Goal: Task Accomplishment & Management: Manage account settings

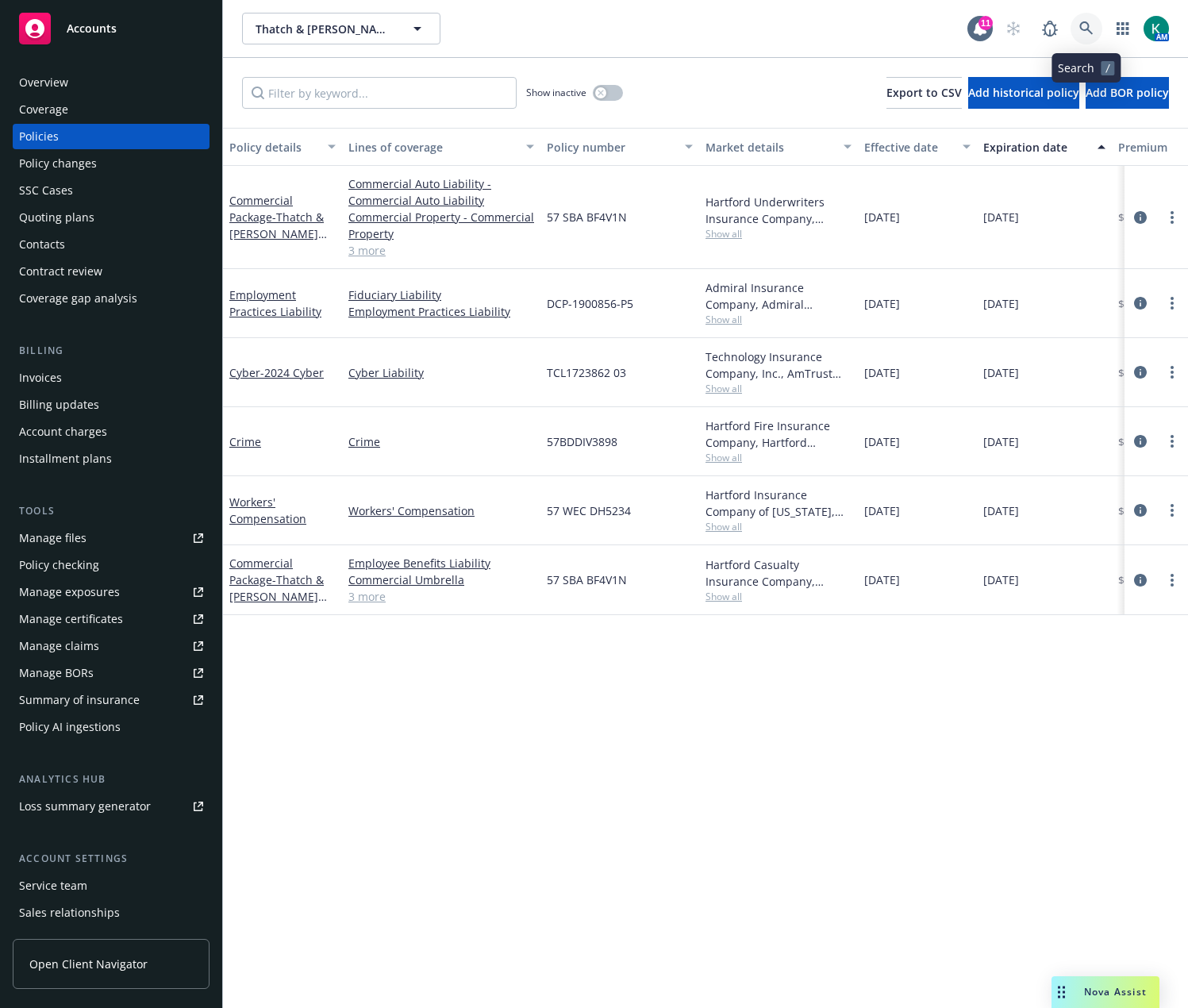
click at [1083, 24] on icon at bounding box center [1087, 28] width 14 height 14
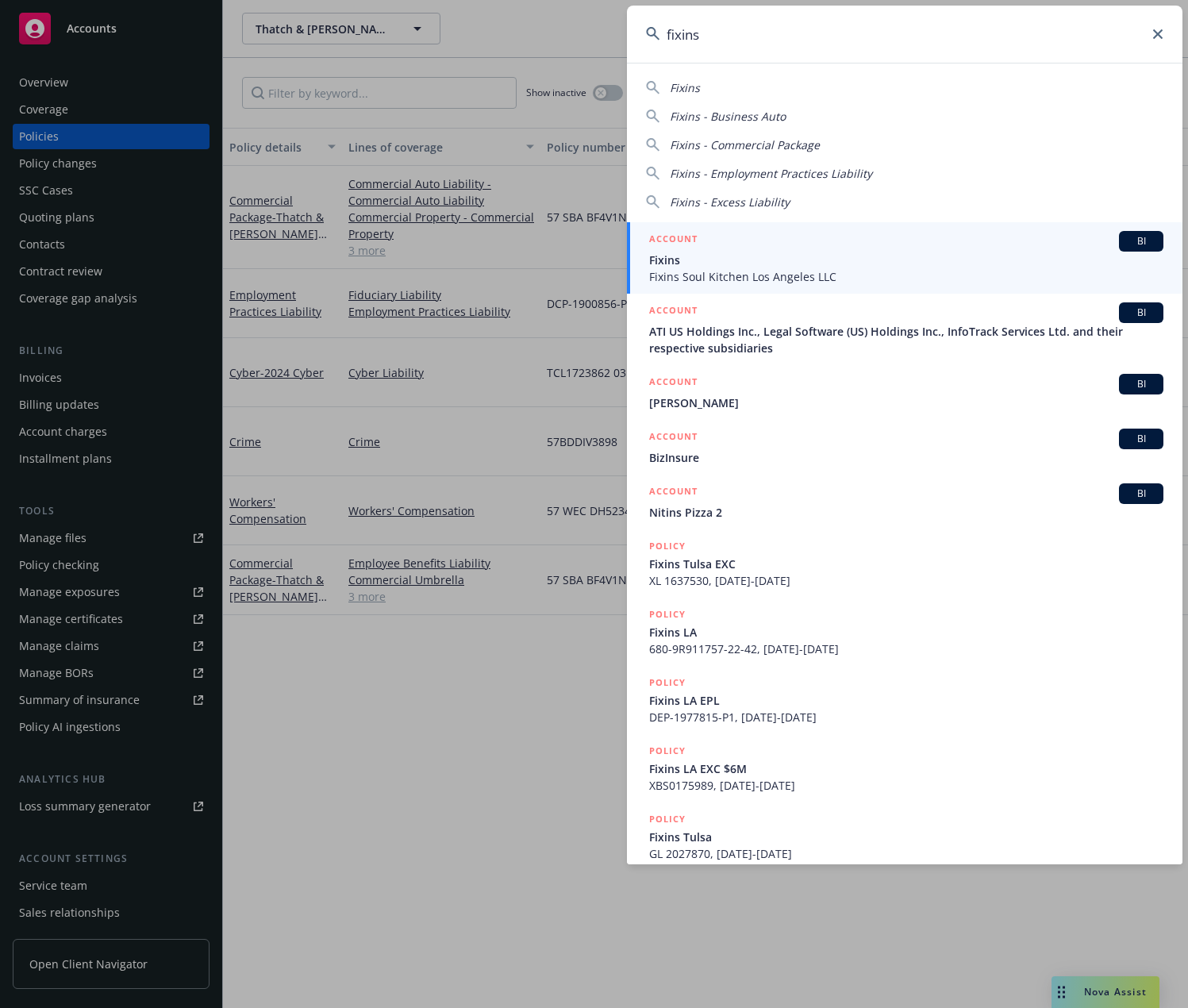
type input "fixins"
click at [896, 257] on span "Fixins" at bounding box center [907, 260] width 515 height 17
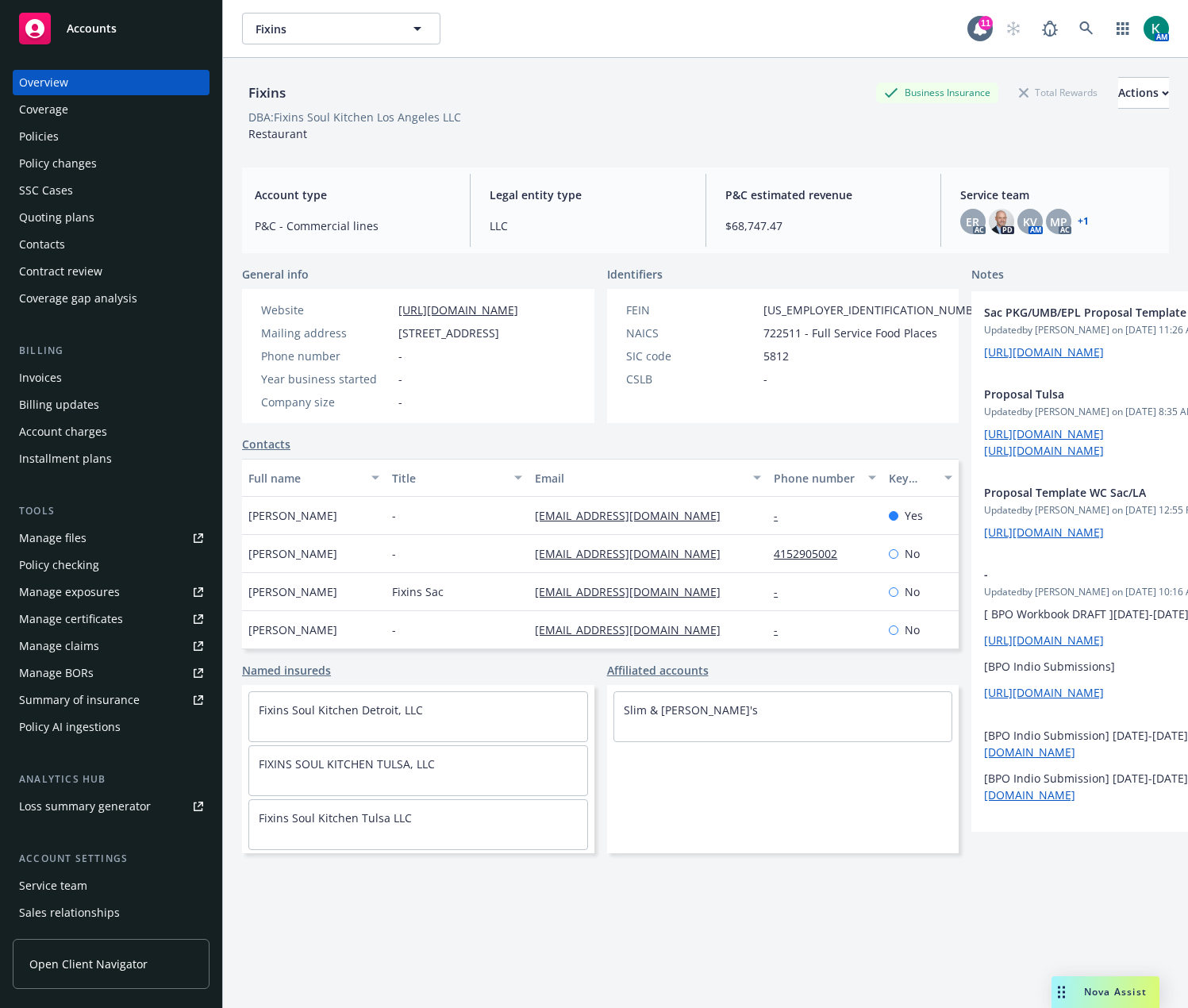
click at [105, 136] on div "Policies" at bounding box center [112, 137] width 184 height 25
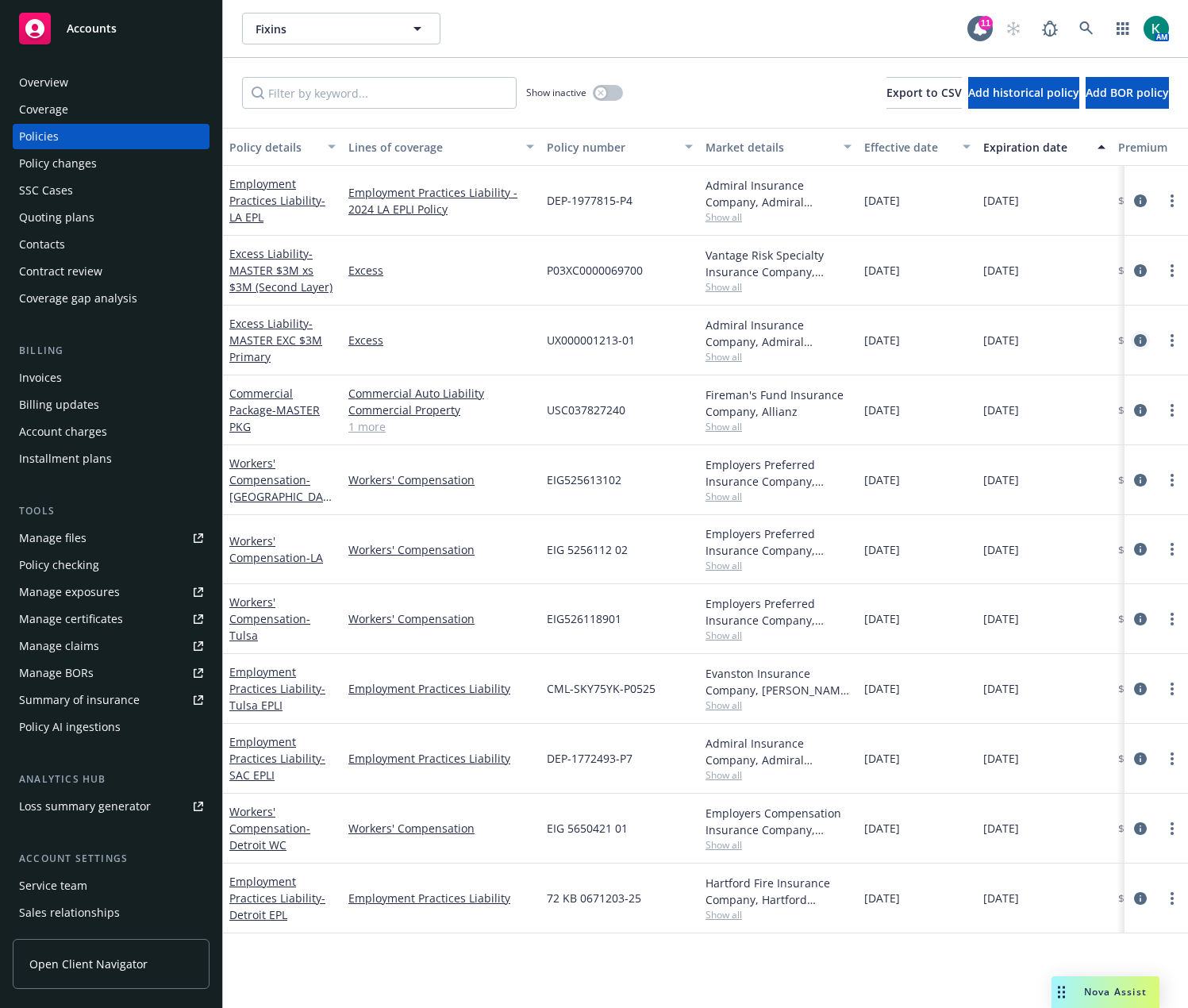
click at [1143, 338] on icon "circleInformation" at bounding box center [1141, 341] width 13 height 13
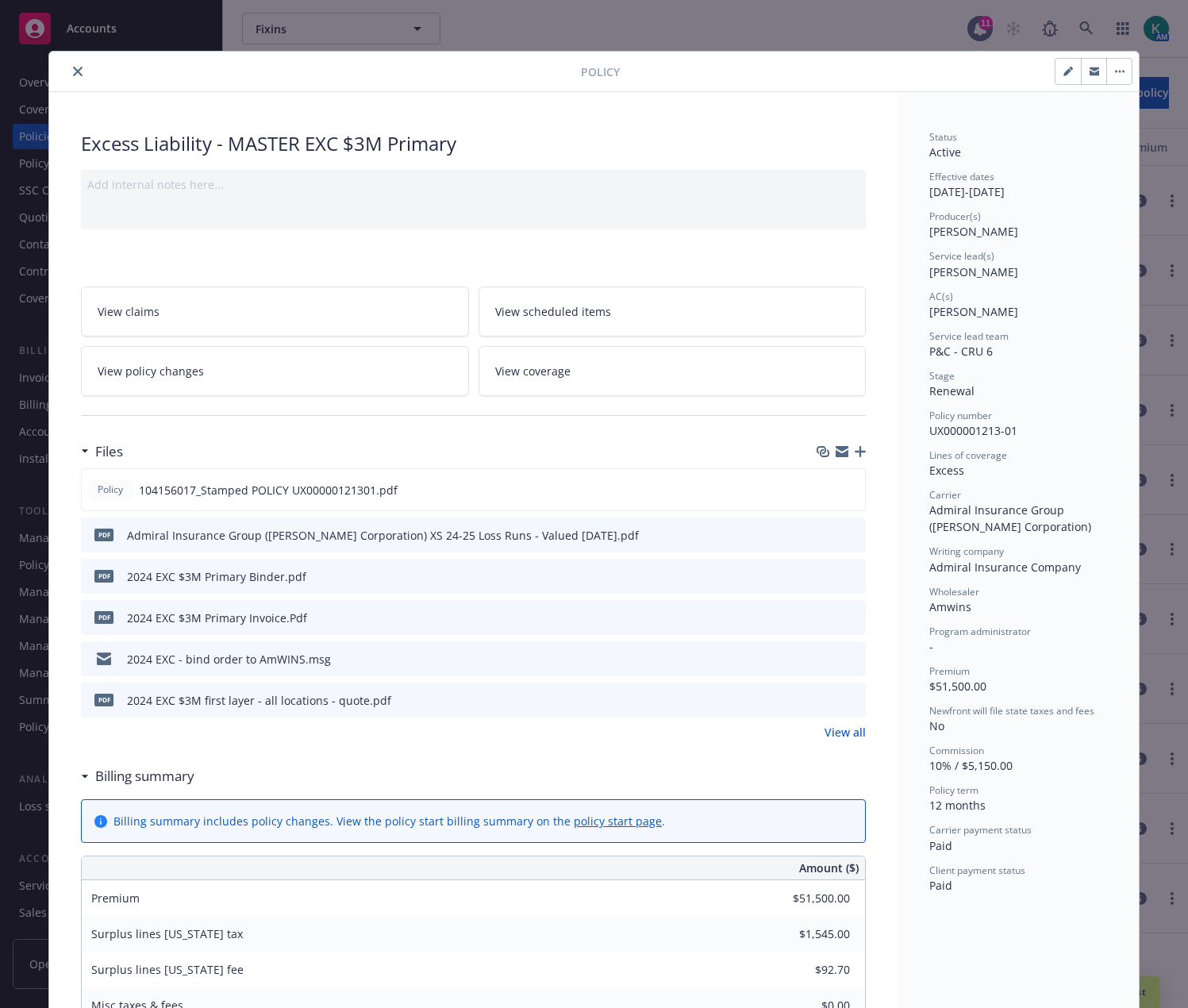
click at [79, 73] on button "close" at bounding box center [78, 71] width 19 height 19
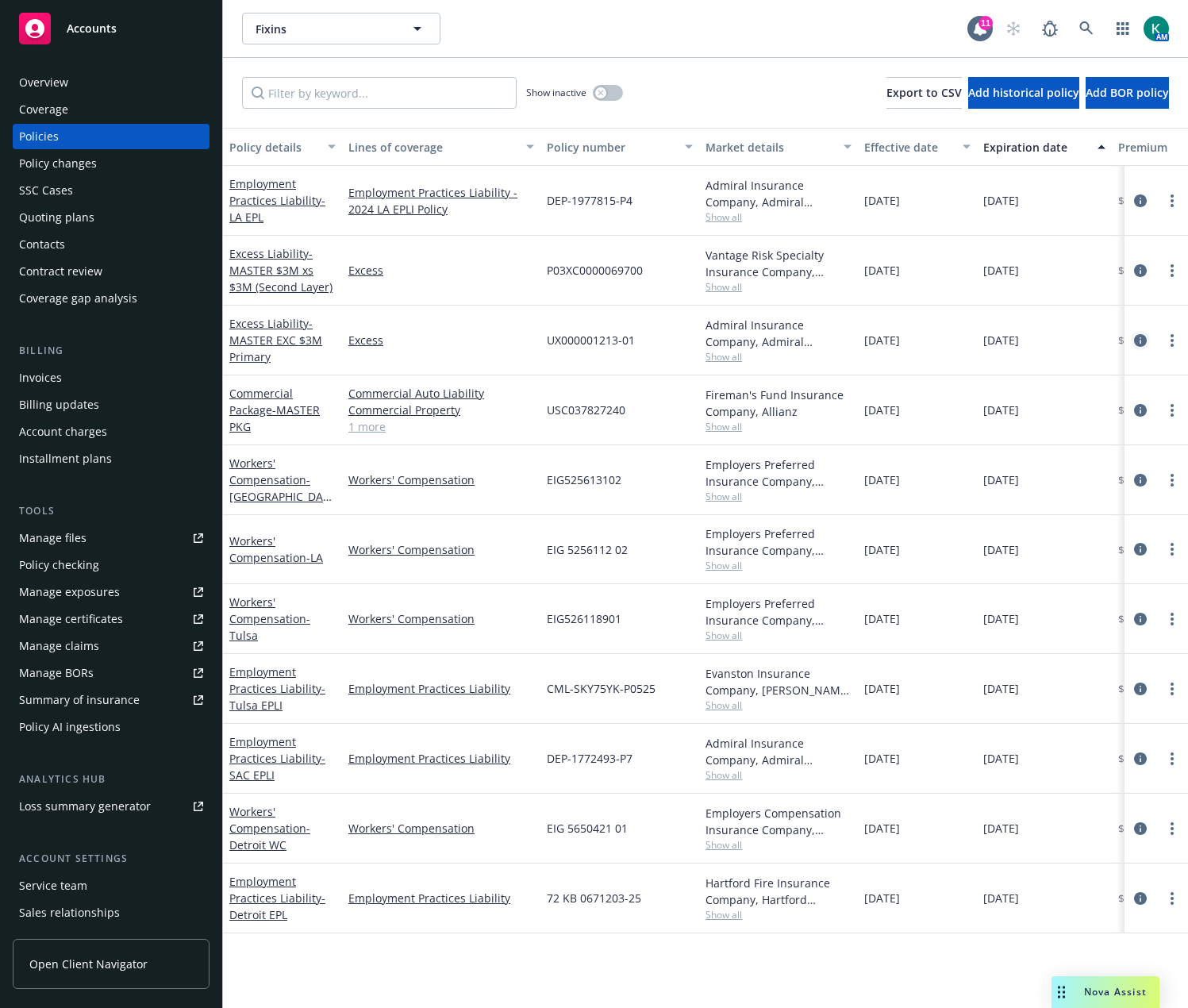
click at [1136, 338] on icon "circleInformation" at bounding box center [1141, 341] width 13 height 13
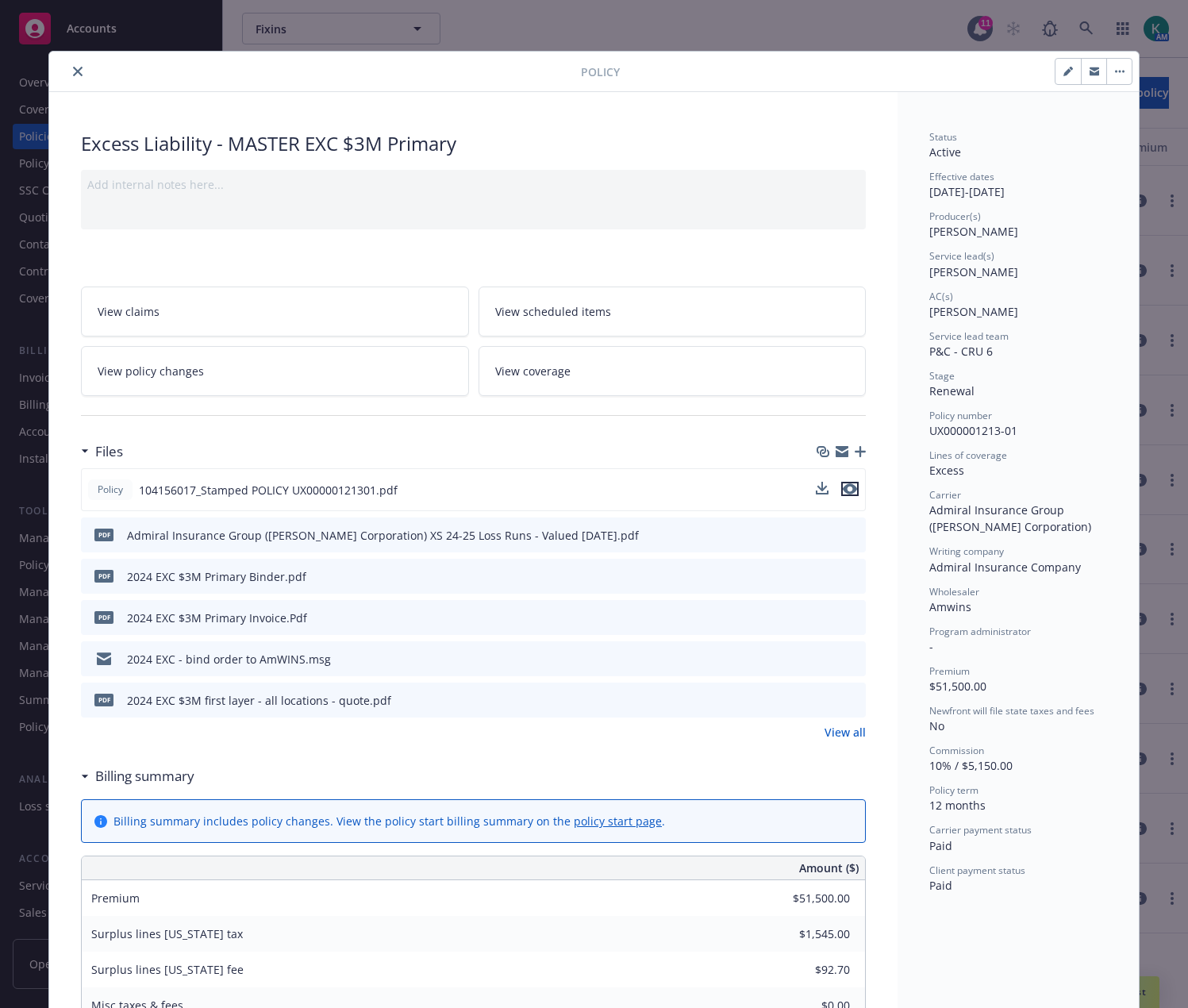
click at [853, 490] on button "preview file" at bounding box center [850, 488] width 18 height 14
click at [825, 734] on link "View all" at bounding box center [845, 733] width 41 height 17
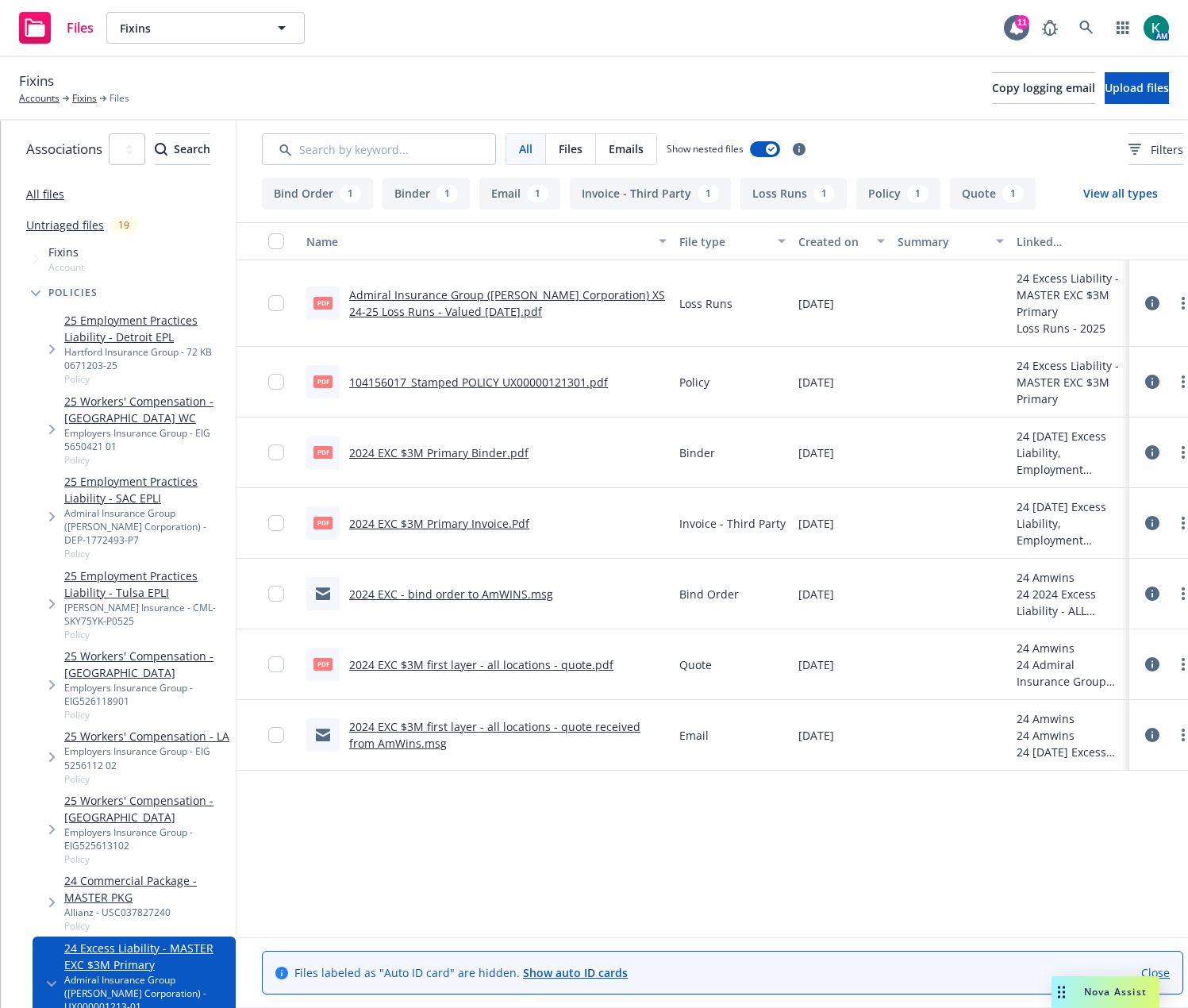
click at [579, 665] on link "2024 EXC $3M first layer - all locations - quote.pdf" at bounding box center [481, 665] width 264 height 15
click at [503, 597] on link "2024 EXC - bind order to AmWINS.msg" at bounding box center [450, 594] width 204 height 15
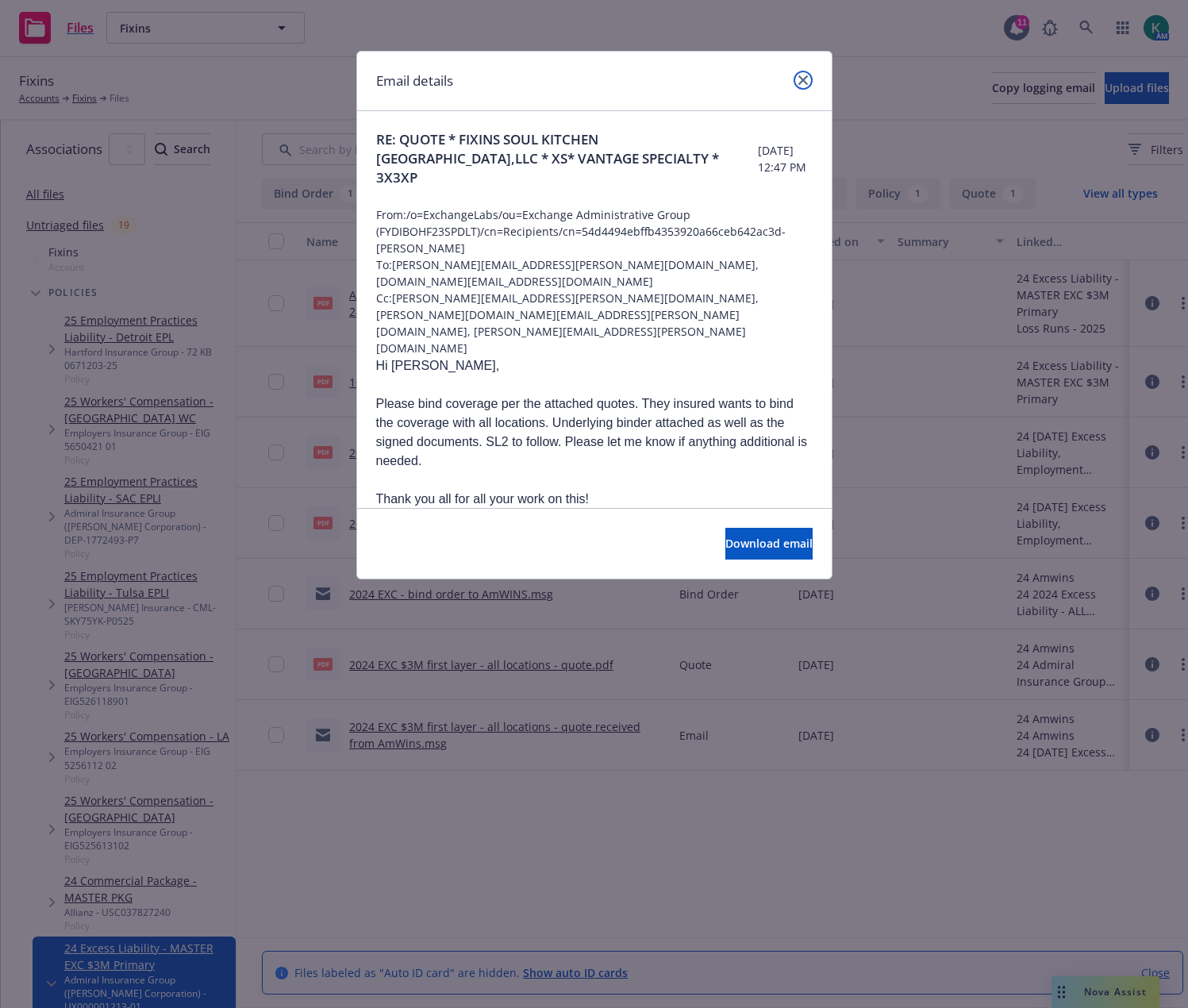
click at [804, 74] on link "close" at bounding box center [804, 80] width 19 height 19
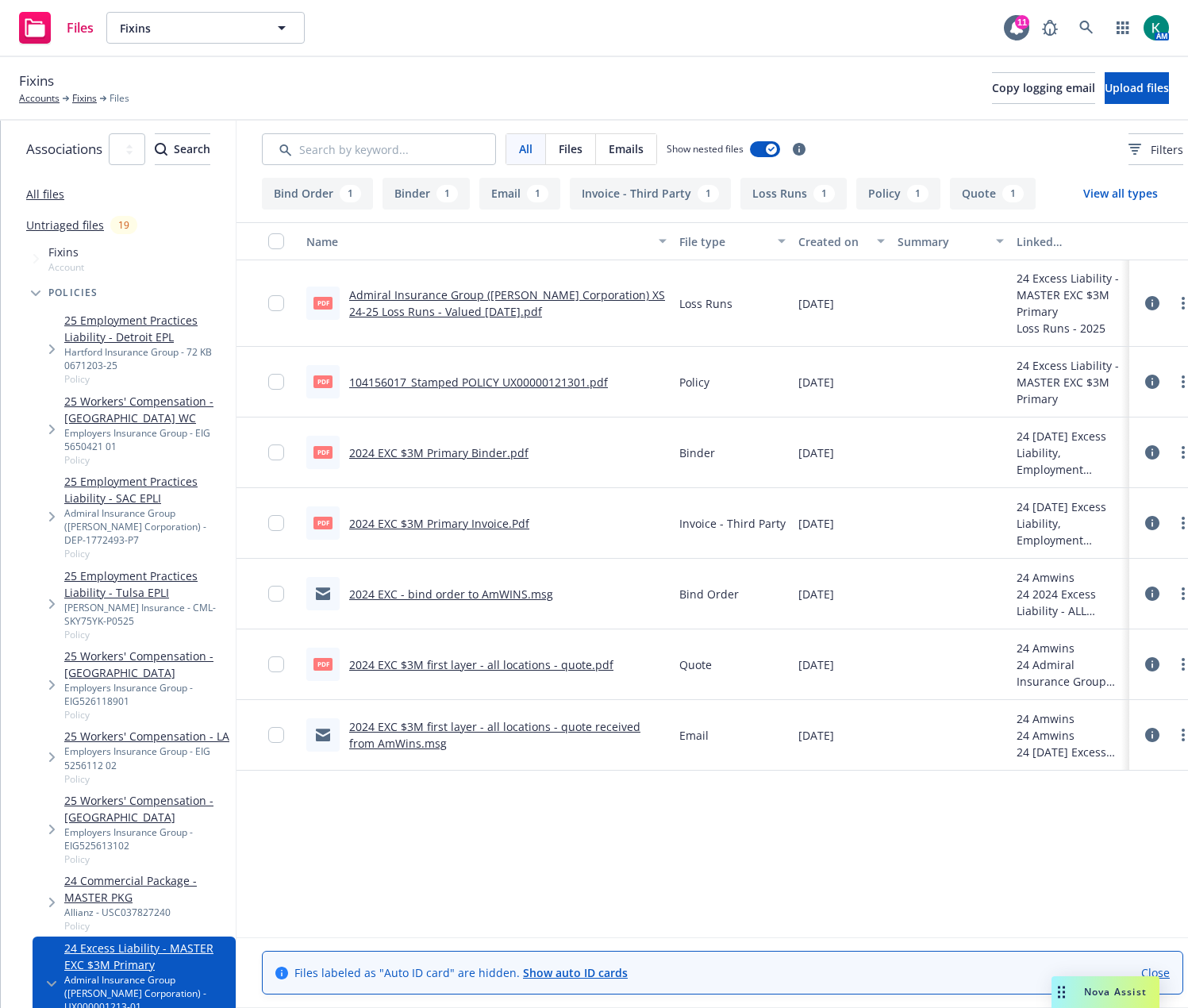
click at [516, 732] on link "2024 EXC $3M first layer - all locations - quote received from AmWins.msg" at bounding box center [494, 735] width 292 height 32
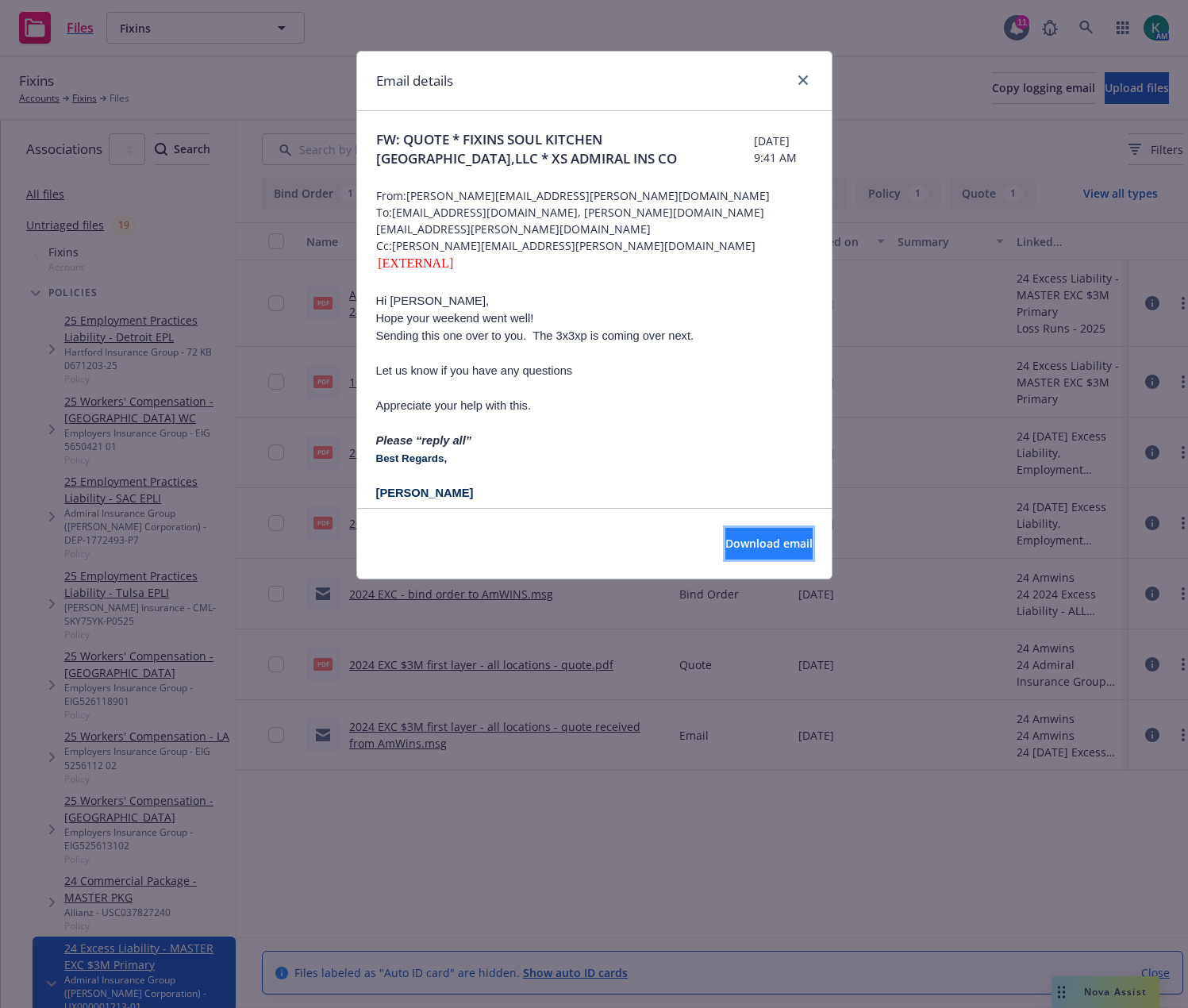
click at [735, 547] on span "Download email" at bounding box center [769, 543] width 87 height 15
drag, startPoint x: 806, startPoint y: 79, endPoint x: 742, endPoint y: 138, distance: 87.0
click at [806, 78] on icon "close" at bounding box center [803, 79] width 9 height 9
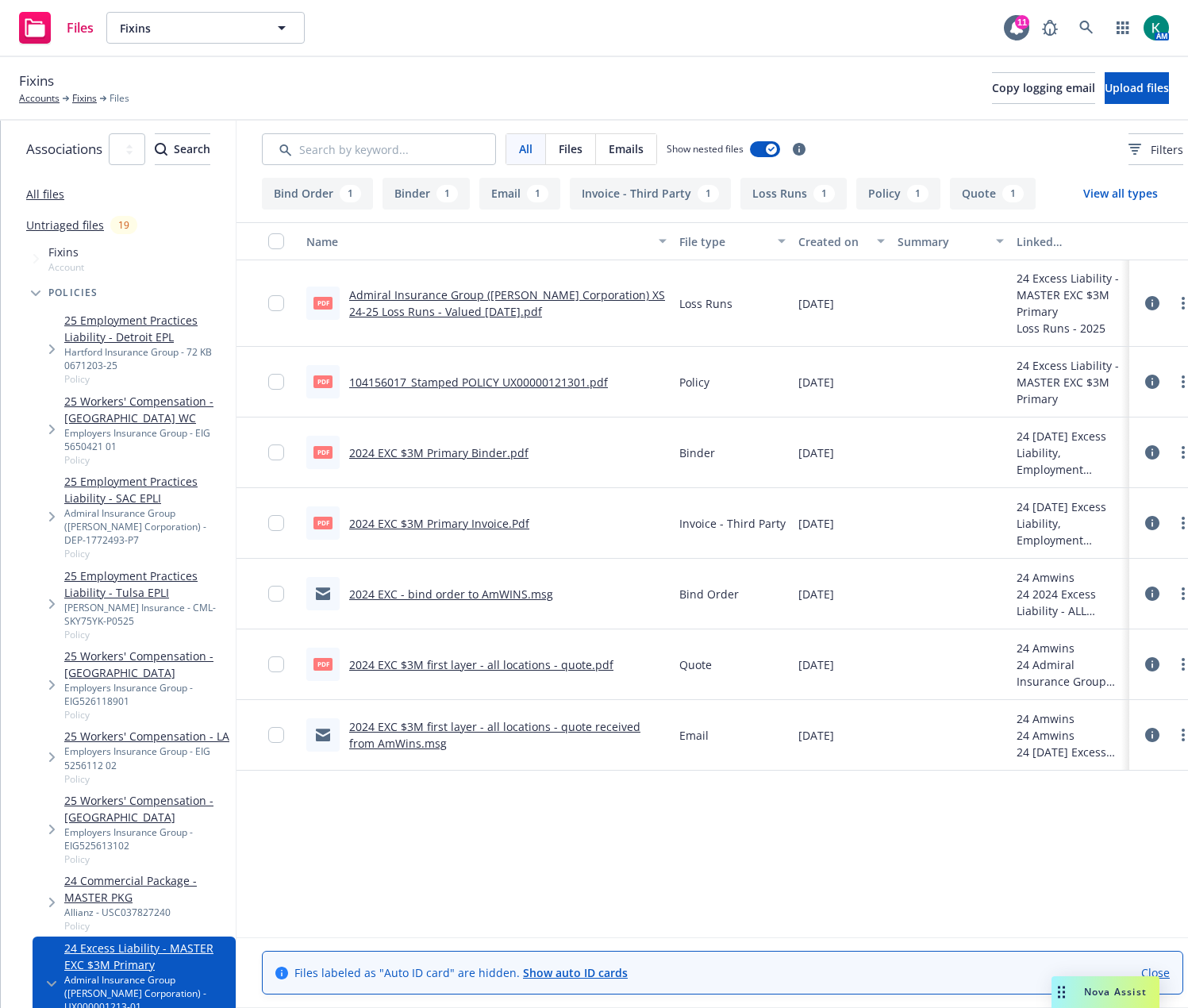
click at [496, 592] on link "2024 EXC - bind order to AmWINS.msg" at bounding box center [450, 594] width 204 height 15
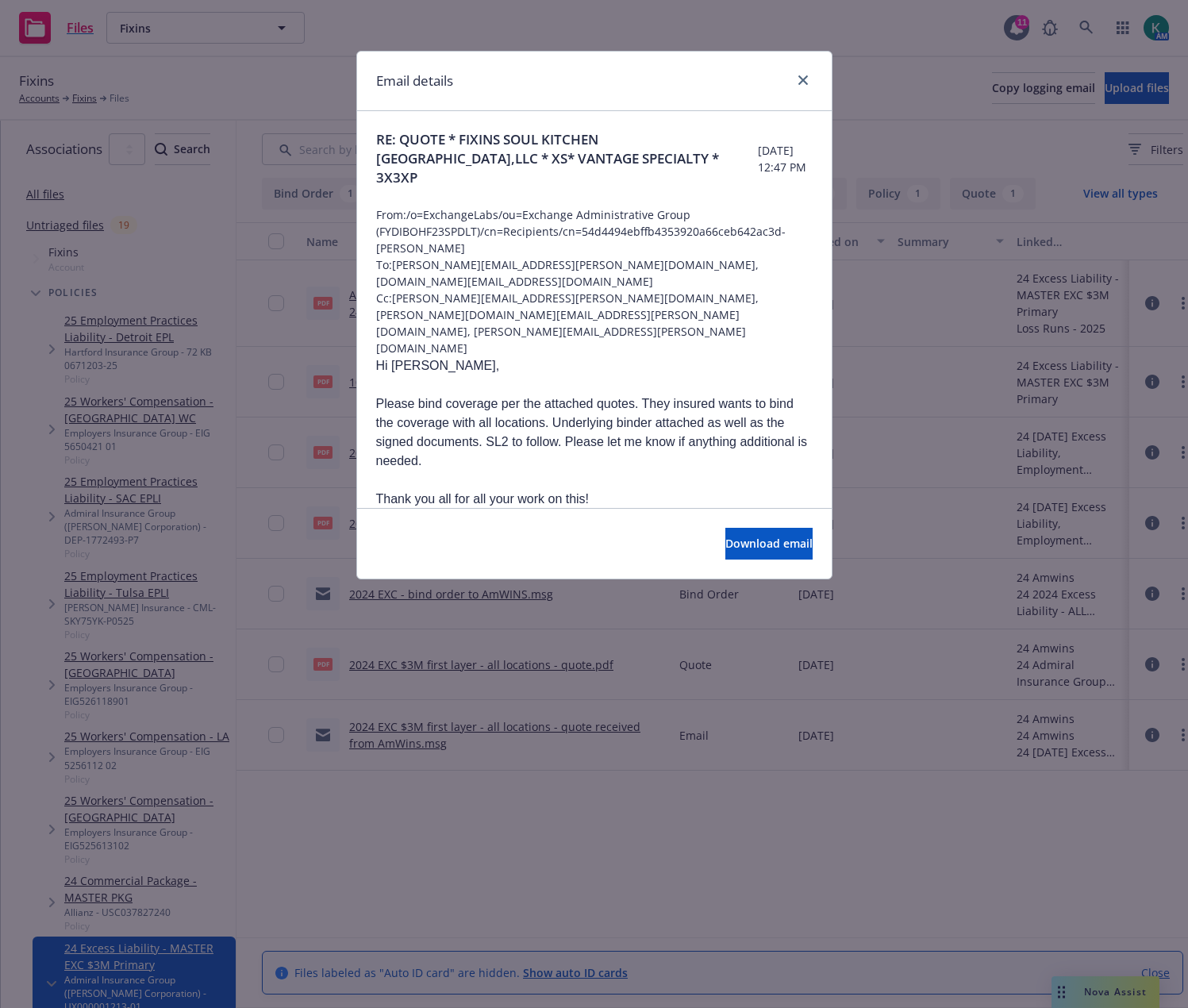
click at [708, 560] on div "Download email" at bounding box center [595, 543] width 475 height 71
click at [726, 545] on span "Download email" at bounding box center [769, 543] width 87 height 15
click at [806, 79] on icon "close" at bounding box center [803, 79] width 9 height 9
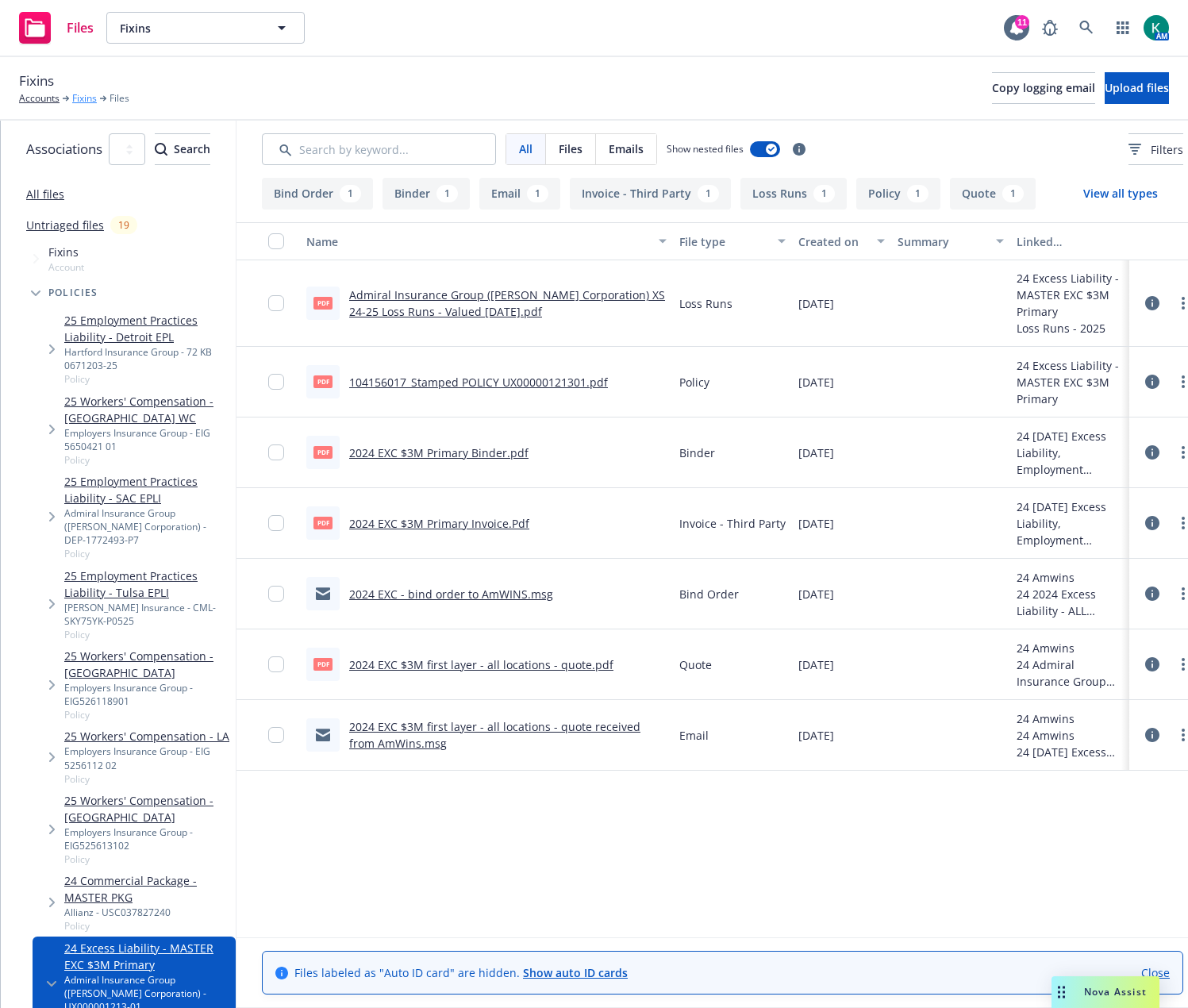
click at [86, 100] on link "Fixins" at bounding box center [84, 98] width 25 height 14
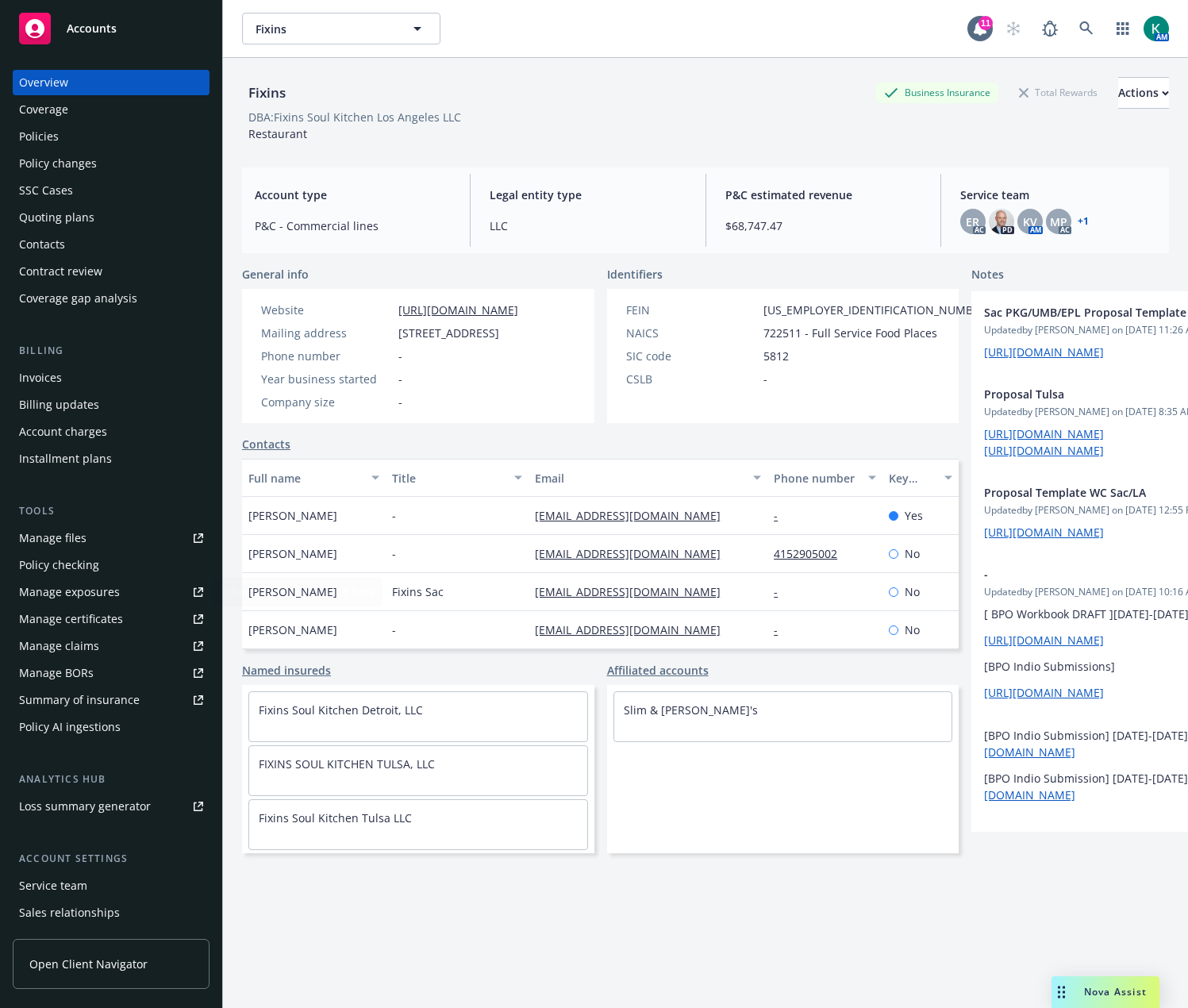
click at [101, 614] on div "Manage certificates" at bounding box center [71, 619] width 104 height 25
click at [76, 131] on div "Policies" at bounding box center [112, 137] width 184 height 25
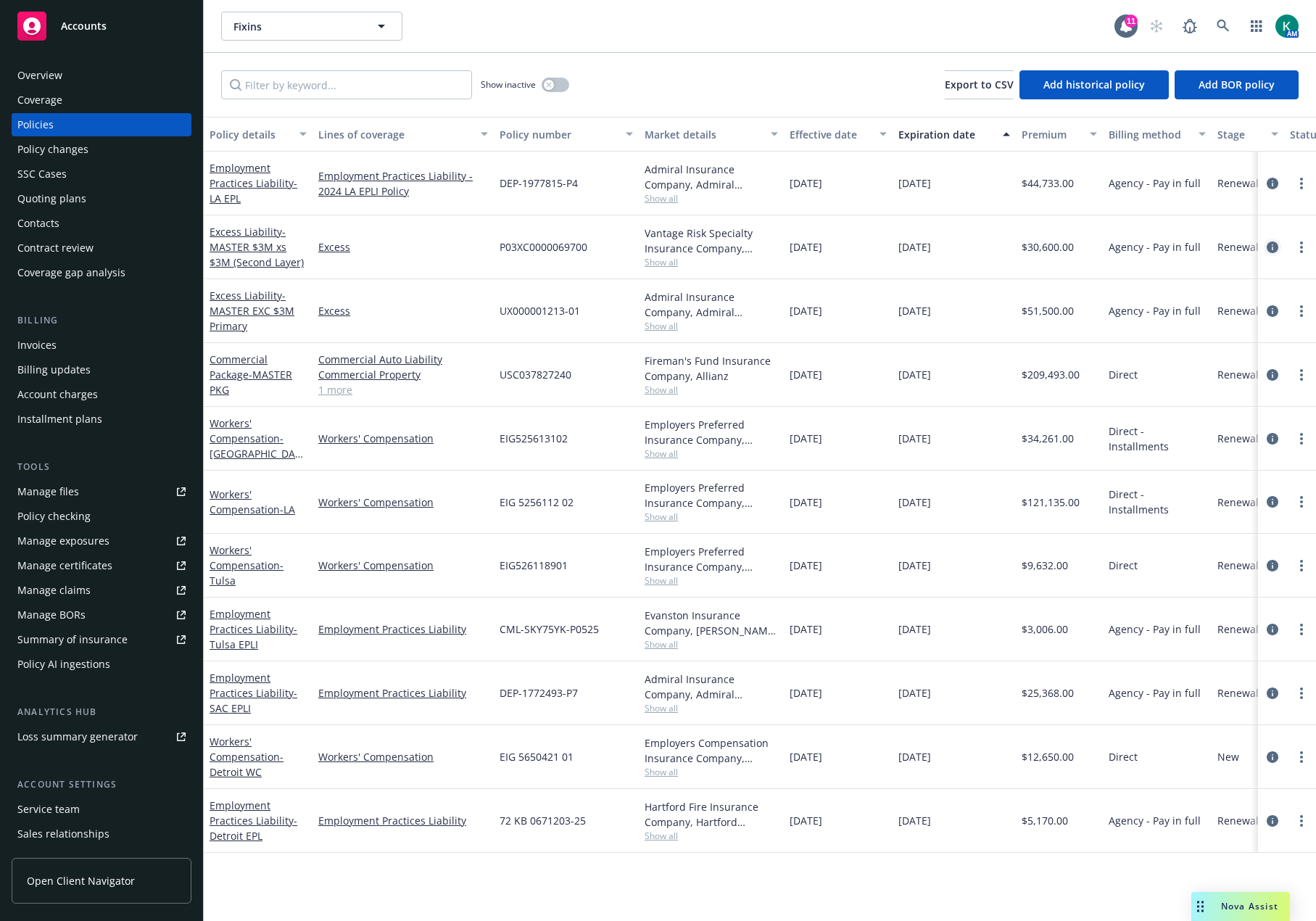
click at [1085, 252] on icon "circleInformation" at bounding box center [1272, 247] width 12 height 12
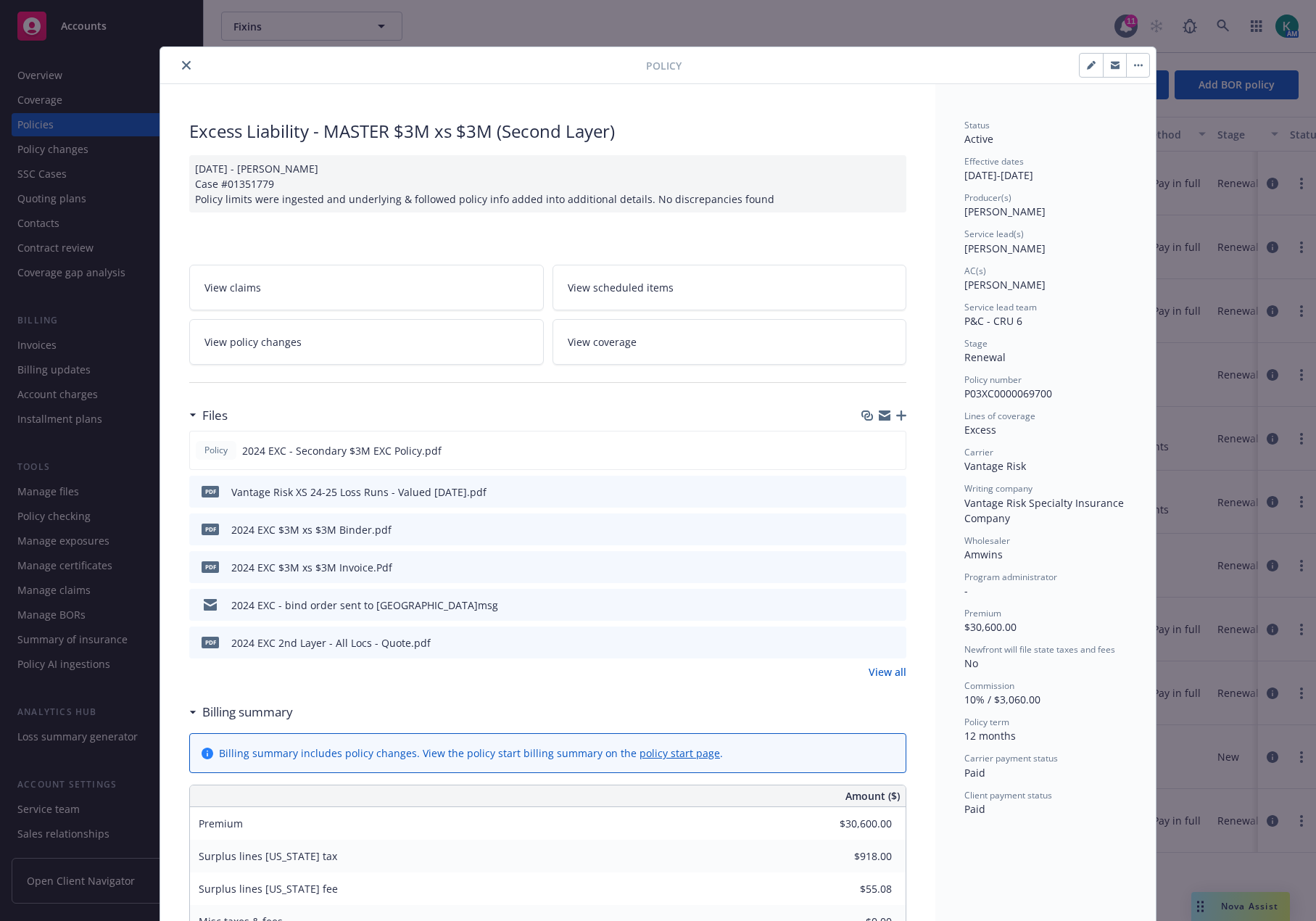
click at [182, 63] on icon "close" at bounding box center [186, 65] width 8 height 8
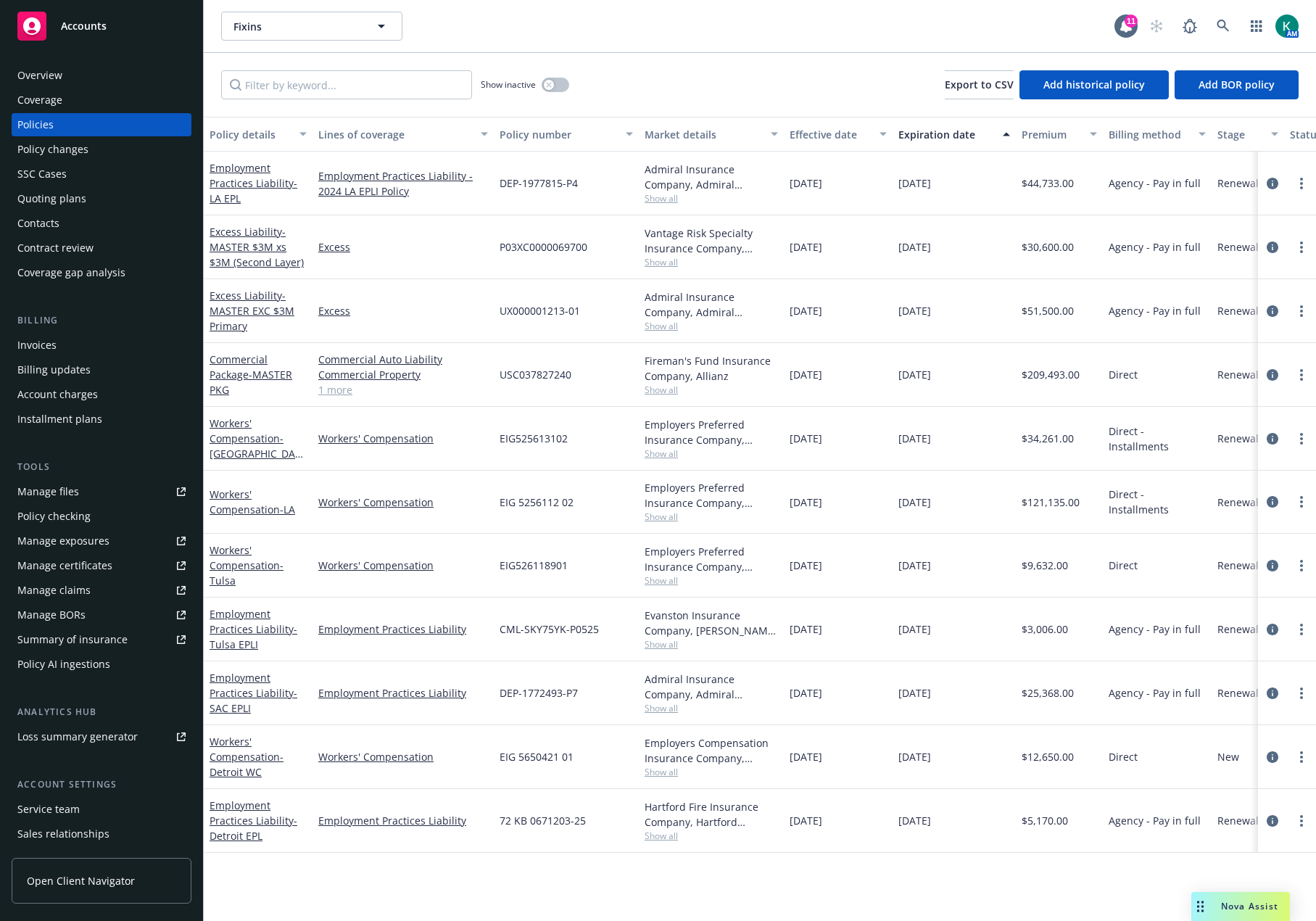
drag, startPoint x: 823, startPoint y: 36, endPoint x: 816, endPoint y: 35, distance: 7.1
click at [823, 36] on div "Fixins Fixins" at bounding box center [668, 26] width 893 height 29
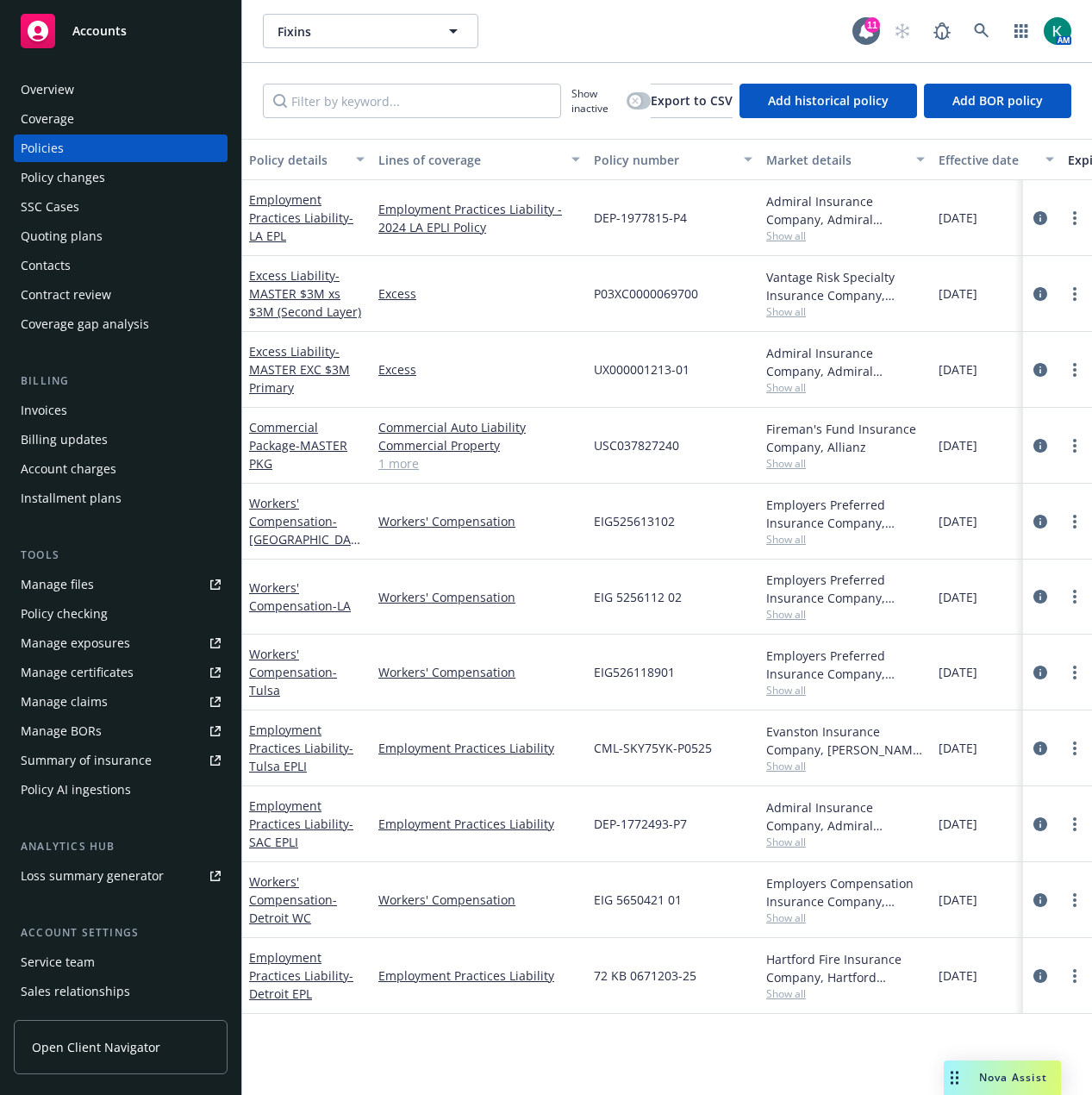
click at [64, 241] on div "Quoting plans" at bounding box center [61, 236] width 82 height 28
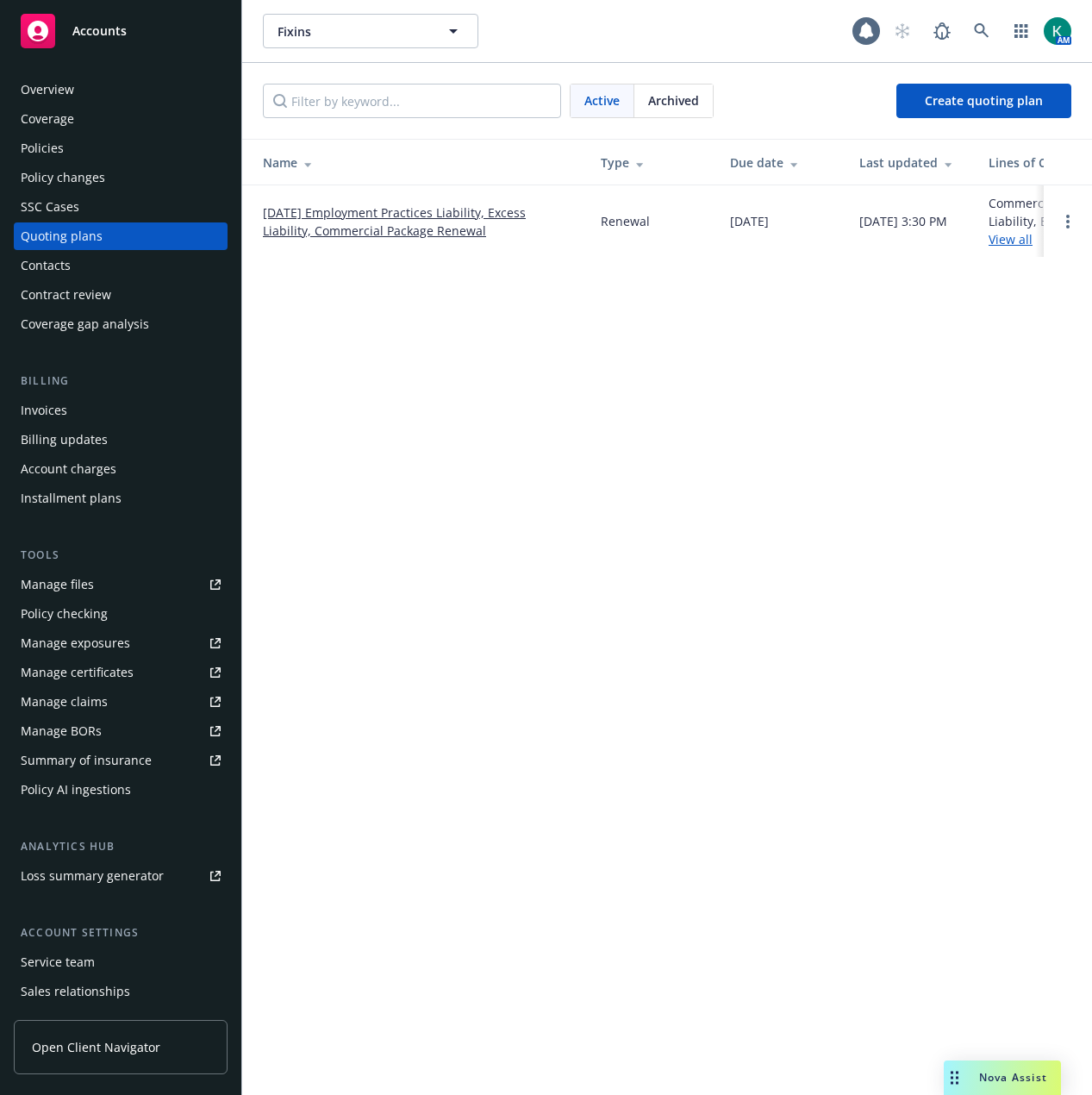
drag, startPoint x: 305, startPoint y: 240, endPoint x: 313, endPoint y: 229, distance: 13.6
click at [305, 240] on td "10/15/25 Employment Practices Liability, Excess Liability, Commercial Package R…" at bounding box center [415, 221] width 345 height 72
click at [313, 229] on link "10/15/25 Employment Practices Liability, Excess Liability, Commercial Package R…" at bounding box center [418, 221] width 310 height 36
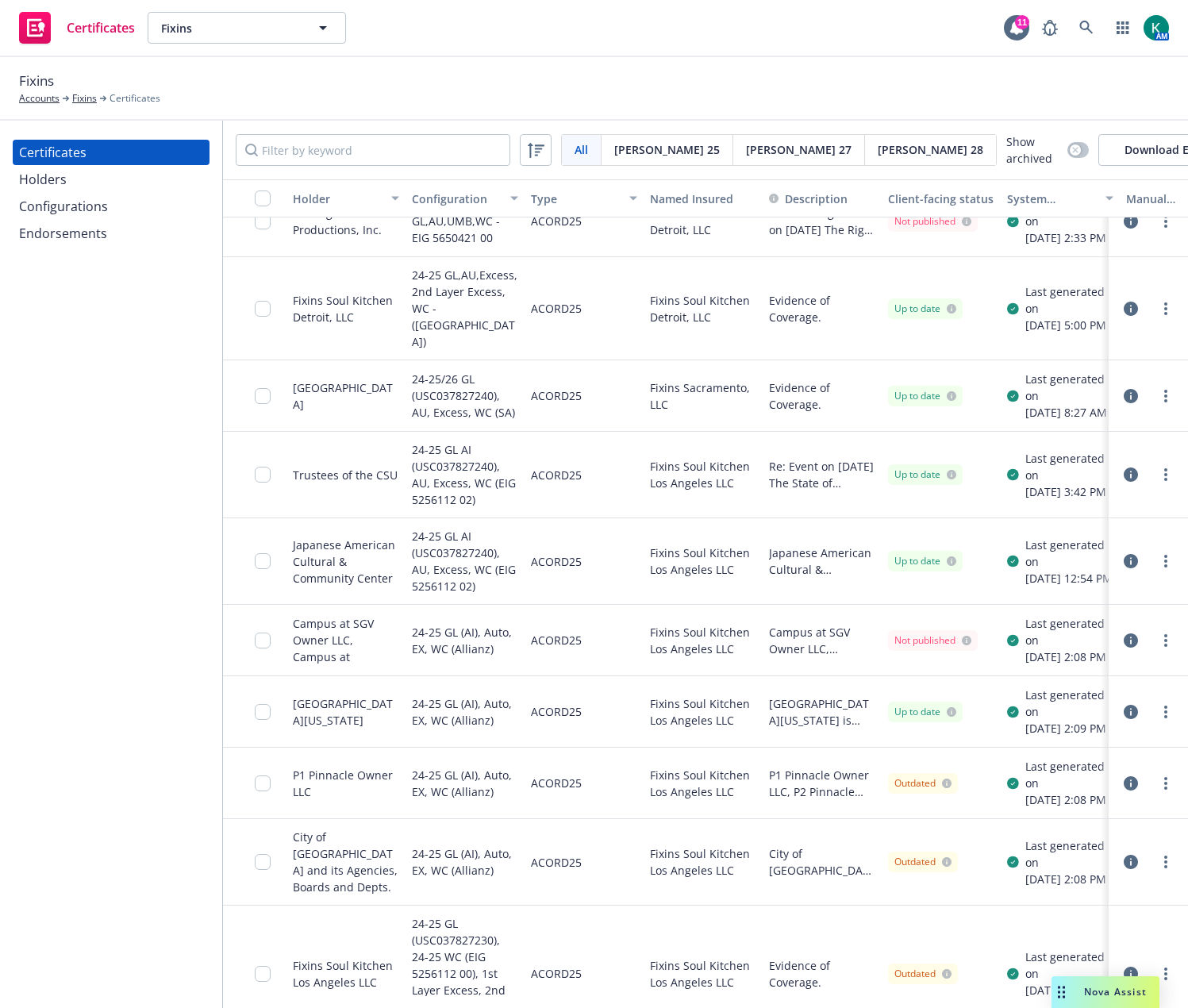
scroll to position [397, 0]
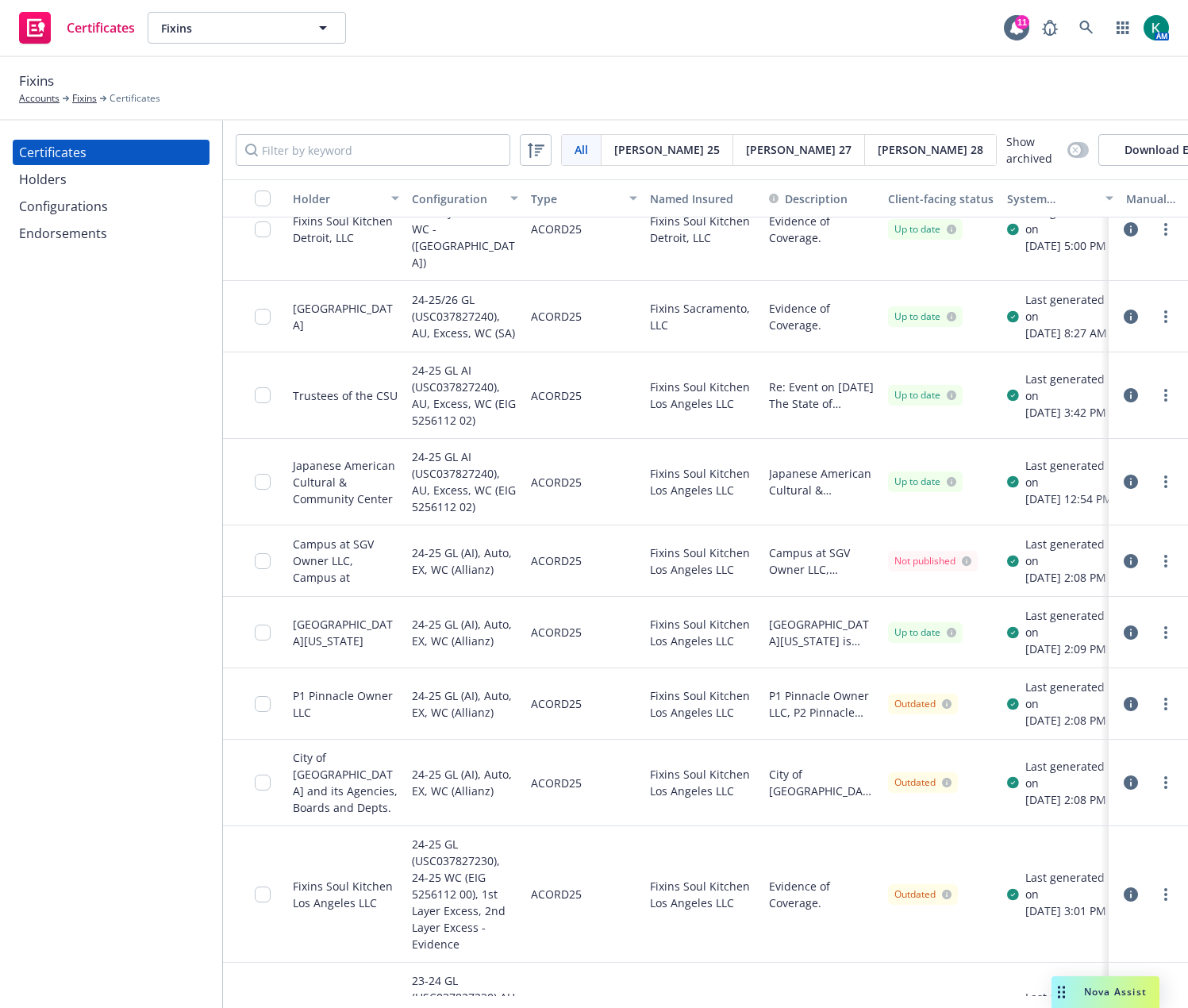
click at [480, 597] on div "24-25 GL (AI), Auto, EX, WC (Allianz)" at bounding box center [465, 561] width 119 height 72
click at [485, 658] on div "24-25 GL (AI), Auto, EX, WC (Allianz)" at bounding box center [466, 632] width 106 height 52
click at [478, 740] on div "24-25 GL (AI), Auto, EX, WC (Allianz)" at bounding box center [465, 704] width 119 height 72
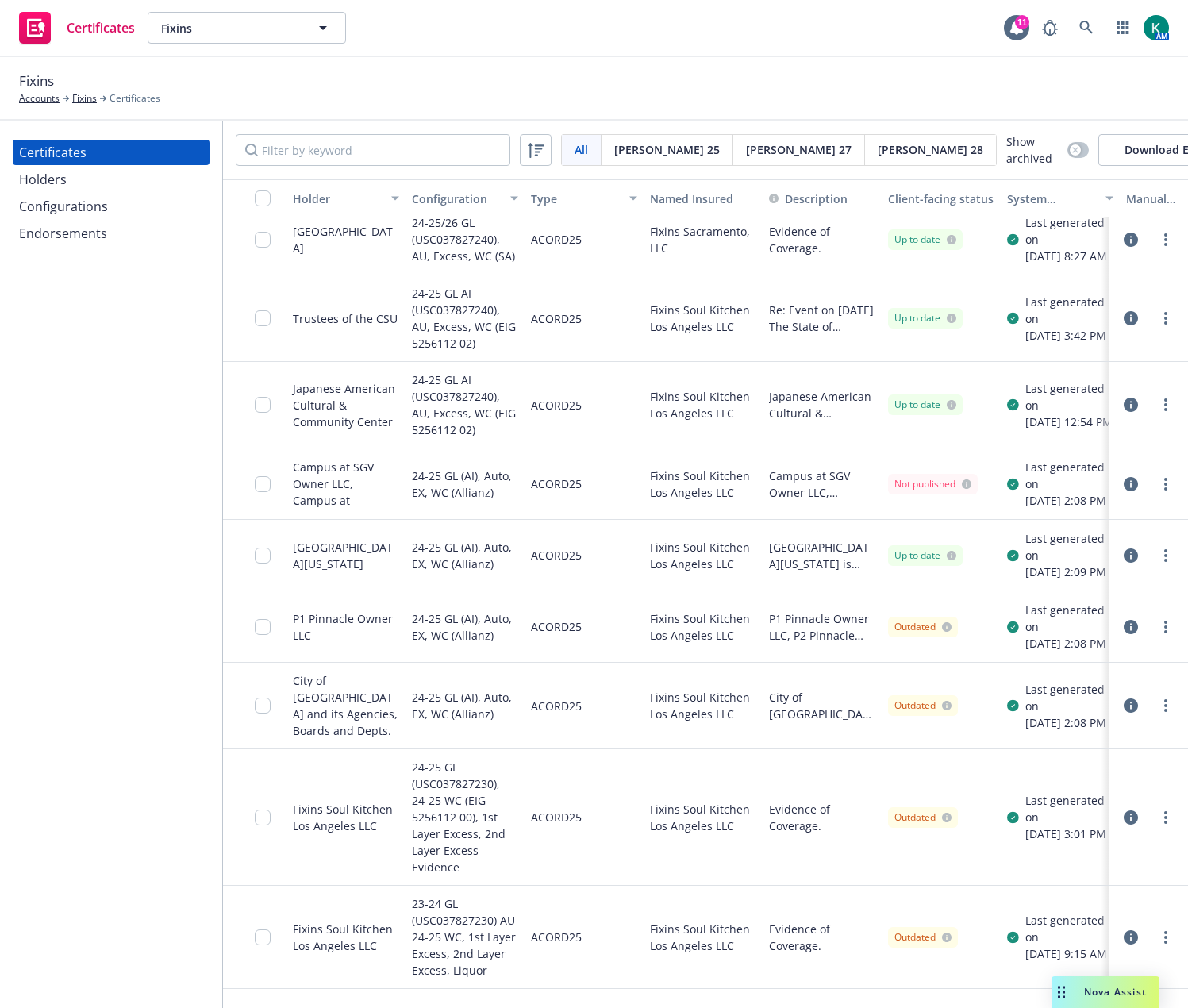
scroll to position [477, 0]
click at [1124, 711] on icon "button" at bounding box center [1131, 703] width 14 height 14
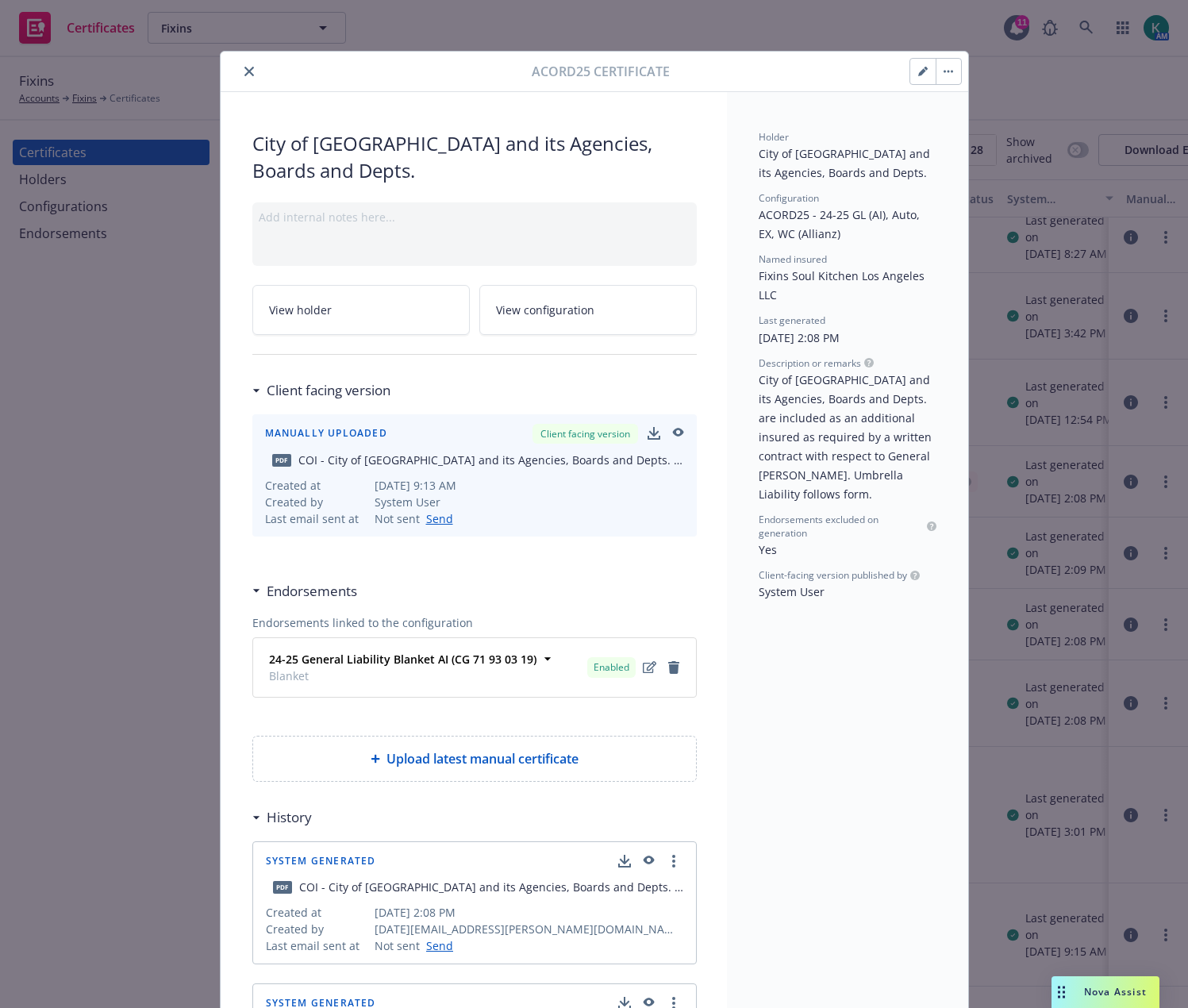
click at [244, 68] on icon "close" at bounding box center [248, 71] width 9 height 9
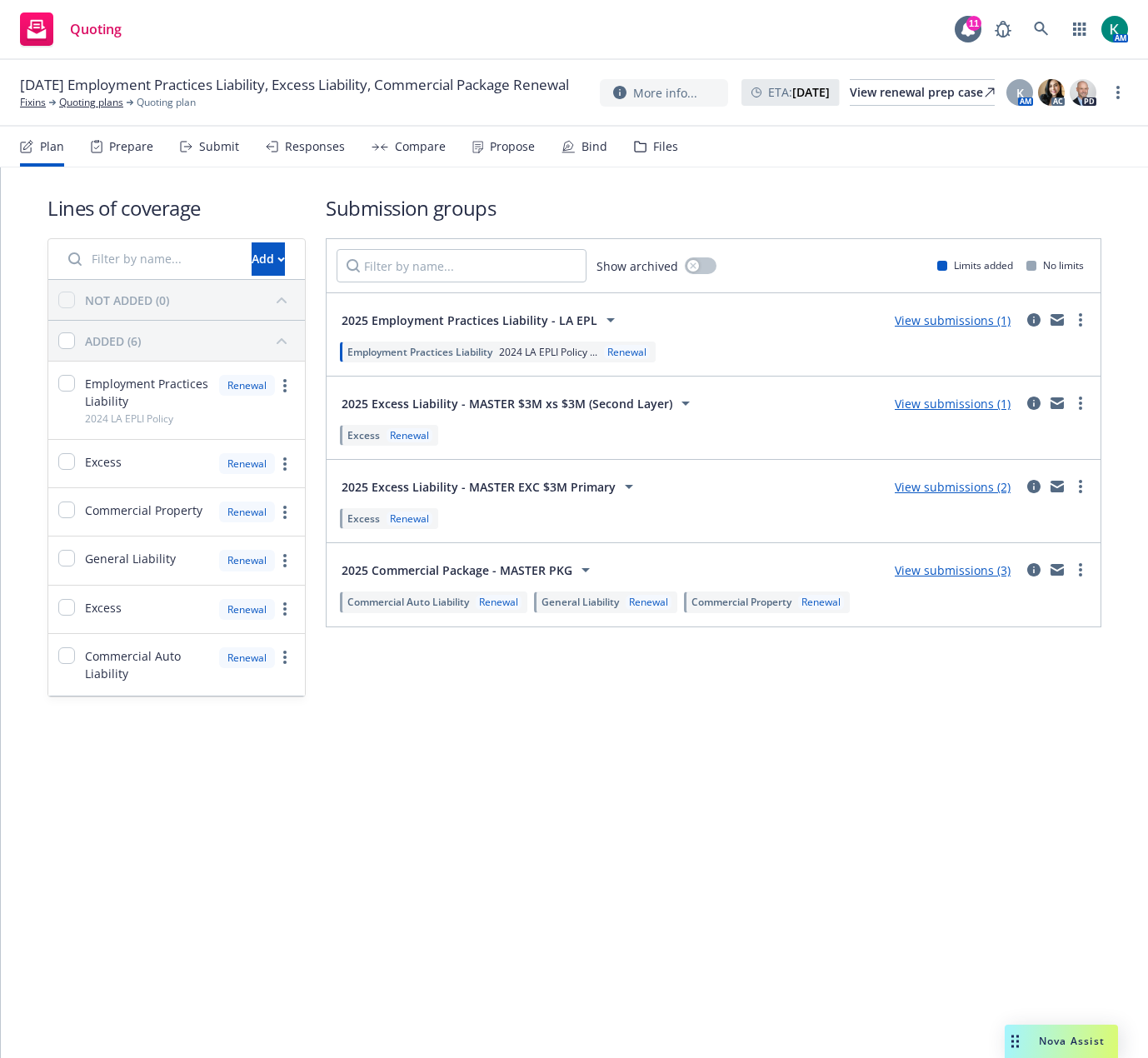
click at [300, 144] on div "Responses" at bounding box center [315, 146] width 60 height 13
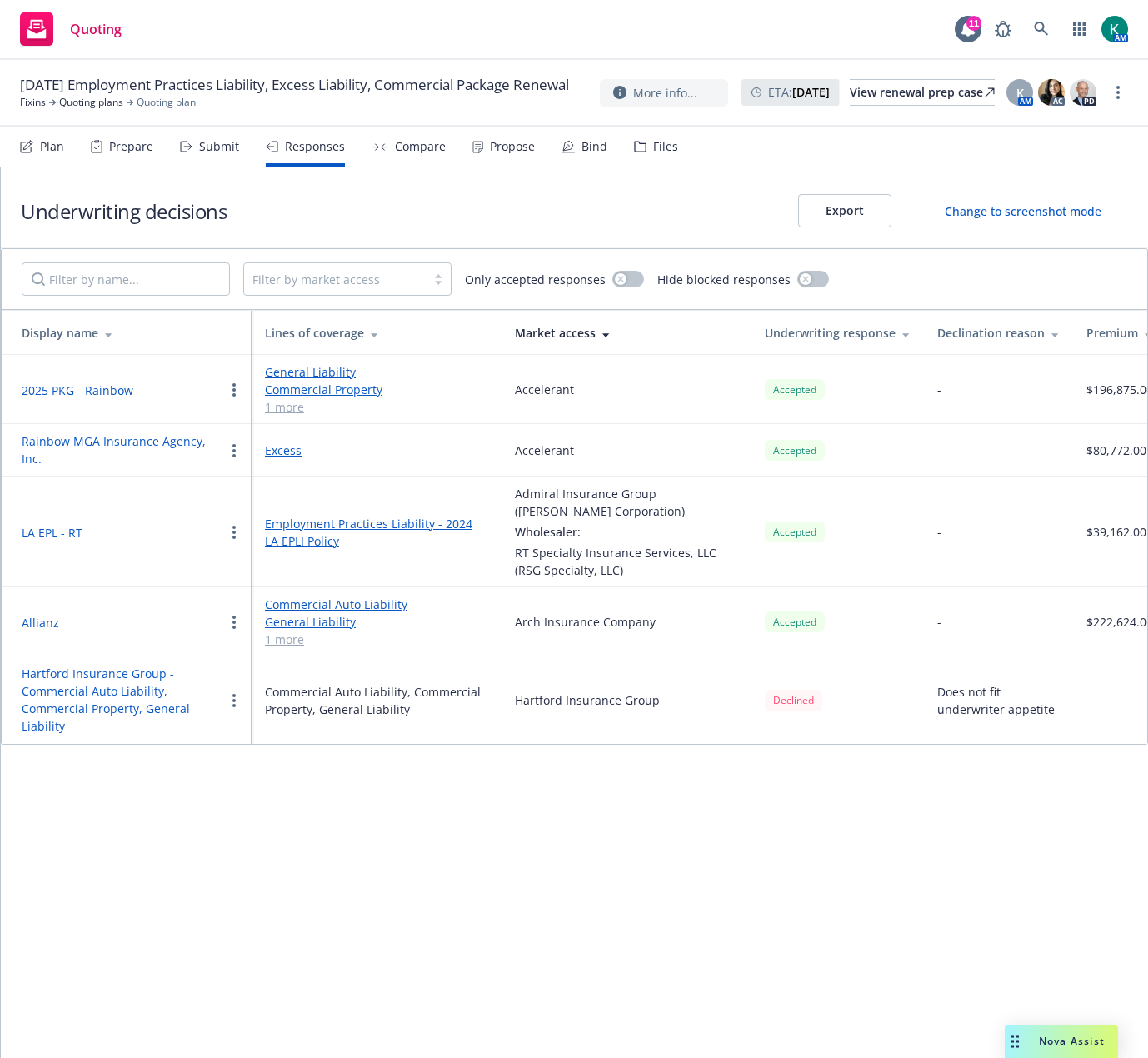
click at [697, 810] on div "Underwriting decisions Export Change to screenshot mode Filter by market access…" at bounding box center [574, 613] width 1147 height 890
click at [51, 614] on button "Allianz" at bounding box center [40, 623] width 37 height 18
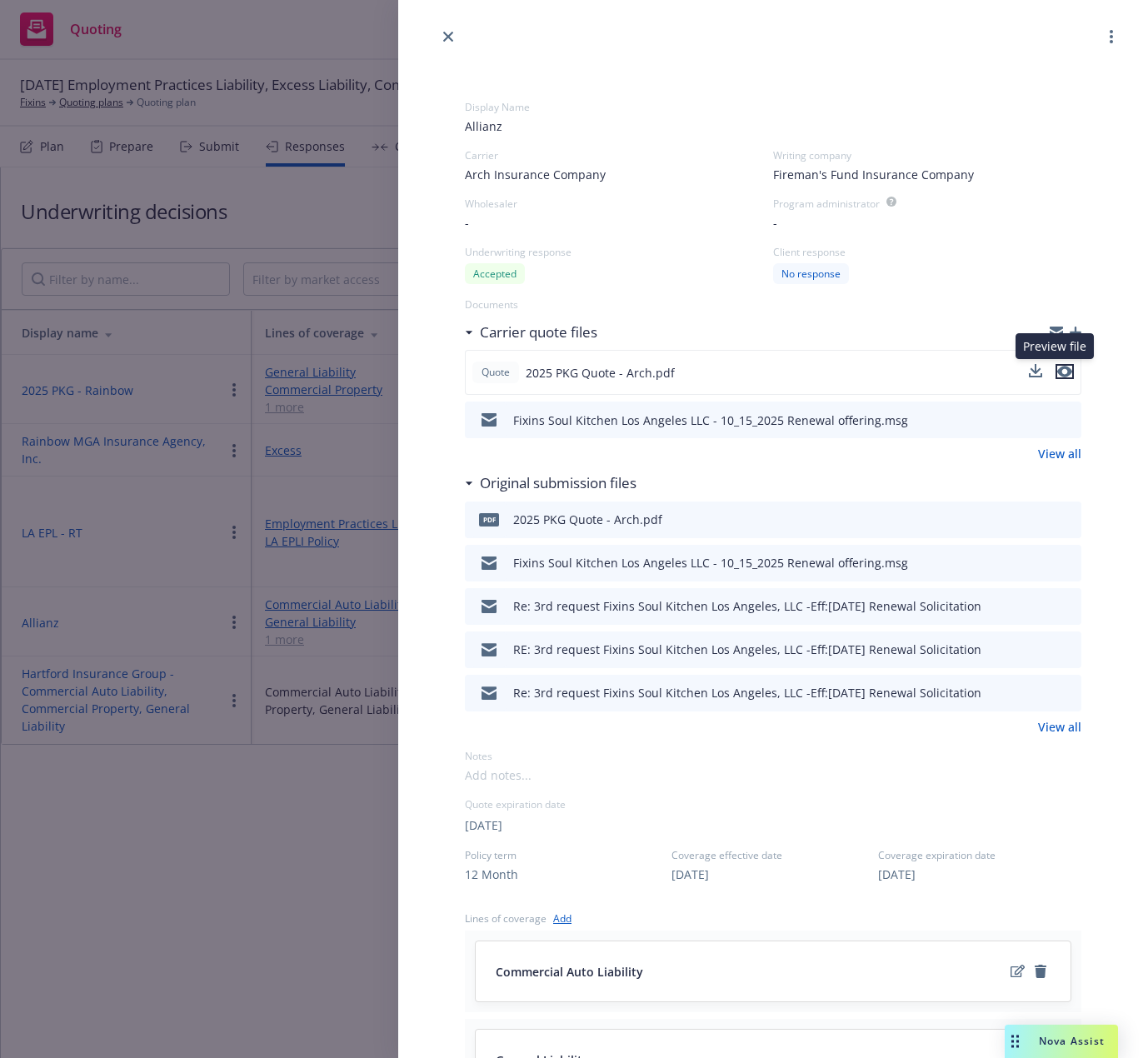
click at [1060, 367] on button "preview file" at bounding box center [1064, 372] width 19 height 15
click at [446, 41] on icon "close" at bounding box center [448, 36] width 10 height 10
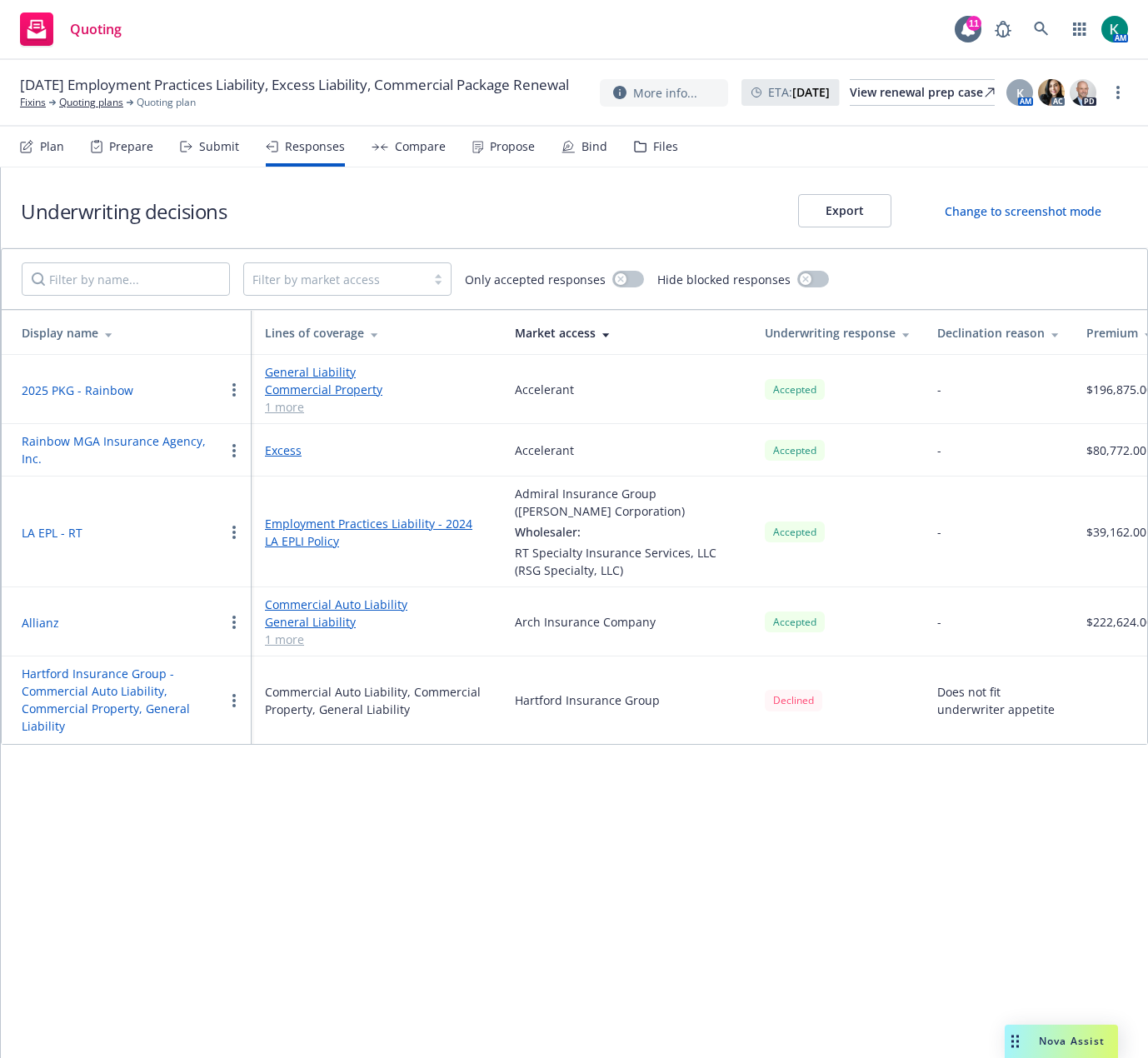
click at [229, 155] on div "Submit" at bounding box center [209, 146] width 59 height 40
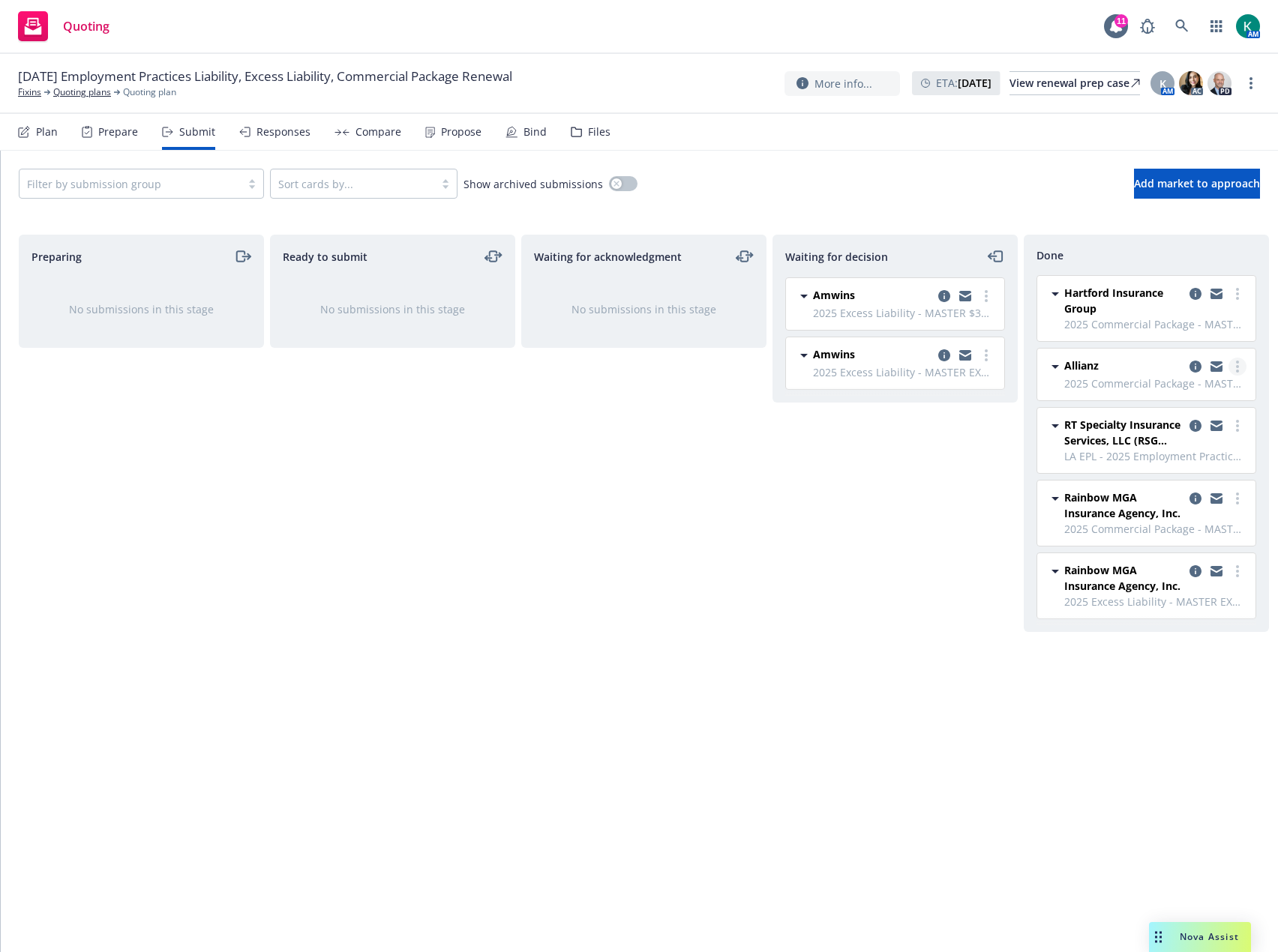
click at [967, 364] on link "more" at bounding box center [1237, 366] width 18 height 18
click at [967, 429] on span "Add accepted decision" at bounding box center [1171, 427] width 150 height 14
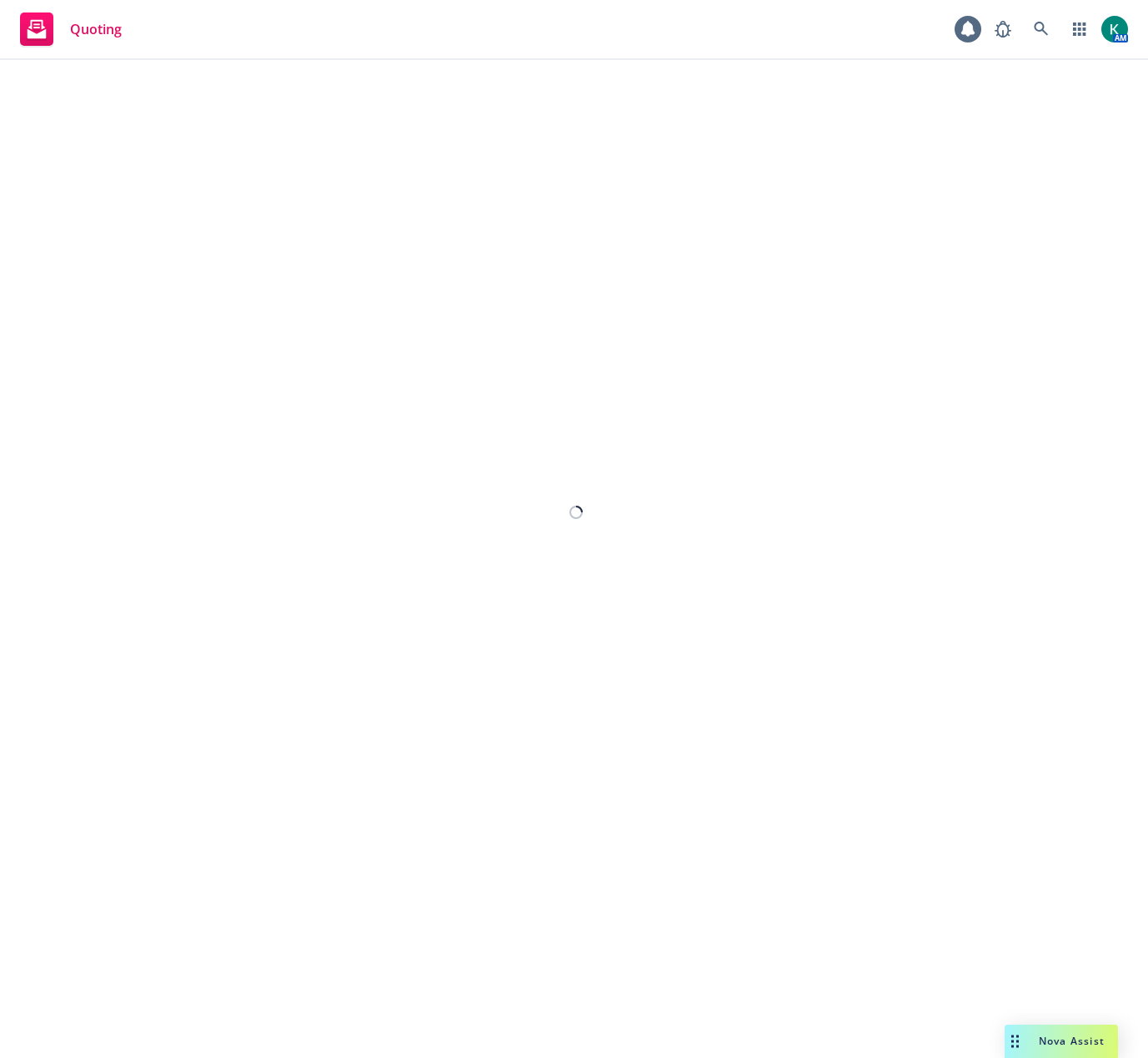
select select "12"
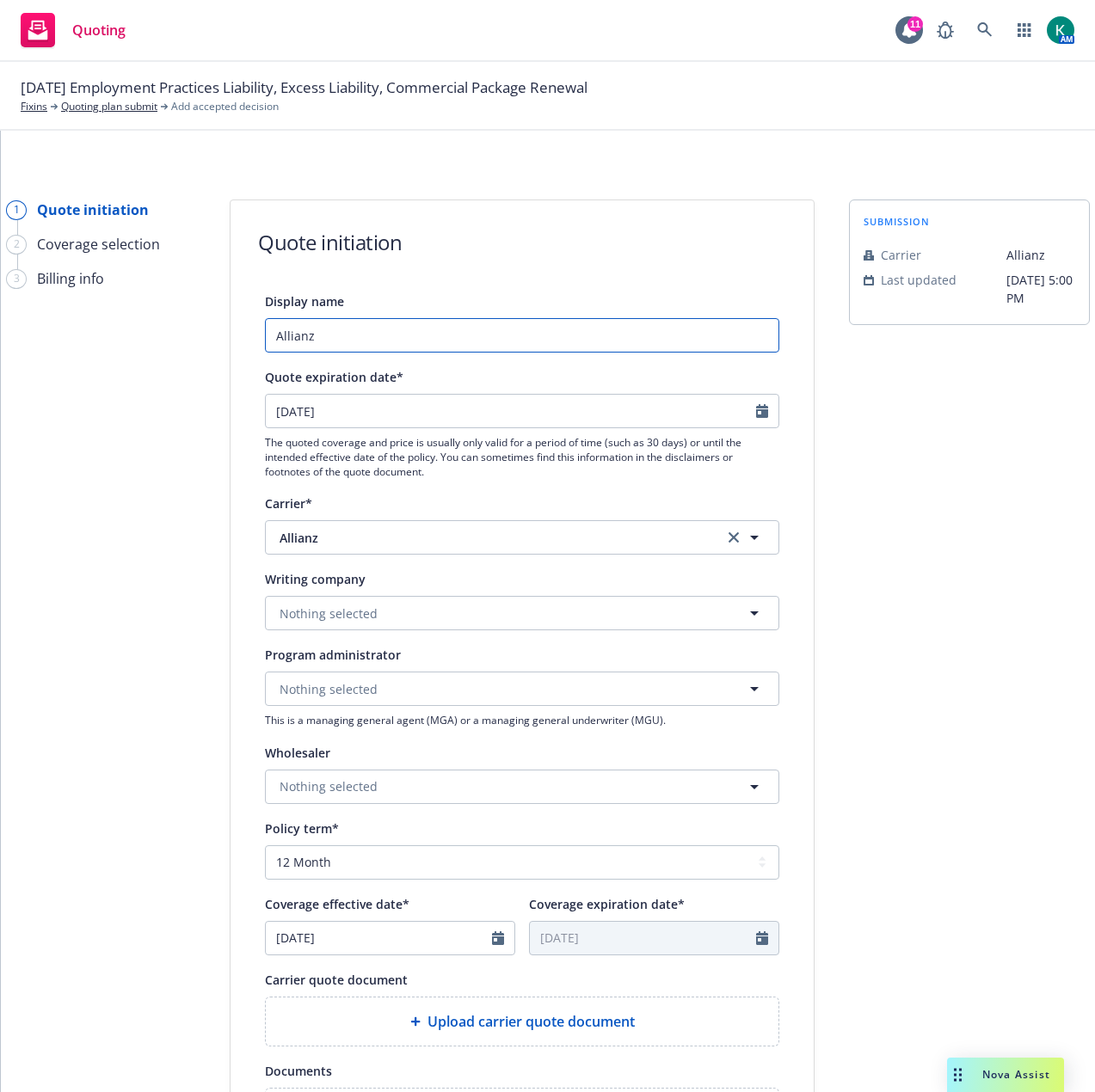
drag, startPoint x: 403, startPoint y: 346, endPoint x: 2, endPoint y: 306, distance: 403.0
click at [21, 306] on div "1 Quote initiation 2 Coverage selection 3 Billing info Quote initiation Display…" at bounding box center [548, 776] width 1053 height 1153
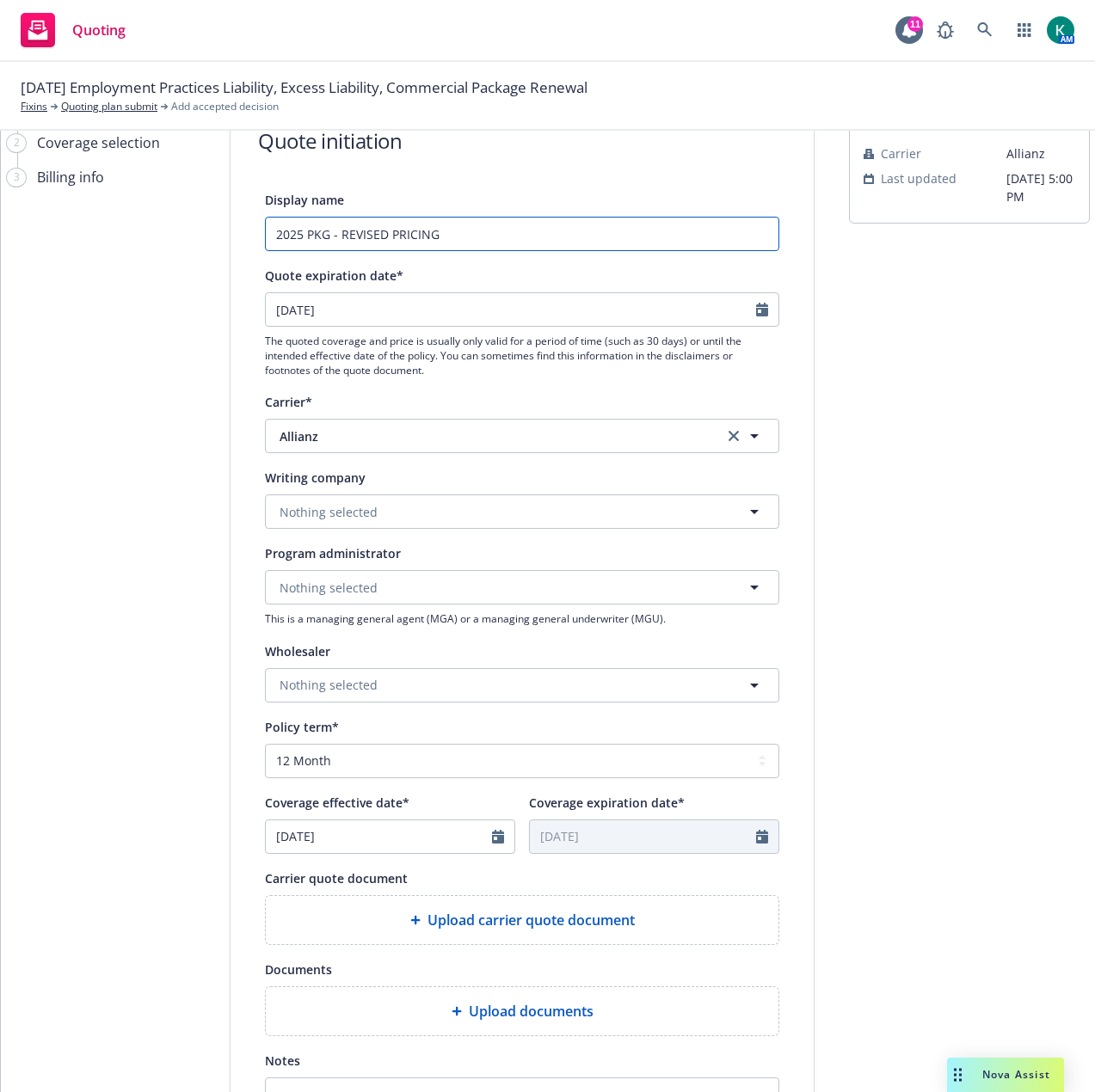
scroll to position [172, 0]
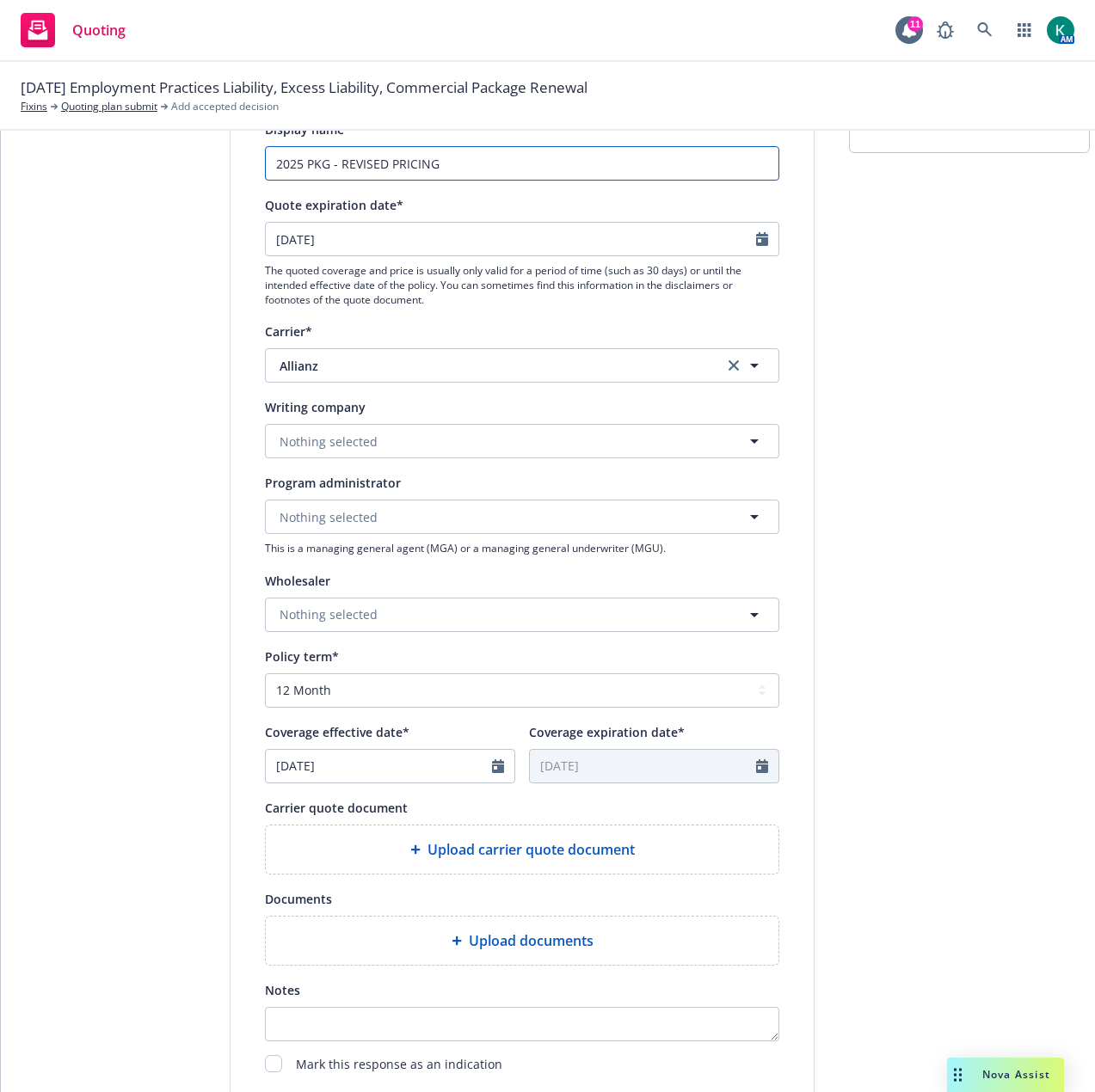
type input "2025 PKG - REVISED PRICING"
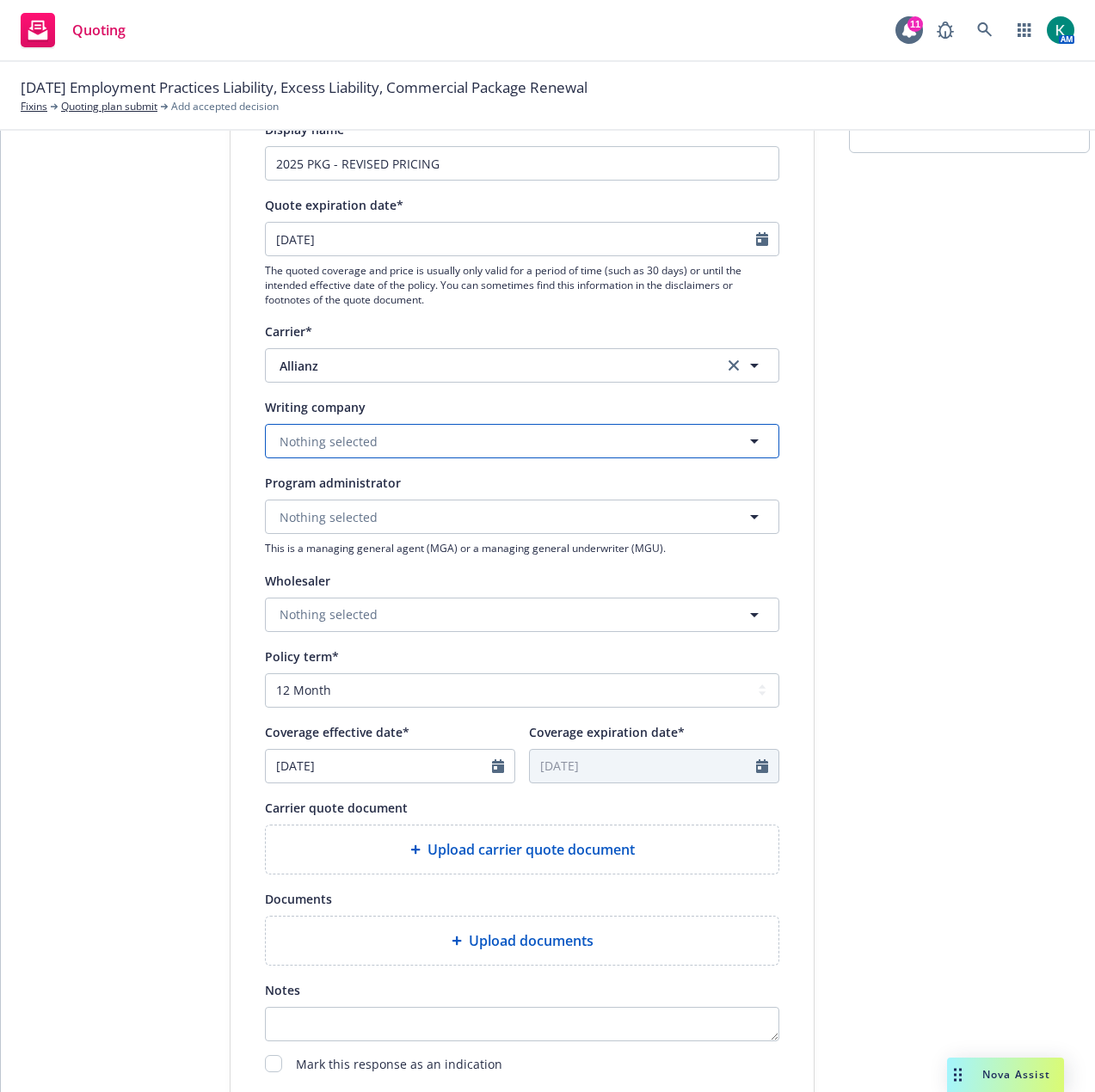
click at [341, 446] on span "Nothing selected" at bounding box center [328, 442] width 98 height 18
type input "fire"
drag, startPoint x: 341, startPoint y: 446, endPoint x: 281, endPoint y: 441, distance: 60.2
click at [281, 441] on div "fire" at bounding box center [522, 441] width 515 height 35
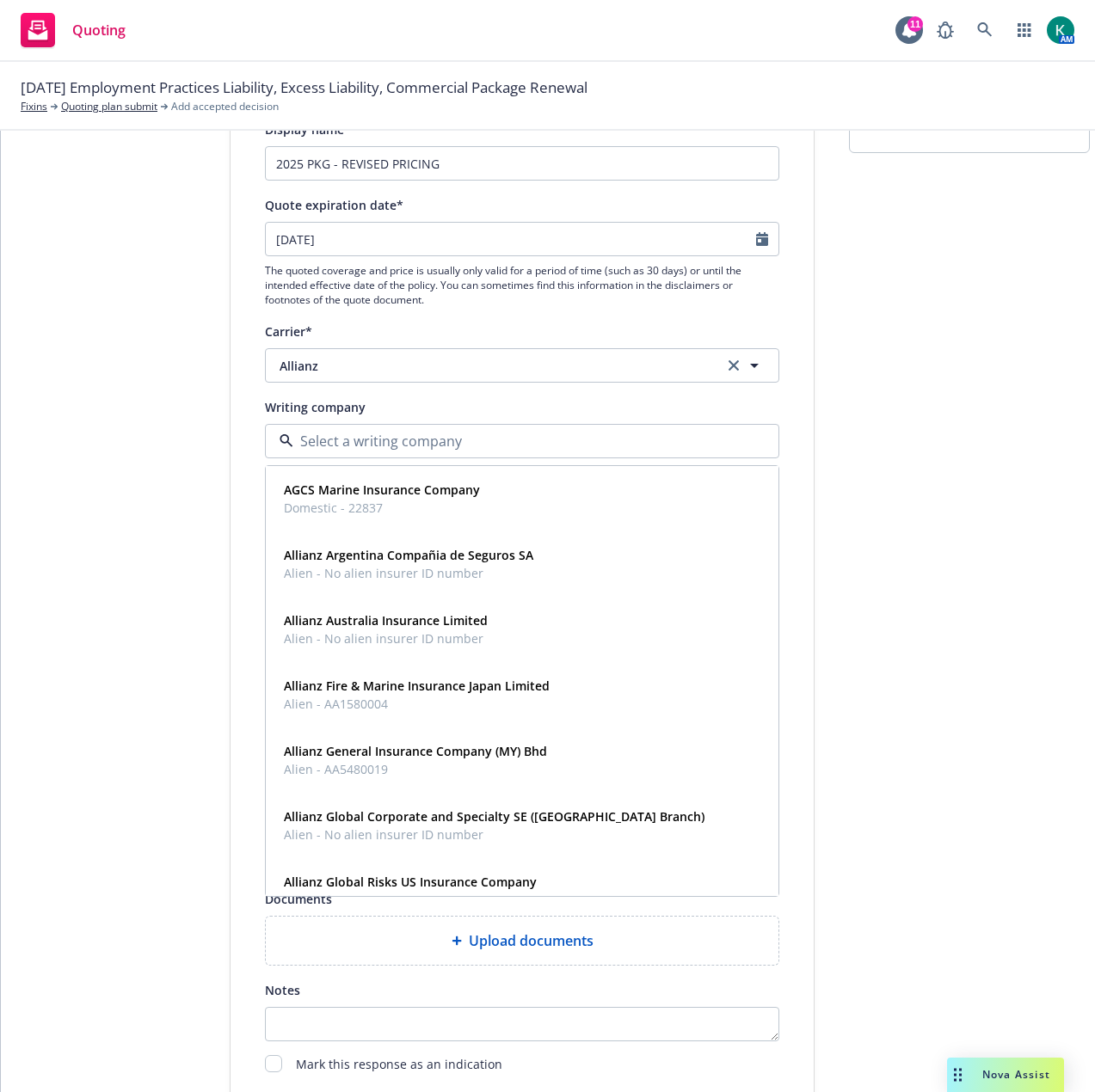
drag, startPoint x: 733, startPoint y: 369, endPoint x: 686, endPoint y: 373, distance: 47.2
click at [733, 368] on link "clear selection" at bounding box center [733, 365] width 21 height 21
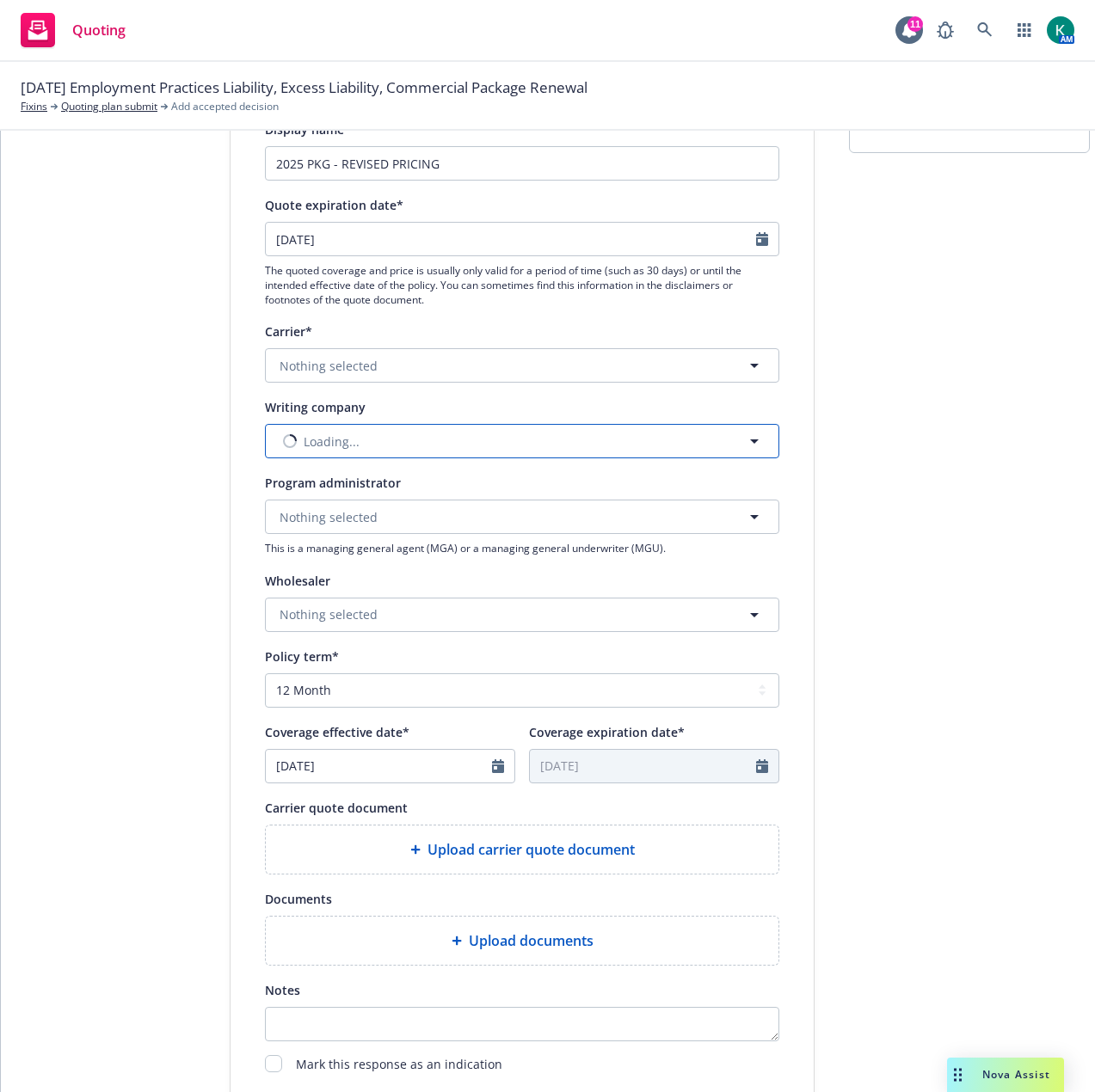
click at [438, 434] on button "Loading..." at bounding box center [522, 441] width 515 height 35
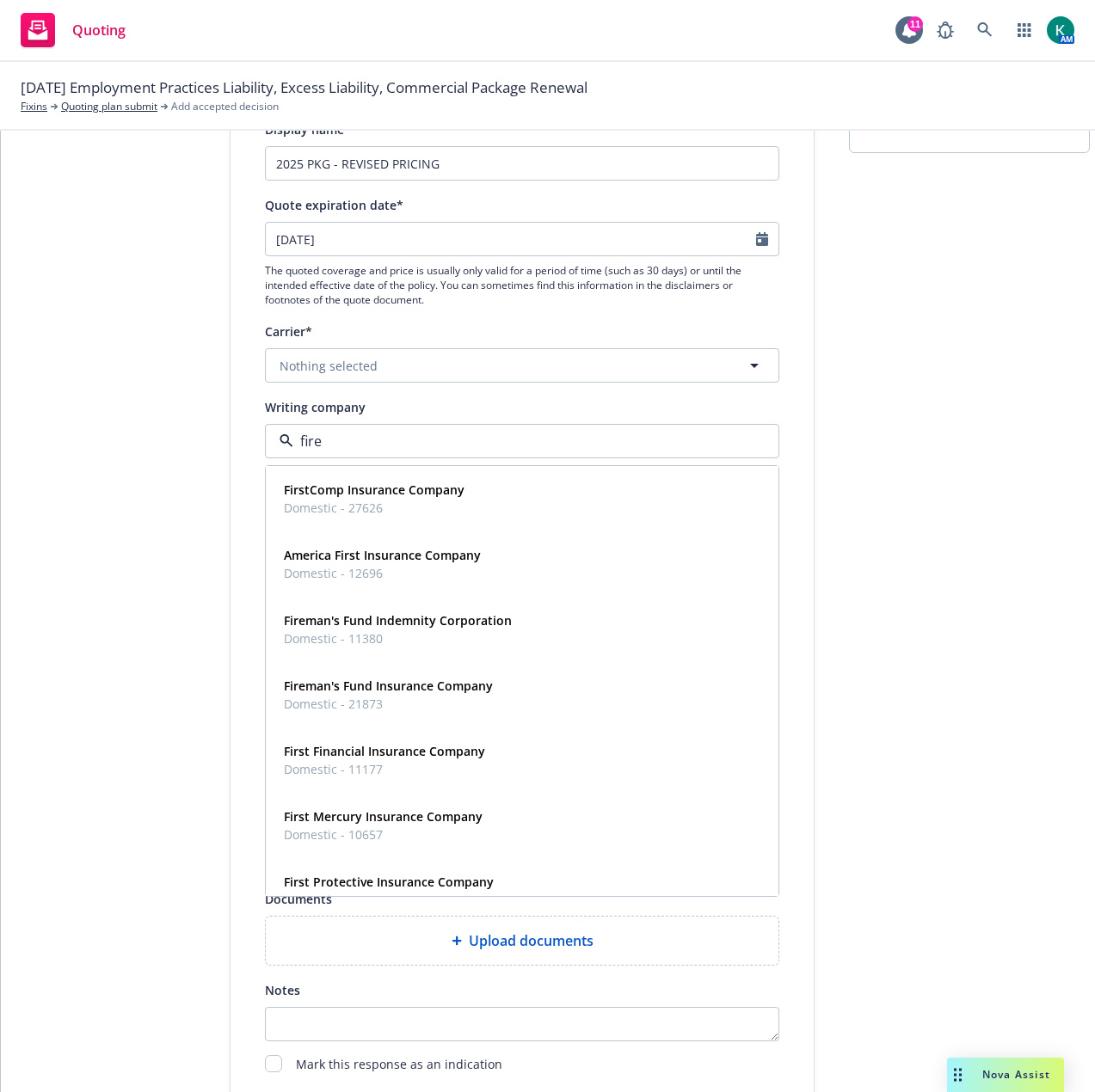
type input "firem"
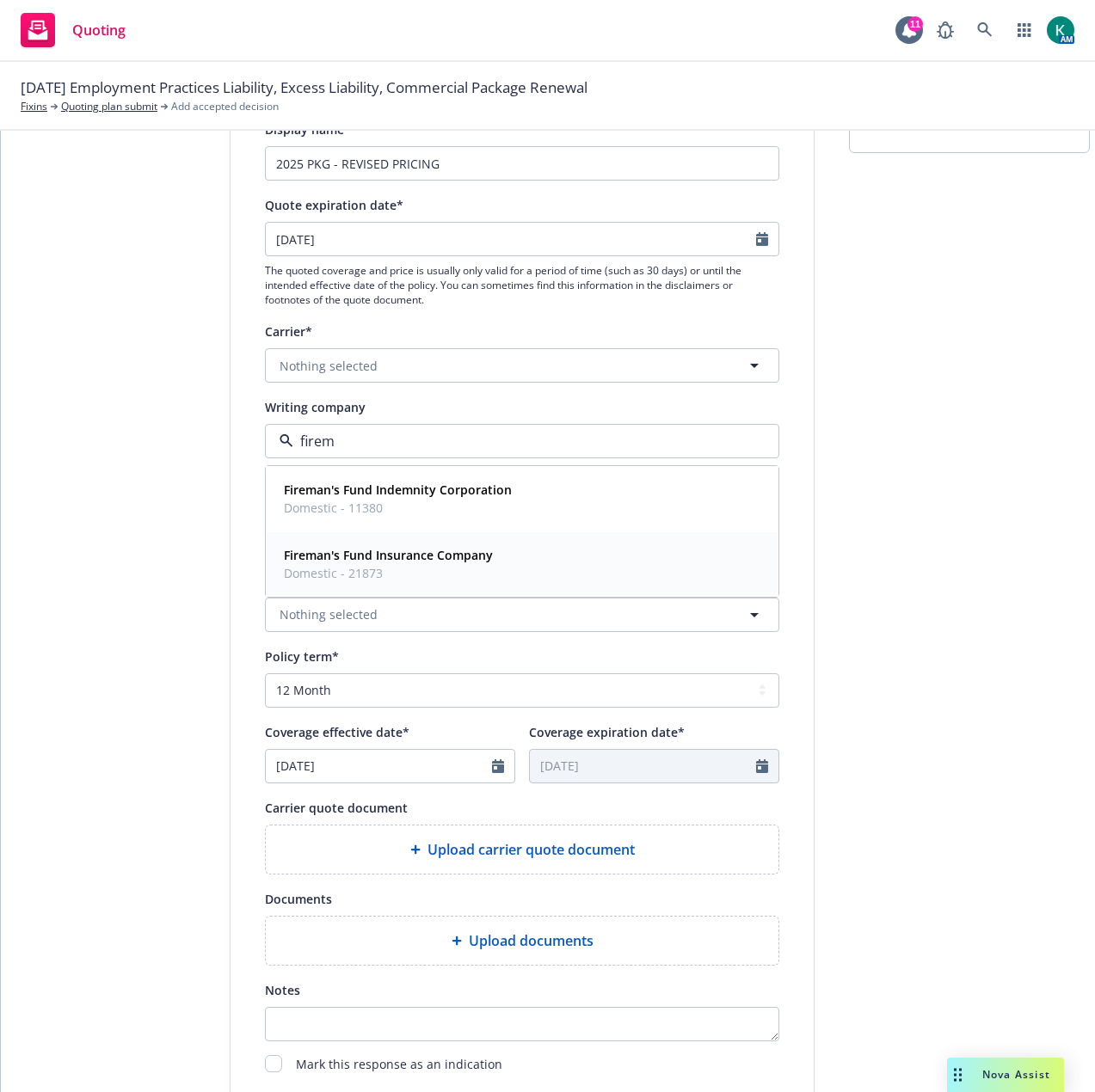
click at [397, 556] on strong "Fireman's Fund Insurance Company" at bounding box center [388, 556] width 209 height 16
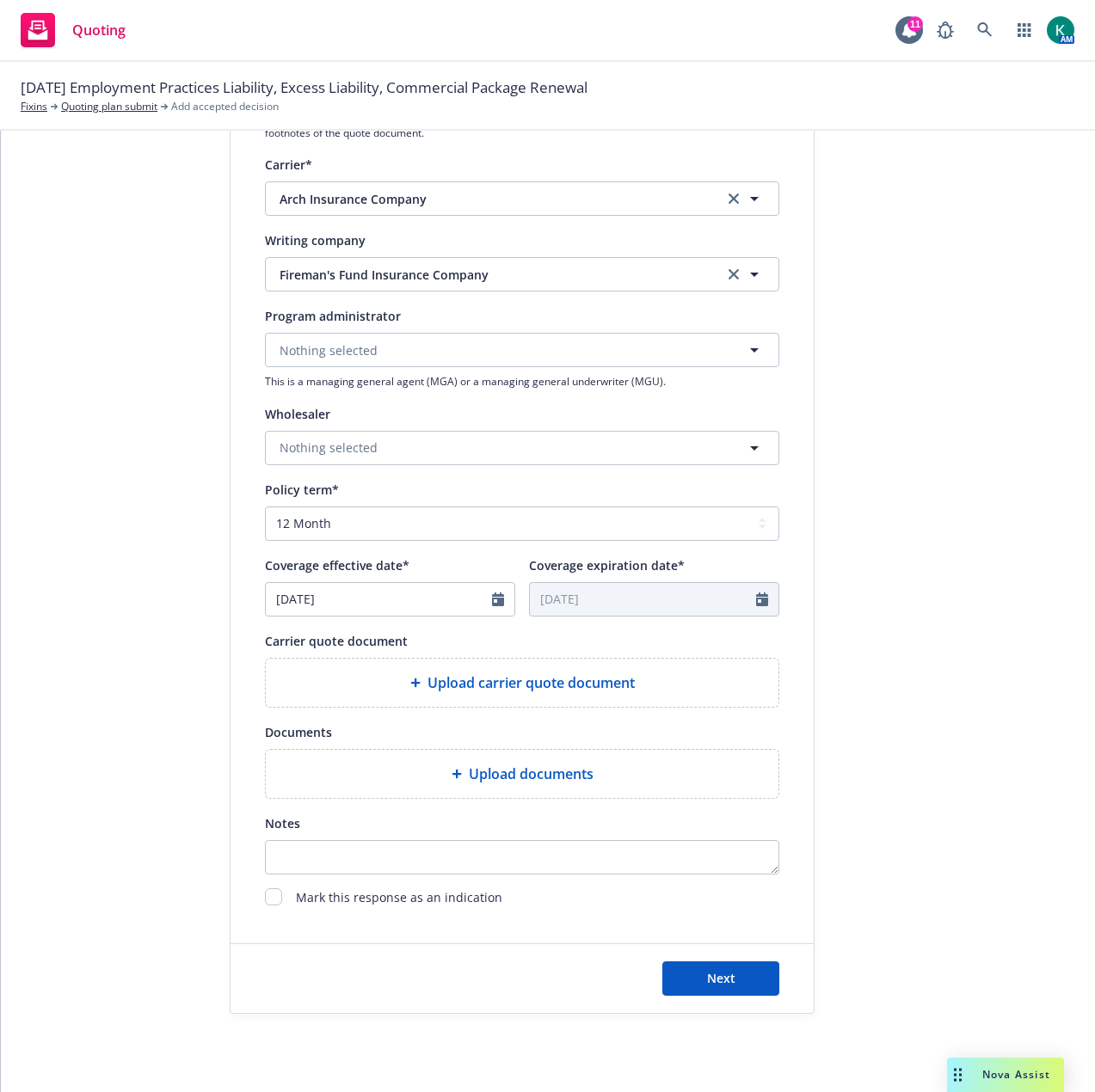
scroll to position [384, 0]
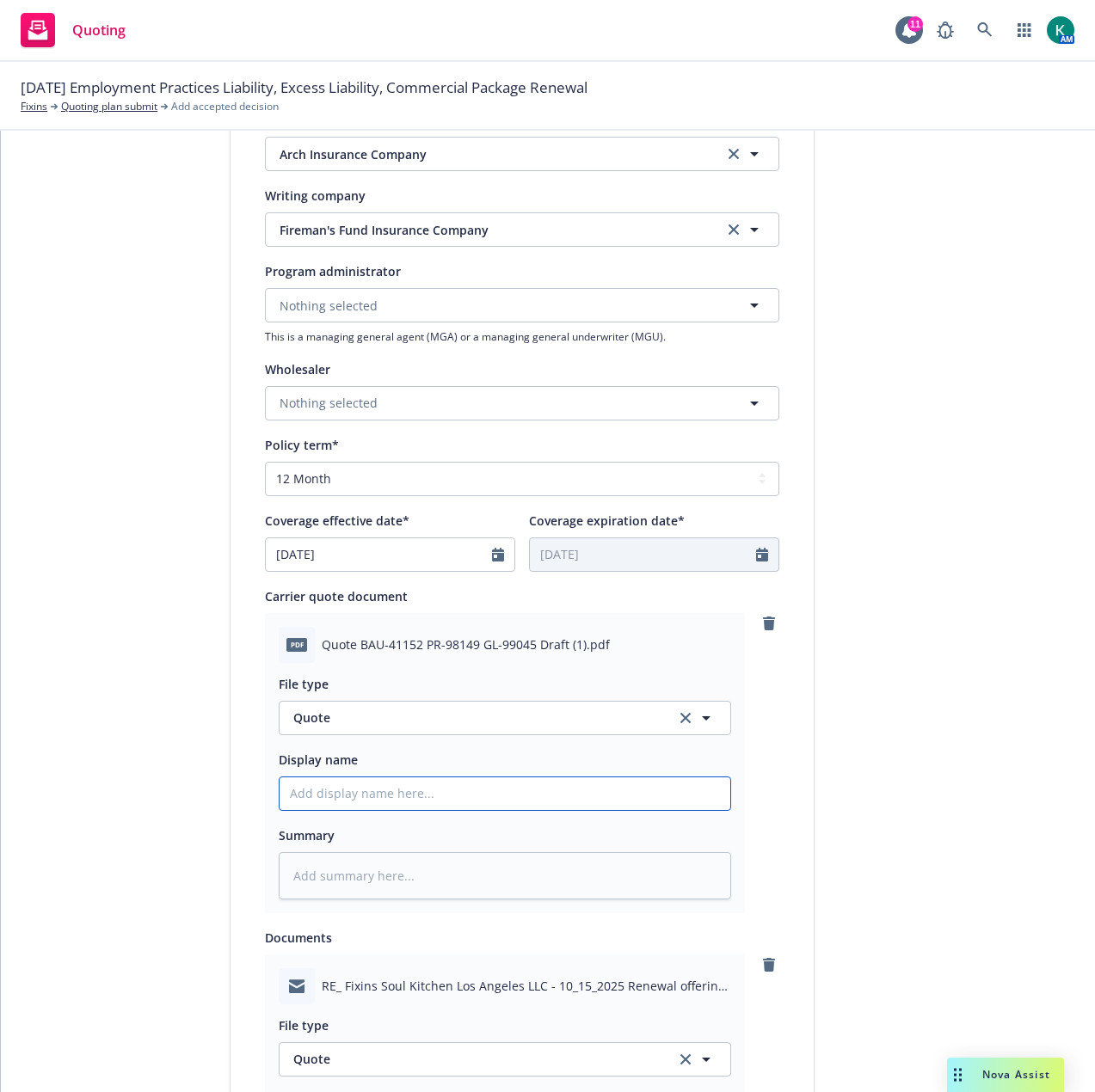
click at [369, 782] on input "Display name" at bounding box center [504, 794] width 450 height 33
type textarea "x"
type input "2"
type textarea "x"
type input "20"
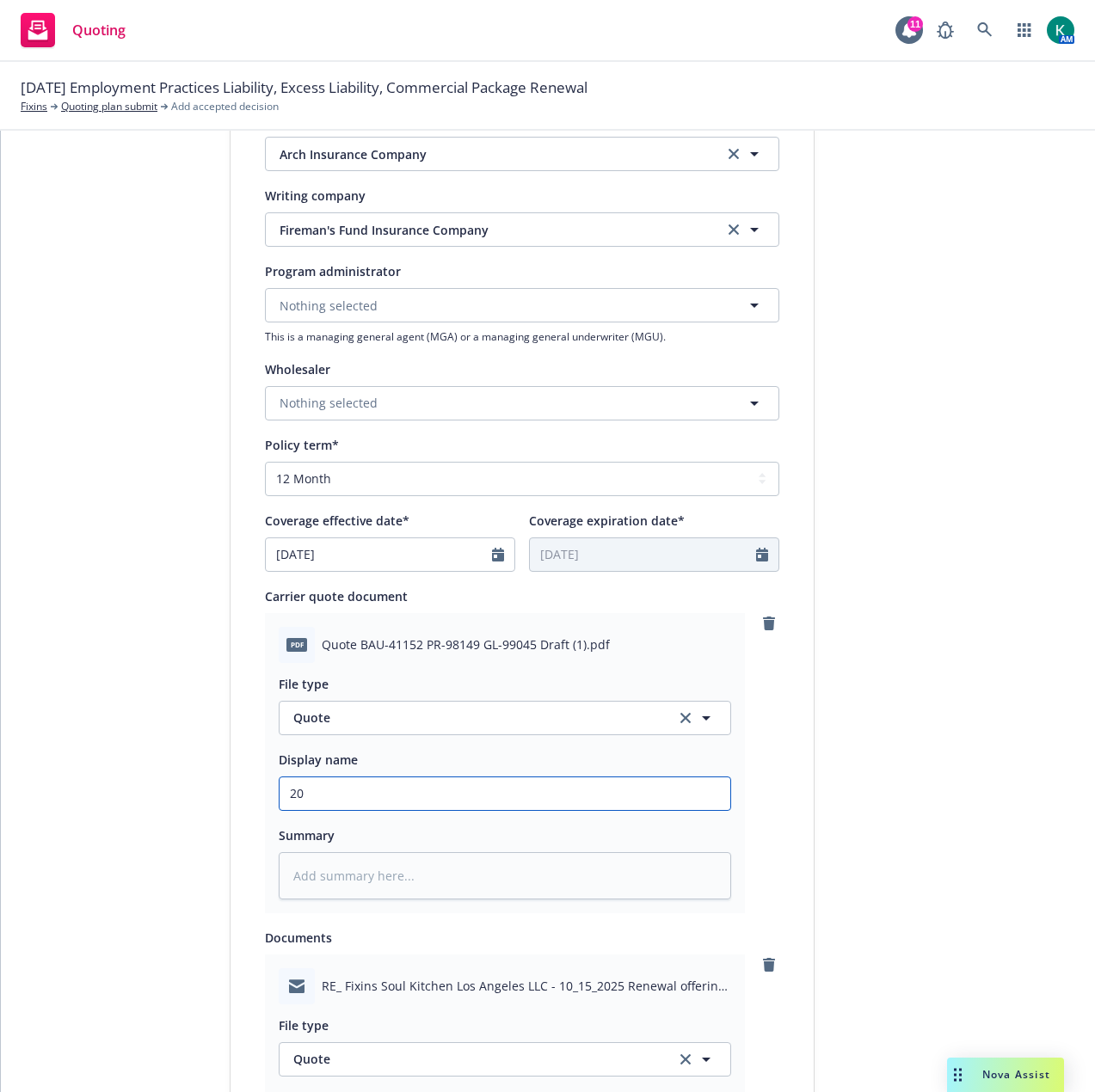
type textarea "x"
type input "202"
type textarea "x"
type input "2025"
type textarea "x"
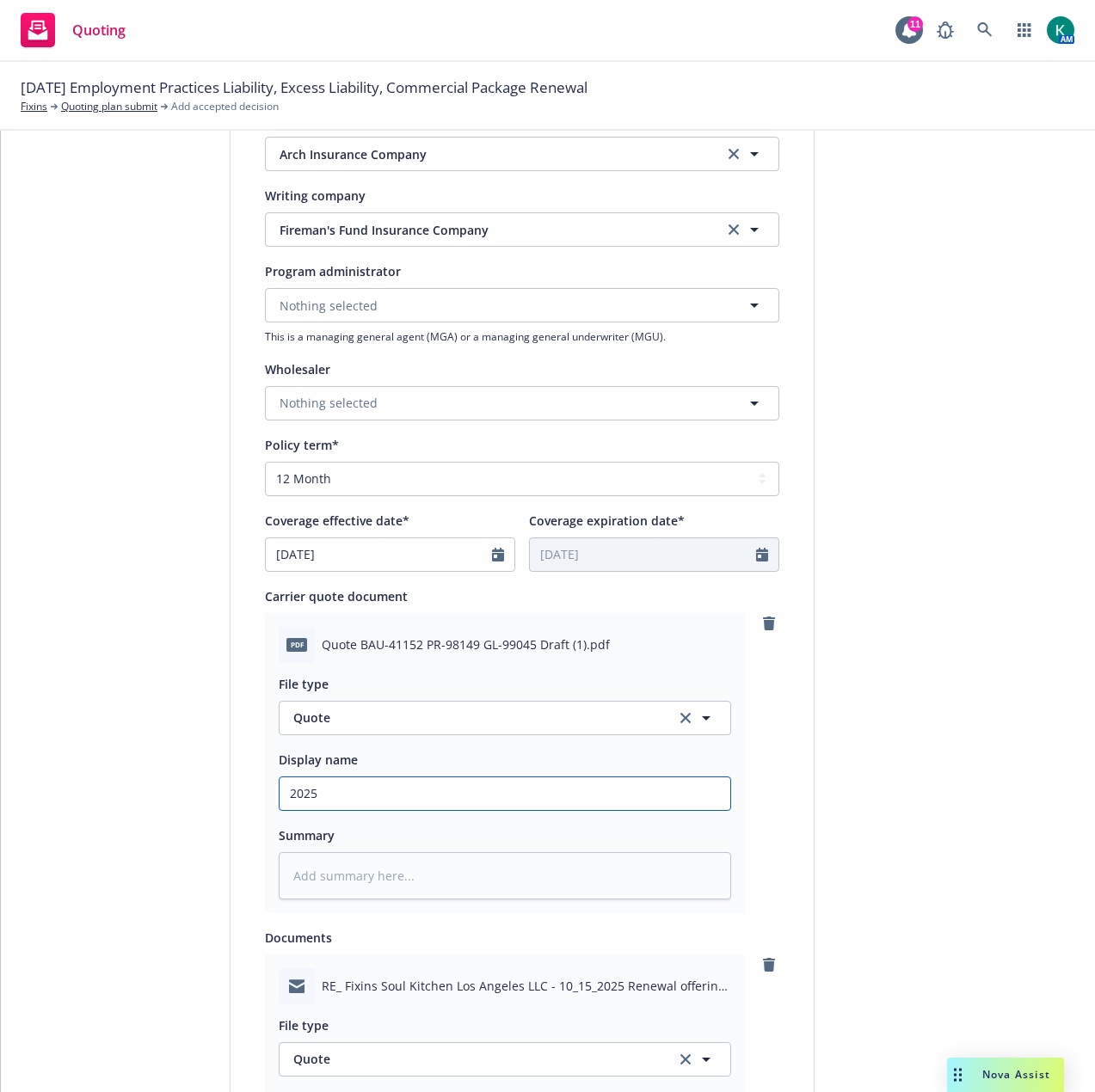
type input "2025"
type textarea "x"
type input "2025 P"
type textarea "x"
type input "2025 PK"
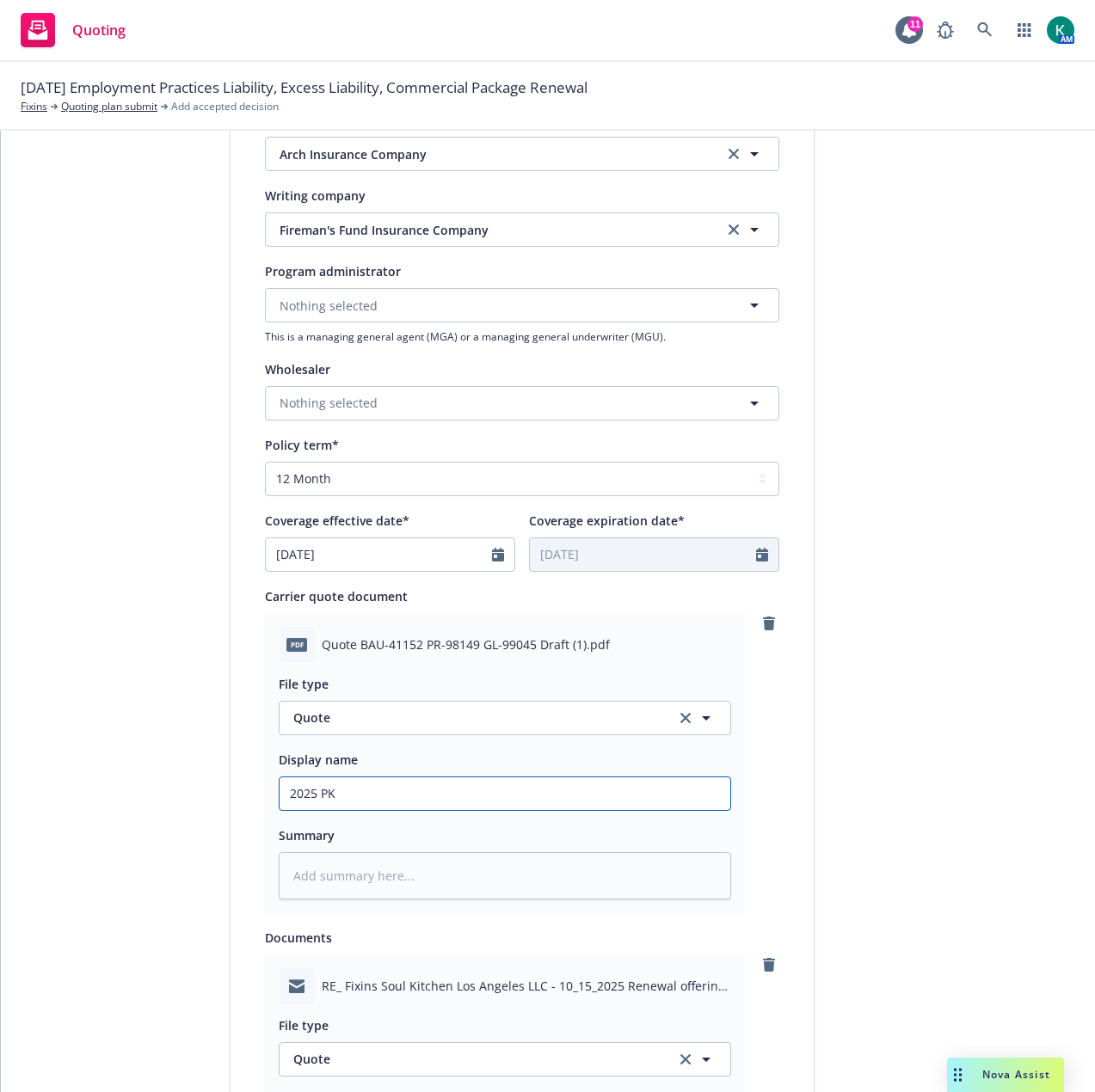
type textarea "x"
type input "2025 PKG"
type textarea "x"
type input "2025 PKG"
type textarea "x"
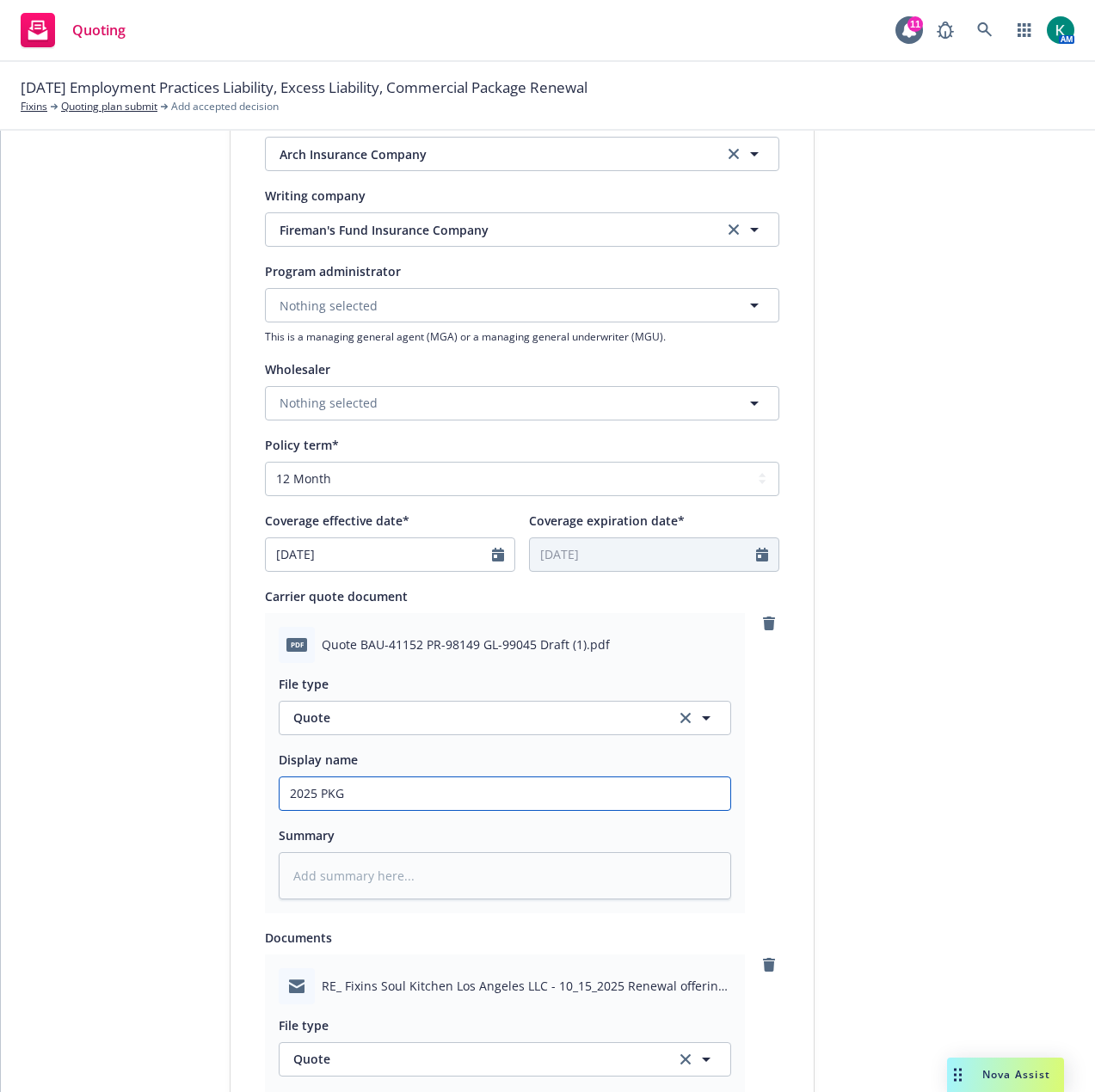
type input "2025 PKG Q"
type textarea "x"
type input "2025 PKG Qu"
type textarea "x"
type input "2025 PKG Quo"
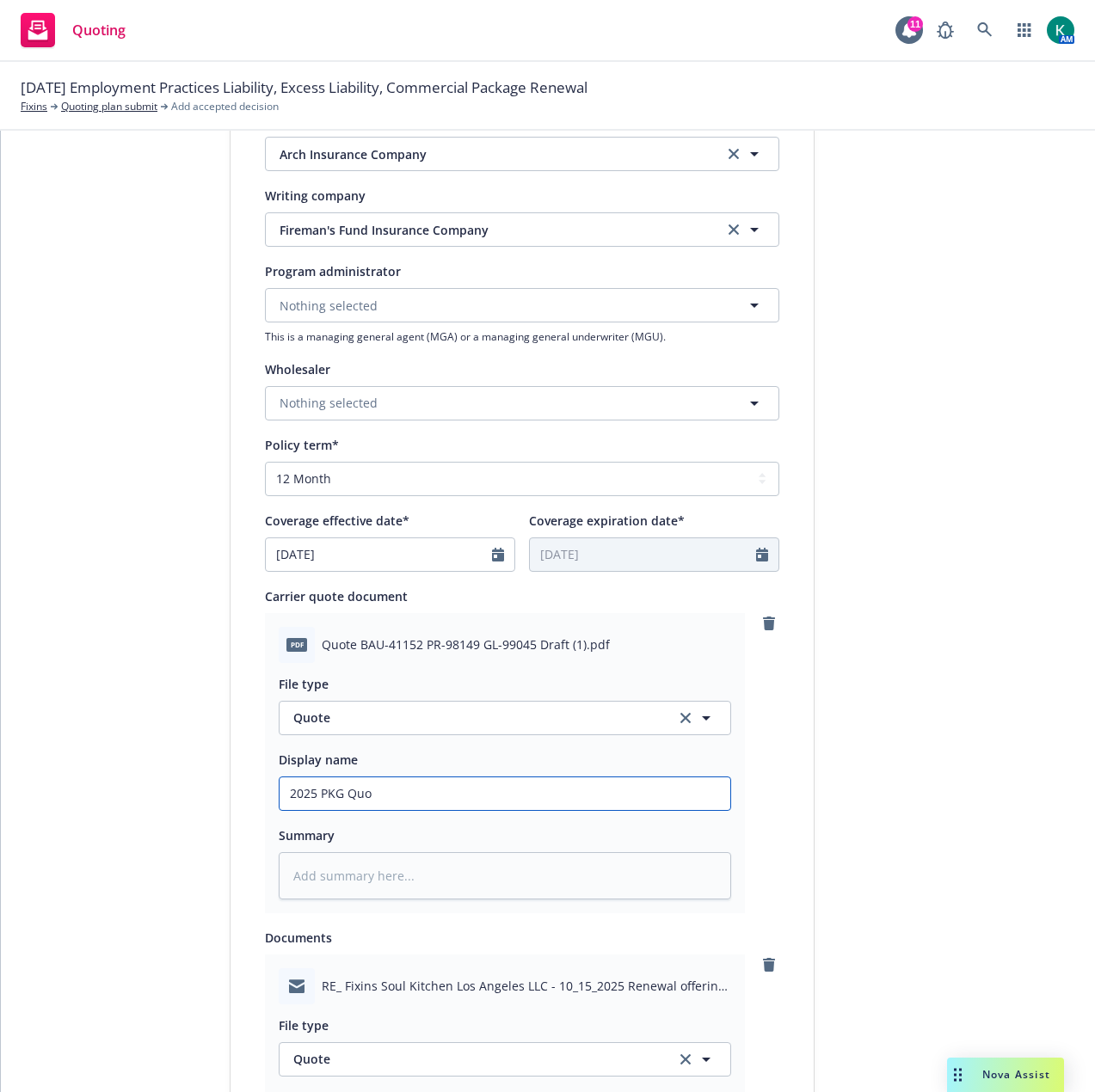
type textarea "x"
type input "2025 PKG Quote"
type textarea "x"
type input "2025 PKG Quote"
type textarea "x"
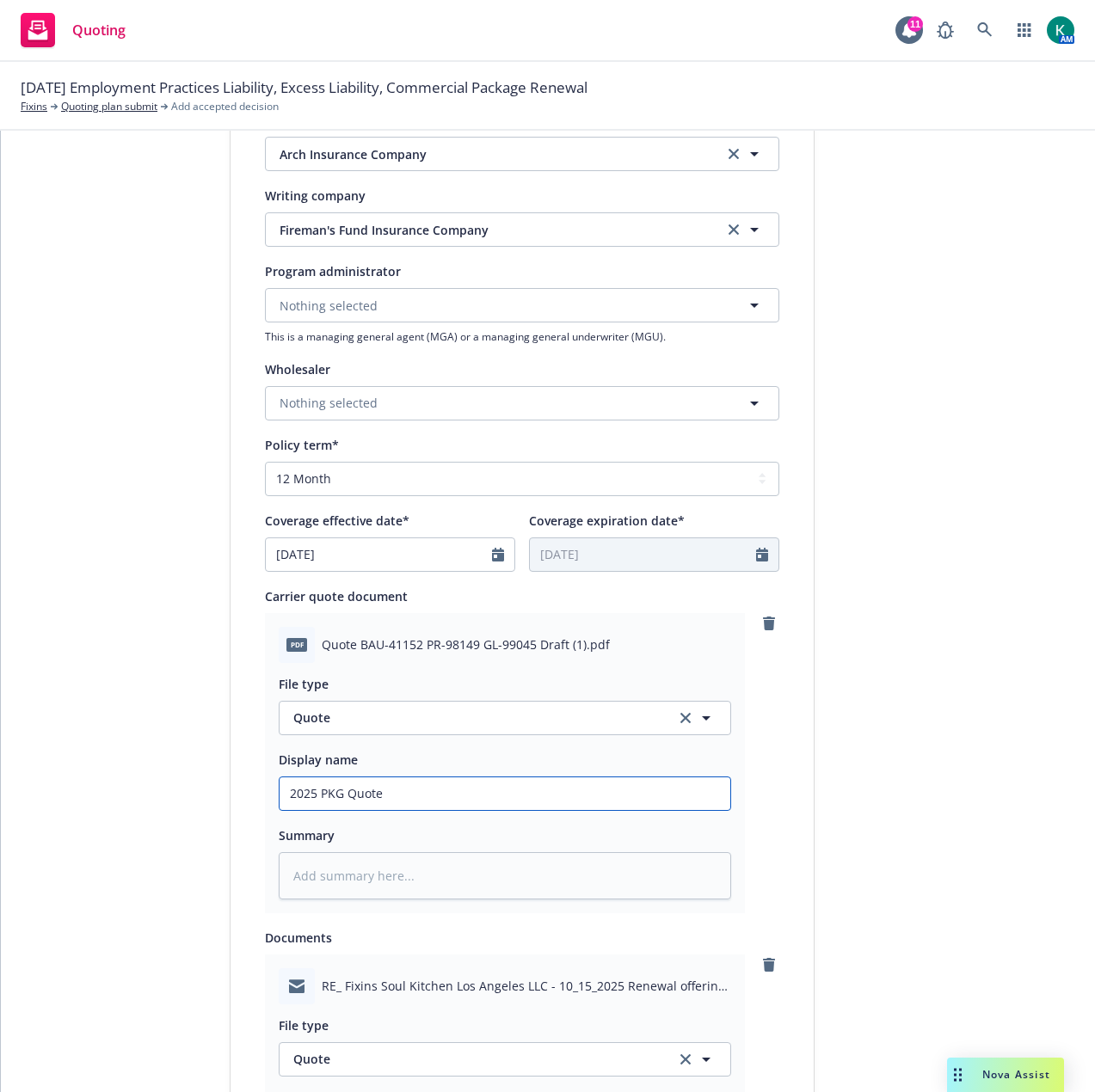
type input "2025 PKG Quote -"
type textarea "x"
type input "2025 PKG Quote -"
type textarea "x"
type input "2025 PKG Quote - AR"
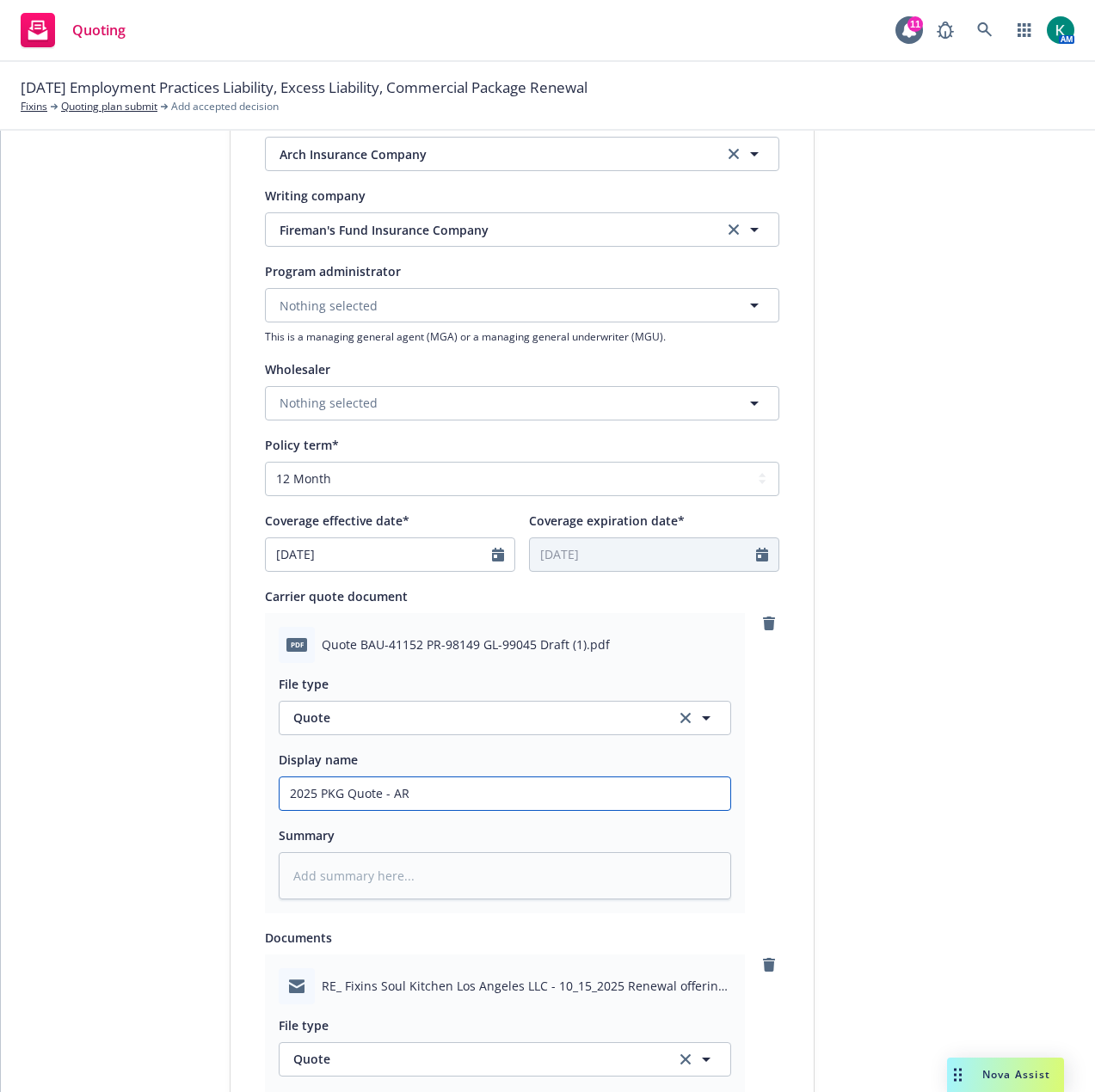
type textarea "x"
type input "2025 PKG Quote - ARC"
type textarea "x"
type input "2025 PKG Quote - ARCH"
type textarea "x"
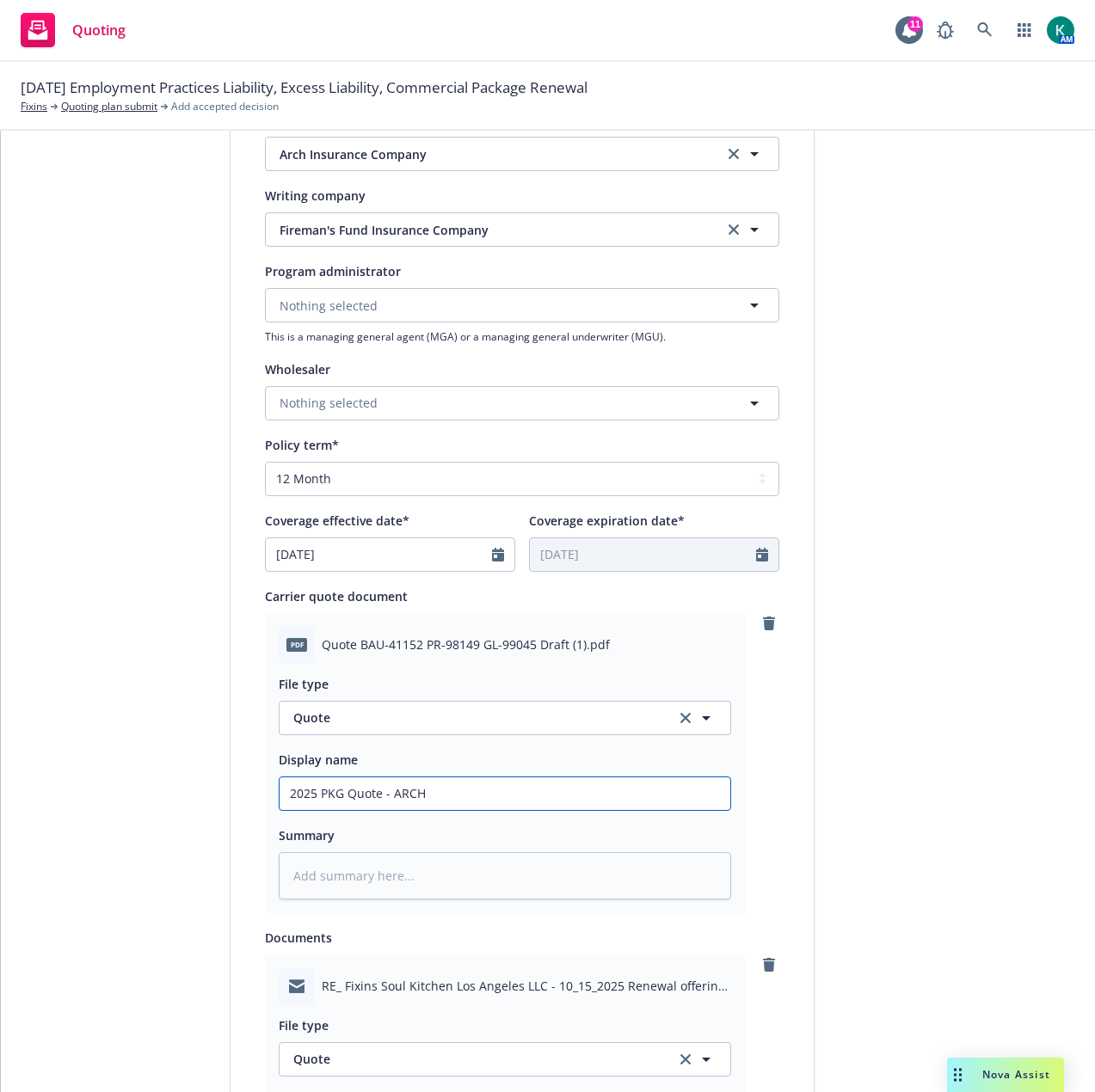
type input "2025 PKG Quote - ARCH -"
type textarea "x"
type input "2025 PKG Quote - ARCH -"
type textarea "x"
type input "2025 PKG Quote - ARCH - R"
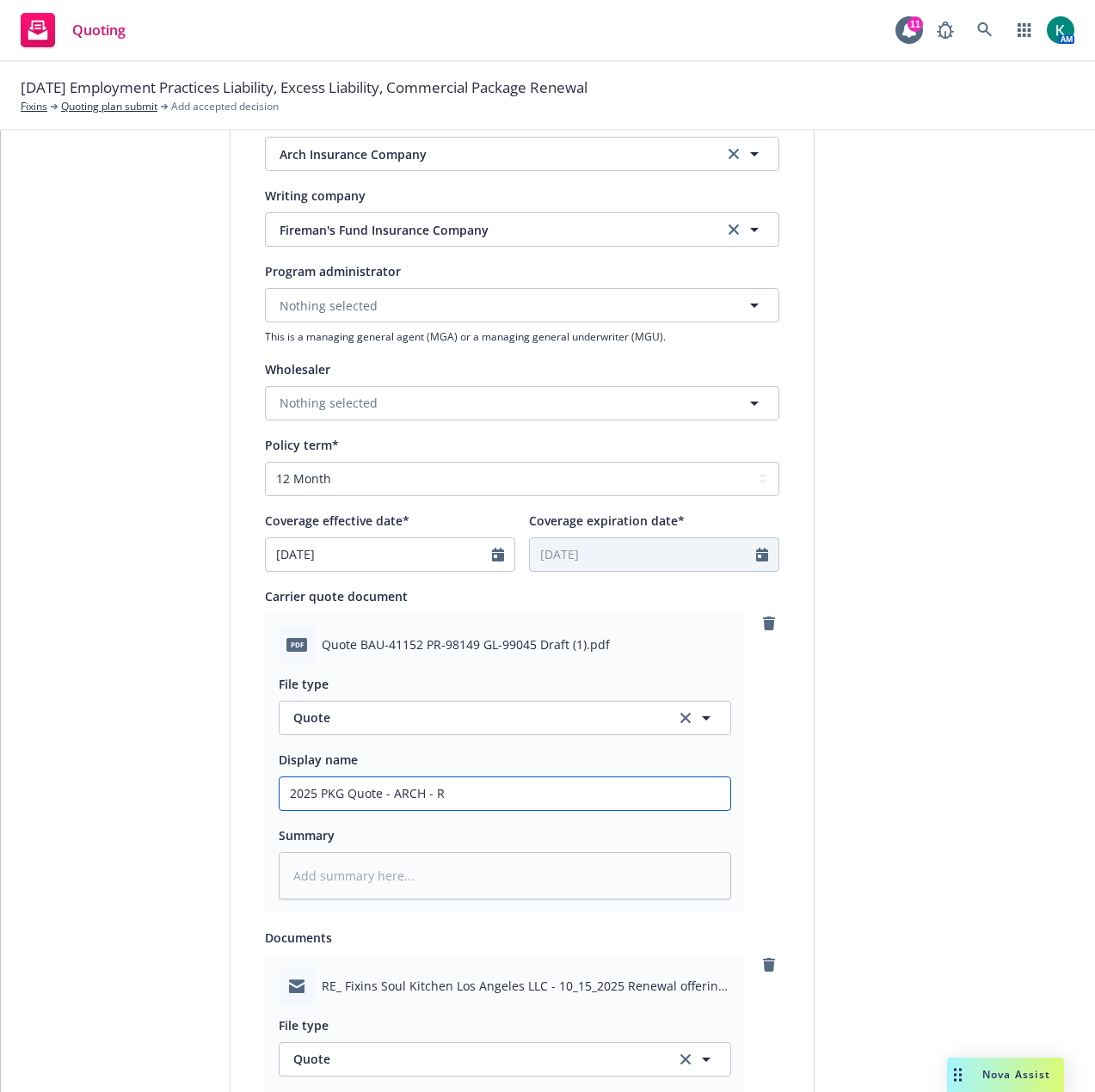
type textarea "x"
type input "2025 PKG Quote - ARCH - RE"
type textarea "x"
type input "2025 PKG Quote - ARCH - REV"
type textarea "x"
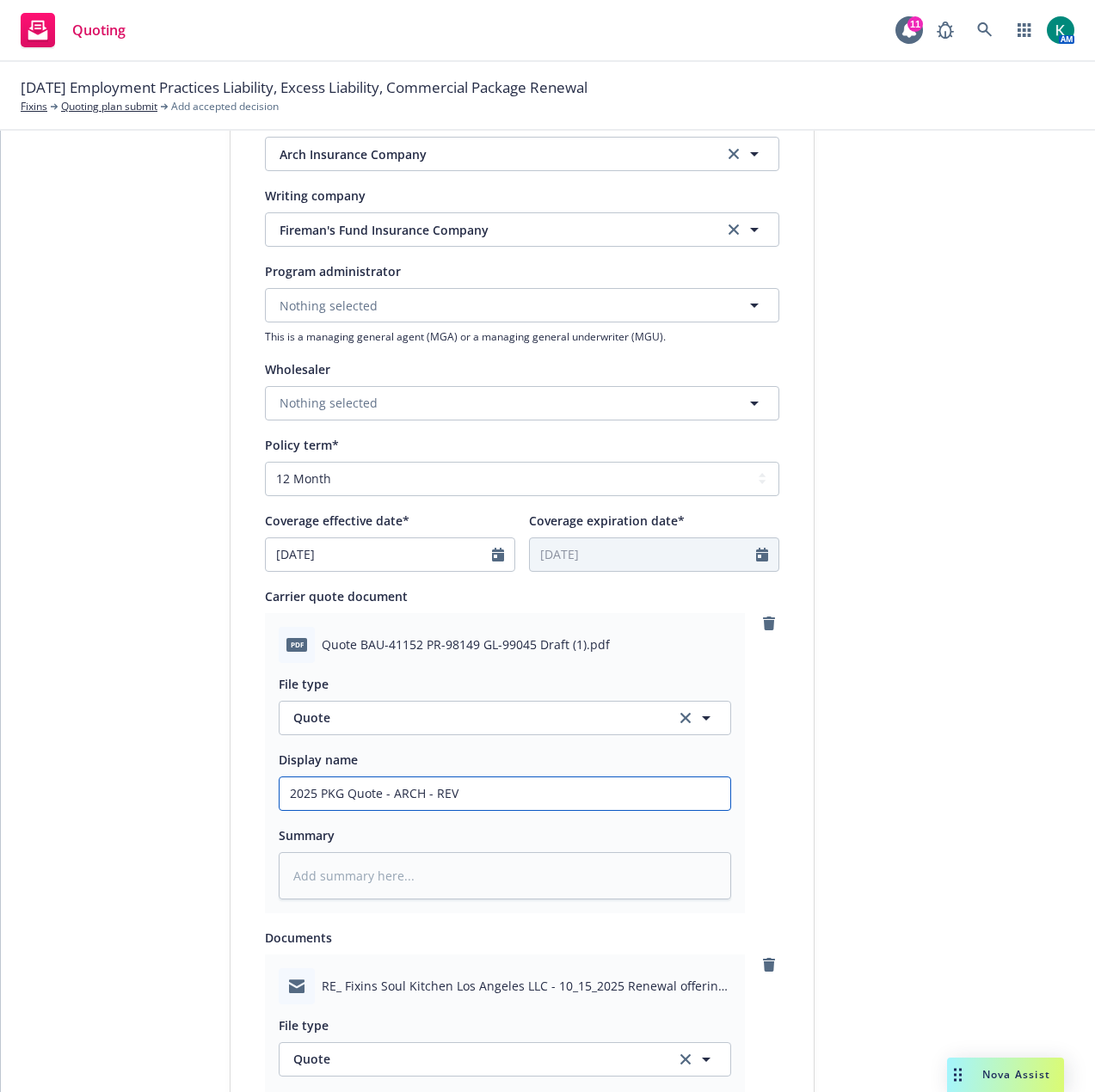
type input "2025 PKG Quote - ARCH - REVI"
type textarea "x"
type input "2025 PKG Quote - ARCH - REVIS"
type textarea "x"
type input "2025 PKG Quote - ARCH - REVISE"
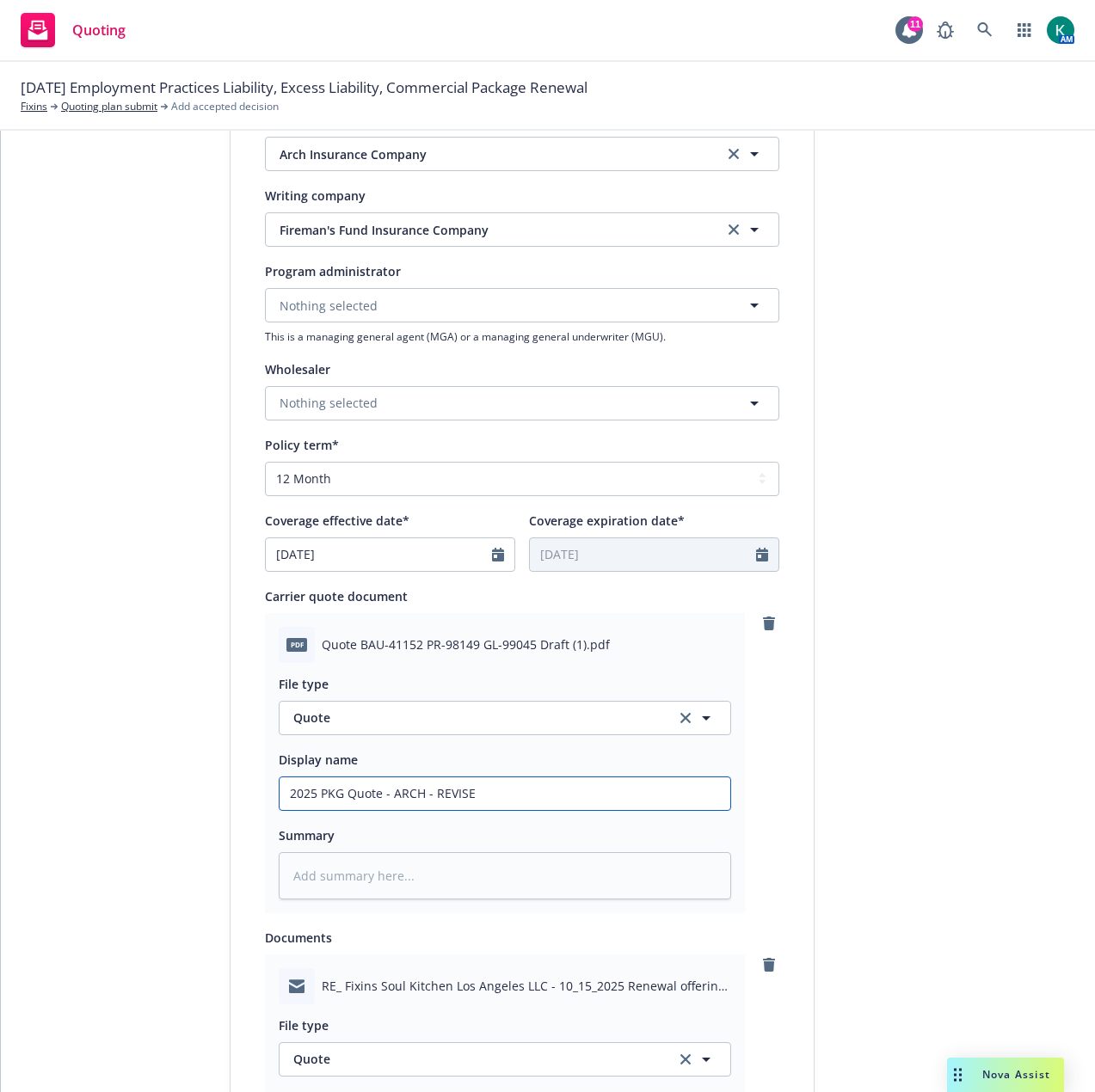
type textarea "x"
type input "2025 PKG Quote - ARCH - REVISED"
type textarea "x"
type input "2025 PKG Quote - ARCH - REVISED"
type textarea "x"
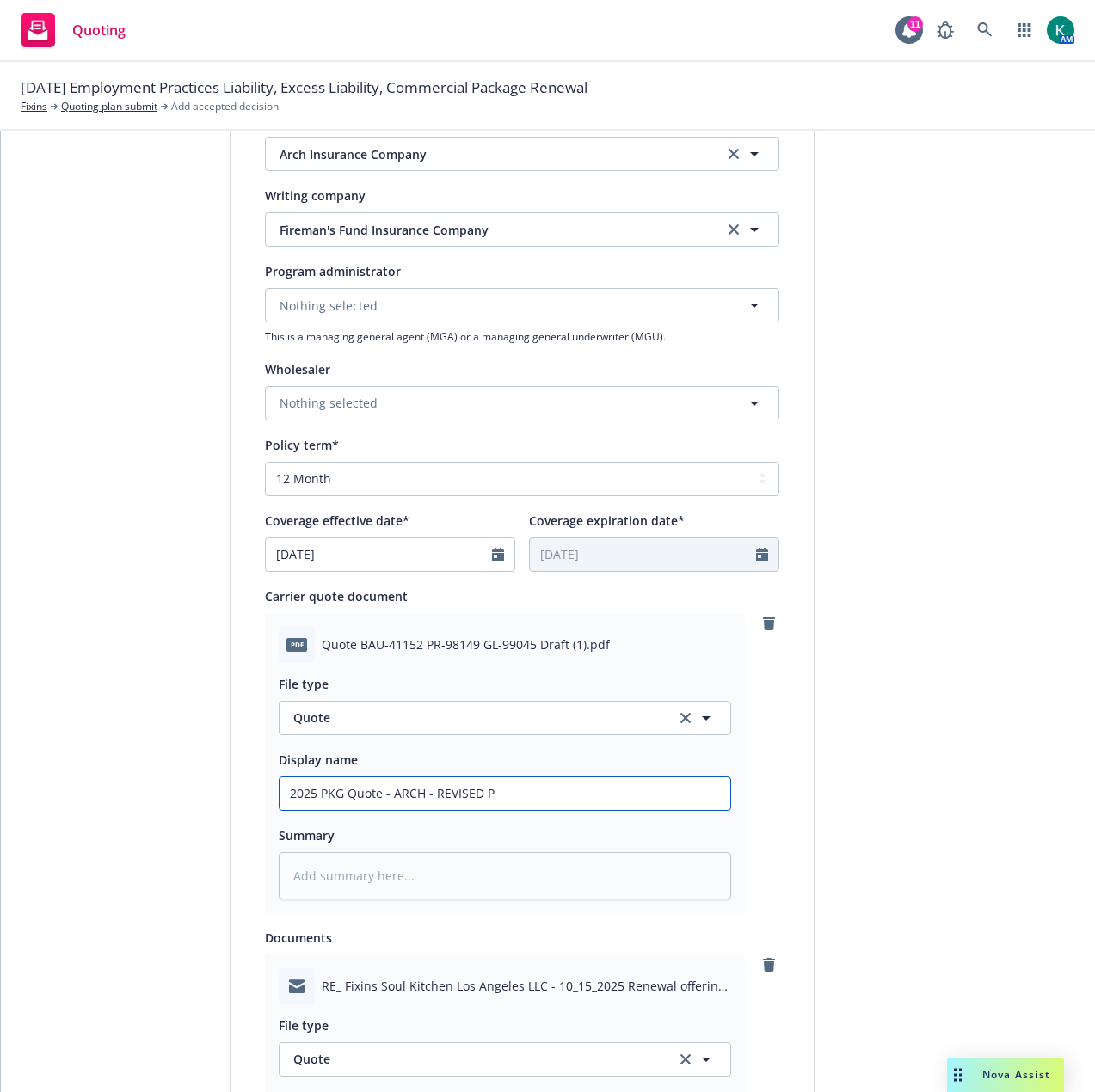
type input "2025 PKG Quote - ARCH - REVISED PR"
type textarea "x"
type input "2025 PKG Quote - ARCH - REVISED PRO"
type textarea "x"
type input "2025 PKG Quote - ARCH - REVISED PR"
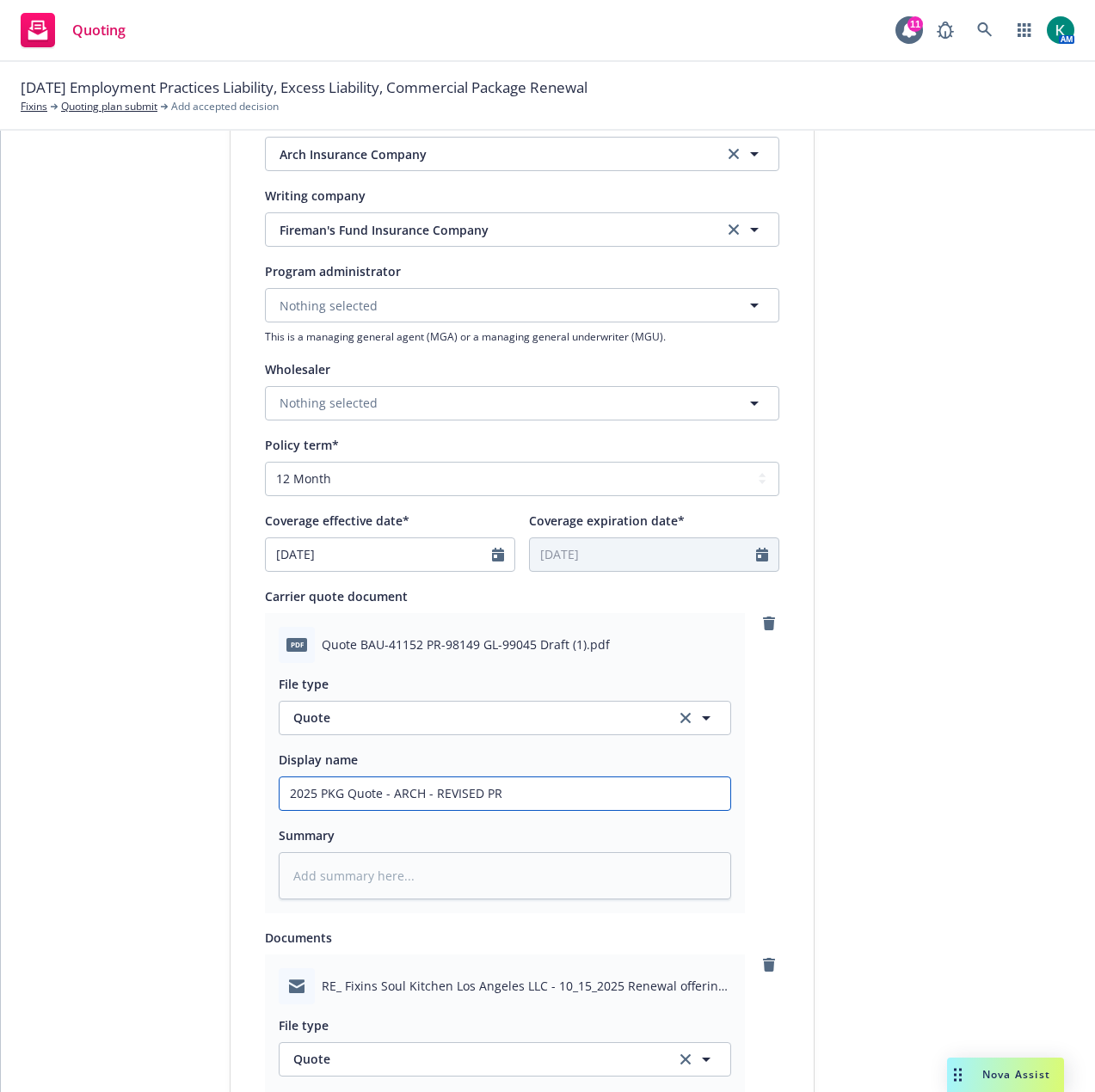
type textarea "x"
type input "2025 PKG Quote - ARCH - REVISED PRI"
type textarea "x"
type input "2025 PKG Quote - ARCH - REVISED PRIC"
type textarea "x"
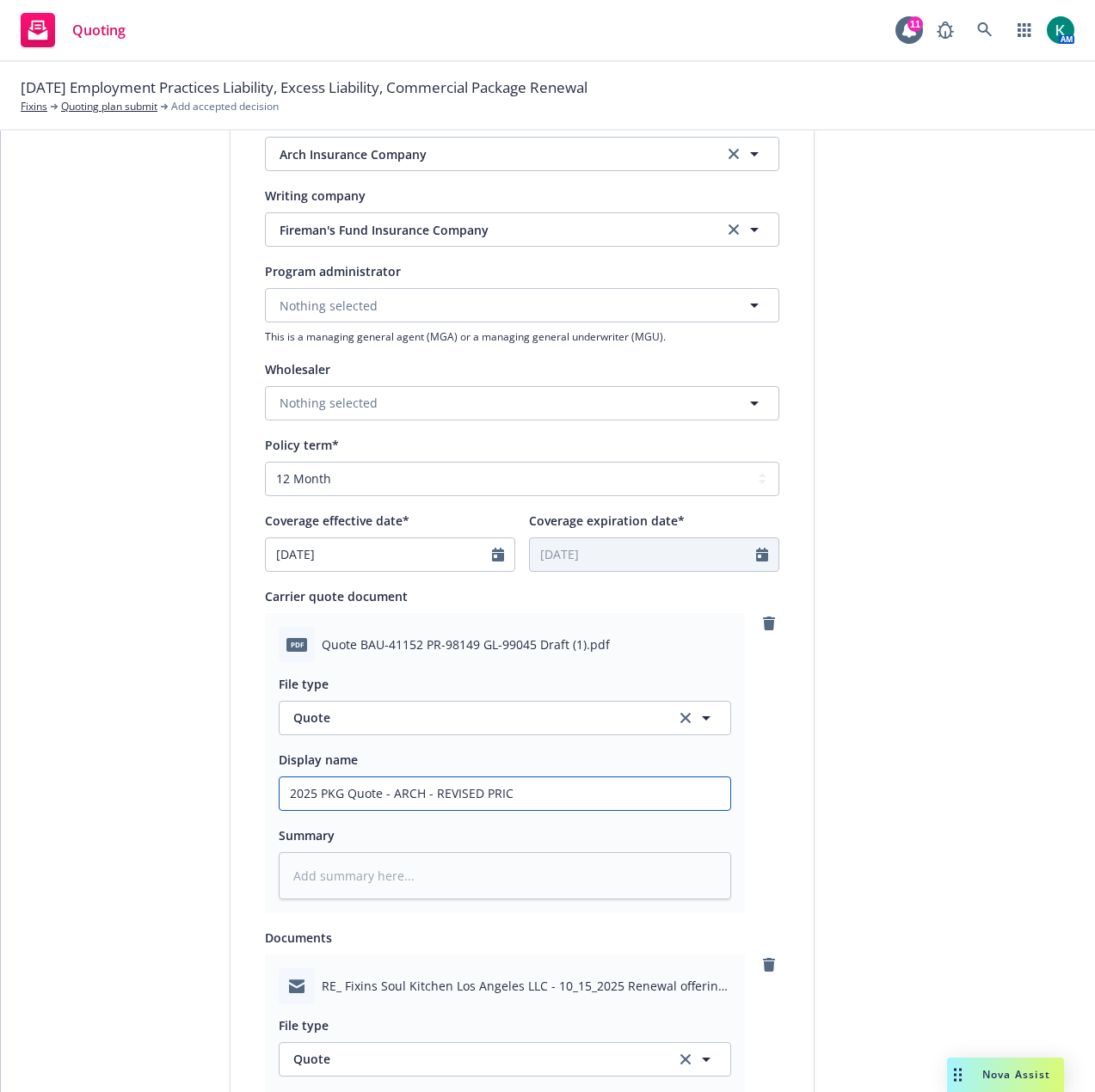
type input "2025 PKG Quote - ARCH - REVISED PRICI"
type textarea "x"
type input "2025 PKG Quote - ARCH - REVISED PRICIN"
type textarea "x"
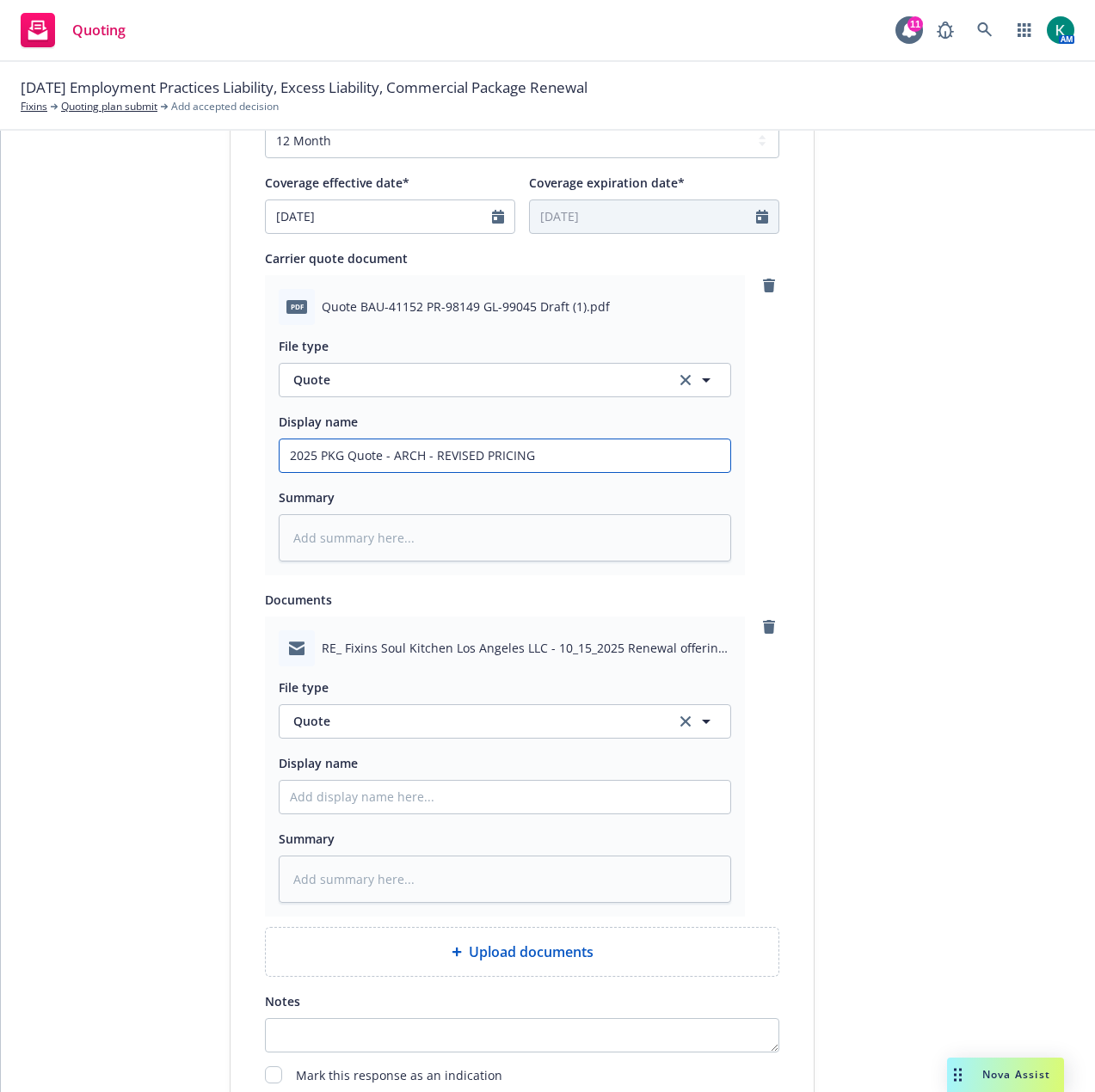
scroll to position [728, 0]
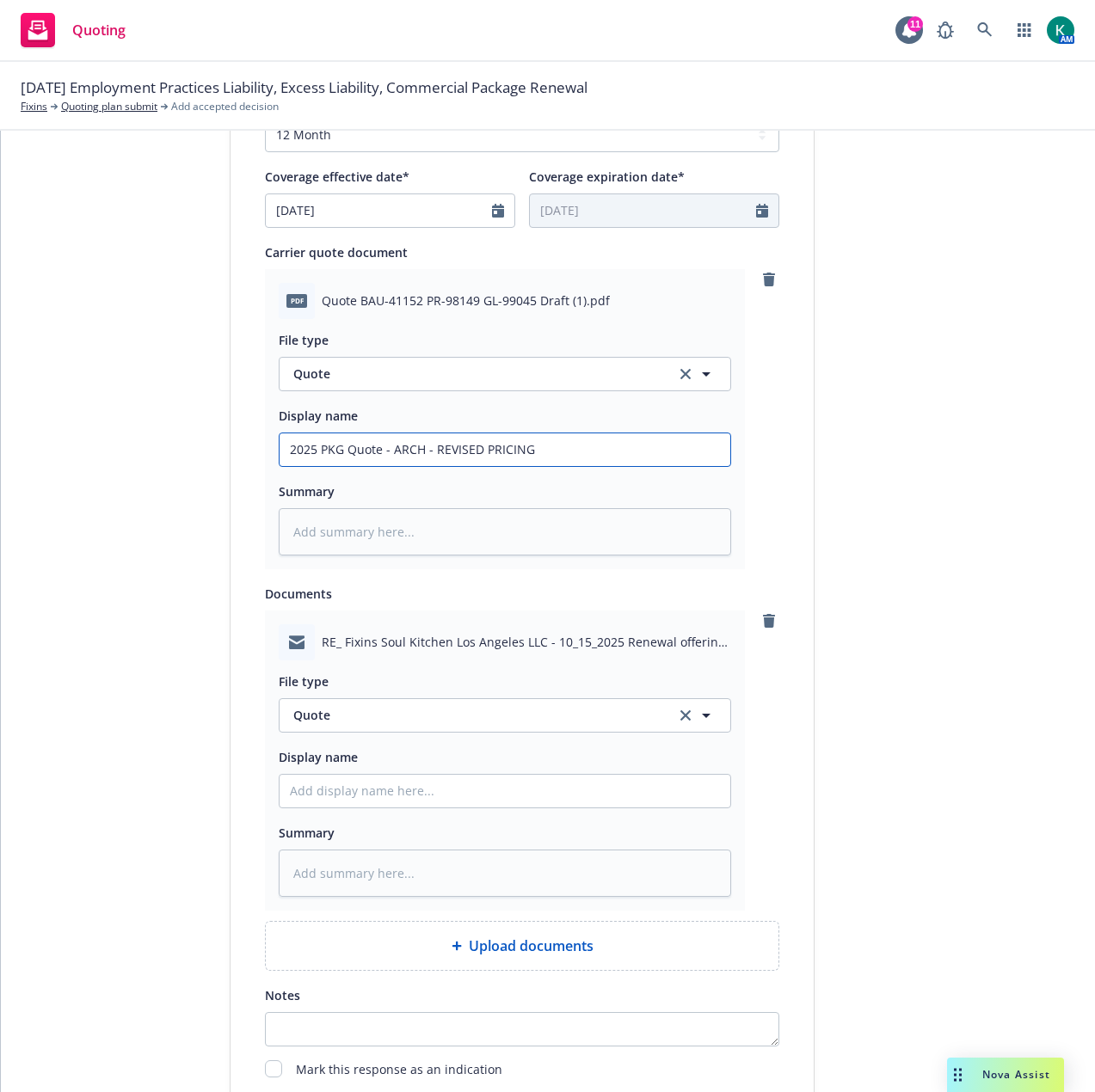
type input "2025 PKG Quote - ARCH - REVISED PRICING"
click at [382, 716] on span "Quote" at bounding box center [474, 715] width 363 height 18
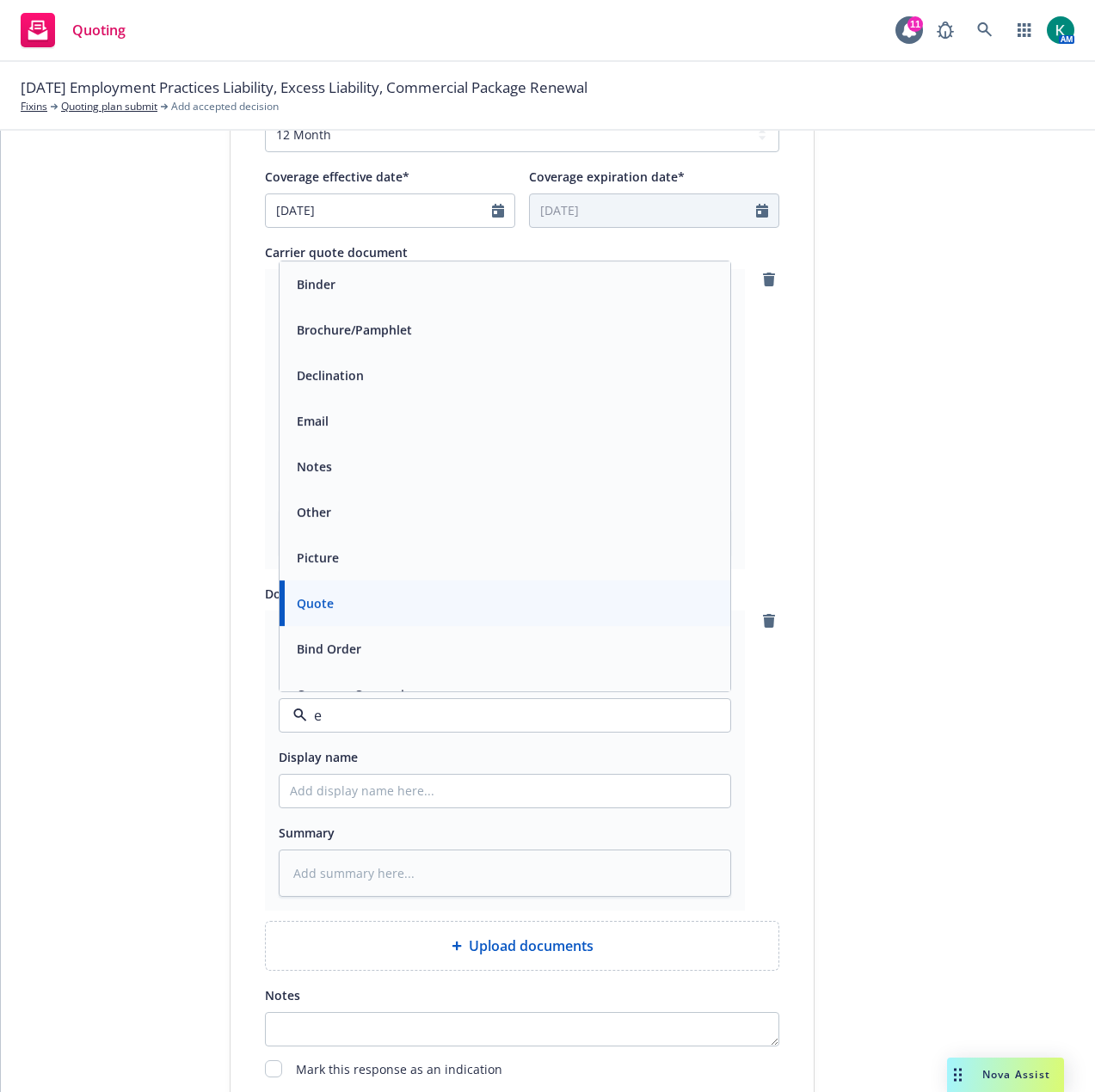
type input "em"
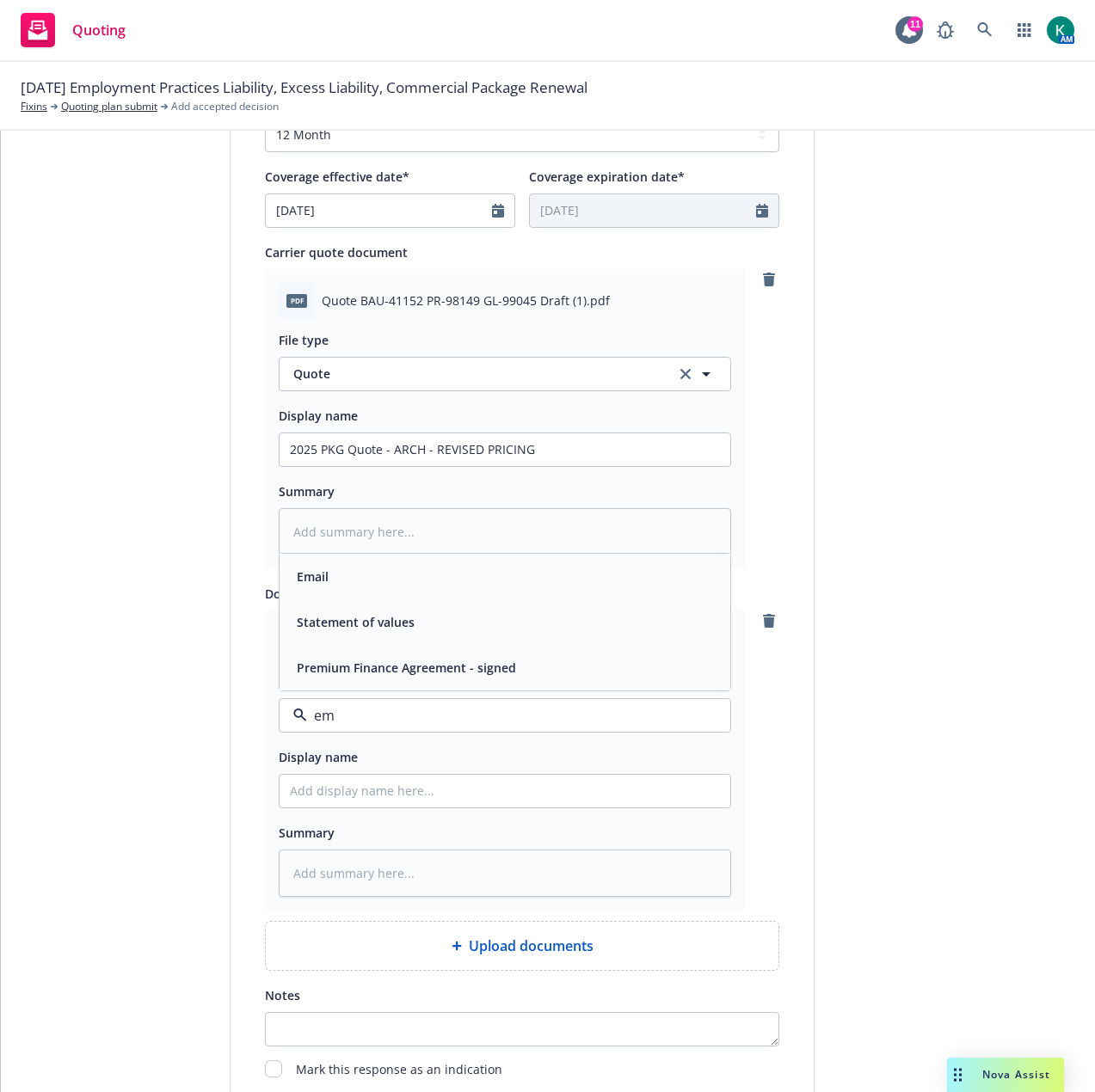
click at [409, 579] on div "Email" at bounding box center [505, 576] width 430 height 25
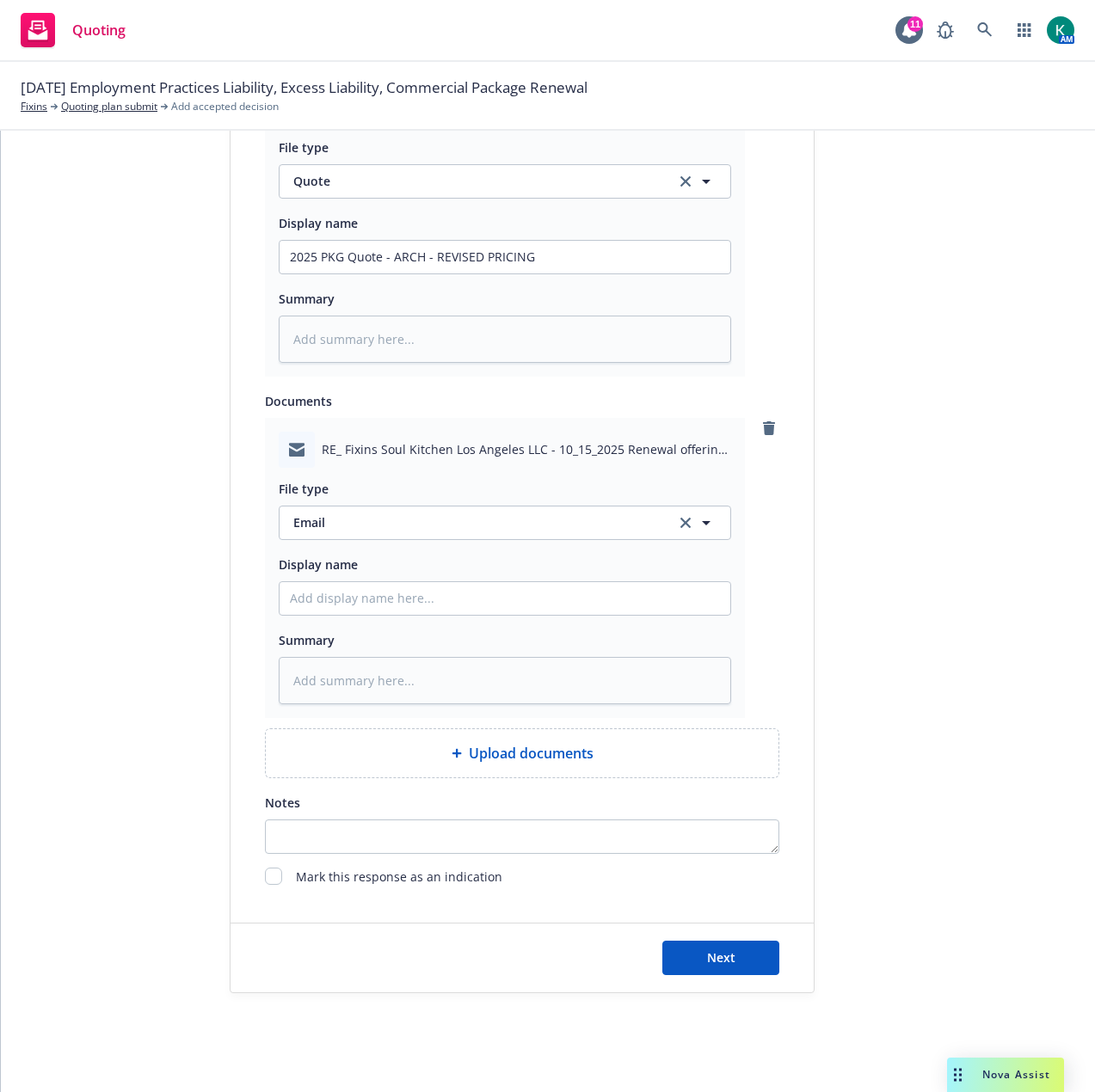
scroll to position [945, 0]
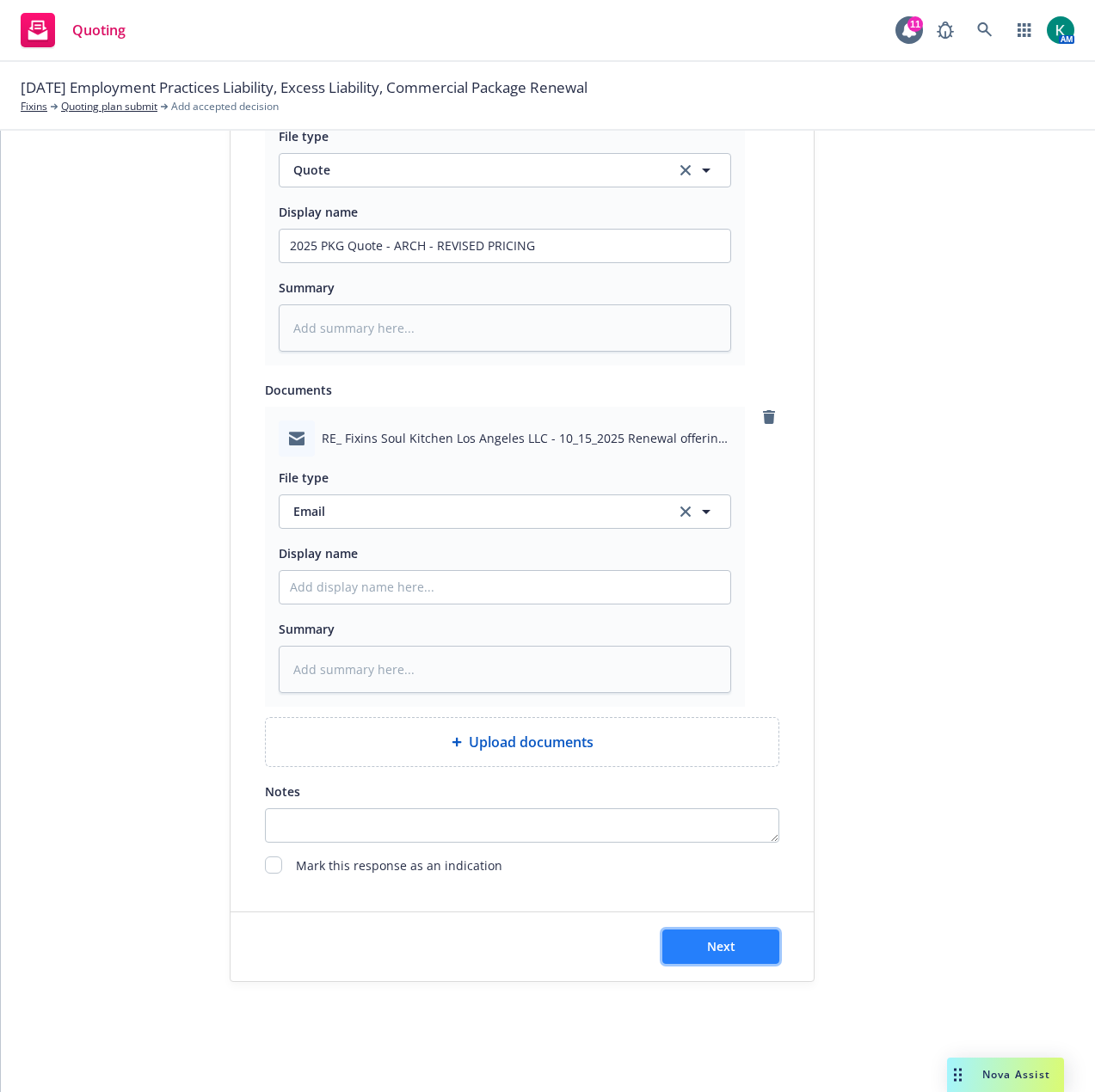
click at [744, 947] on button "Next" at bounding box center [721, 947] width 117 height 35
type textarea "x"
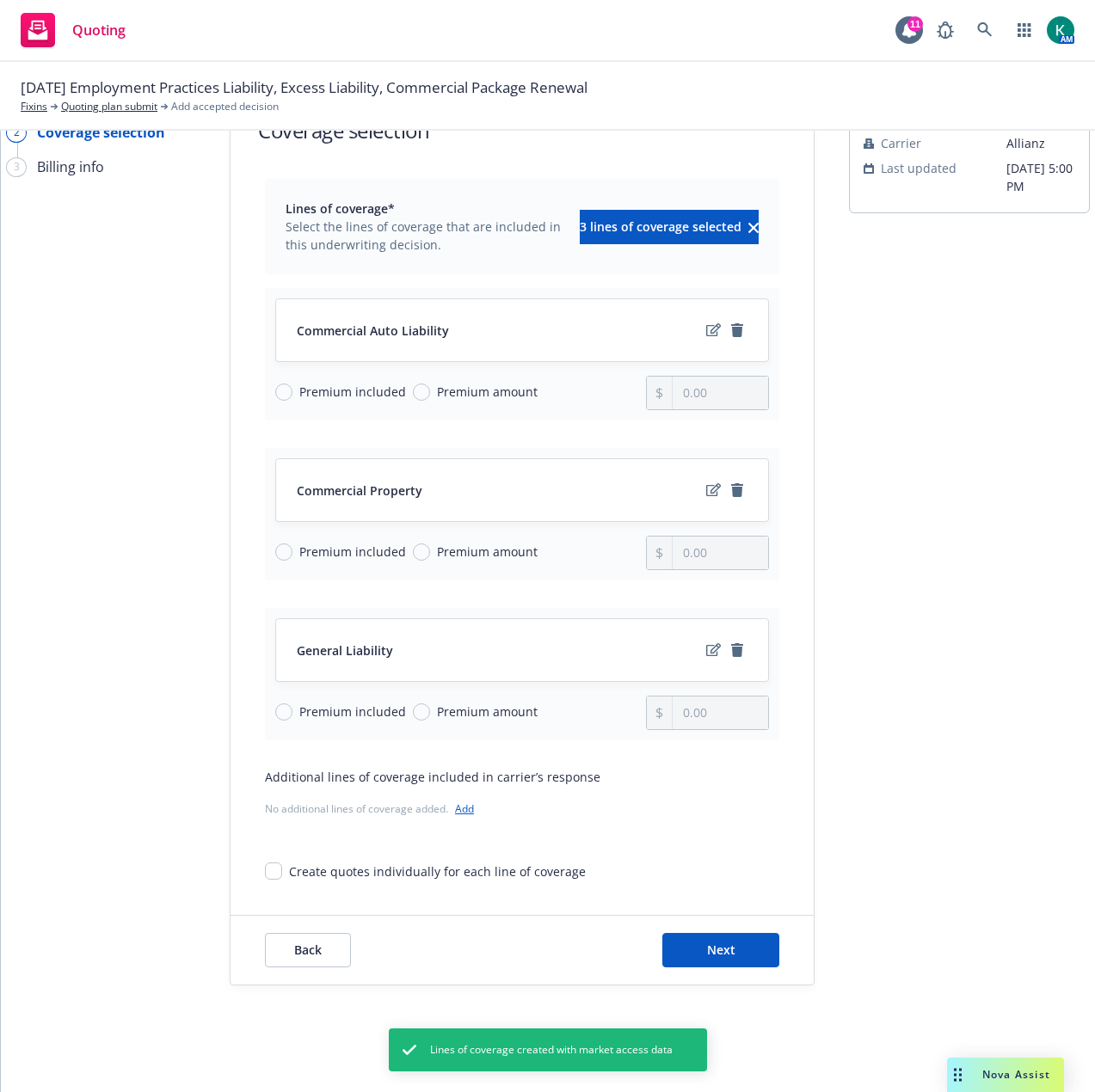
scroll to position [128, 0]
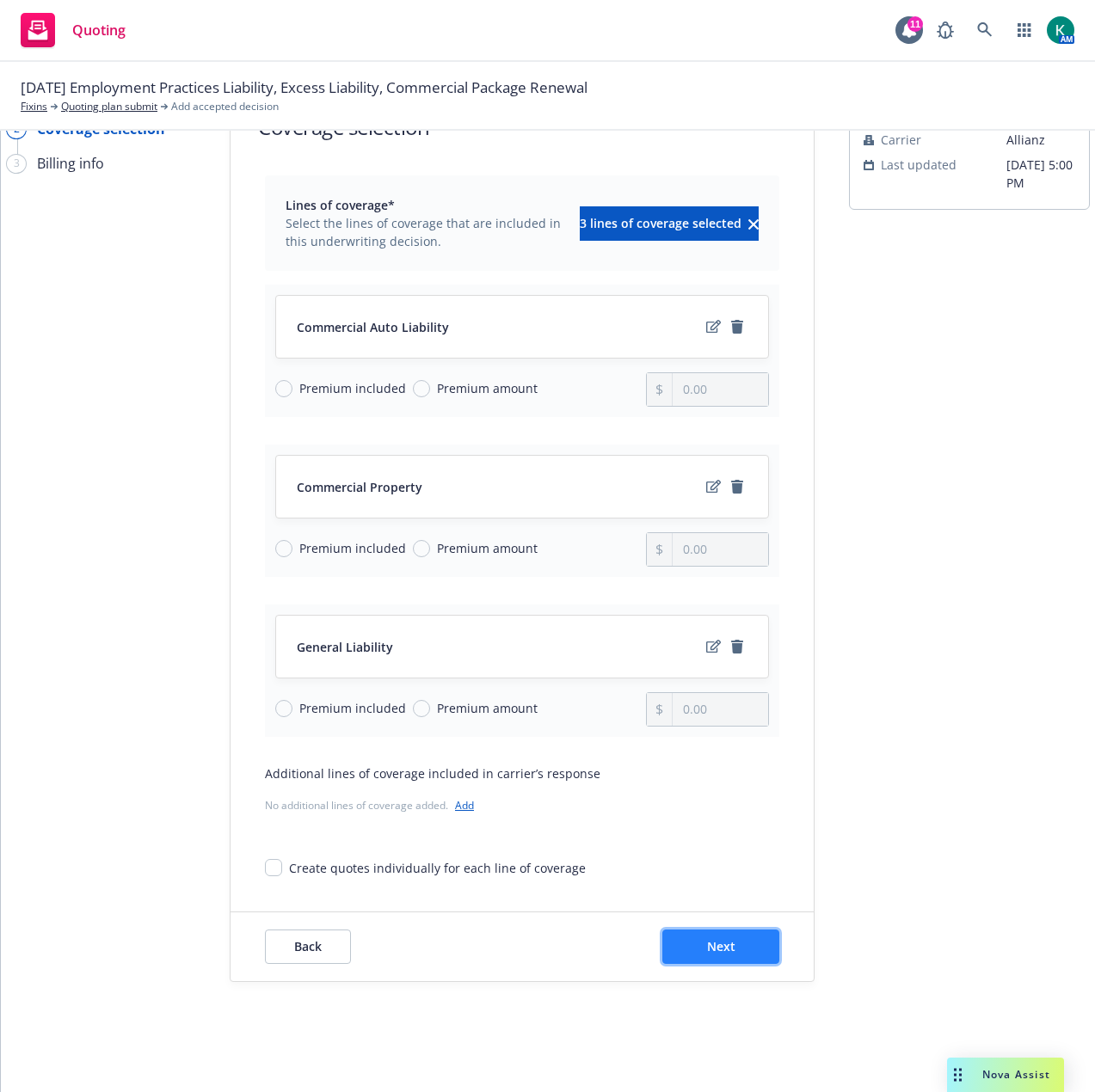
click at [707, 938] on span "Next" at bounding box center [721, 946] width 28 height 16
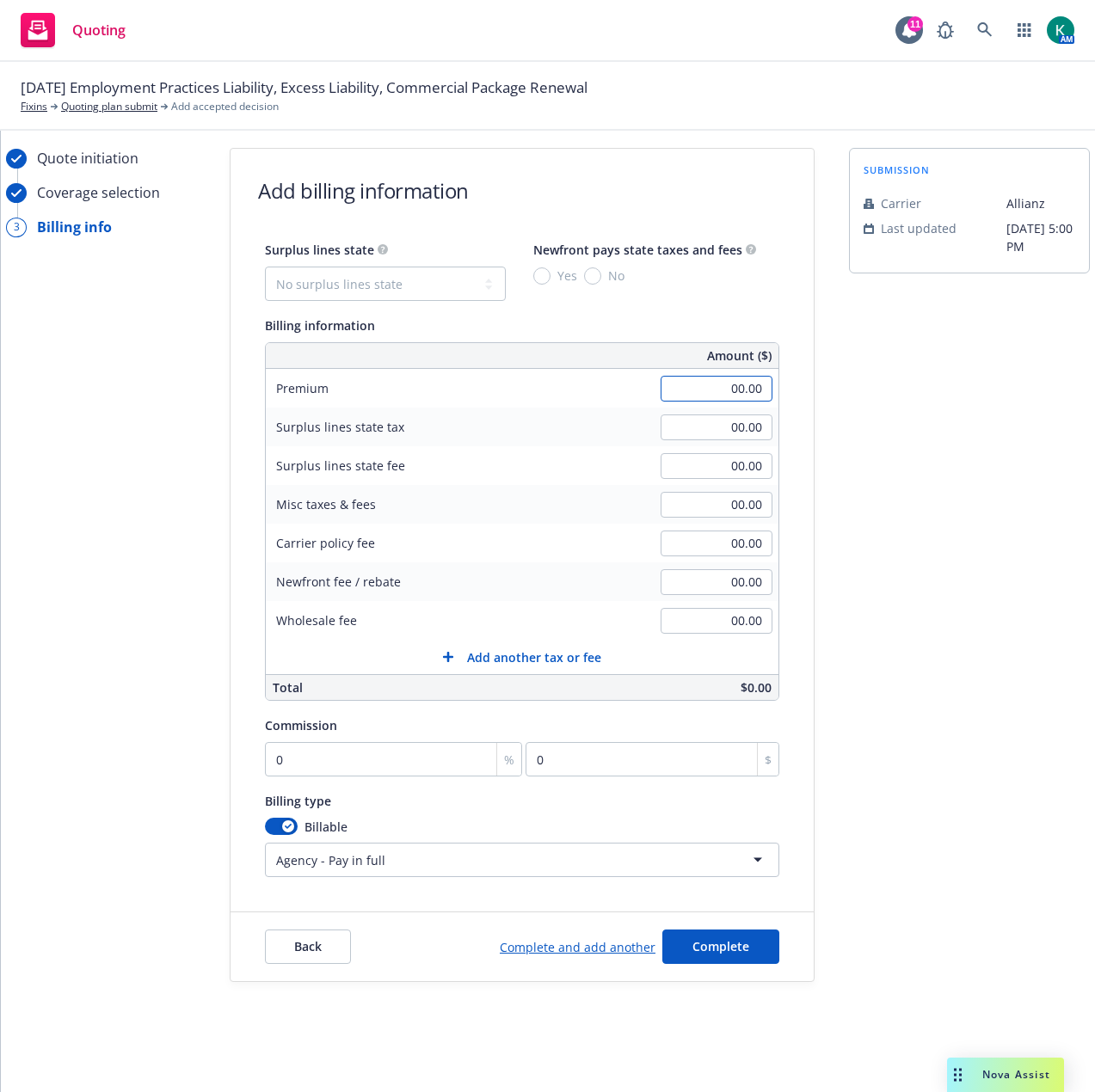
click at [679, 379] on input "00.00" at bounding box center [717, 389] width 112 height 26
type input "217,548.00"
click at [849, 487] on div "submission Carrier Allianz Last updated 9/23, 5:00 PM" at bounding box center [969, 565] width 241 height 834
click at [362, 742] on input "0" at bounding box center [393, 760] width 257 height 35
type input "1"
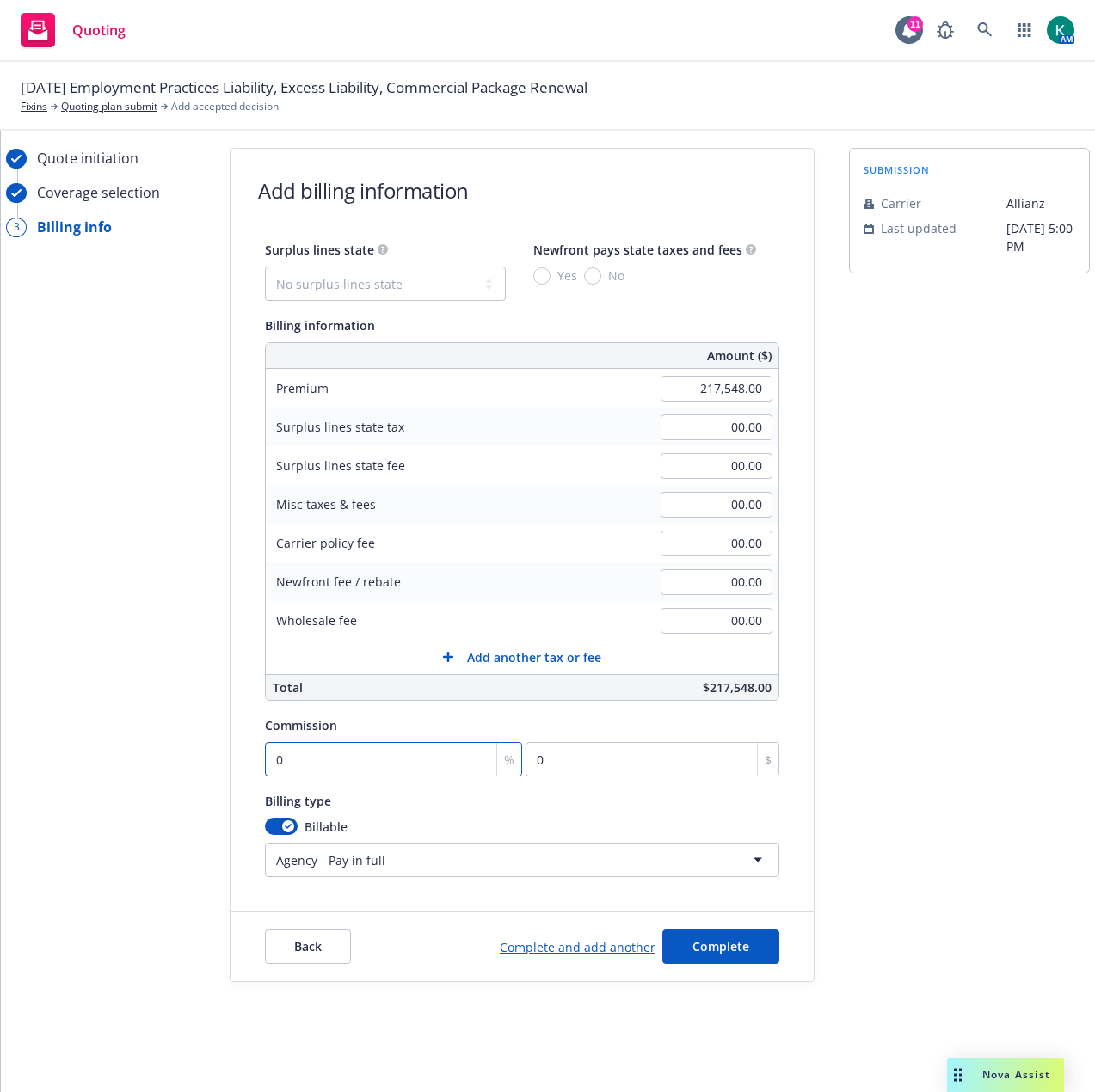
type input "2175.48"
type input "10"
type input "21754.8"
type input "10"
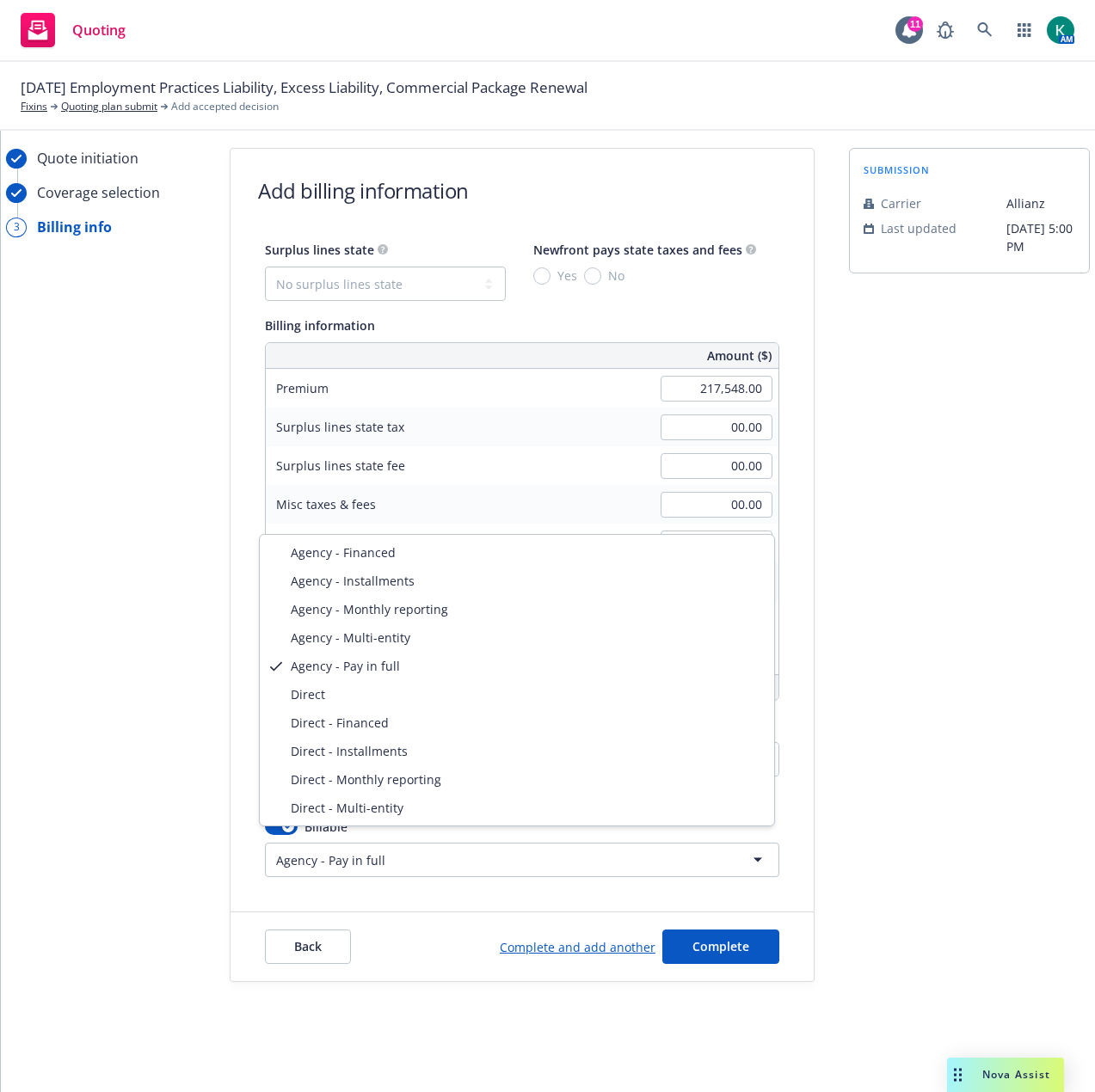
click at [363, 851] on html "Quoting 11 AM 10/15/25 Employment Practices Liability, Excess Liability, Commer…" at bounding box center [548, 546] width 1095 height 1092
select select "DIRECT"
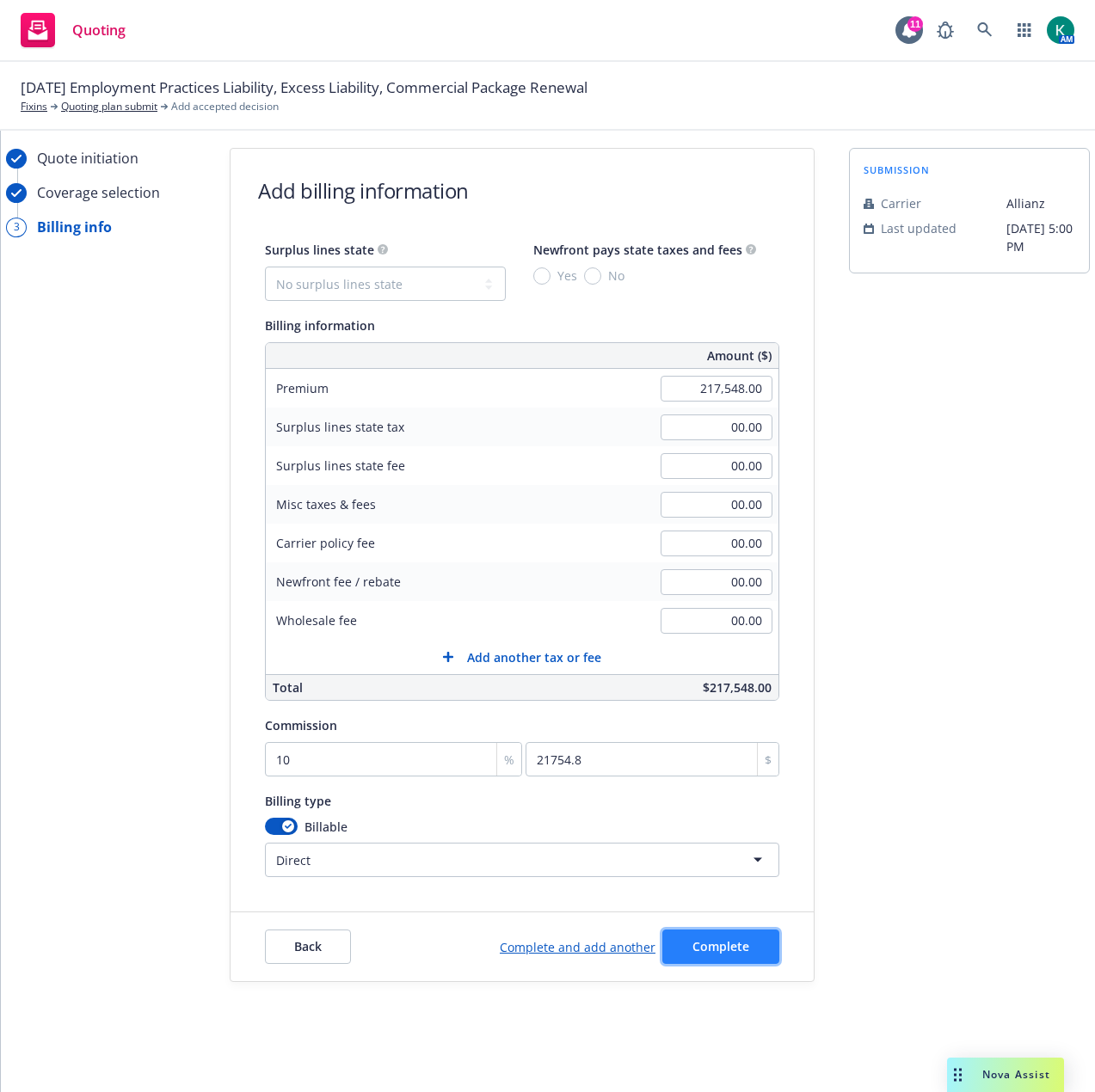
click at [747, 946] on button "Complete" at bounding box center [721, 947] width 117 height 35
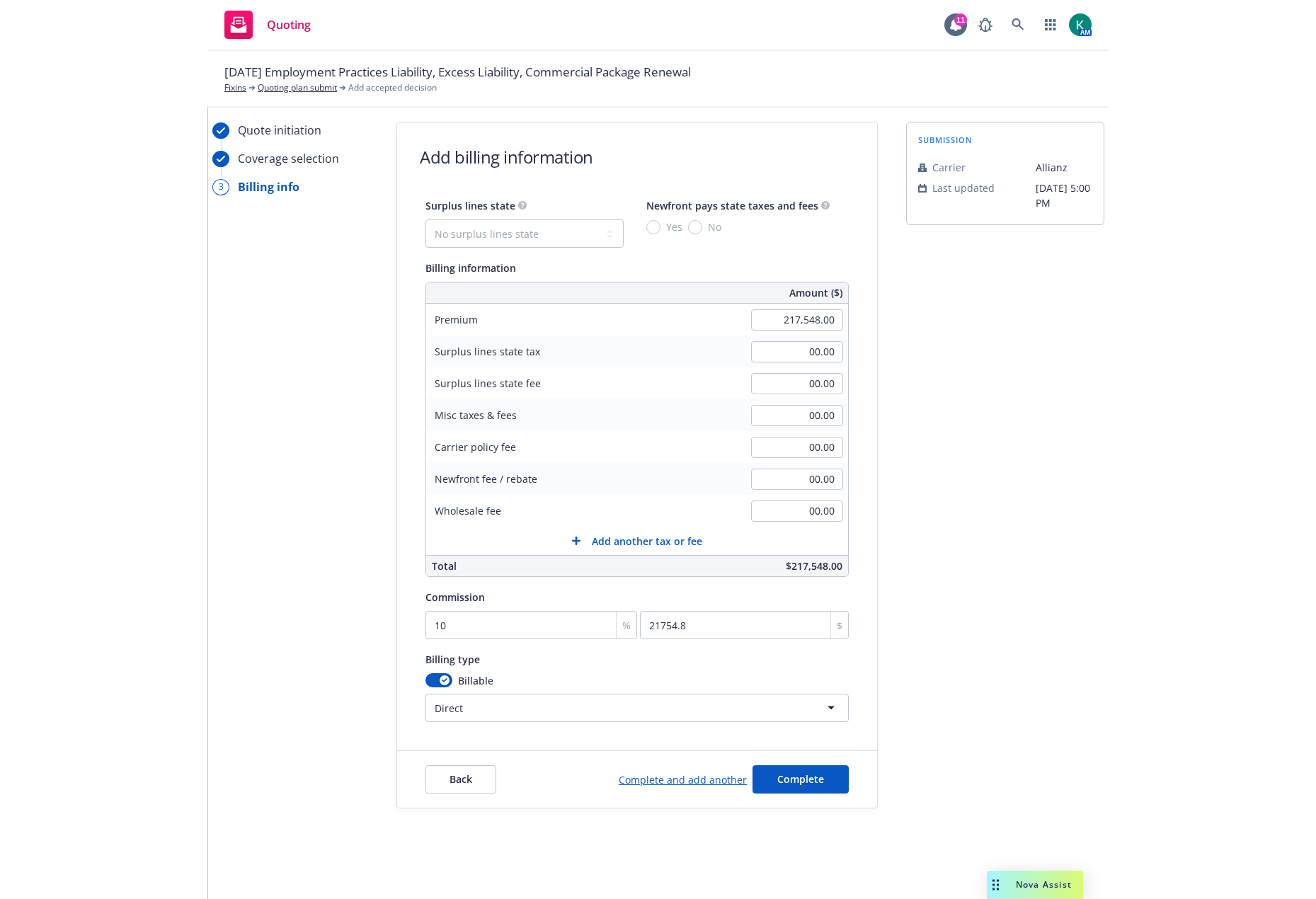
scroll to position [0, 0]
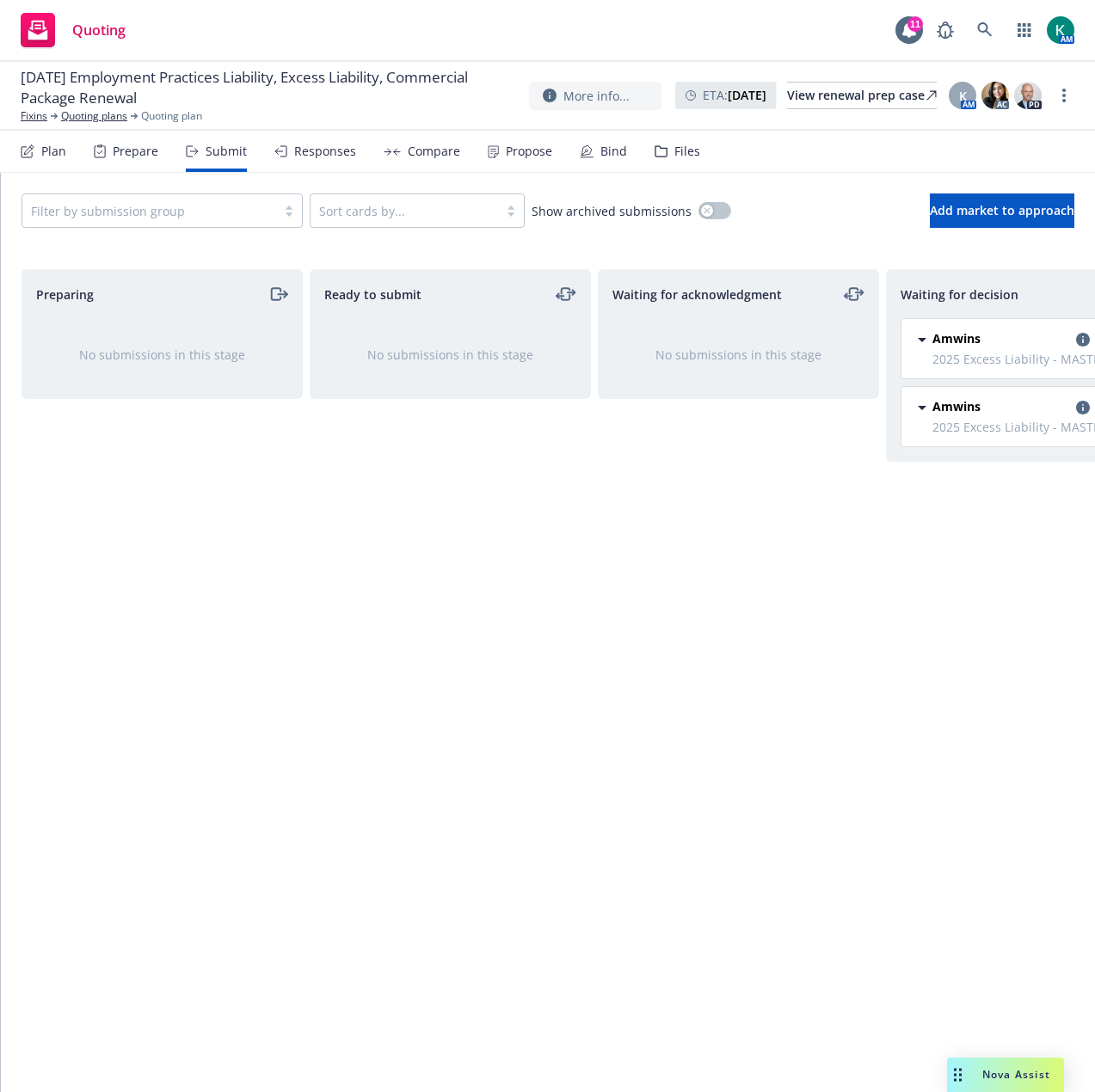
click at [1033, 615] on div "Waiting for decision Amwins 2025 Excess Liability - MASTER $3M xs $3M (Second L…" at bounding box center [1026, 663] width 281 height 787
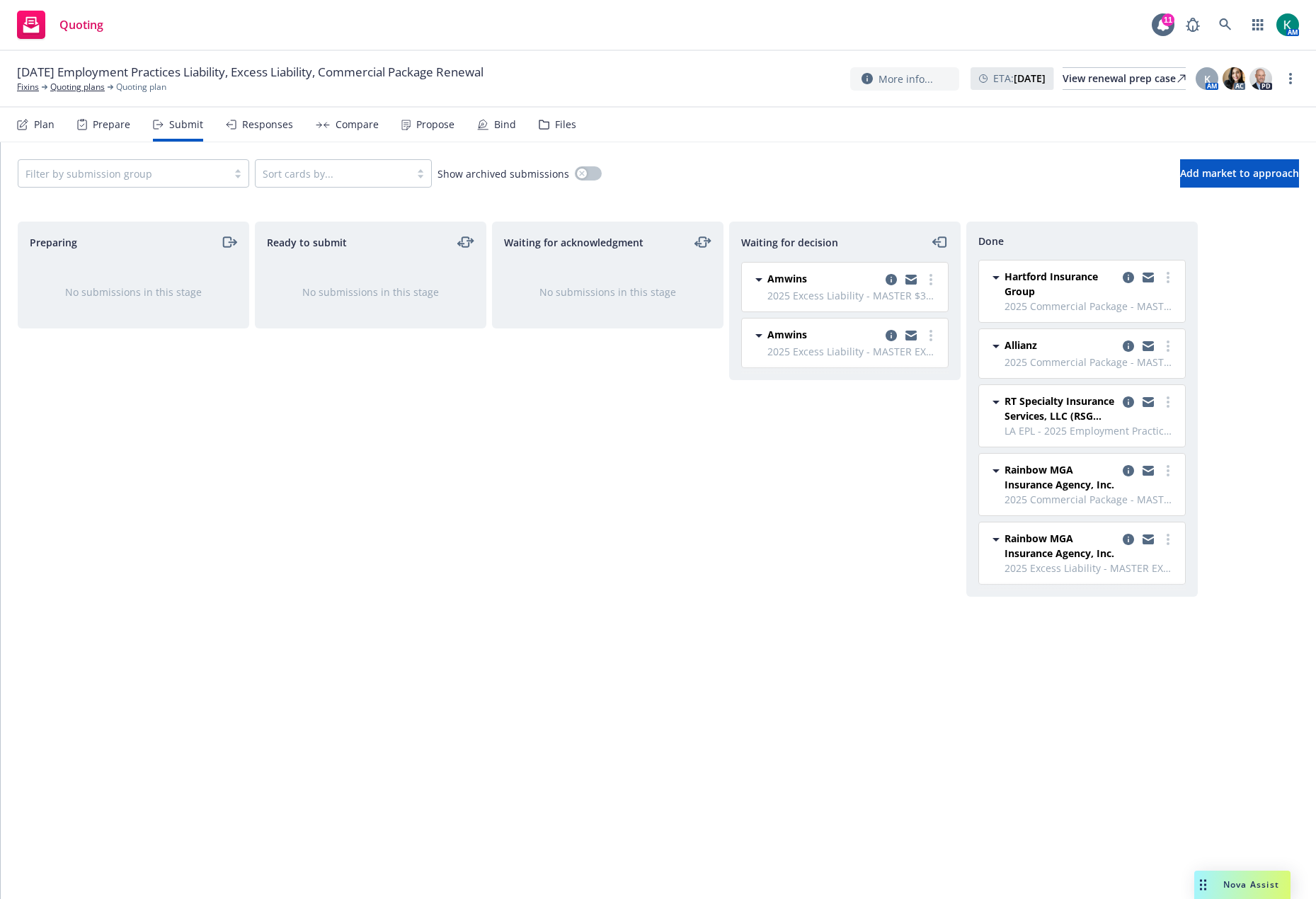
click at [259, 119] on div "Responses" at bounding box center [267, 124] width 51 height 11
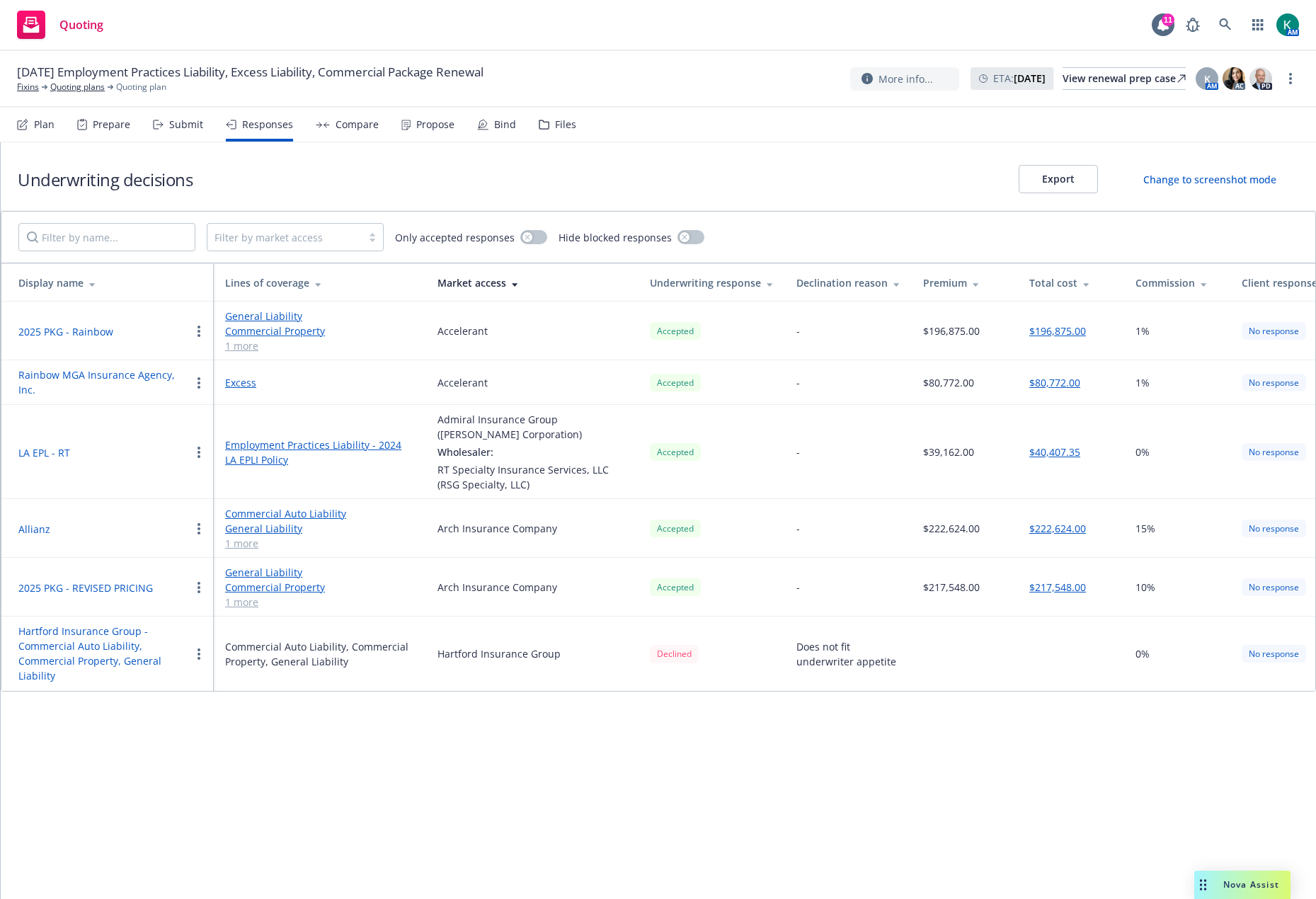
click at [91, 580] on button "2025 PKG - REVISED PRICING" at bounding box center [85, 588] width 135 height 15
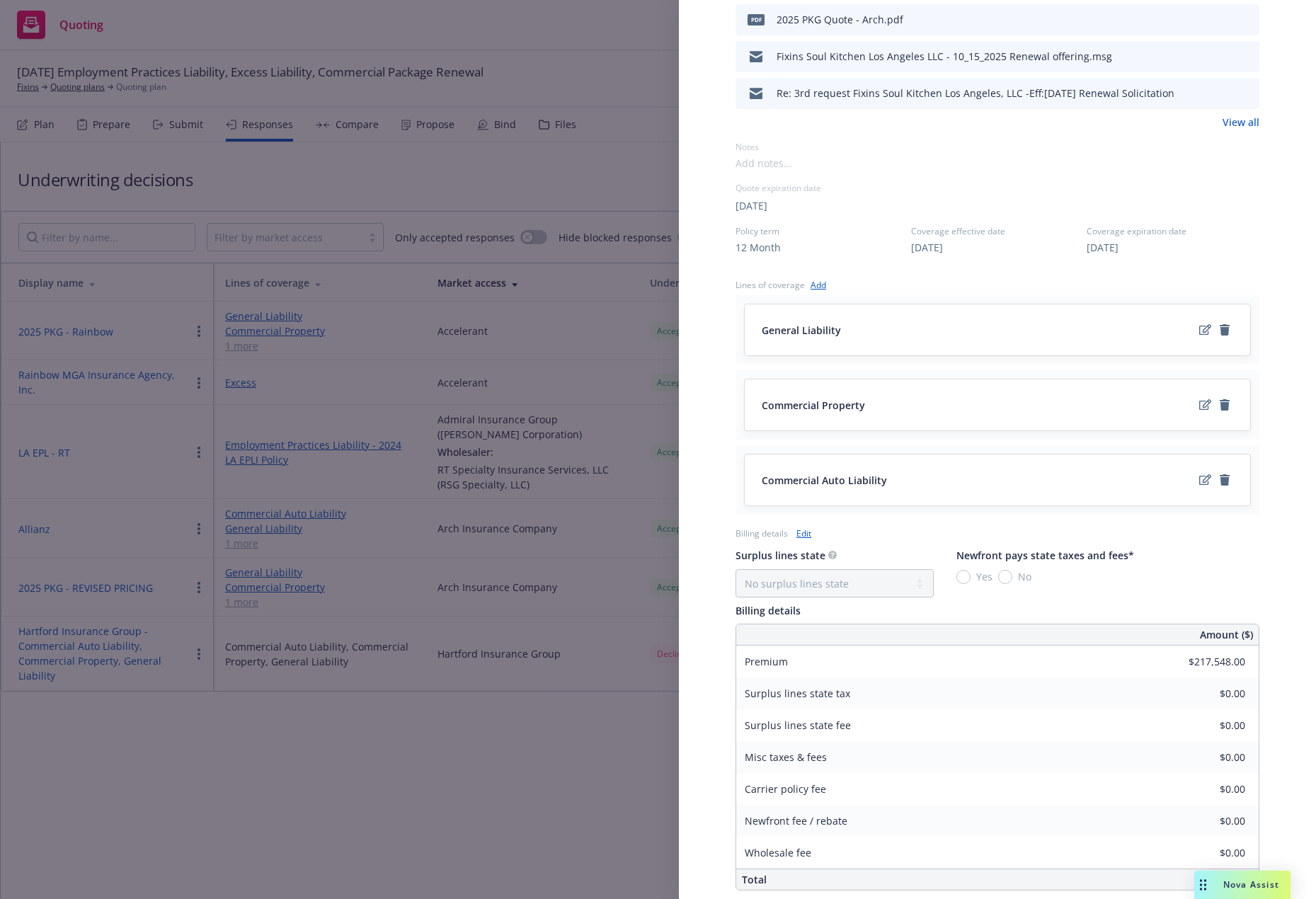
scroll to position [596, 0]
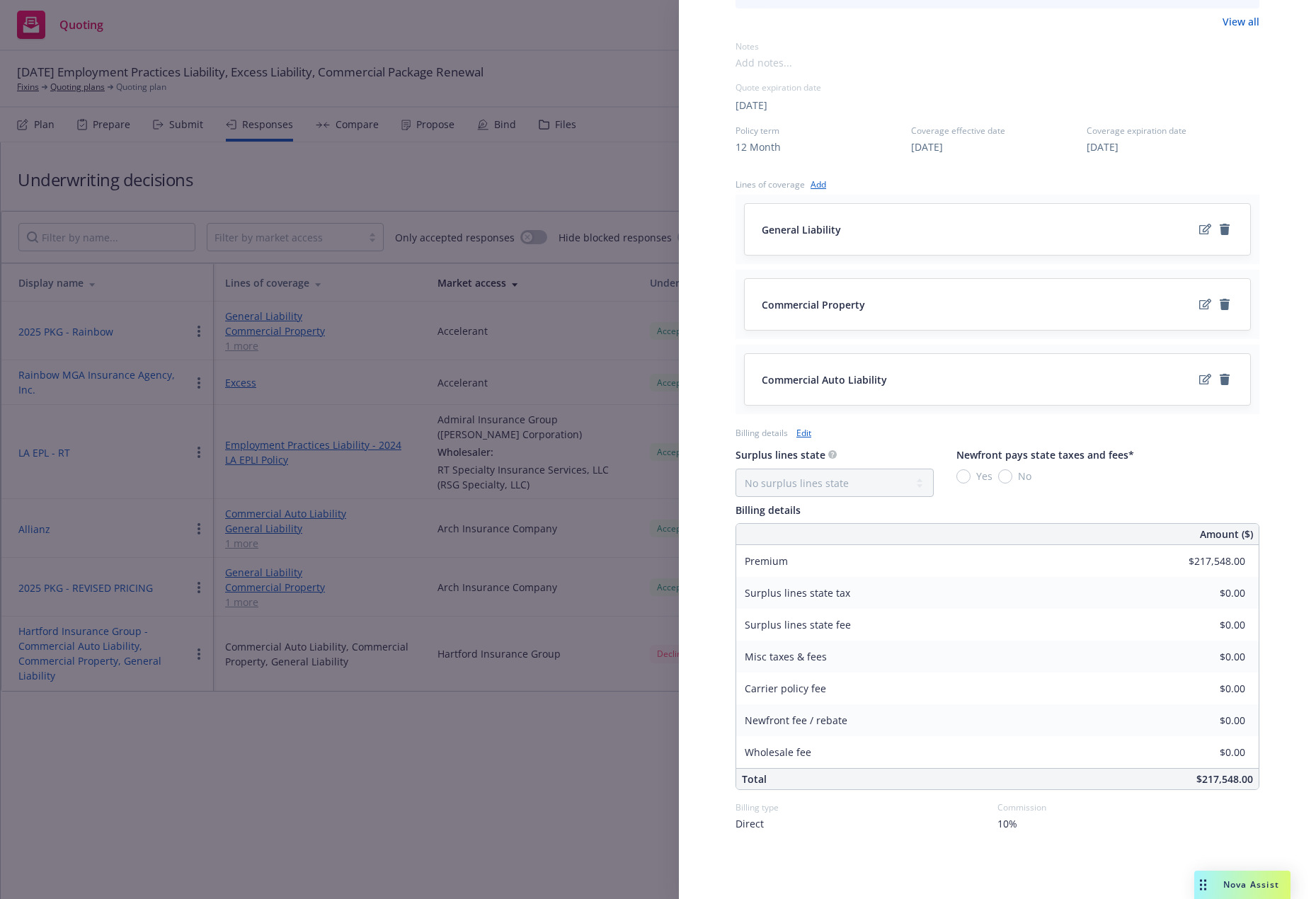
click at [913, 822] on span "10%" at bounding box center [1007, 824] width 20 height 15
click at [913, 821] on span "10%" at bounding box center [1007, 824] width 20 height 15
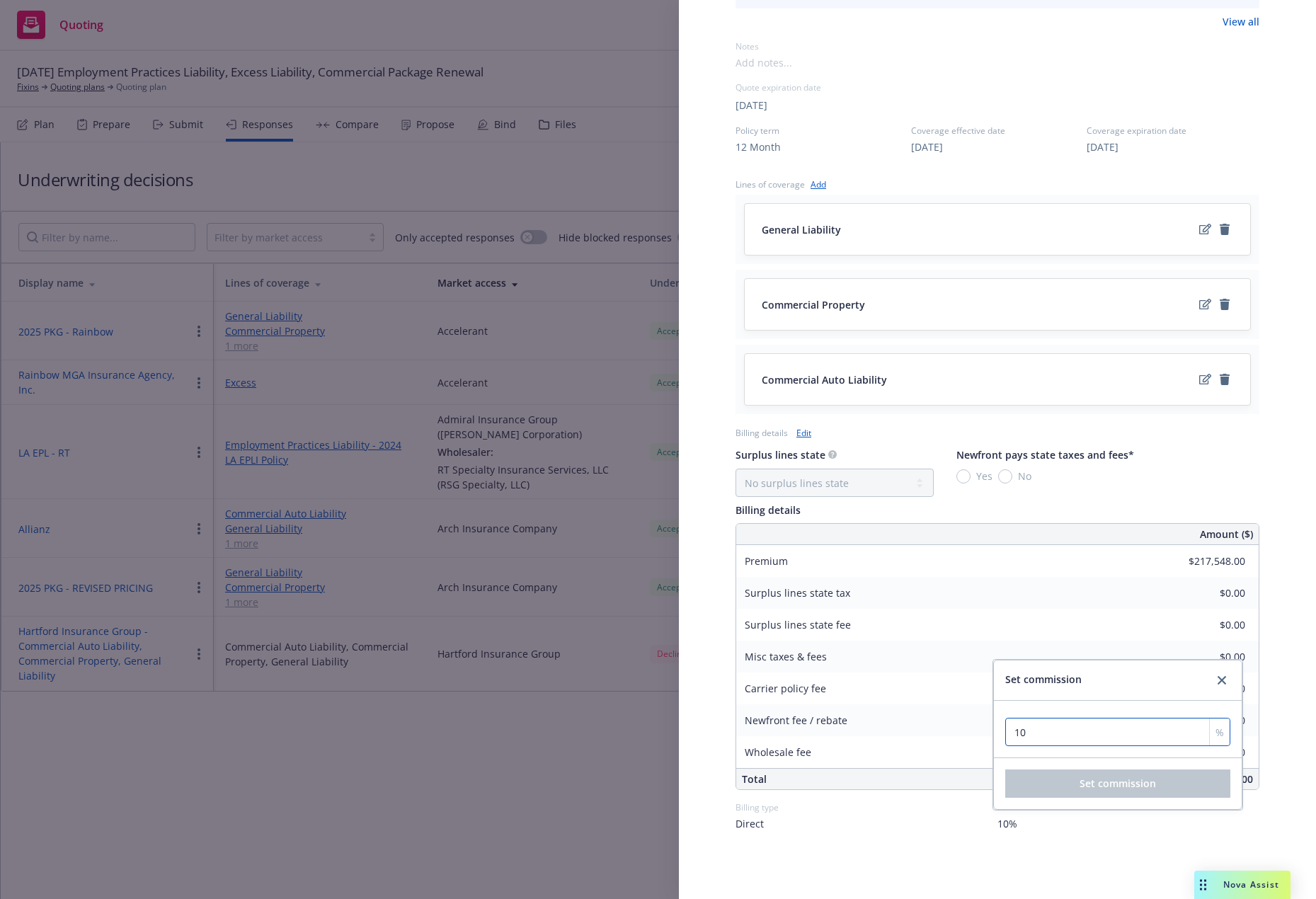
click at [913, 742] on input "10" at bounding box center [1117, 732] width 225 height 29
drag, startPoint x: 1027, startPoint y: 731, endPoint x: 939, endPoint y: 738, distance: 88.3
click at [913, 738] on div "Display Name 2025 PKG - REVISED PRICING Carrier Arch Insurance Company Writing …" at bounding box center [997, 148] width 524 height 1365
type input "15"
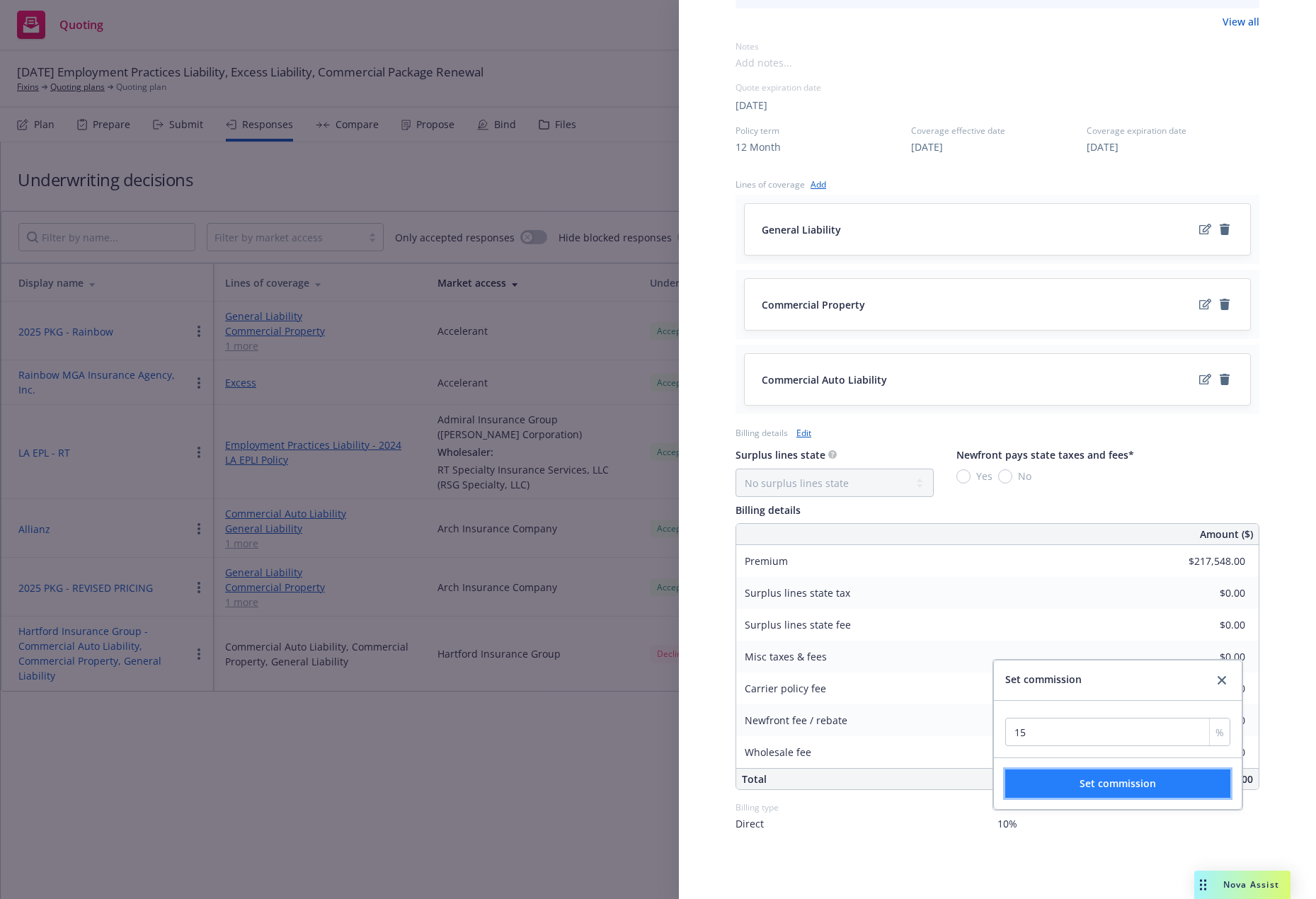
click at [913, 789] on button "Set commission" at bounding box center [1117, 784] width 225 height 29
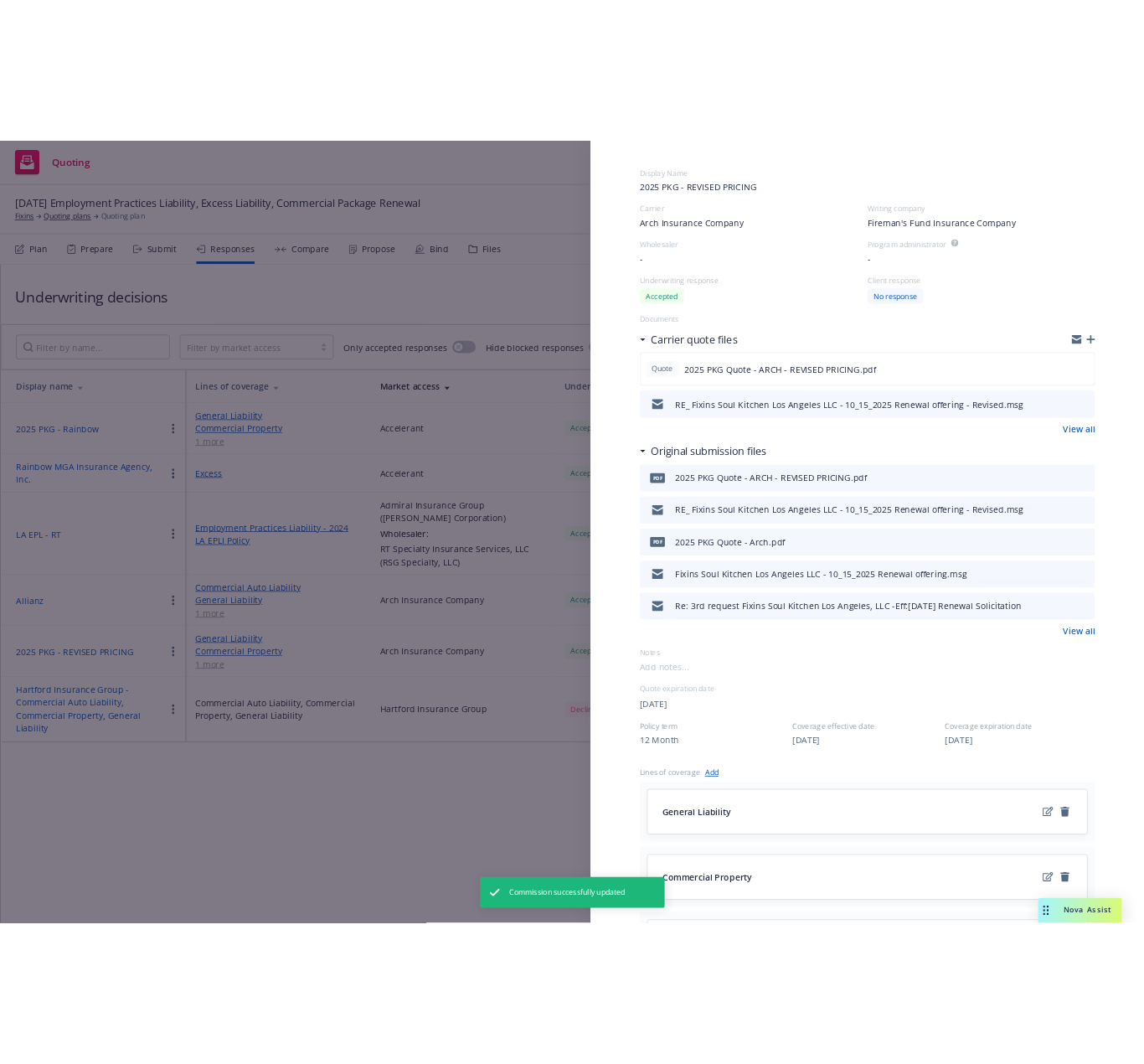
scroll to position [0, 0]
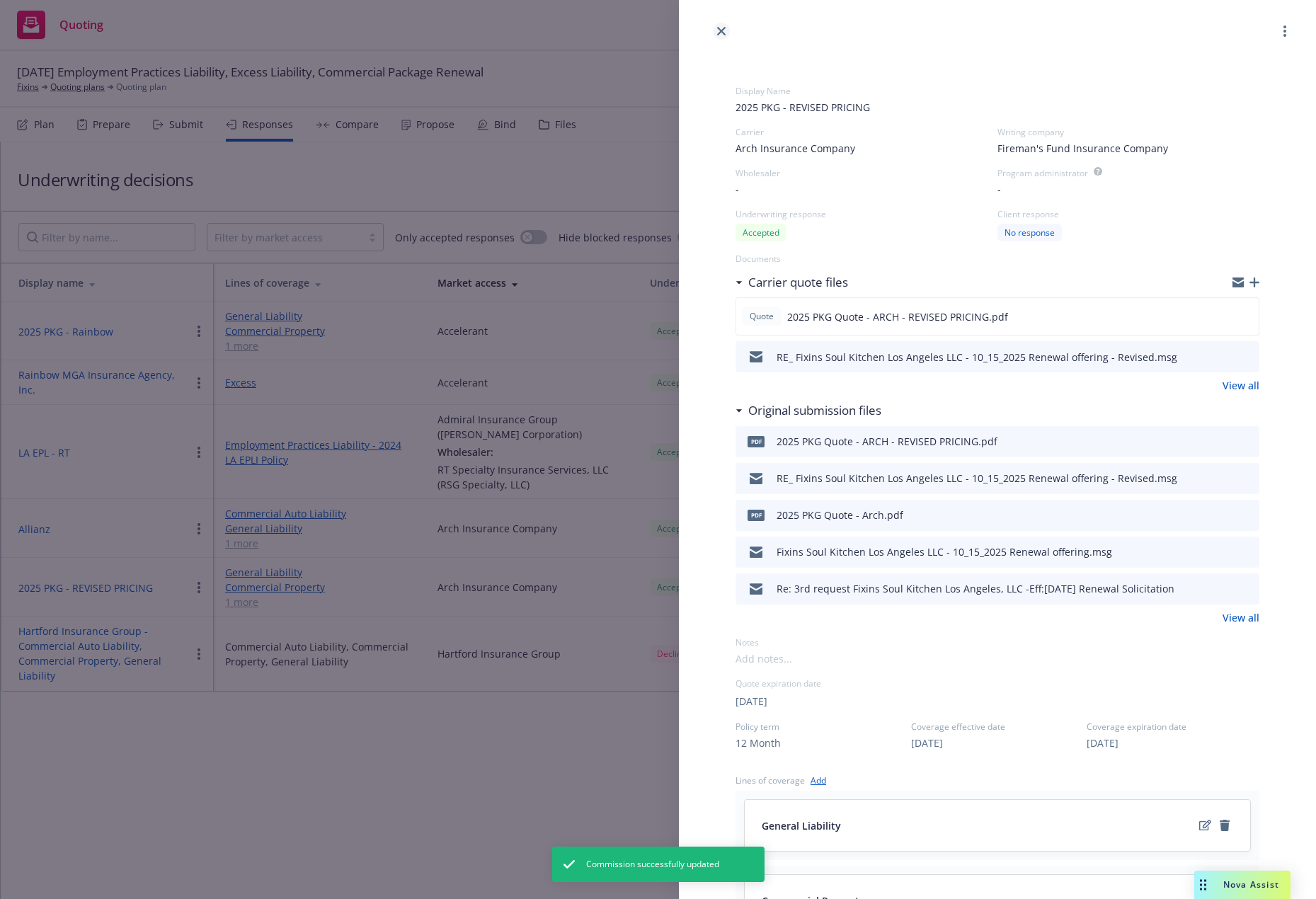
click at [724, 36] on link "close" at bounding box center [721, 31] width 17 height 17
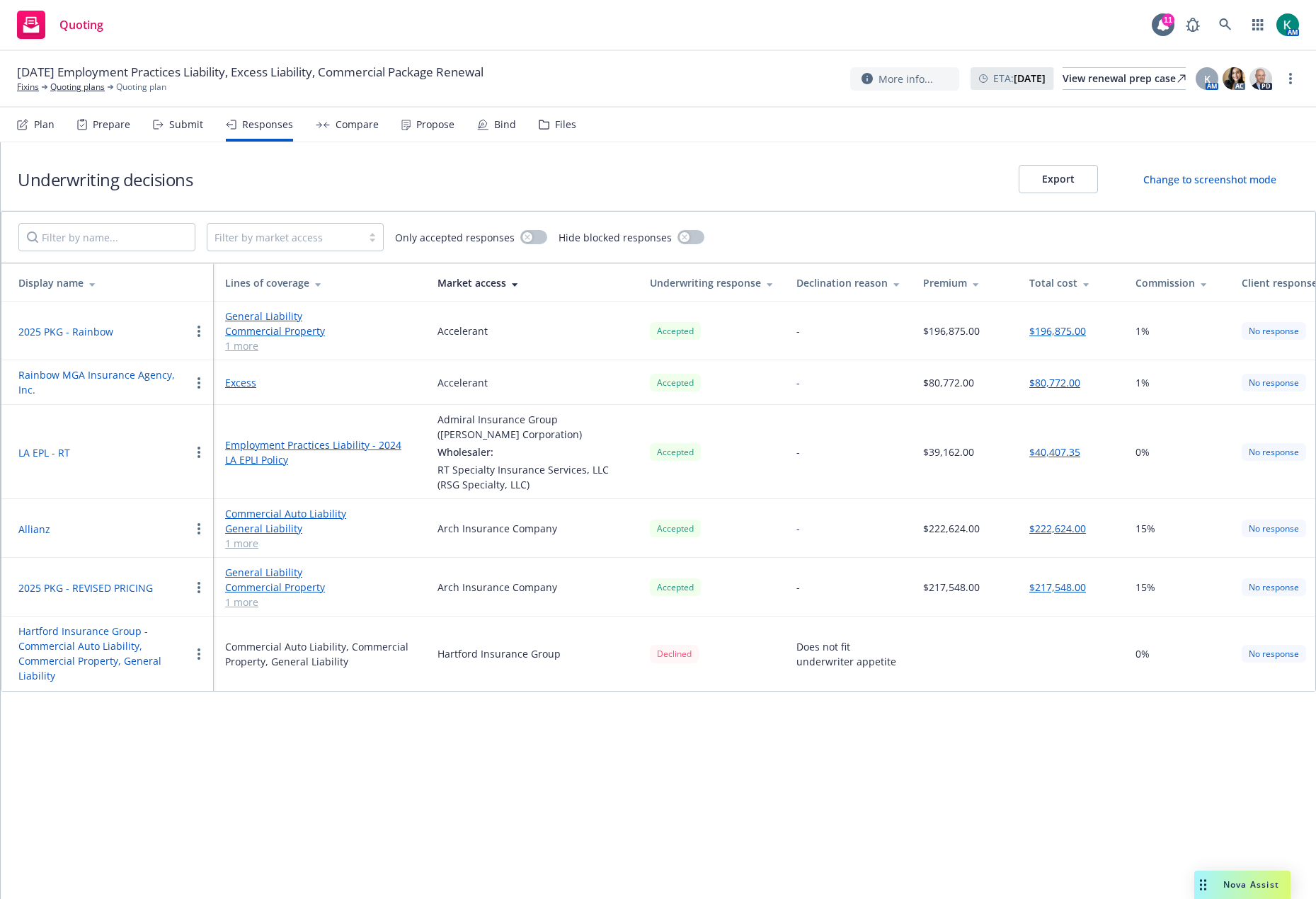
click at [163, 129] on div "Submit" at bounding box center [178, 124] width 50 height 34
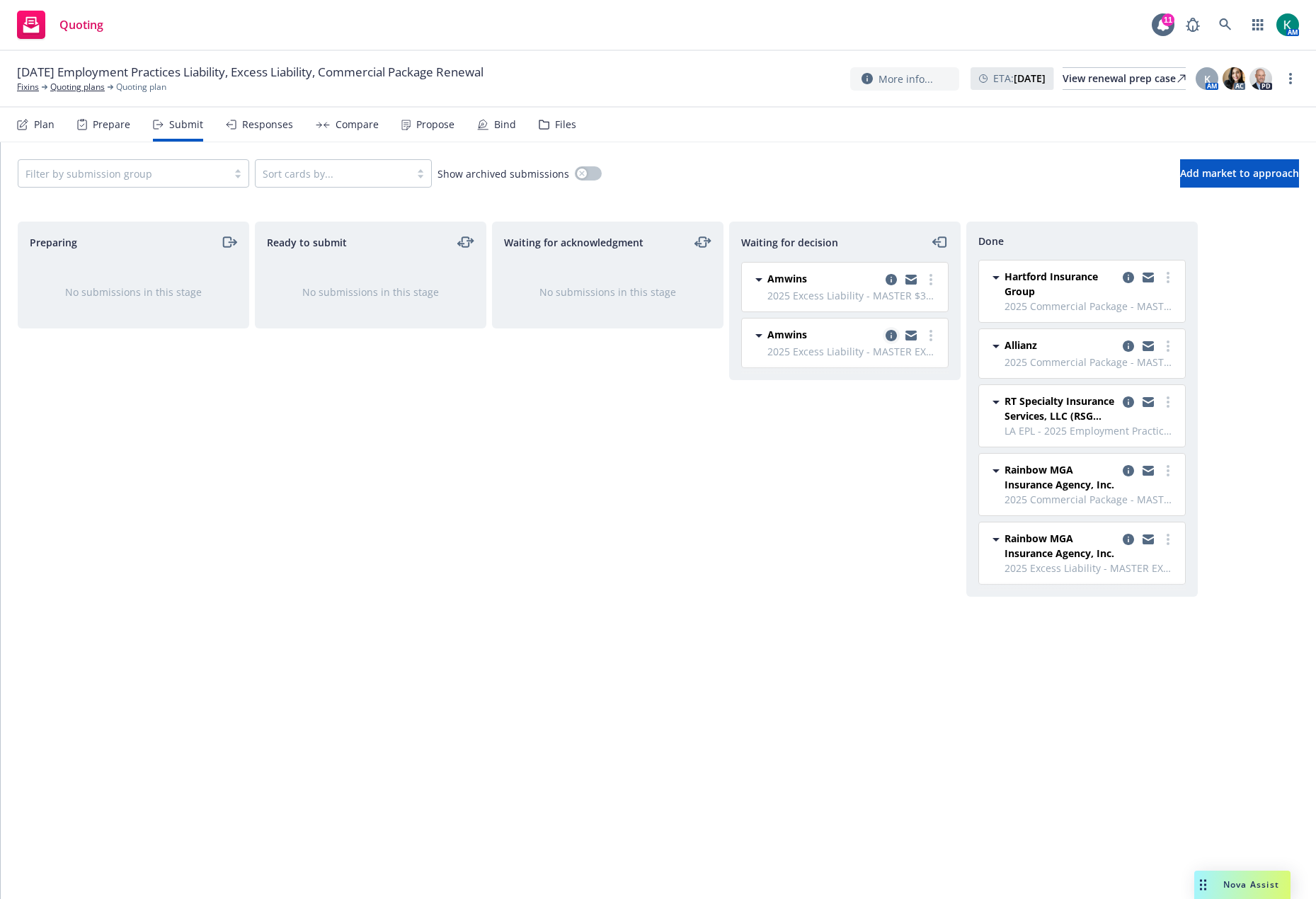
click at [890, 335] on icon "copy logging email" at bounding box center [890, 335] width 11 height 11
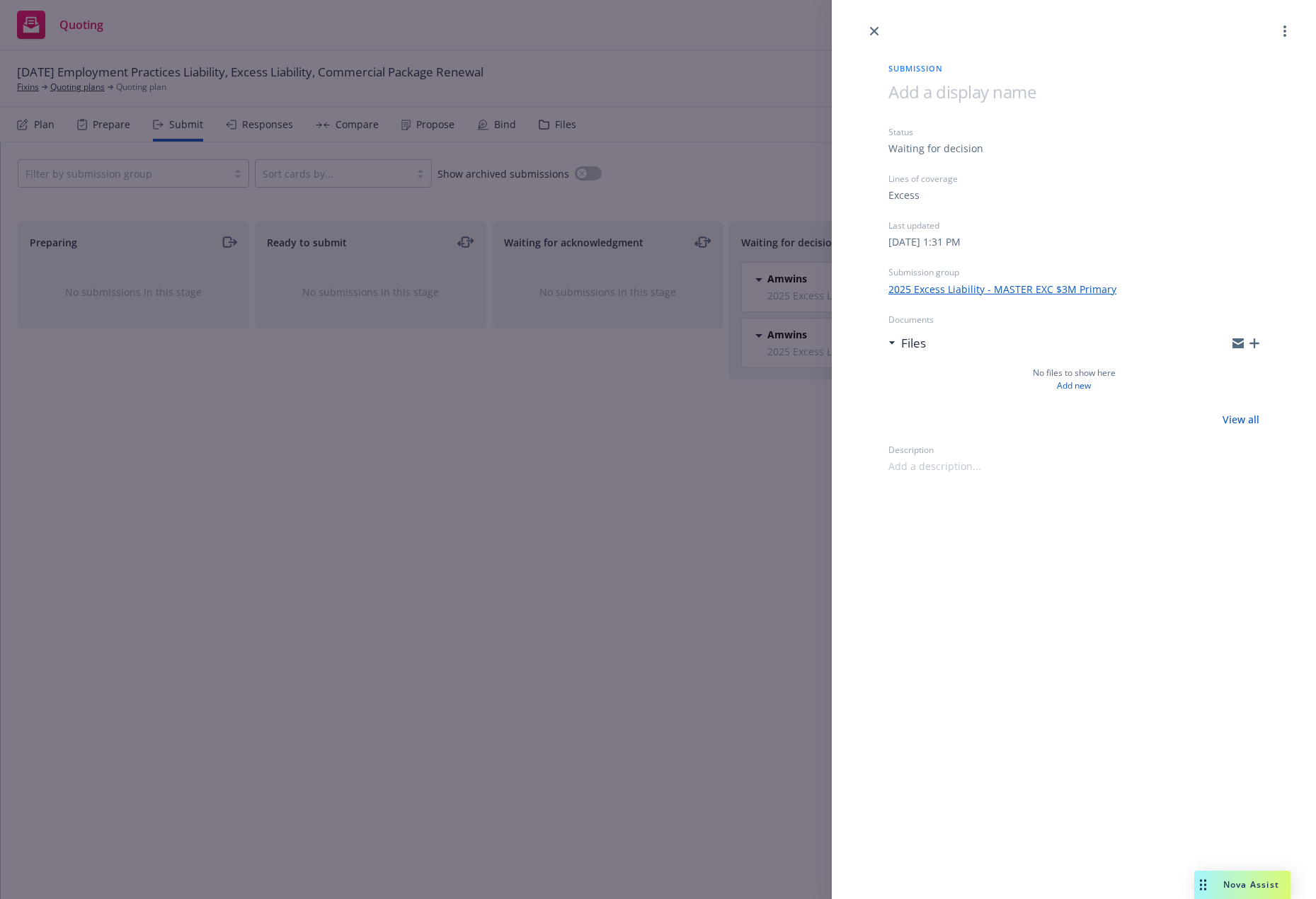
click at [899, 94] on span at bounding box center [961, 91] width 147 height 23
drag, startPoint x: 921, startPoint y: 94, endPoint x: 826, endPoint y: 94, distance: 95.0
click at [826, 94] on div "Submission $3M Primary Status Waiting for decision Lines of coverage Excess Las…" at bounding box center [658, 449] width 1316 height 899
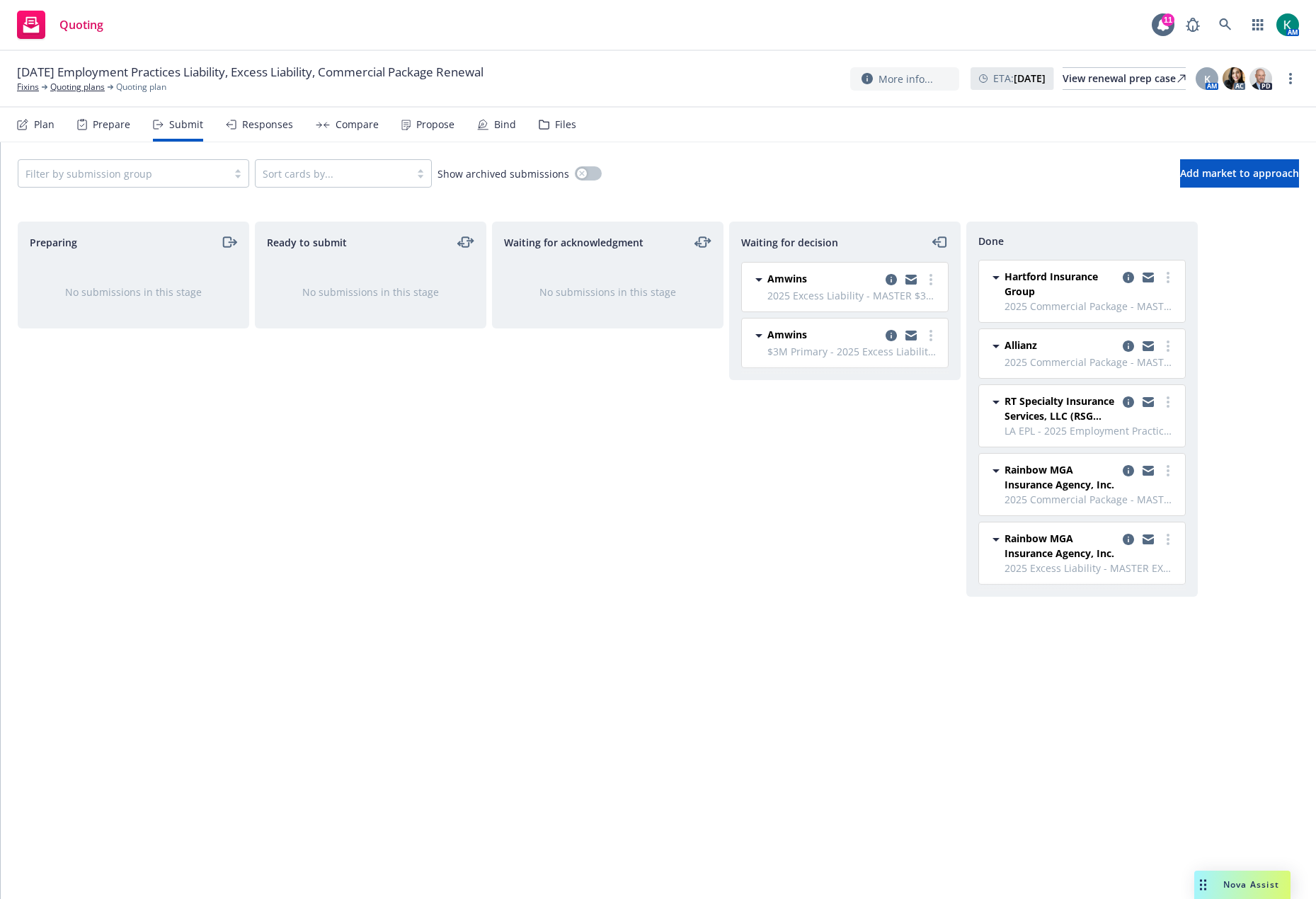
click at [850, 355] on span "$3M Primary - 2025 Excess Liability - MASTER EXC $3M Primary" at bounding box center [853, 352] width 172 height 15
click at [893, 338] on icon "copy logging email" at bounding box center [890, 335] width 11 height 11
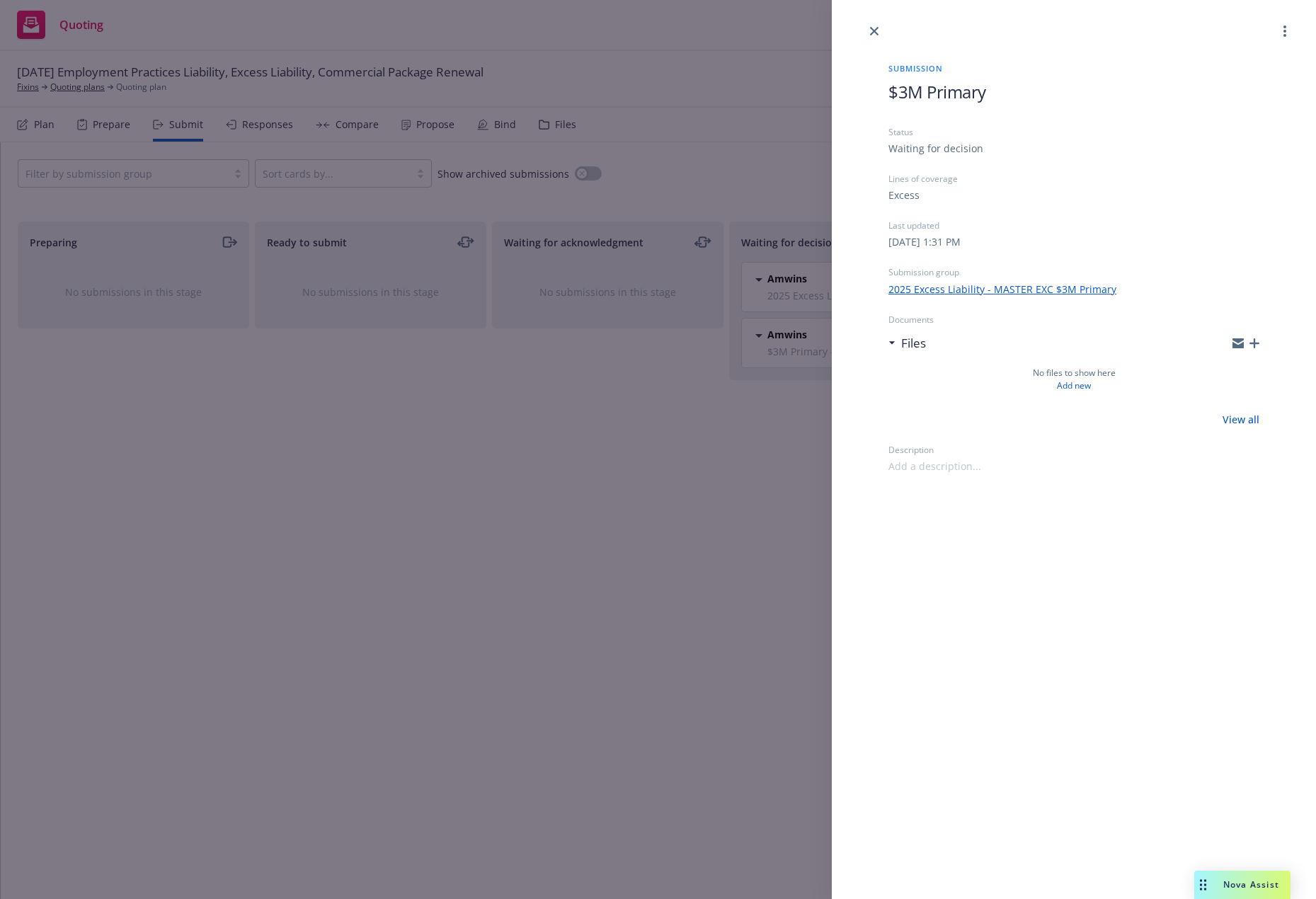
drag, startPoint x: 967, startPoint y: 95, endPoint x: 933, endPoint y: 88, distance: 34.7
click at [913, 89] on span "$3M Primary" at bounding box center [937, 91] width 98 height 23
click at [913, 87] on span "$3M Primary" at bounding box center [937, 91] width 98 height 23
click at [913, 88] on h1 "Primary" at bounding box center [1073, 91] width 371 height 23
drag, startPoint x: 878, startPoint y: 29, endPoint x: 873, endPoint y: 36, distance: 8.6
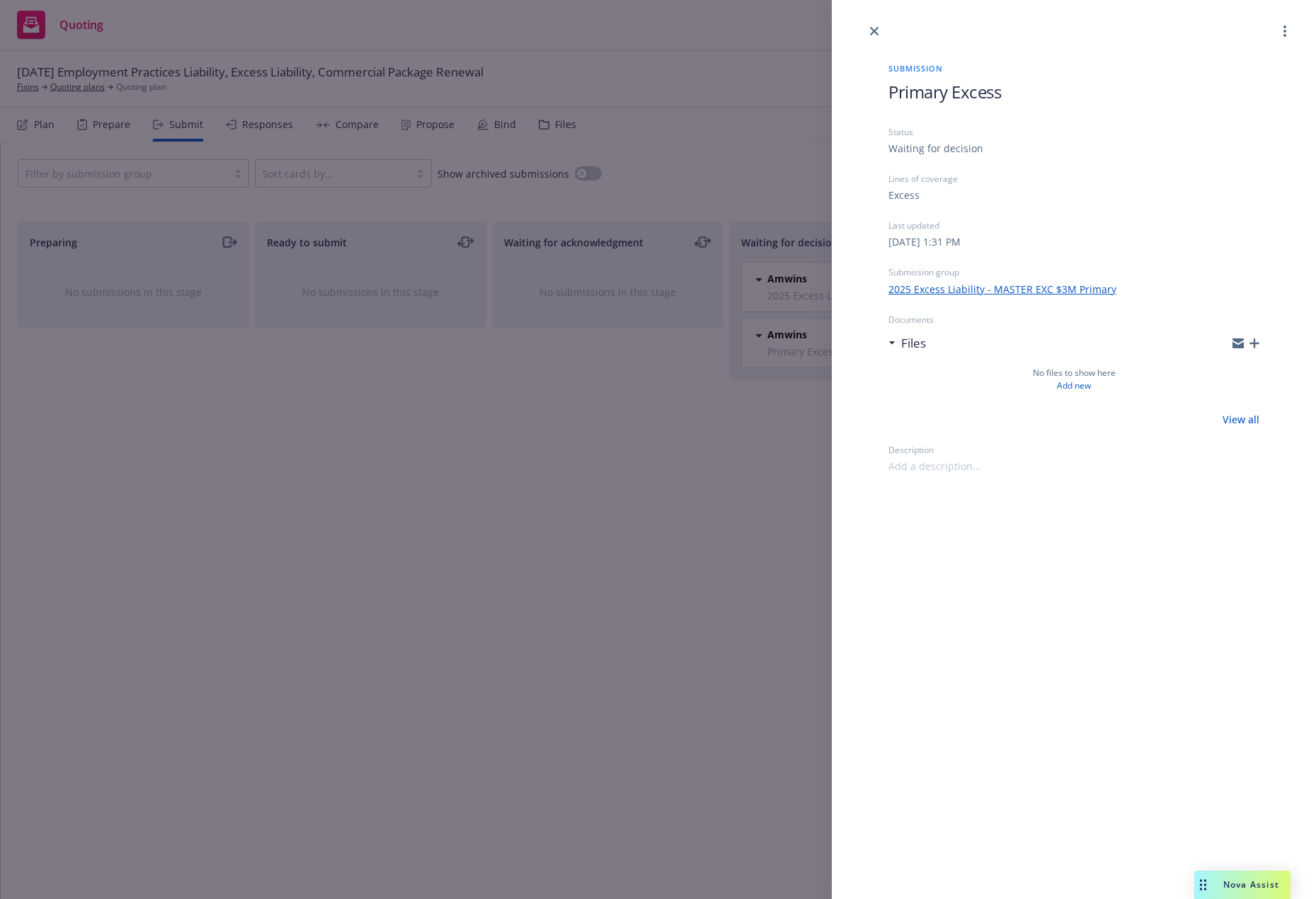
click at [878, 30] on link "close" at bounding box center [874, 31] width 17 height 17
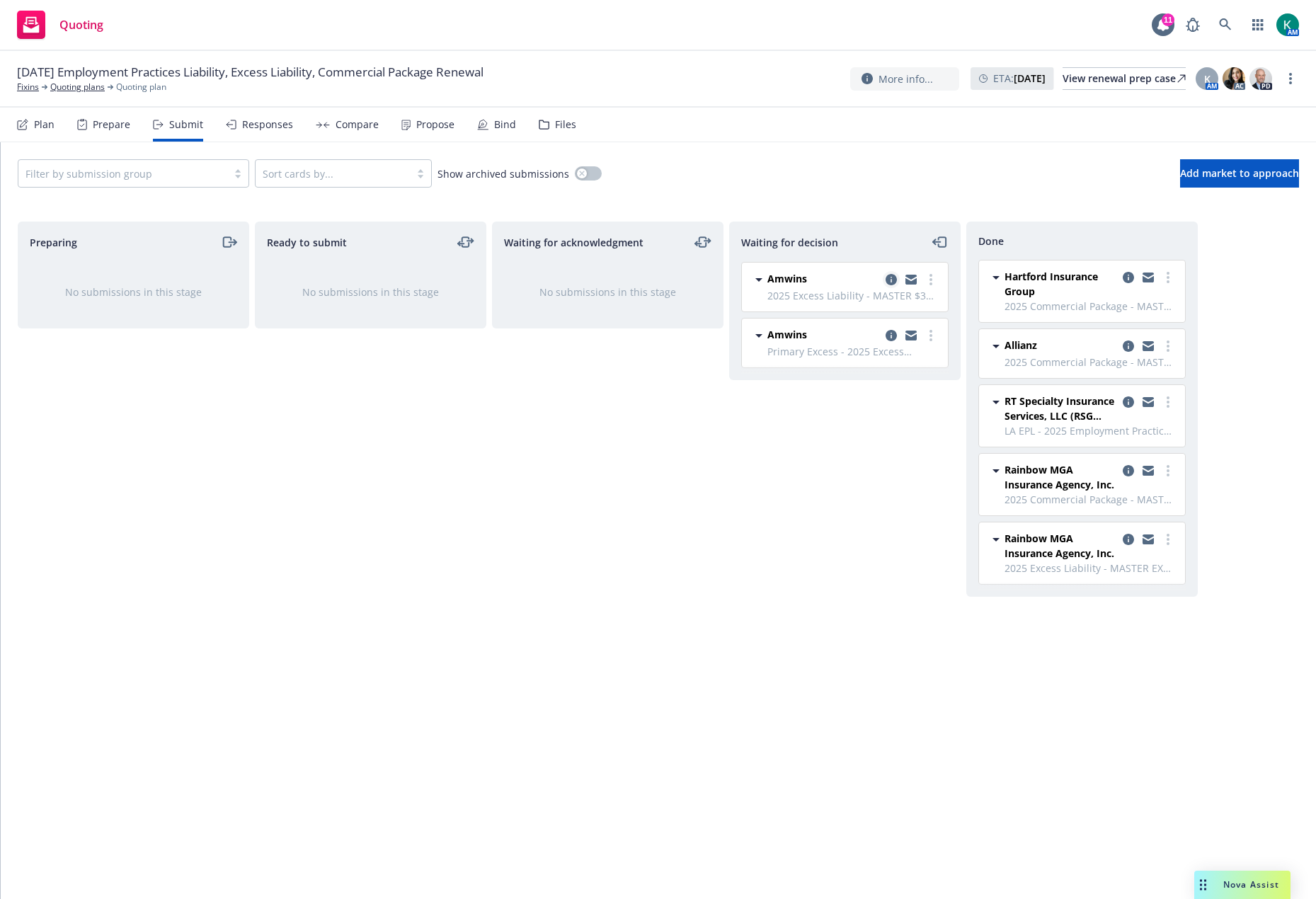
click at [887, 275] on icon "copy logging email" at bounding box center [890, 280] width 11 height 11
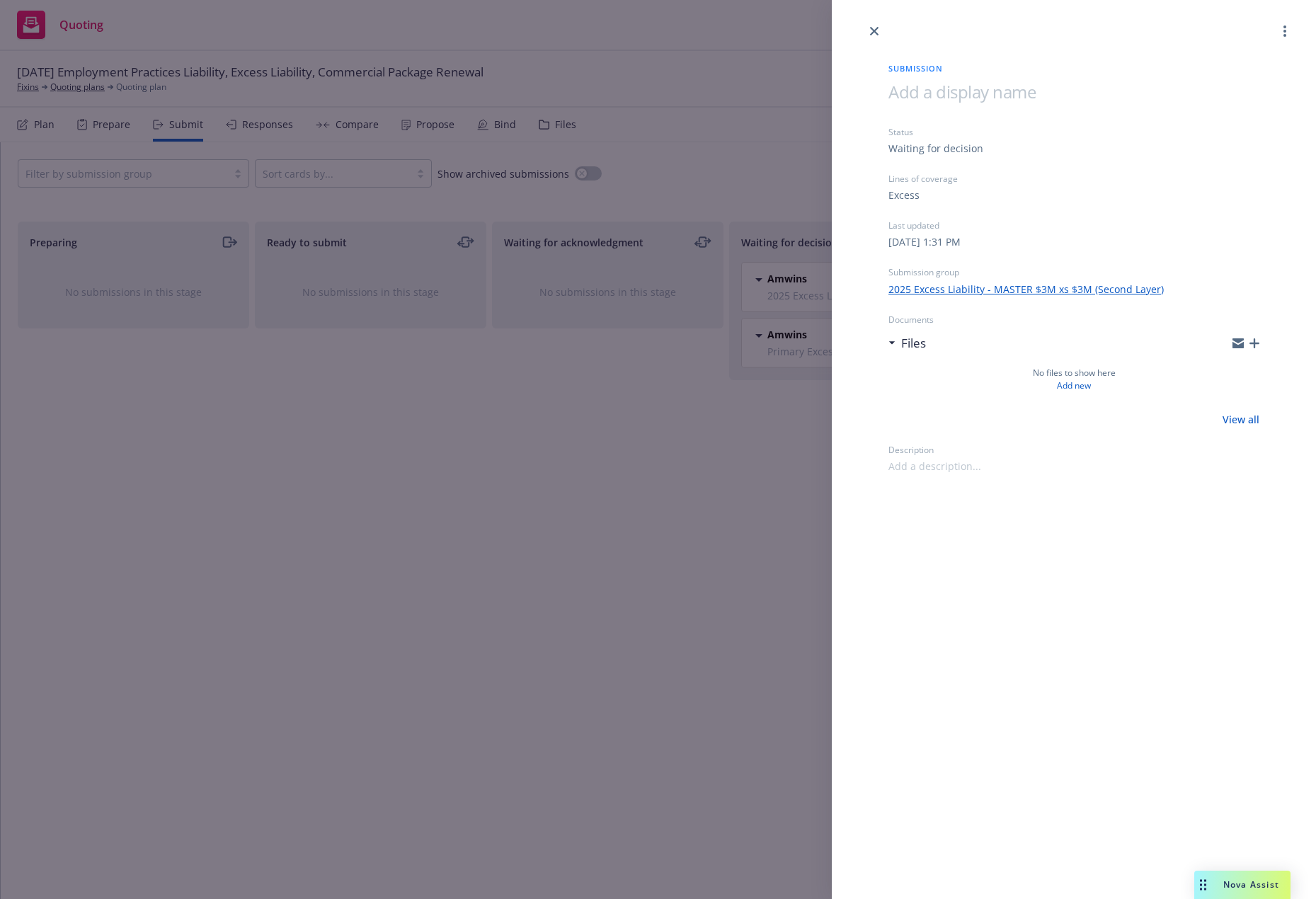
click at [913, 90] on span at bounding box center [961, 91] width 147 height 23
click at [875, 26] on link "close" at bounding box center [874, 31] width 17 height 17
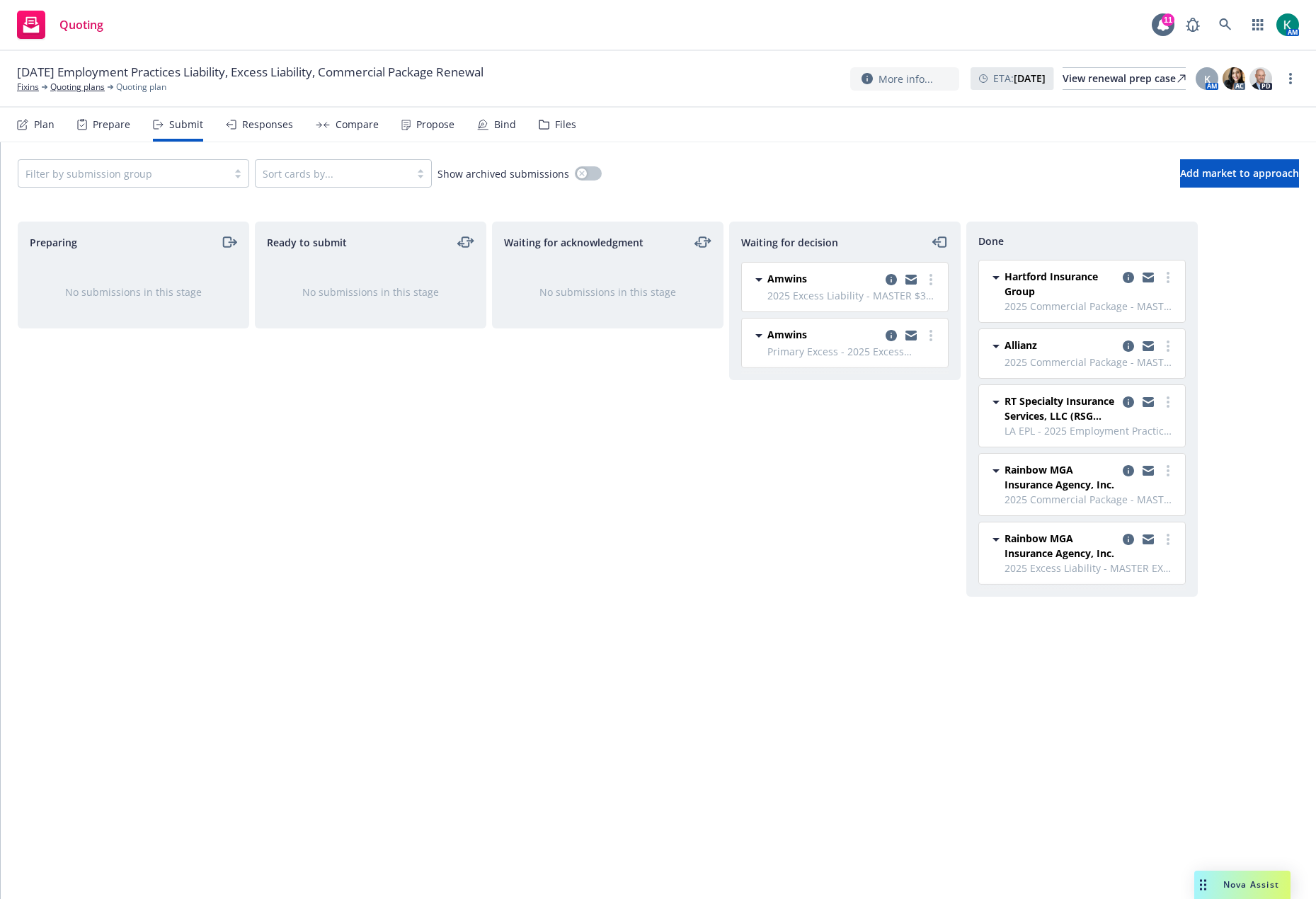
click at [814, 647] on div "Waiting for decision Amwins 2025 Excess Liability - MASTER $3M xs $3M (Second L…" at bounding box center [844, 546] width 231 height 648
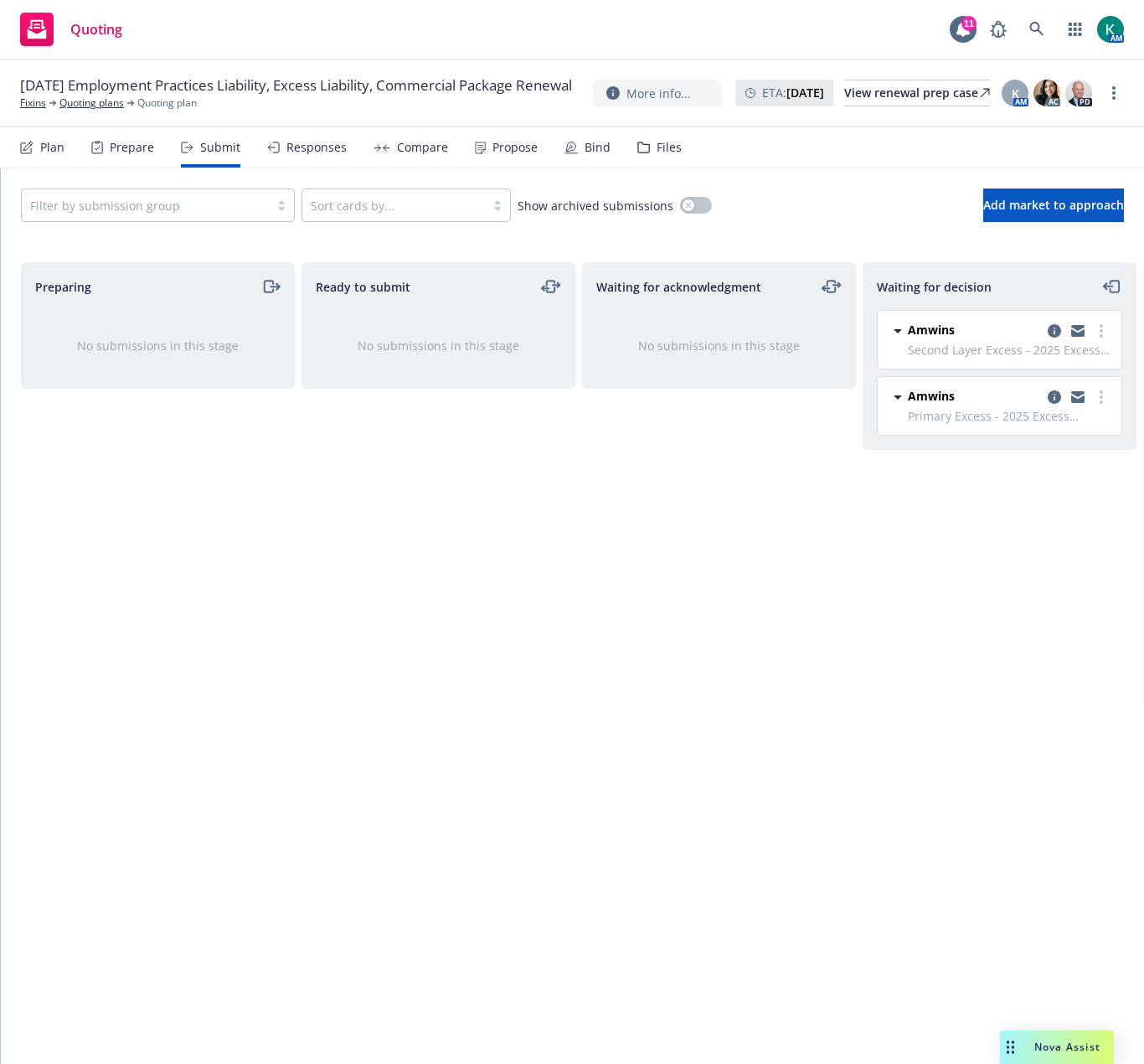
click at [927, 605] on div "Waiting for decision Amwins Second Layer Excess - 2025 Excess Liability - MASTE…" at bounding box center [1000, 646] width 274 height 767
click at [1081, 401] on link "more" at bounding box center [1101, 397] width 21 height 21
click at [1052, 499] on span "Add accepted decision" at bounding box center [1027, 499] width 168 height 16
select select "12"
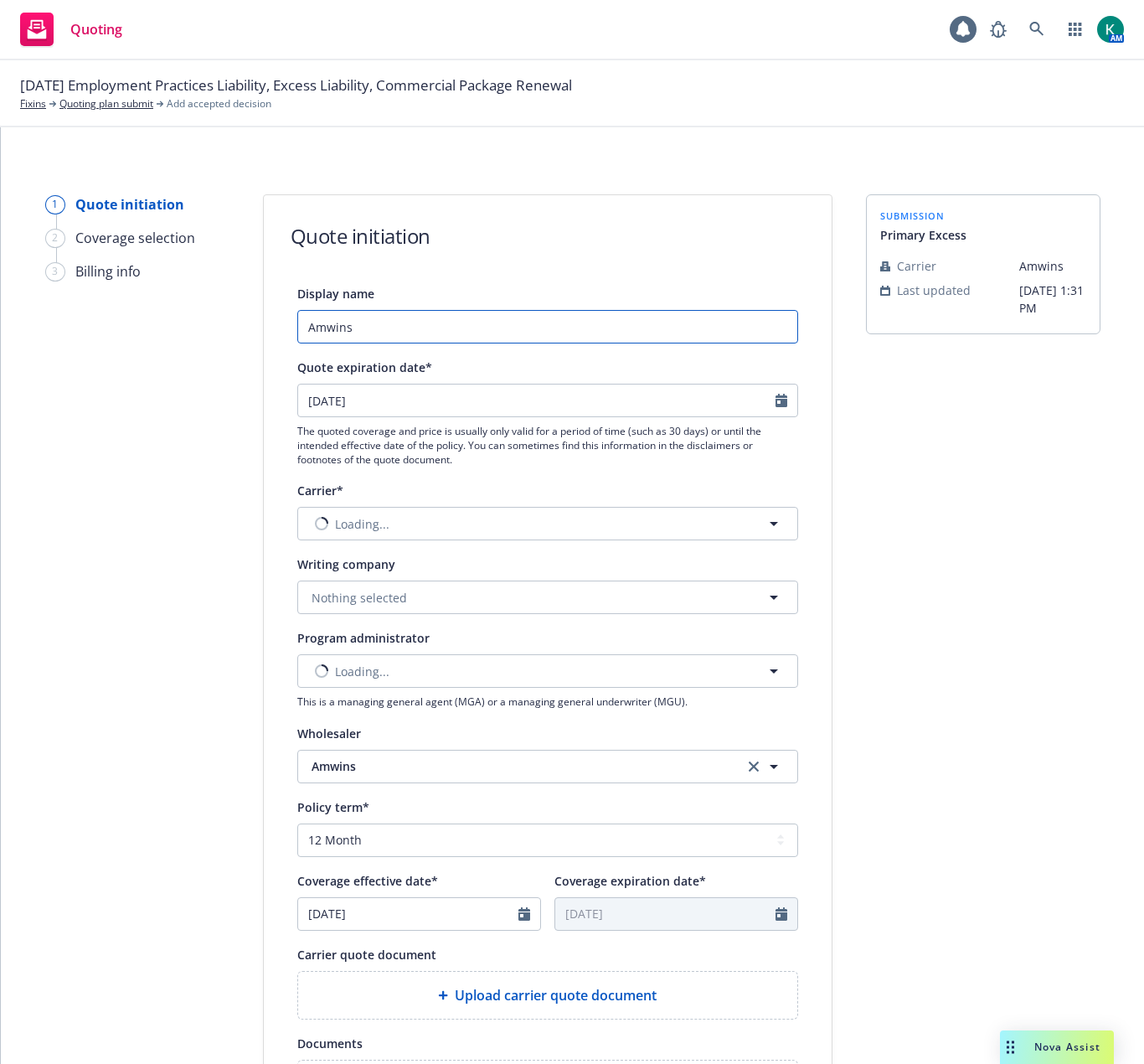
click at [461, 316] on input "Amwins" at bounding box center [548, 327] width 501 height 34
drag, startPoint x: 461, startPoint y: 315, endPoint x: 164, endPoint y: 301, distance: 297.3
click at [164, 301] on div "1 Quote initiation 2 Coverage selection 3 Billing info Quote initiation Display…" at bounding box center [572, 756] width 1103 height 1124
type input "$3M EXC PRIMARY - over Arch"
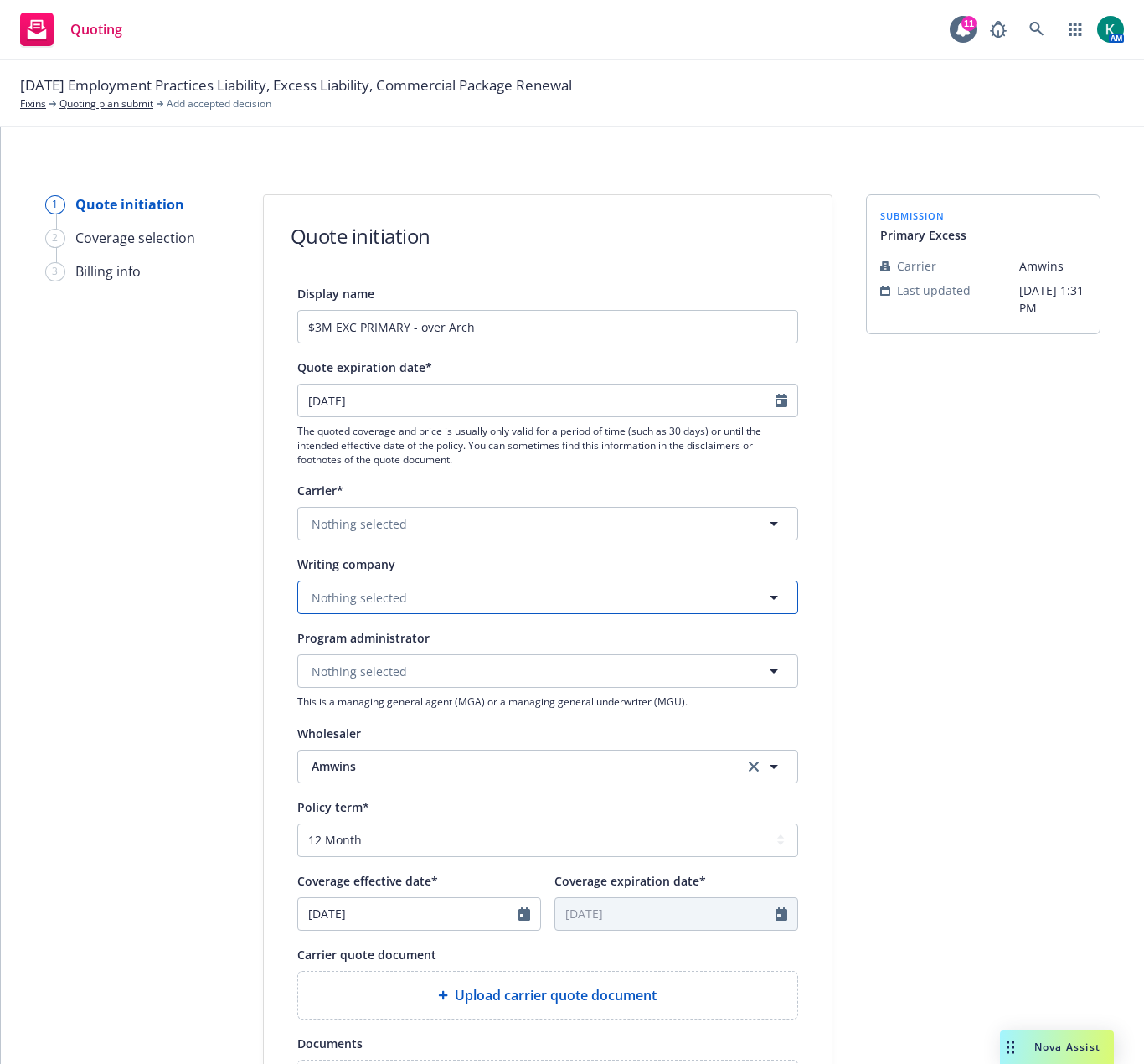
click at [364, 595] on span "Nothing selected" at bounding box center [359, 598] width 95 height 18
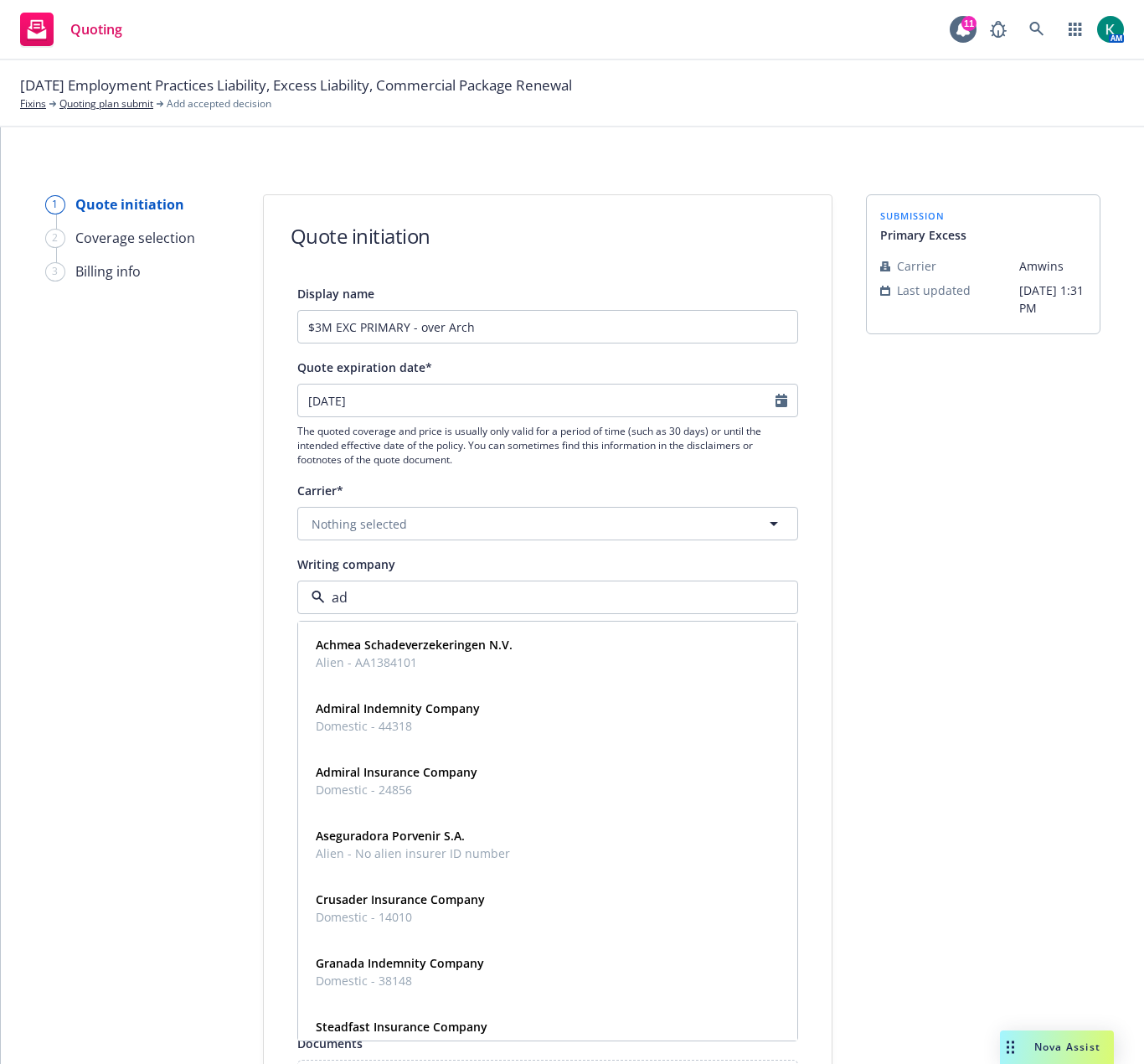
type input "adm"
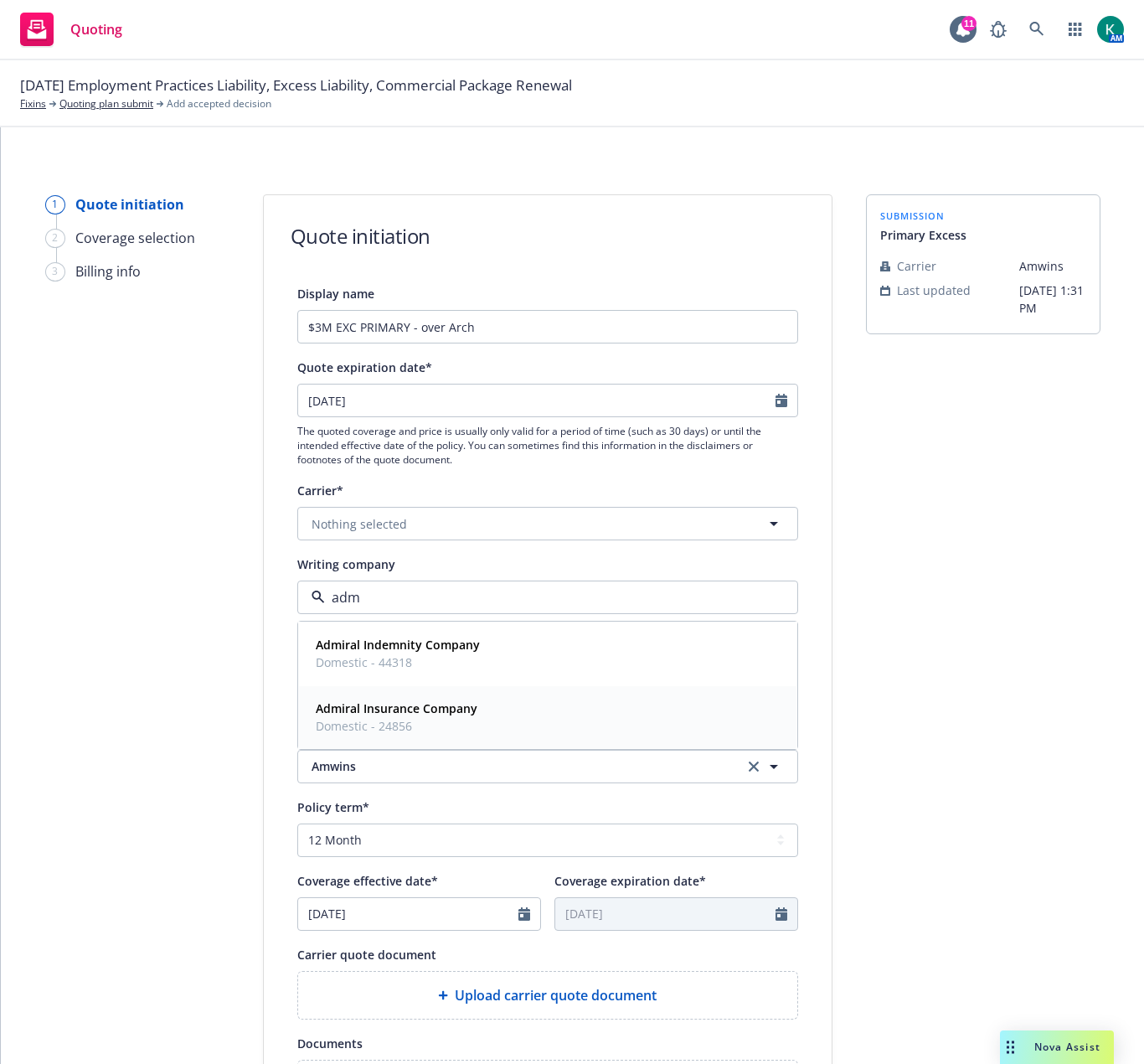
click at [379, 700] on strong "Admiral Insurance Company" at bounding box center [396, 708] width 161 height 16
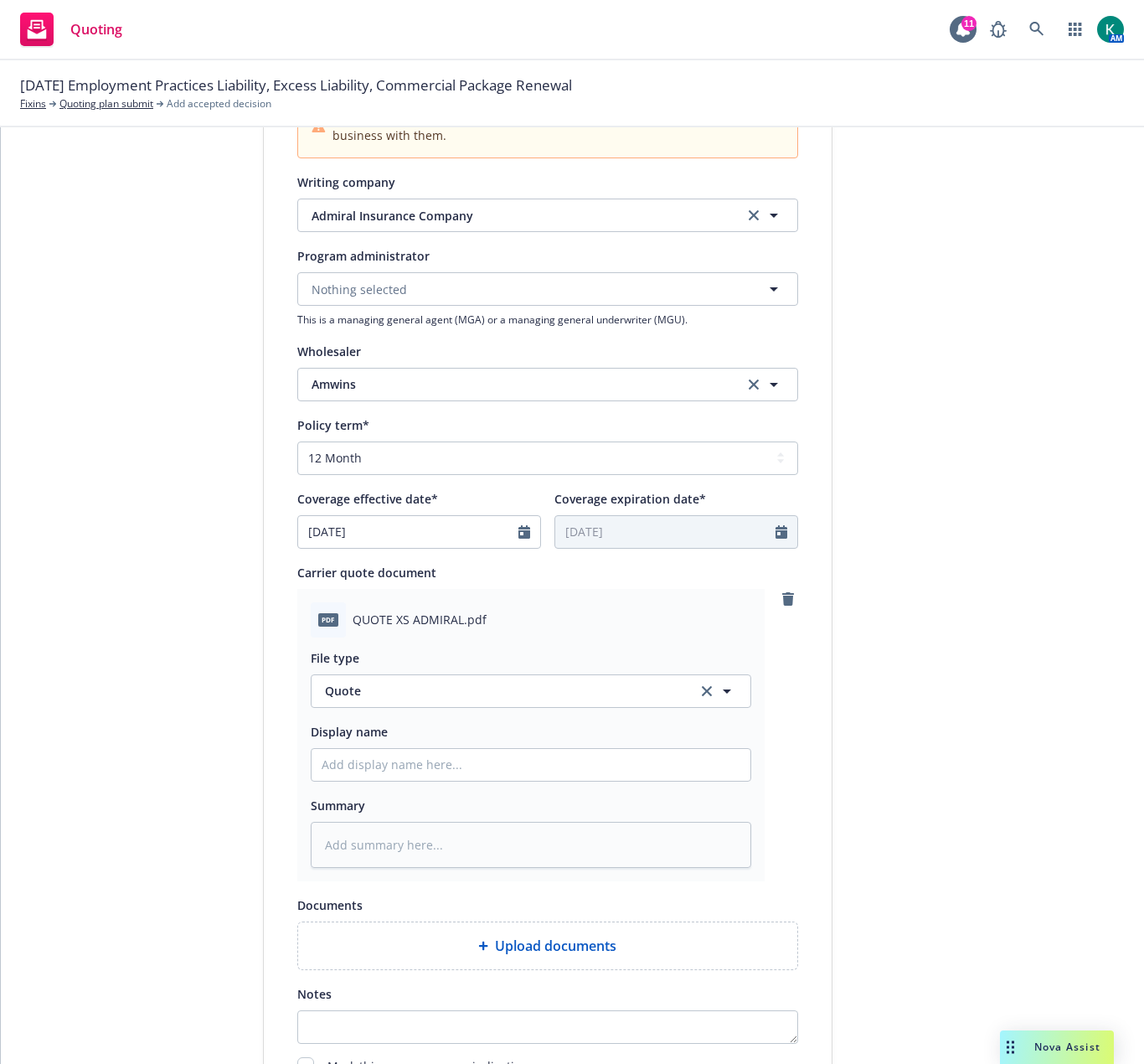
scroll to position [455, 0]
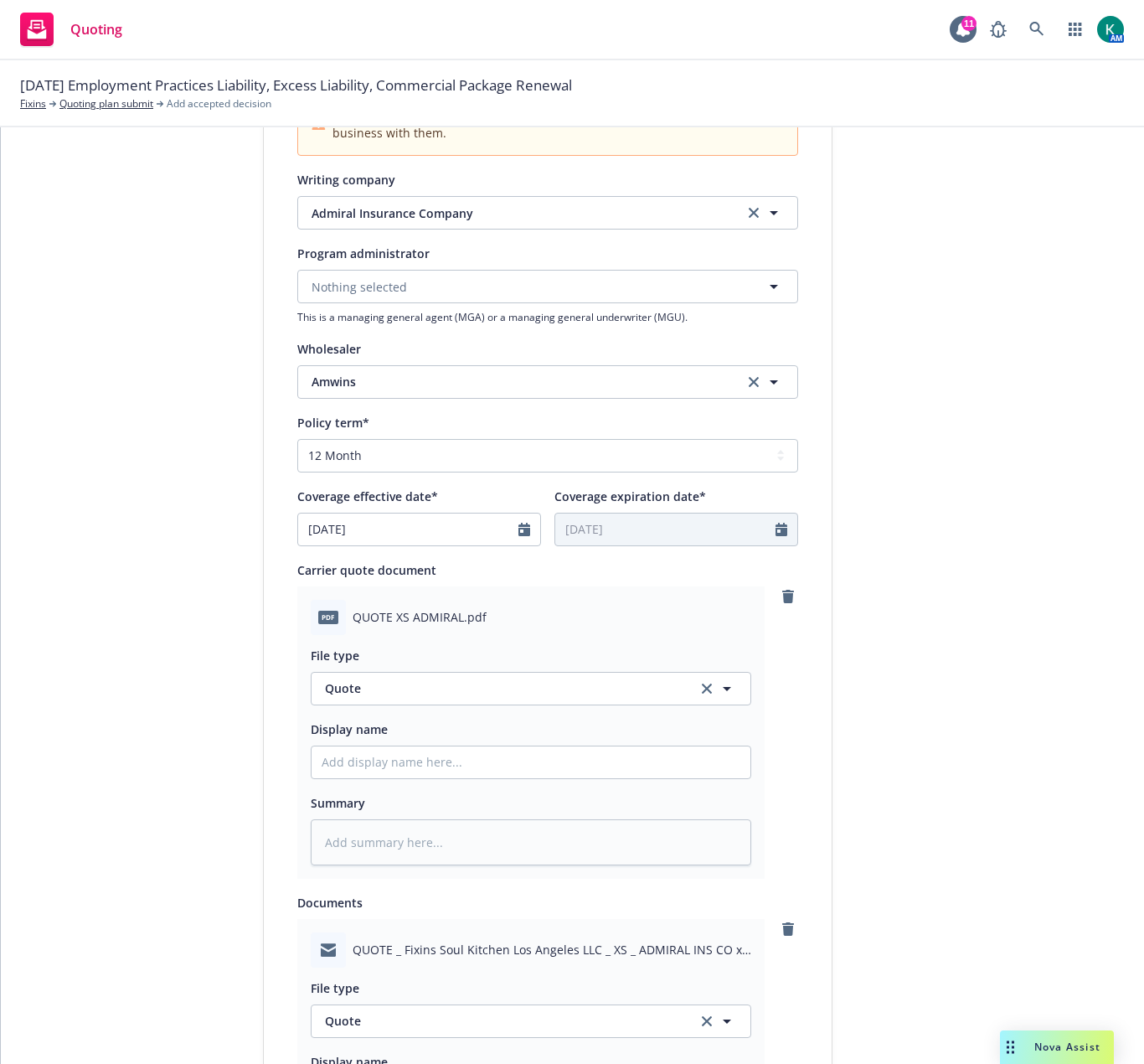
click at [467, 743] on div "Display name" at bounding box center [531, 749] width 440 height 61
click at [465, 753] on input "Display name" at bounding box center [531, 763] width 439 height 32
type textarea "x"
type input "2"
type textarea "x"
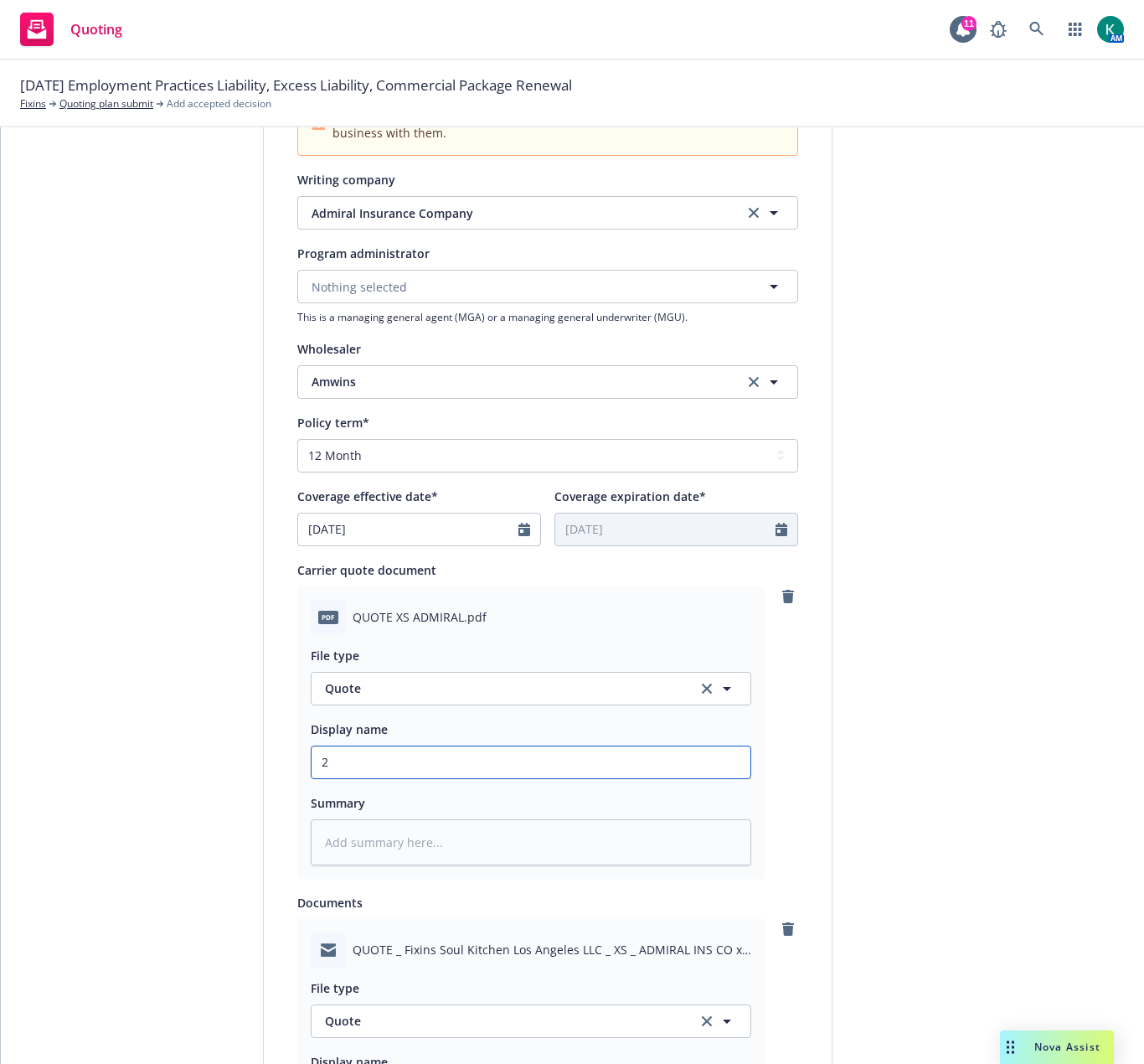
type input "20"
type textarea "x"
type input "202"
type textarea "x"
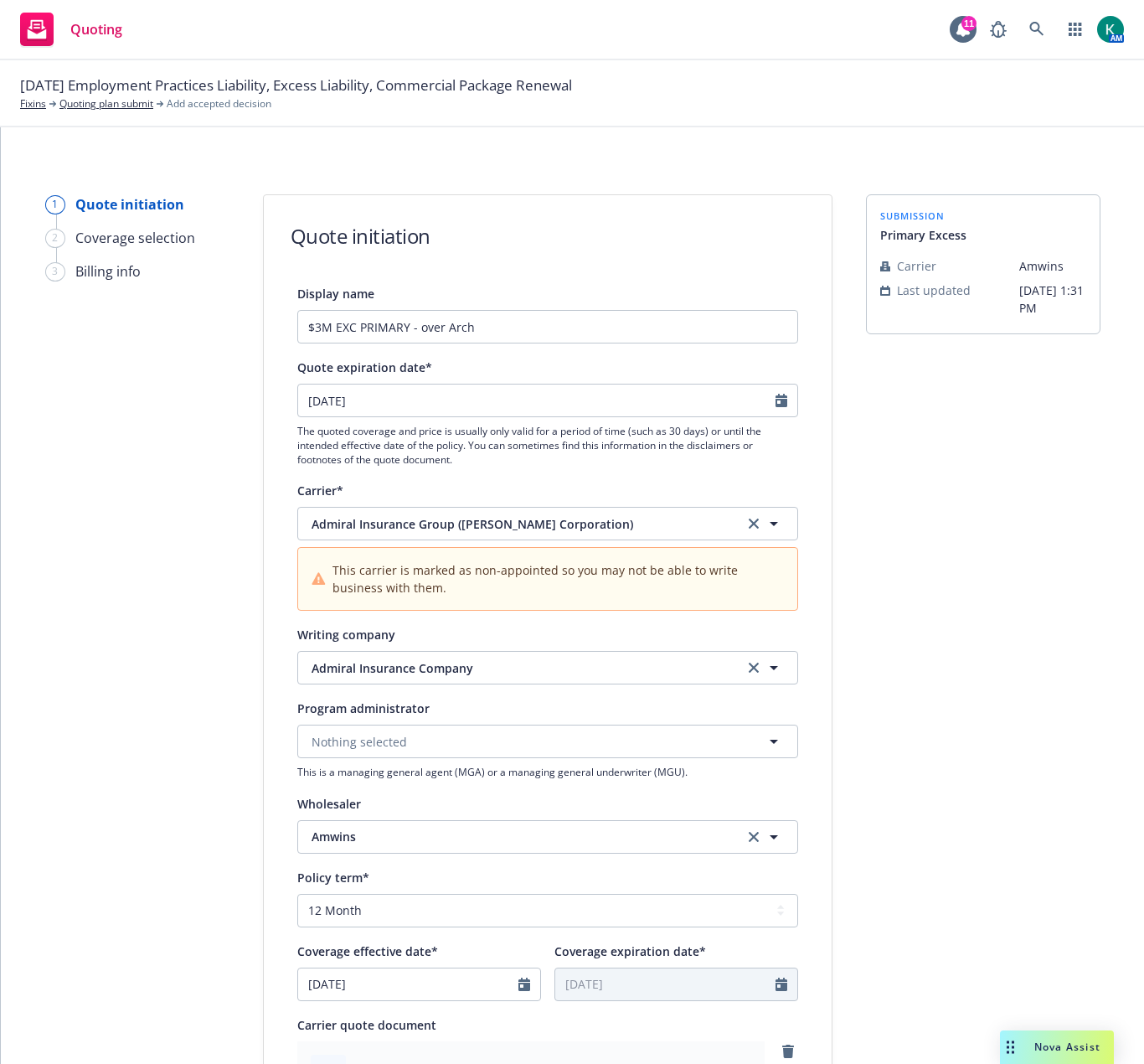
type input "2025"
drag, startPoint x: 512, startPoint y: 339, endPoint x: 271, endPoint y: 318, distance: 241.9
click at [271, 318] on div "Display name $3M EXC PRIMARY - over Arch Quote expiration date* 11/12/2025 The …" at bounding box center [547, 1058] width 568 height 1549
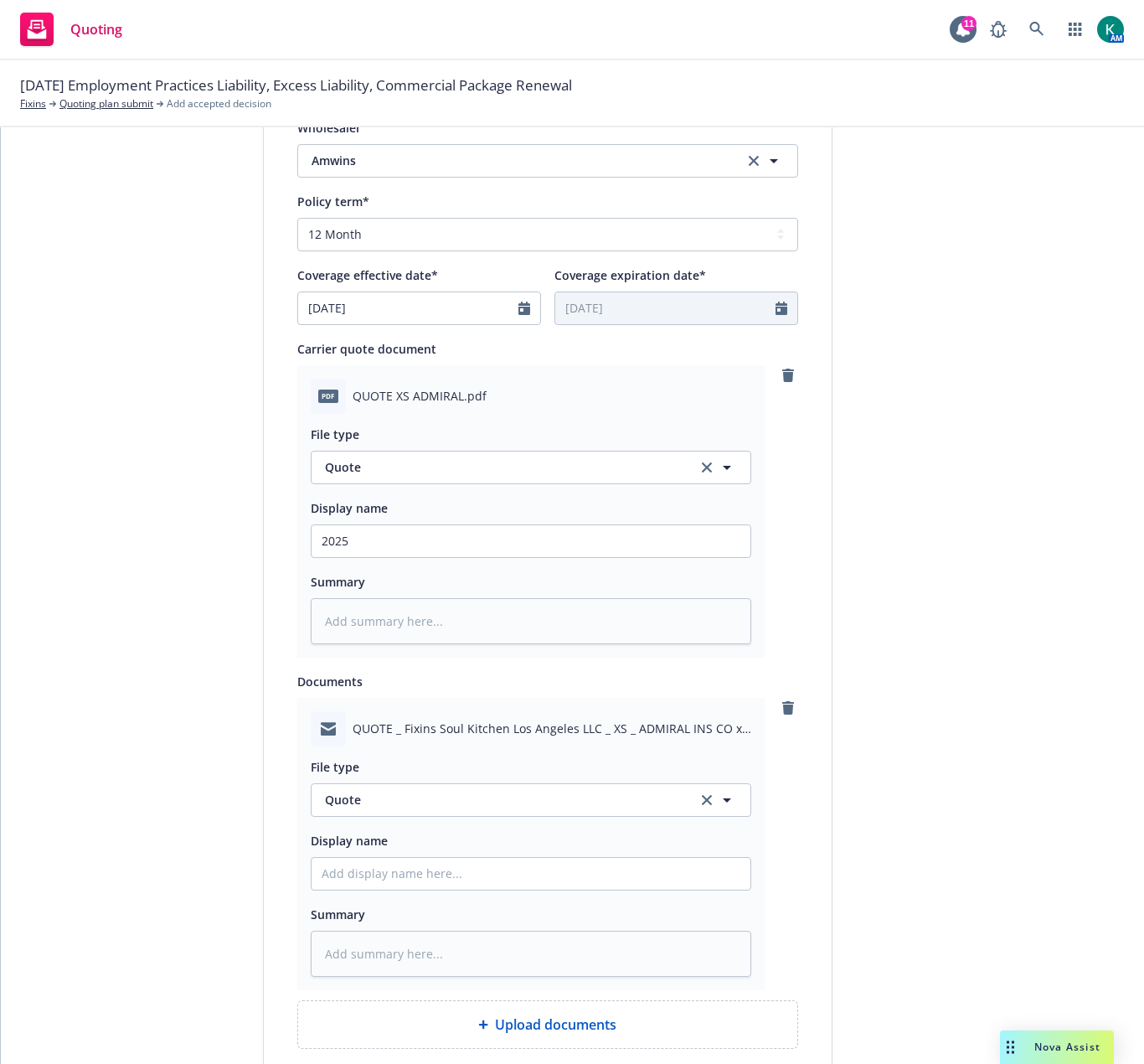
scroll to position [755, 0]
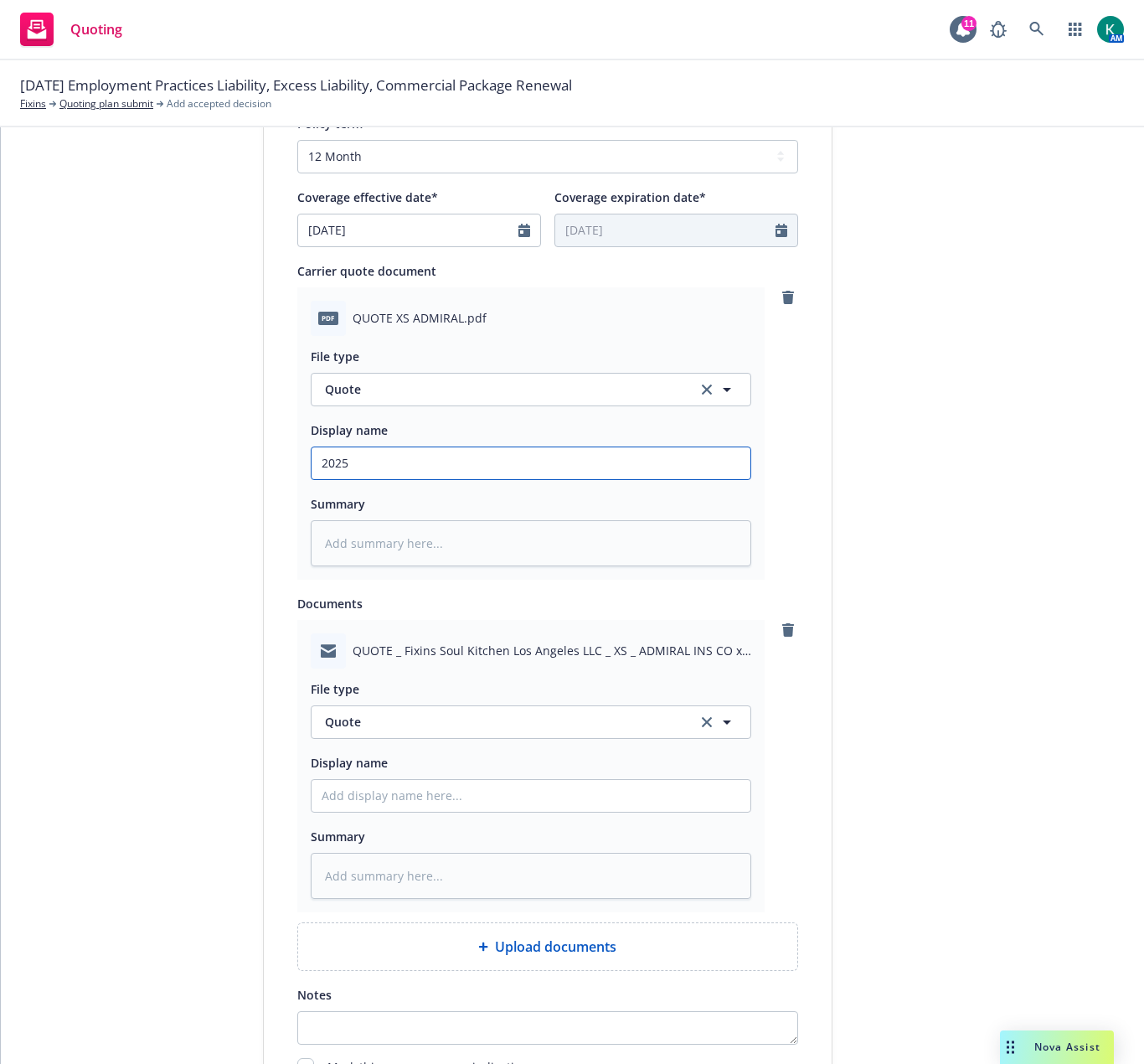
click at [404, 464] on input "2025" at bounding box center [531, 464] width 439 height 32
type textarea "x"
type input "2025"
paste input "$3M EXC PRIMARY - over Arch"
type textarea "x"
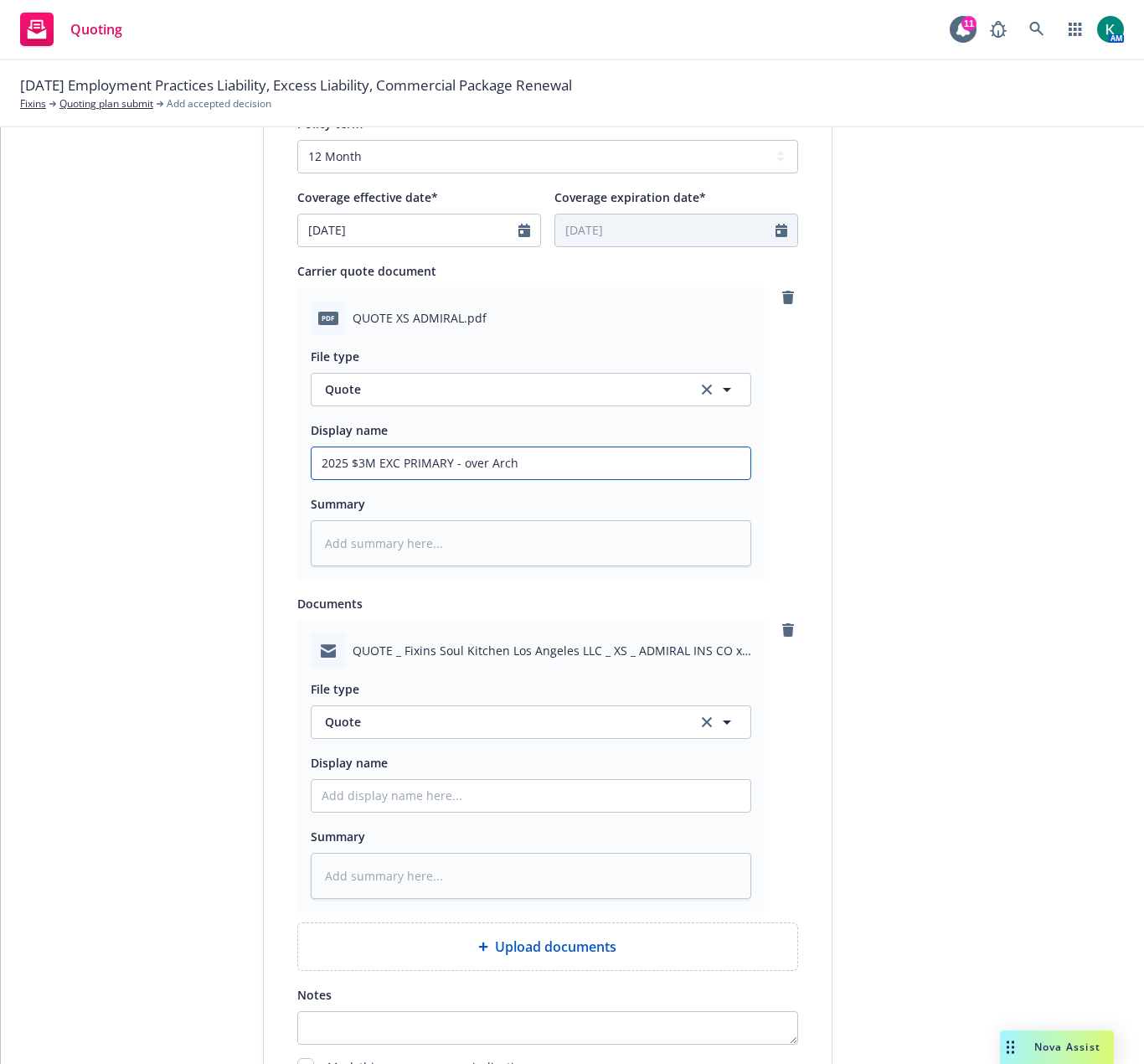
type input "2025 $3M EXC PRIMARY - over Arch"
click at [434, 722] on span "Quote" at bounding box center [502, 722] width 353 height 18
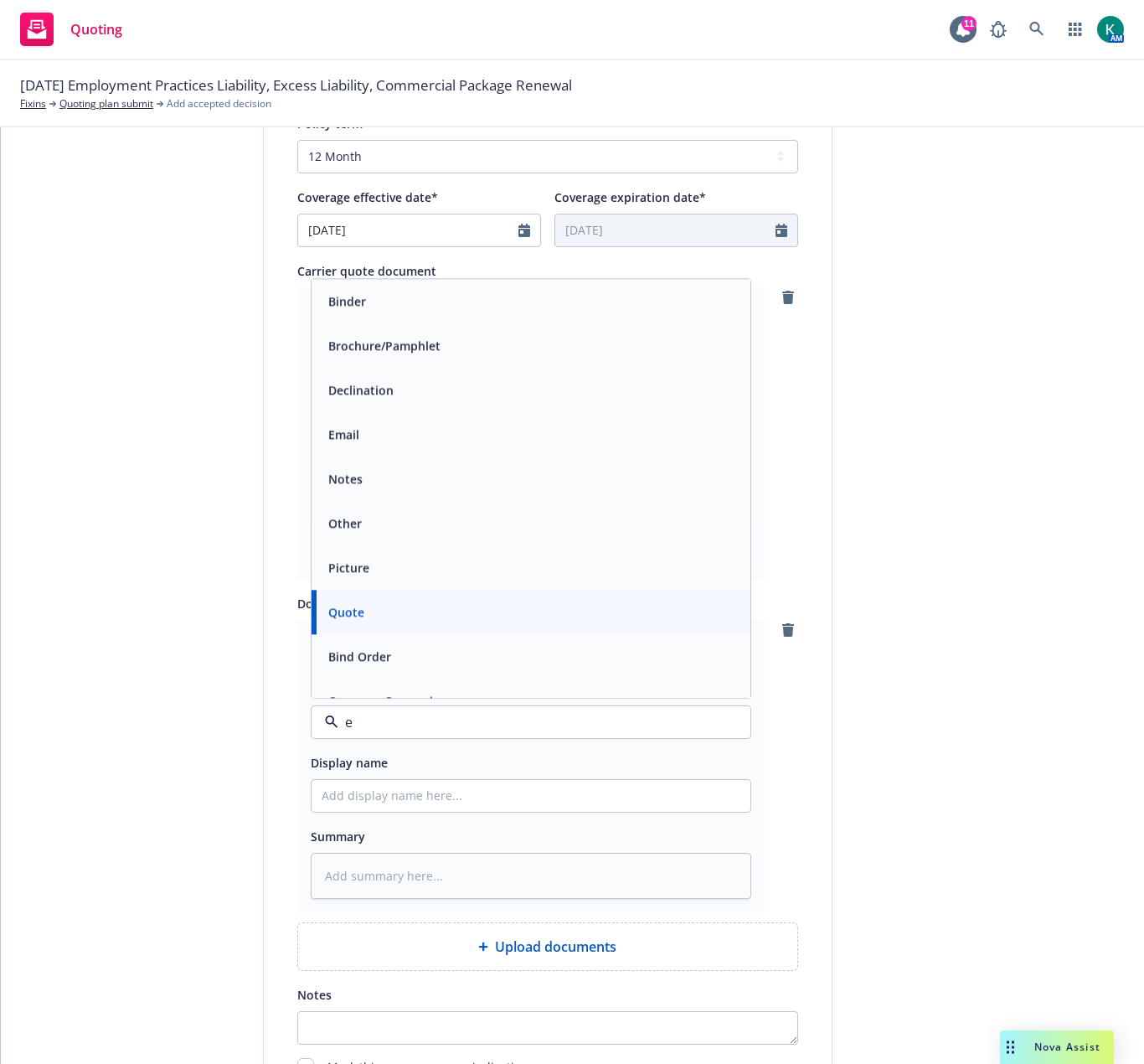
type input "em"
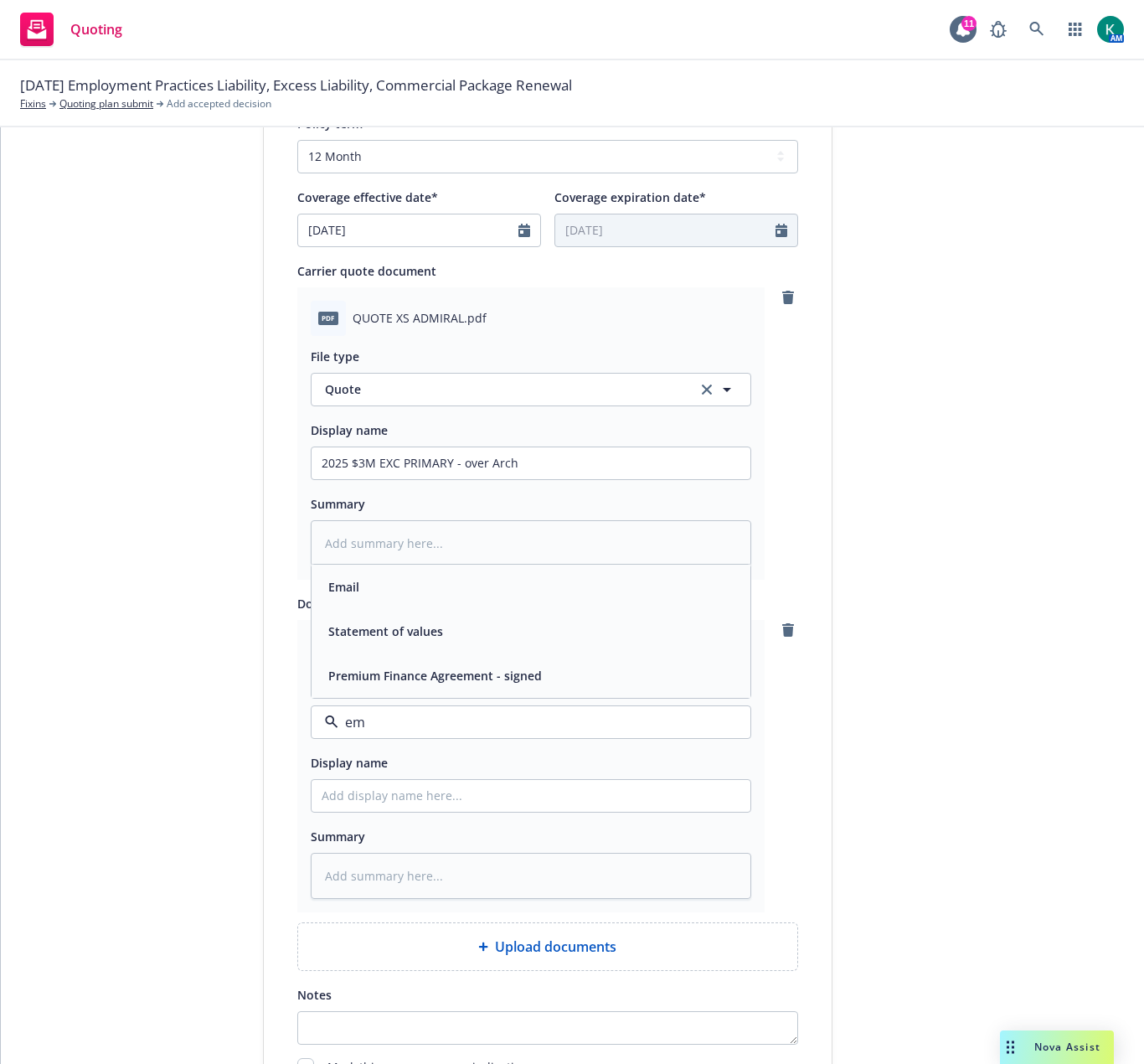
click at [399, 592] on div "Email" at bounding box center [531, 587] width 419 height 24
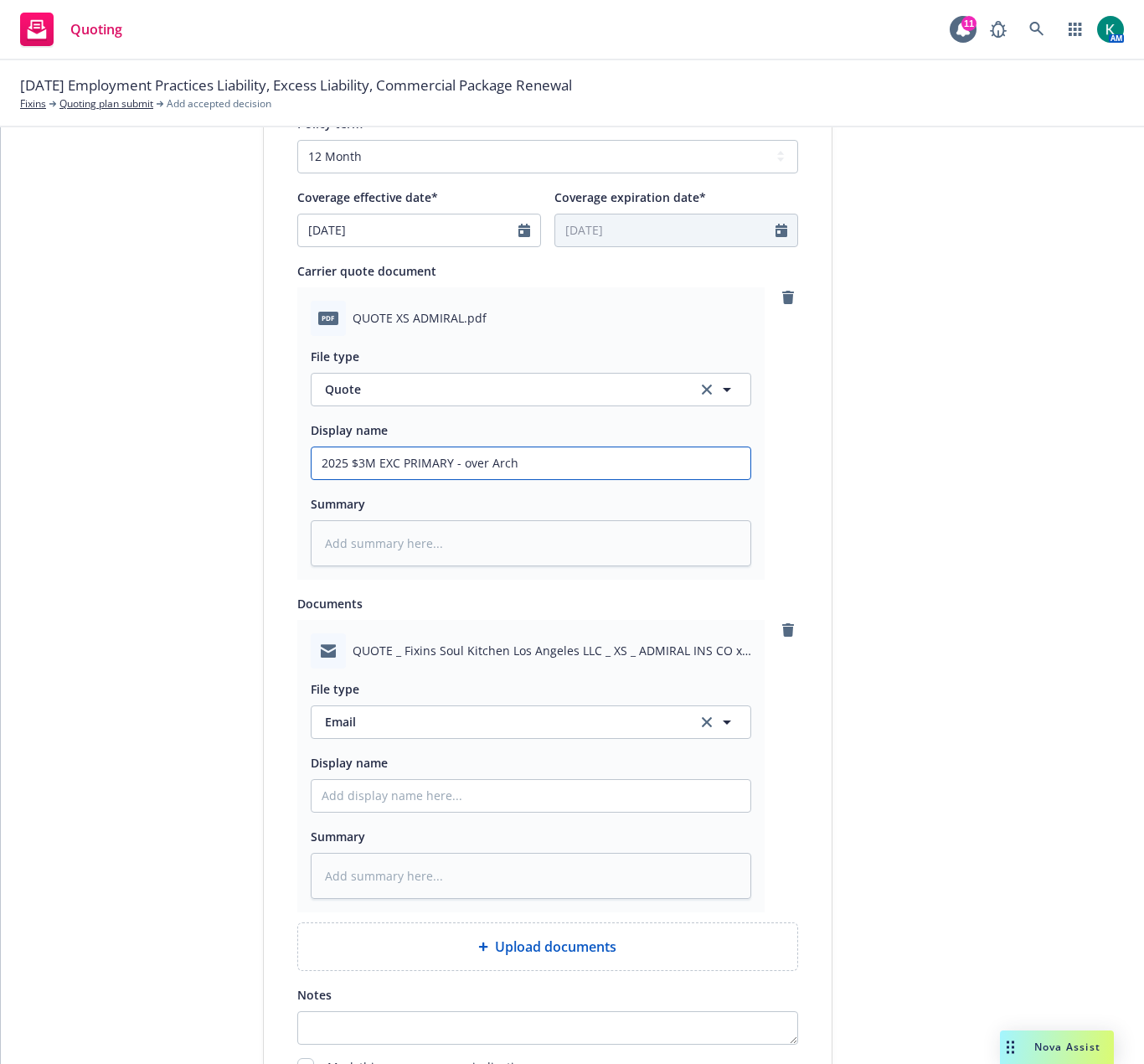
click at [528, 473] on input "2025 $3M EXC PRIMARY - over Arch" at bounding box center [531, 464] width 439 height 32
type textarea "x"
type input "2025 $3M EXC PRIMARY - over Arch"
type textarea "x"
type input "2025 $3M EXC PRIMARY - over Arch -"
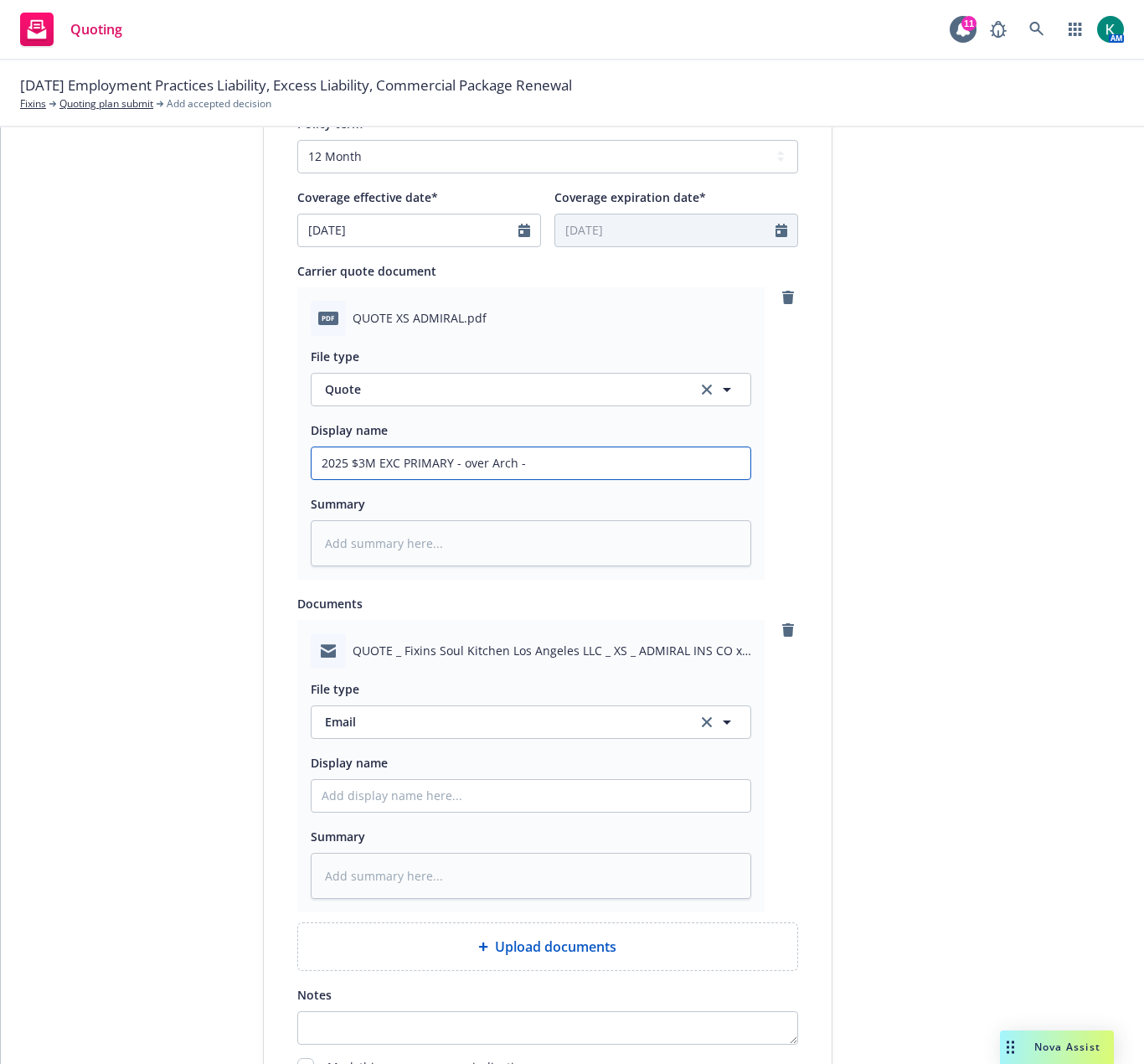
type textarea "x"
type input "2025 $3M EXC PRIMARY - over Arch -"
type textarea "x"
type input "2025 $3M EXC PRIMARY - over Arch - Q"
type textarea "x"
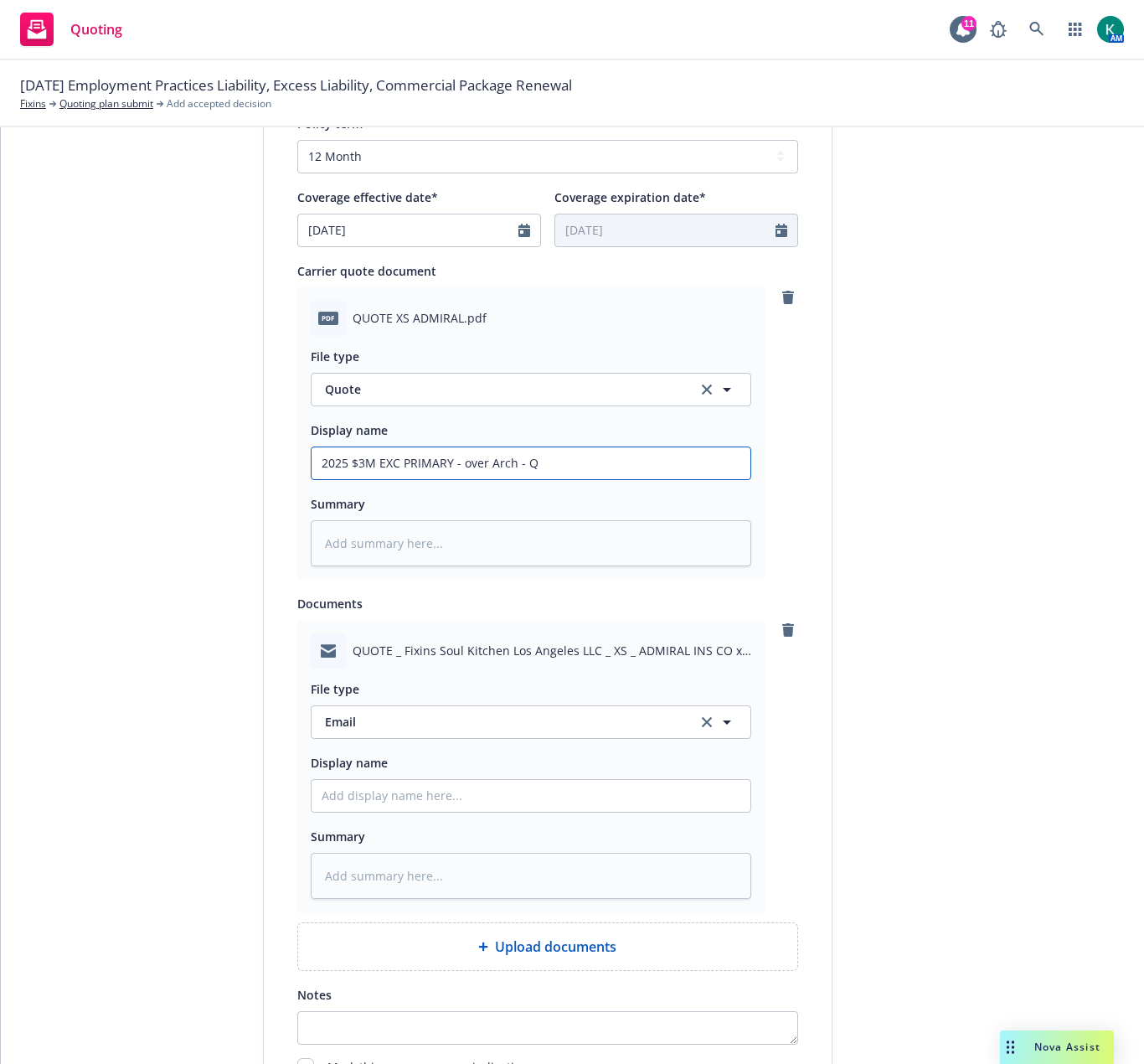
type input "2025 $3M EXC PRIMARY - over Arch - QU"
type textarea "x"
type input "2025 $3M EXC PRIMARY - over Arch - QUO"
type textarea "x"
type input "2025 $3M EXC PRIMARY - over Arch - QUOT"
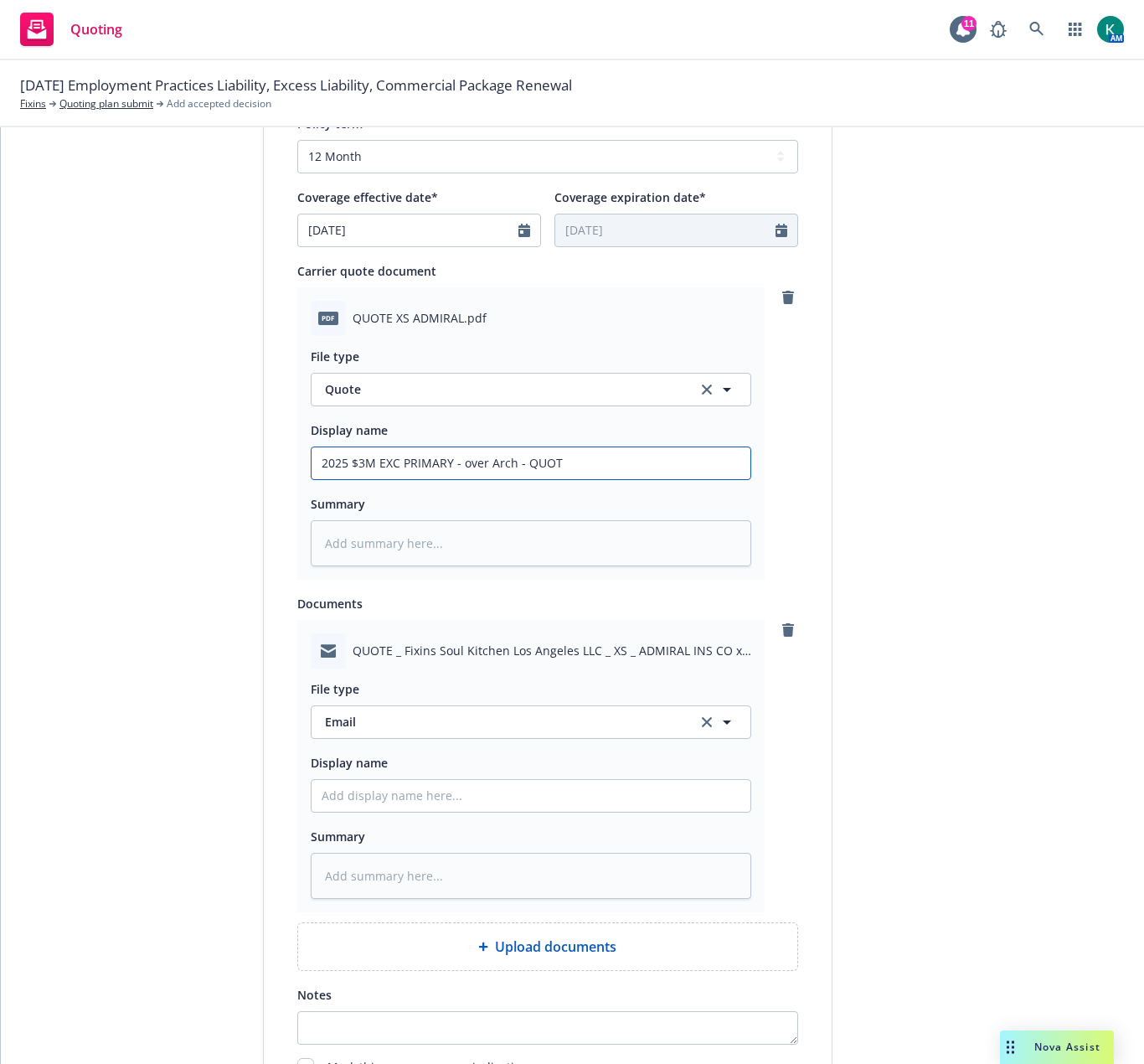
type textarea "x"
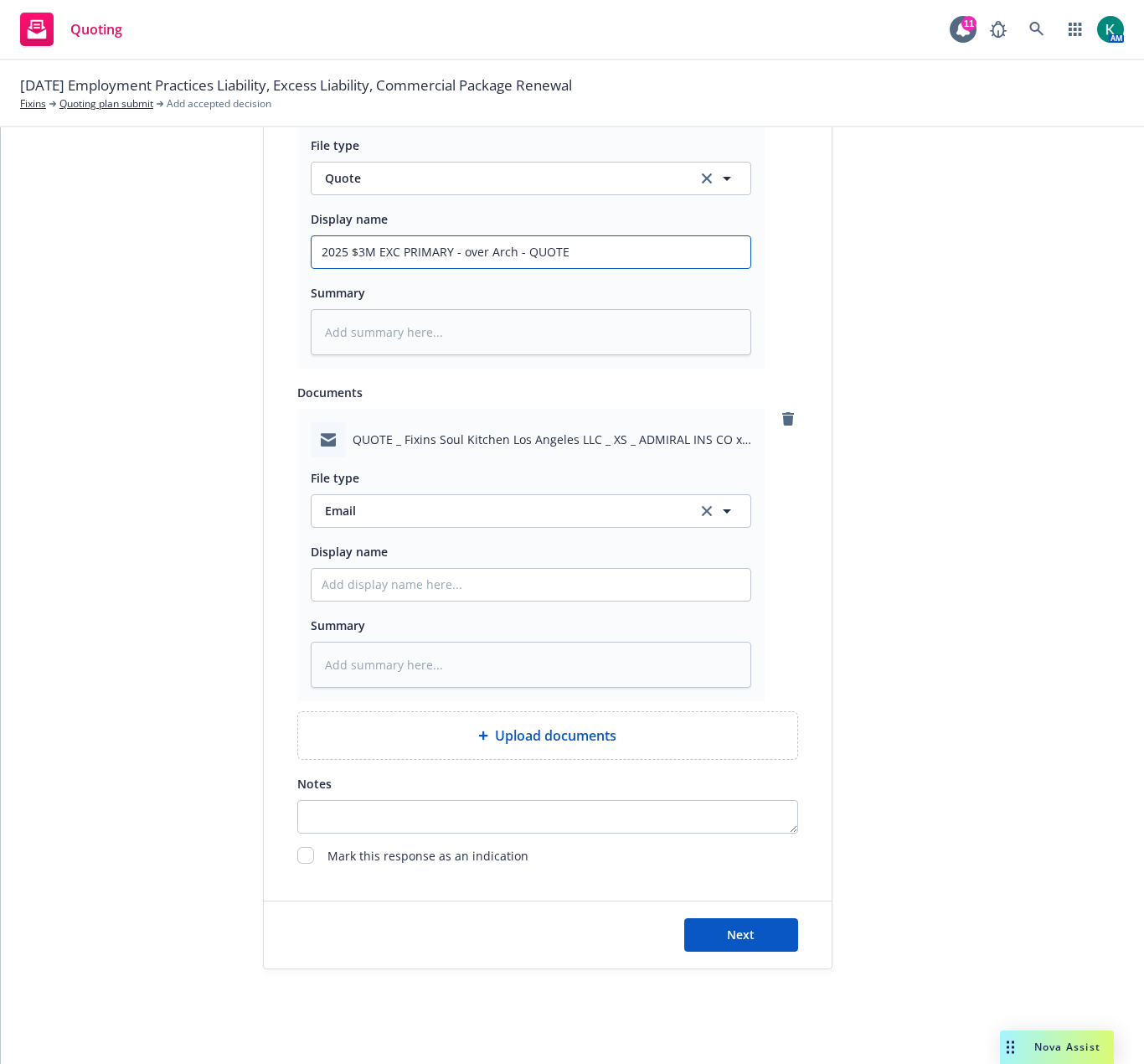
scroll to position [977, 0]
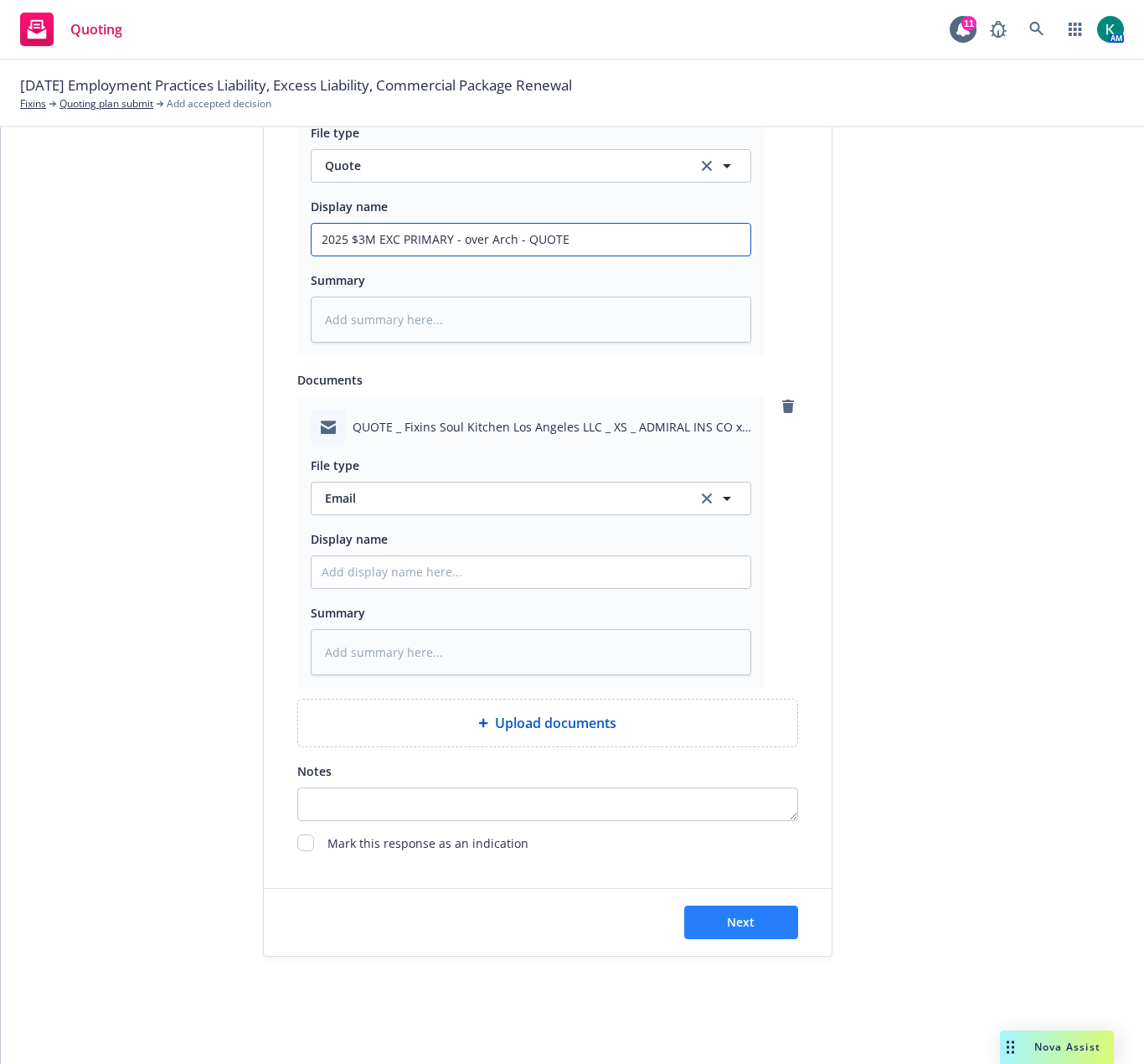
type input "2025 $3M EXC PRIMARY - over Arch - QUOTE"
click at [755, 934] on button "Next" at bounding box center [742, 923] width 114 height 34
type textarea "x"
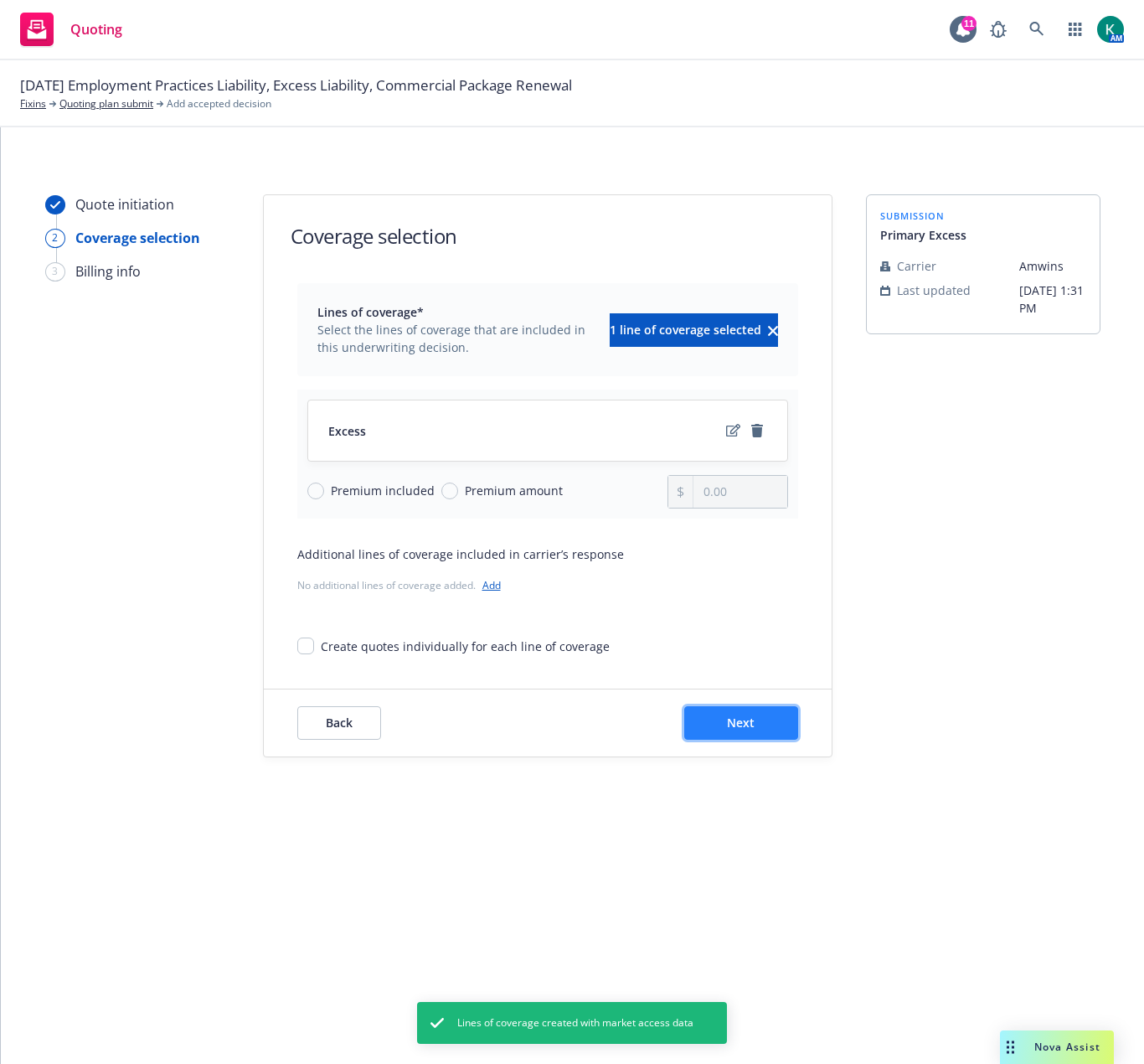
click at [782, 730] on button "Next" at bounding box center [742, 723] width 114 height 34
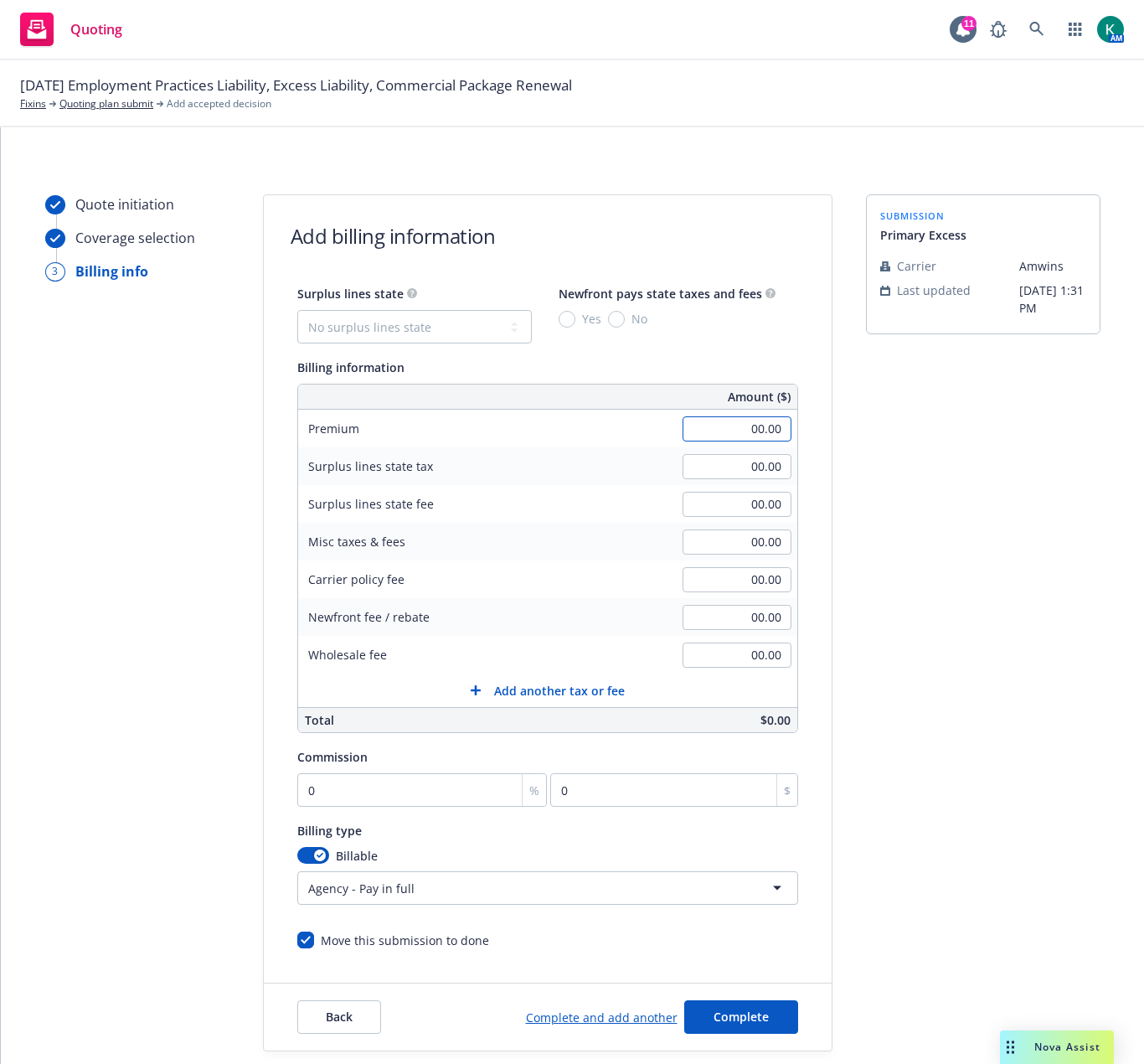
click at [748, 434] on input "00.00" at bounding box center [737, 429] width 109 height 25
click at [462, 331] on select "No surplus lines state Alaska Alabama Arkansas Arizona California Colorado Conn…" at bounding box center [415, 327] width 235 height 34
select select "CA"
click at [298, 310] on select "No surplus lines state Alaska Alabama Arkansas Arizona California Colorado Conn…" at bounding box center [415, 327] width 235 height 34
click at [611, 320] on input "No" at bounding box center [616, 319] width 17 height 17
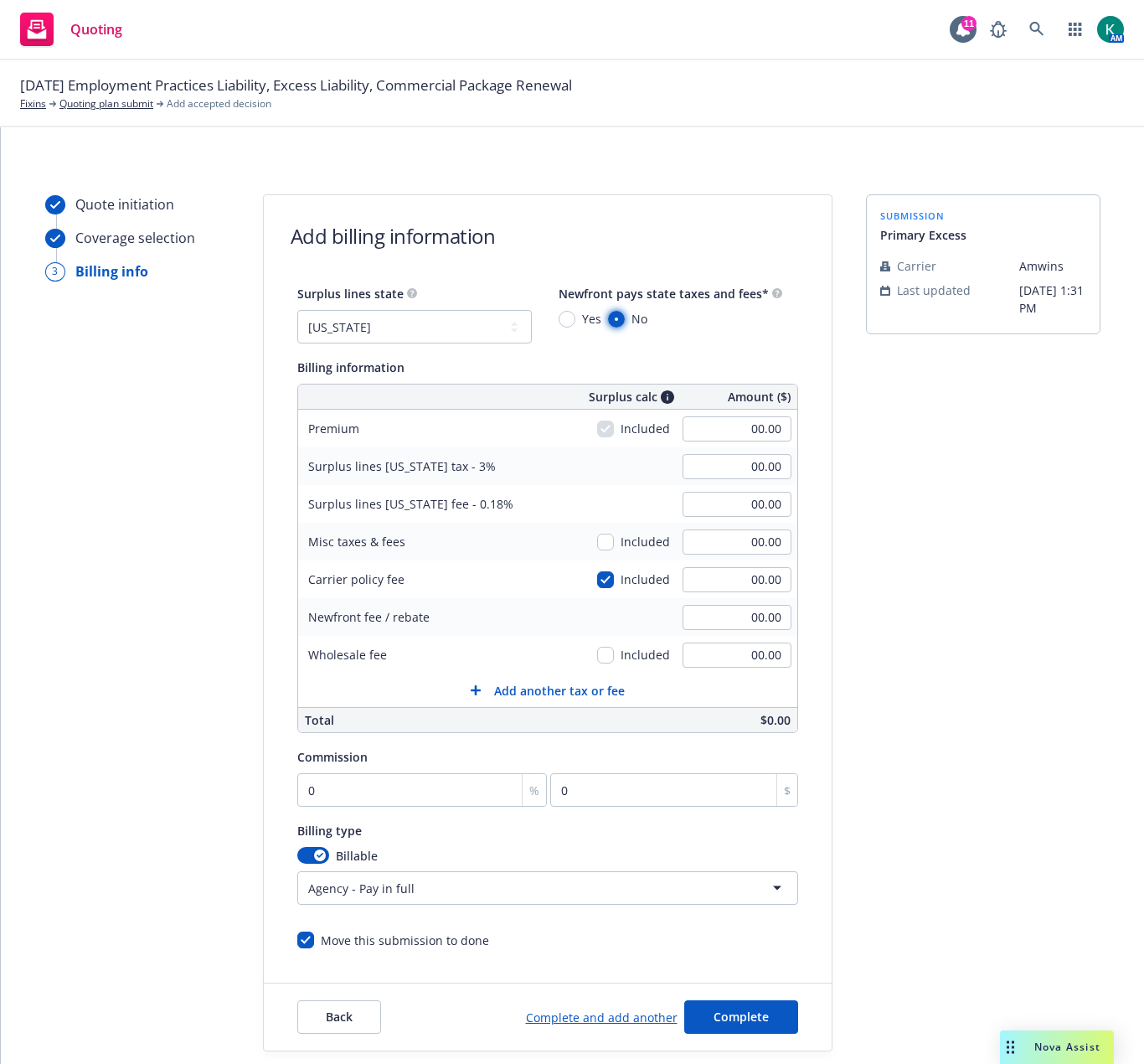
radio input "true"
click at [712, 427] on input "00.00" at bounding box center [737, 429] width 109 height 25
click at [712, 426] on input "00.00" at bounding box center [737, 429] width 109 height 25
type input "74,160.00"
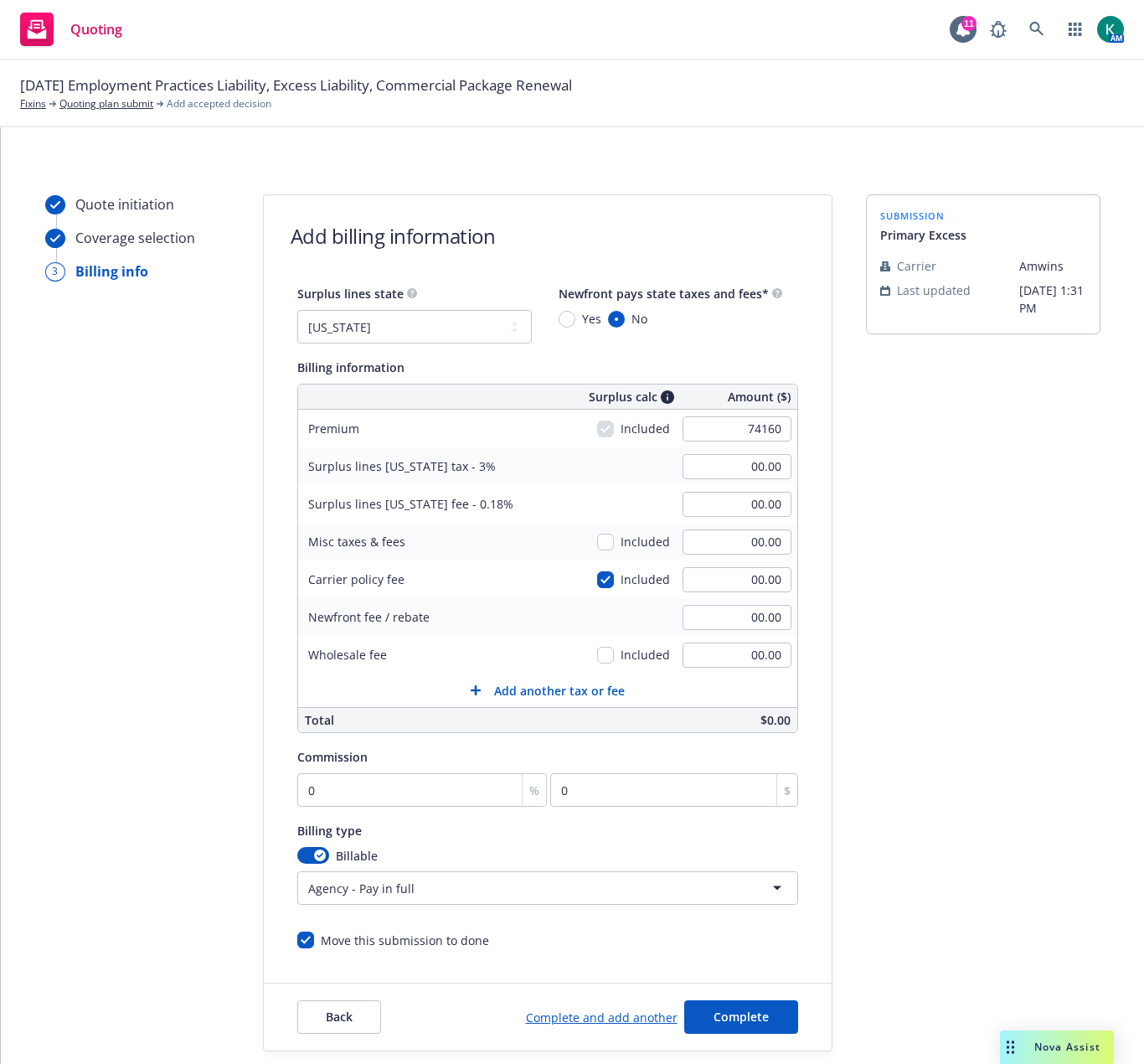
type input "2,224.80"
type input "133.49"
click at [663, 486] on div "Surplus lines California fee - 0.18% 133.49" at bounding box center [547, 504] width 499 height 37
click at [730, 655] on input "00.00" at bounding box center [737, 656] width 109 height 25
type input "5"
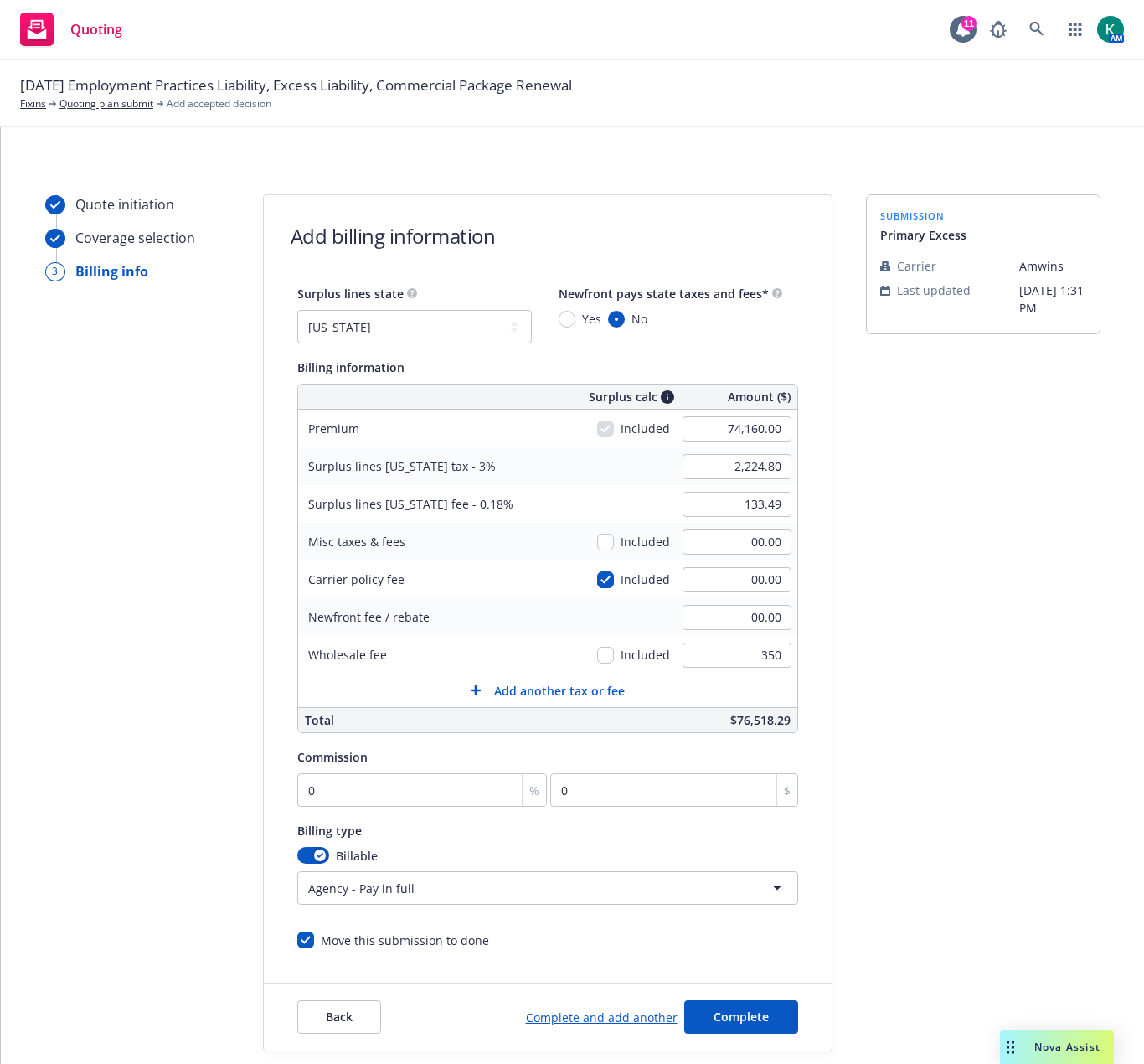
type input "350.00"
click at [732, 679] on button "Add another tax or fee" at bounding box center [547, 690] width 499 height 34
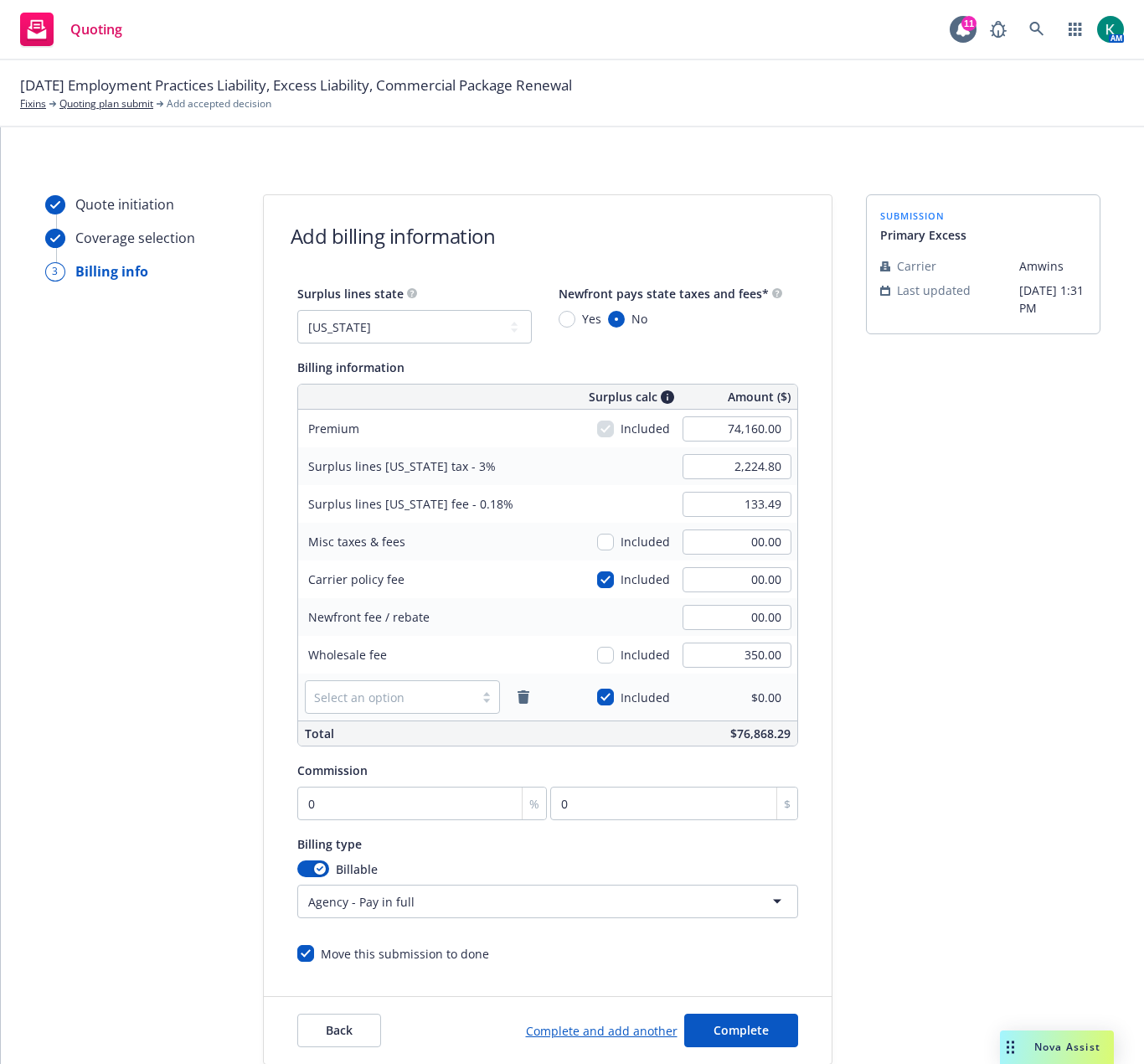
click at [868, 639] on div "submission Primary Excess Carrier Amwins Last updated 9/26, 1:31 PM" at bounding box center [983, 630] width 235 height 870
click at [604, 706] on div "Included" at bounding box center [634, 697] width 73 height 37
click at [603, 700] on input "checkbox" at bounding box center [605, 697] width 17 height 17
checkbox input "false"
click at [915, 659] on div "submission Primary Excess Carrier Amwins Last updated 9/26, 1:31 PM" at bounding box center [983, 630] width 235 height 870
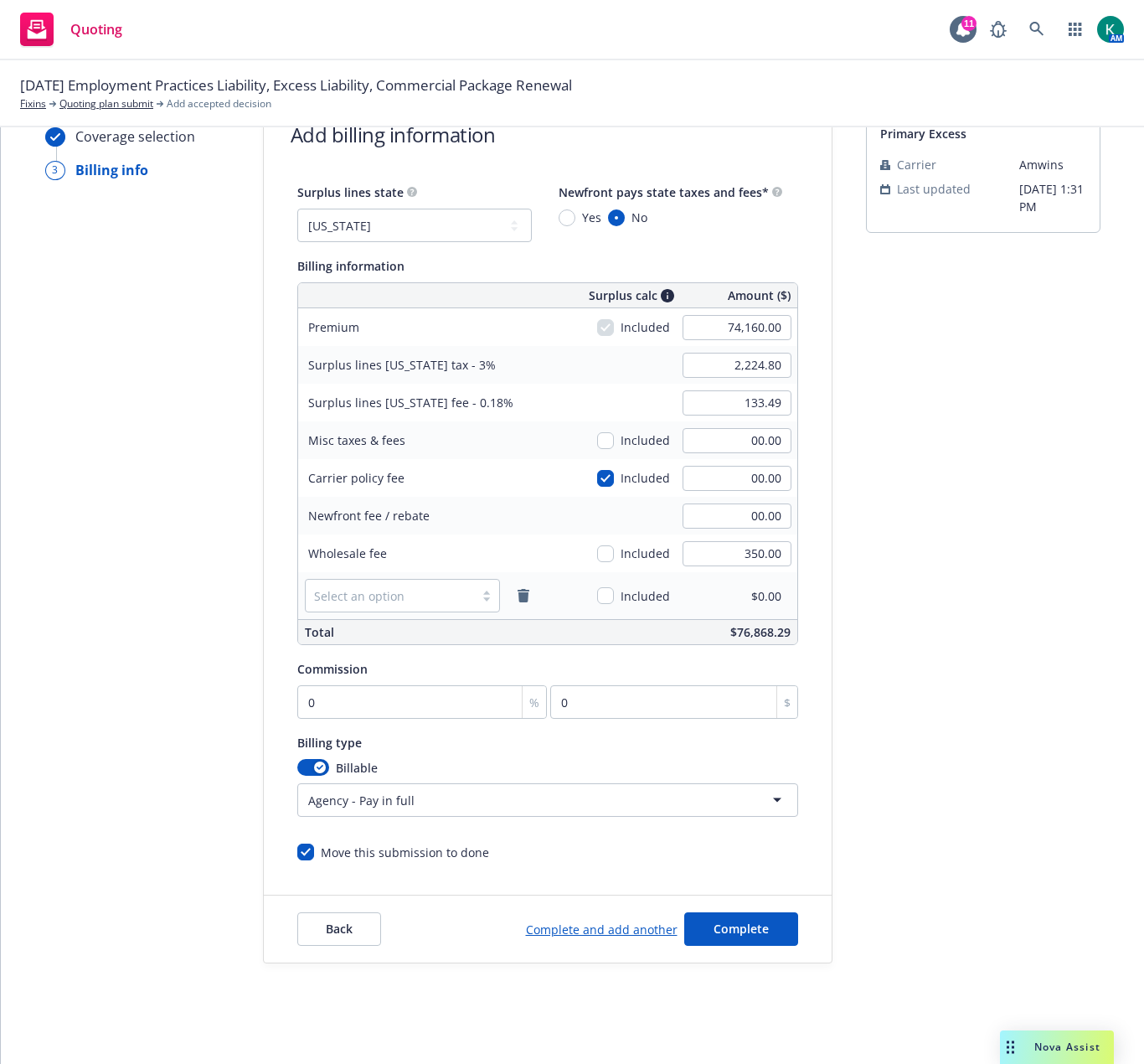
scroll to position [108, 0]
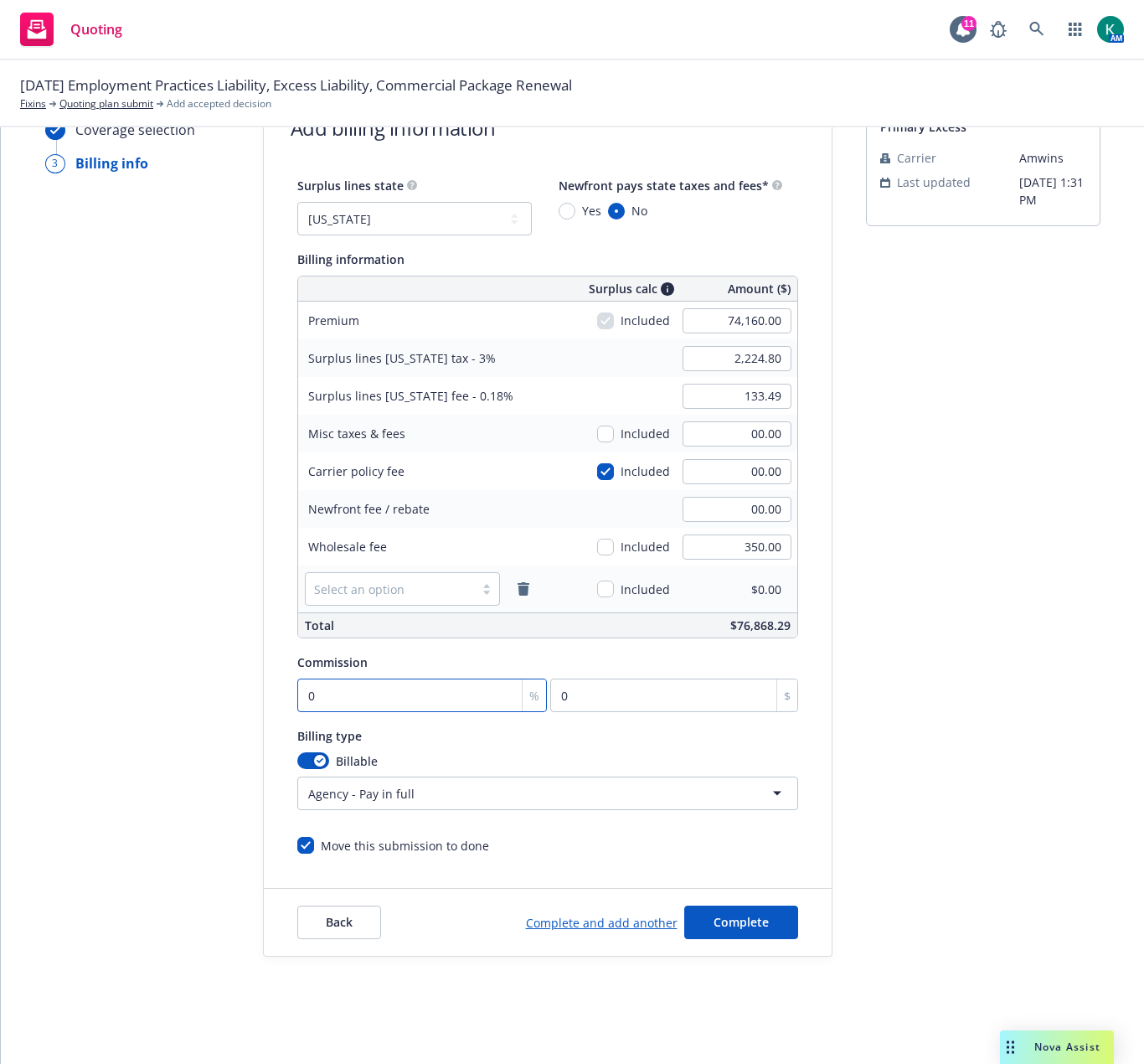
click at [366, 690] on input "0" at bounding box center [423, 696] width 251 height 34
type input "1"
type input "741.6"
type input "10"
type input "7416"
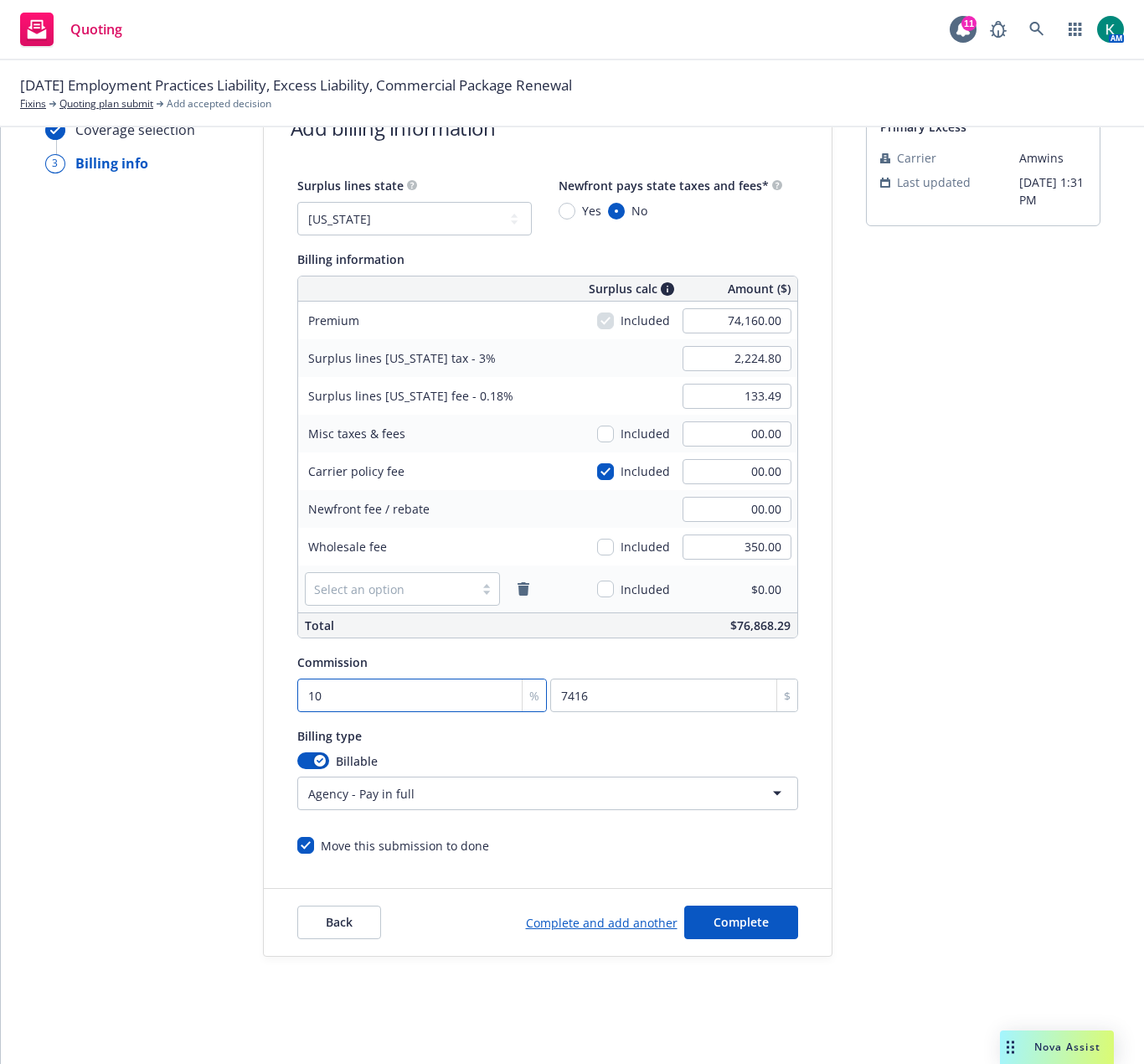
type input "10"
click at [416, 748] on div "Billing type Billable Agency - Pay in full Agency - Financed Agency - Installme…" at bounding box center [548, 768] width 501 height 85
click at [737, 916] on span "Complete" at bounding box center [741, 922] width 55 height 16
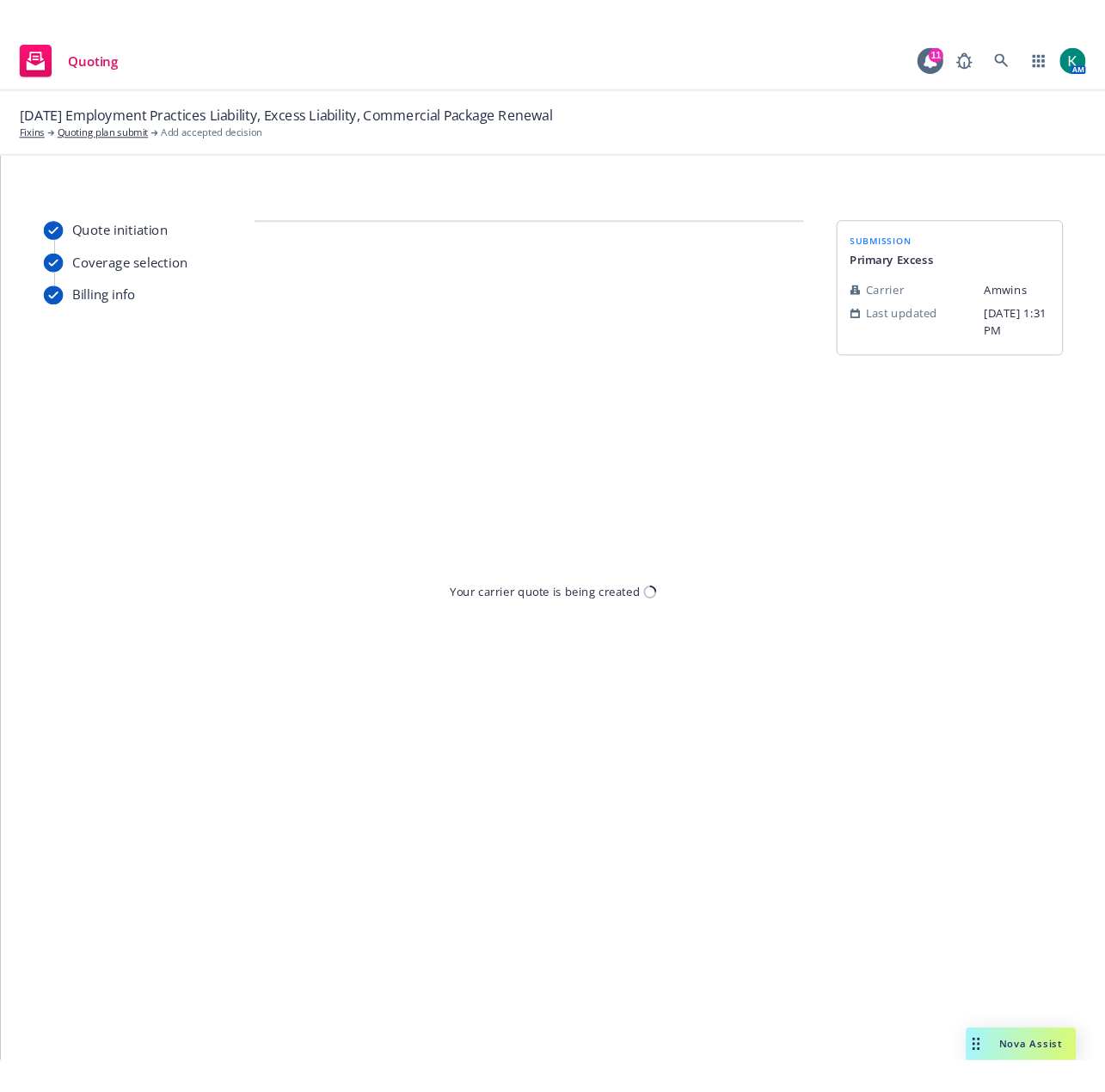
scroll to position [0, 0]
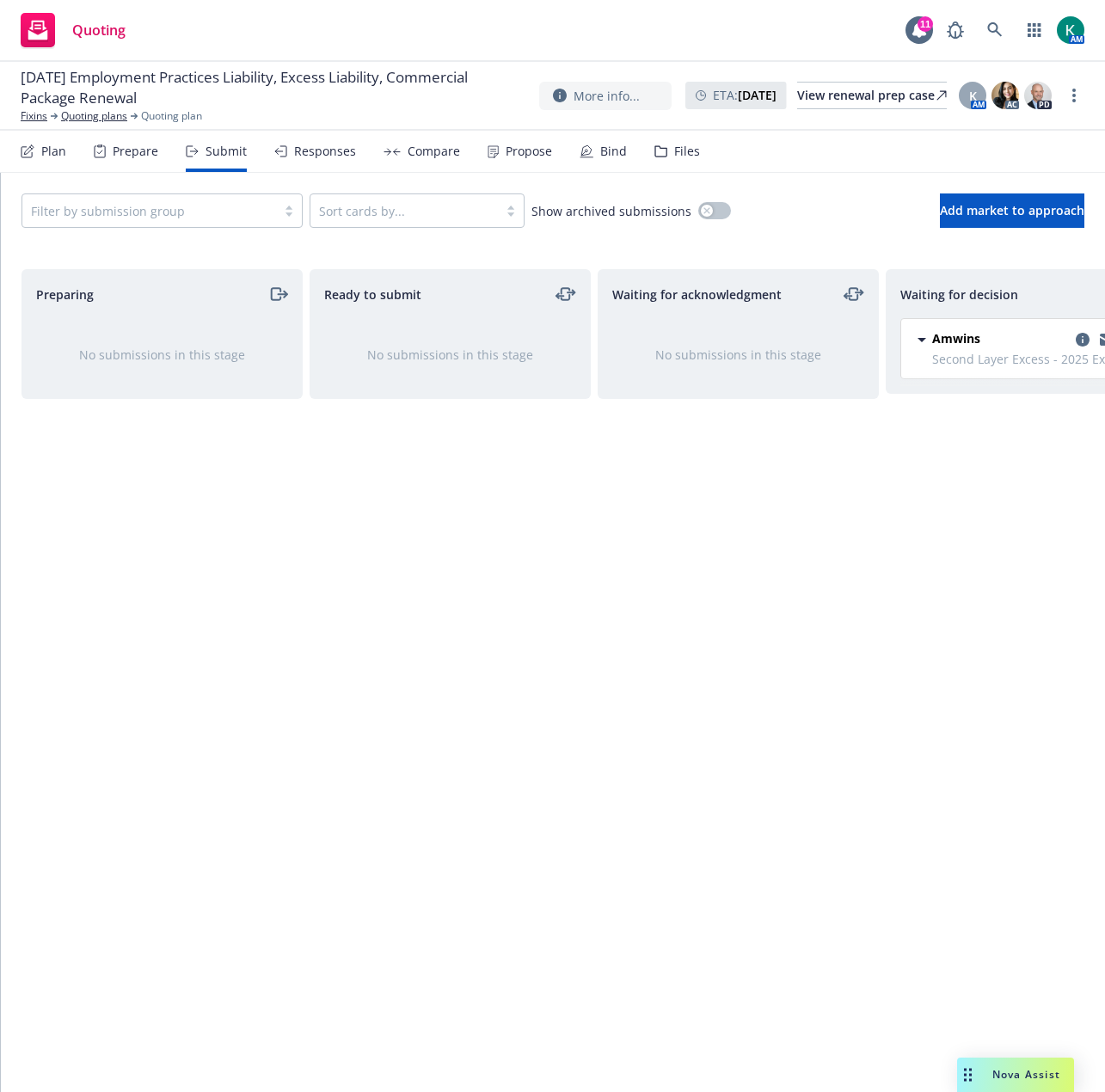
drag, startPoint x: 686, startPoint y: 867, endPoint x: 670, endPoint y: 974, distance: 108.2
click at [685, 867] on div "Waiting for acknowledgment No submissions in this stage" at bounding box center [738, 663] width 281 height 787
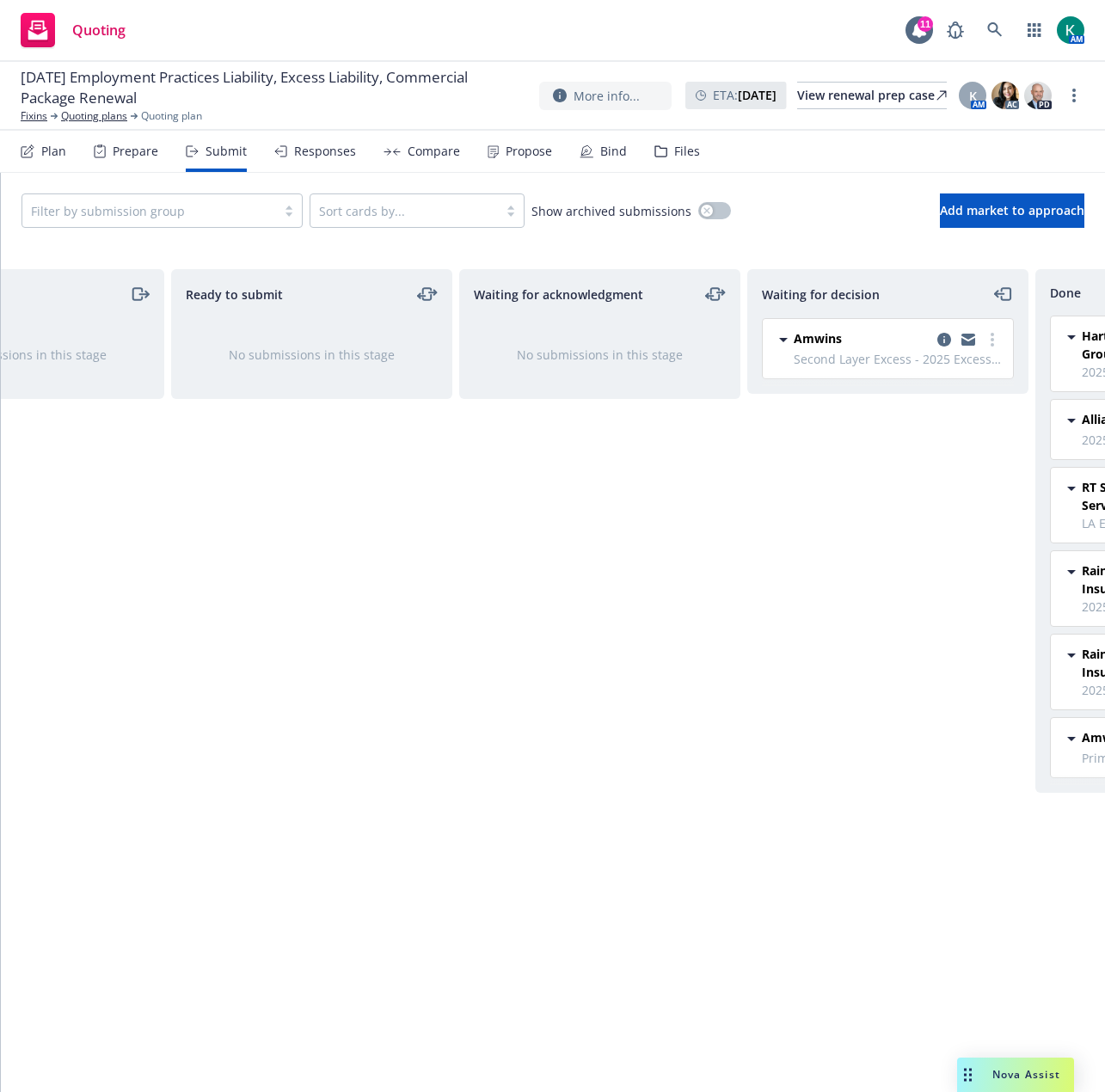
scroll to position [0, 371]
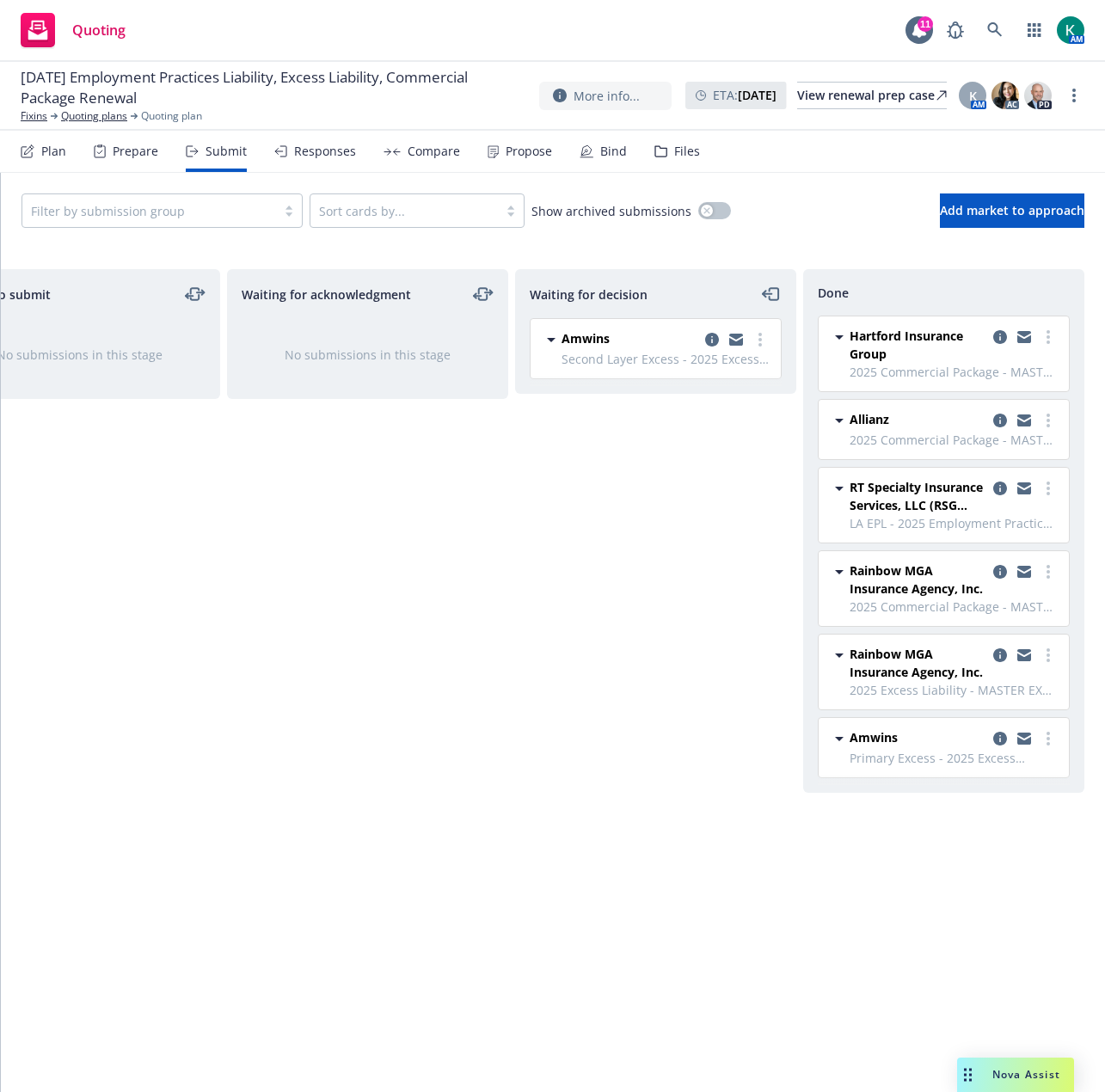
click at [322, 156] on div "Responses" at bounding box center [325, 151] width 62 height 14
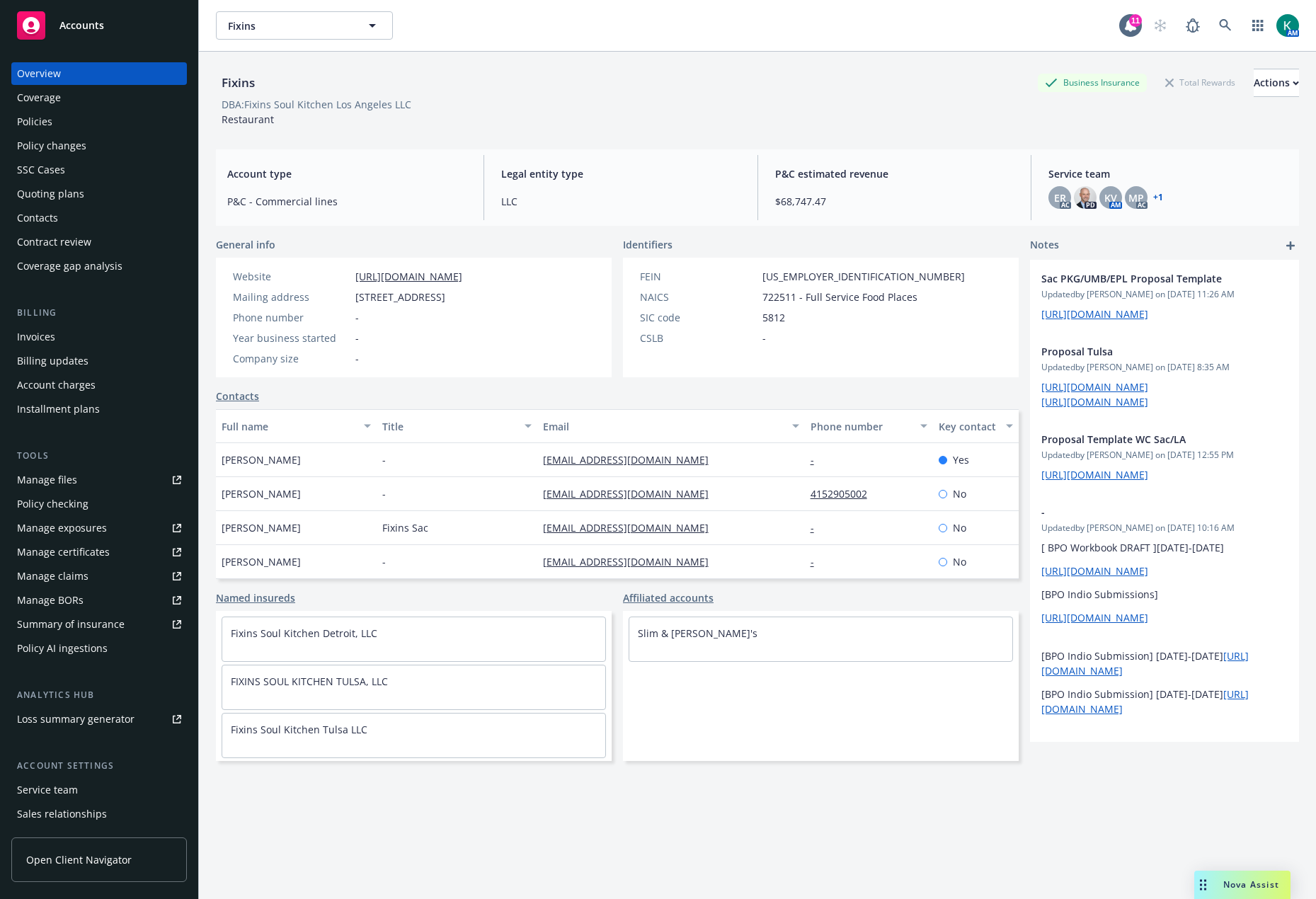
click at [73, 108] on div "Coverage" at bounding box center [99, 98] width 164 height 23
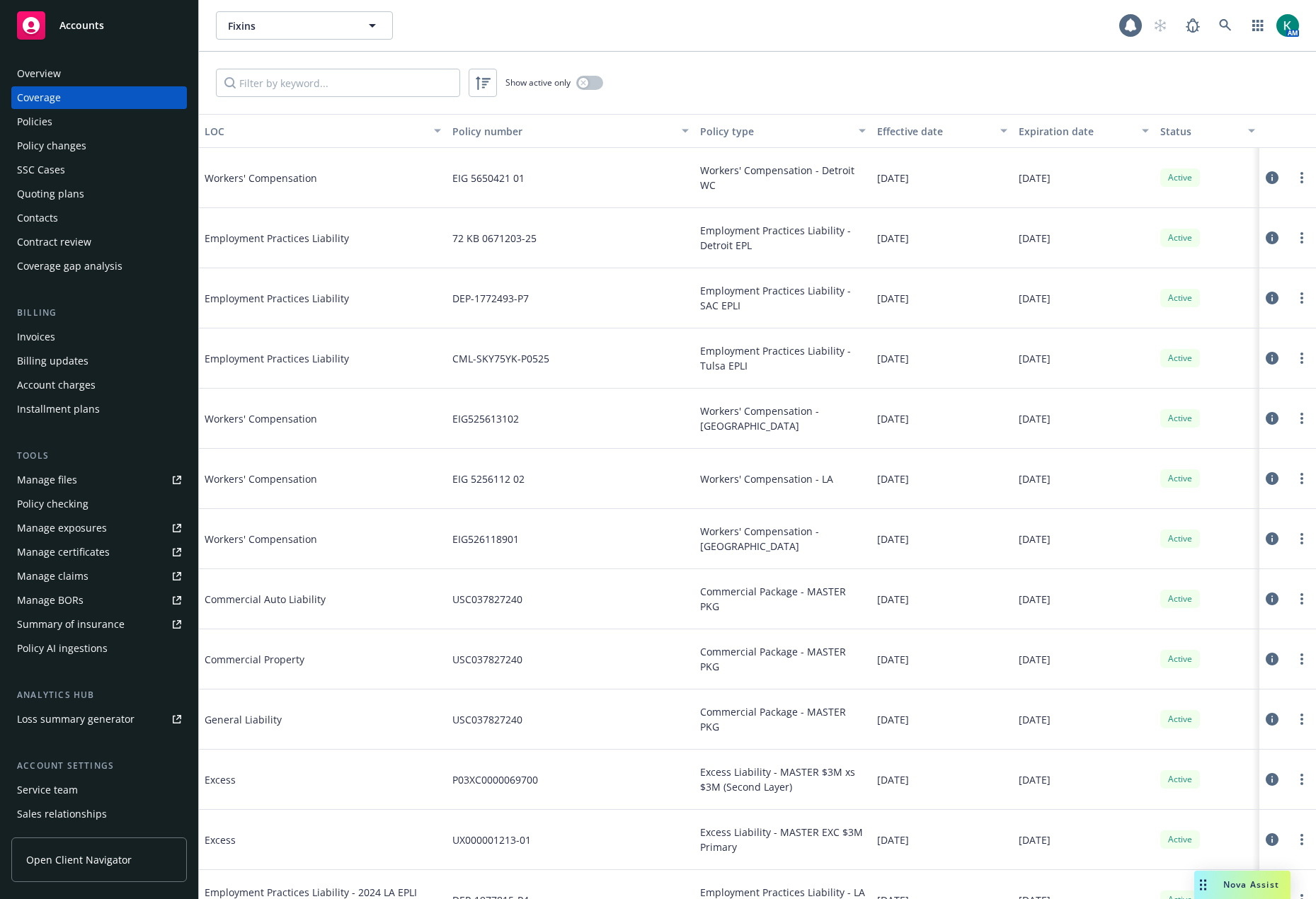
click at [66, 123] on div "Policies" at bounding box center [99, 122] width 164 height 23
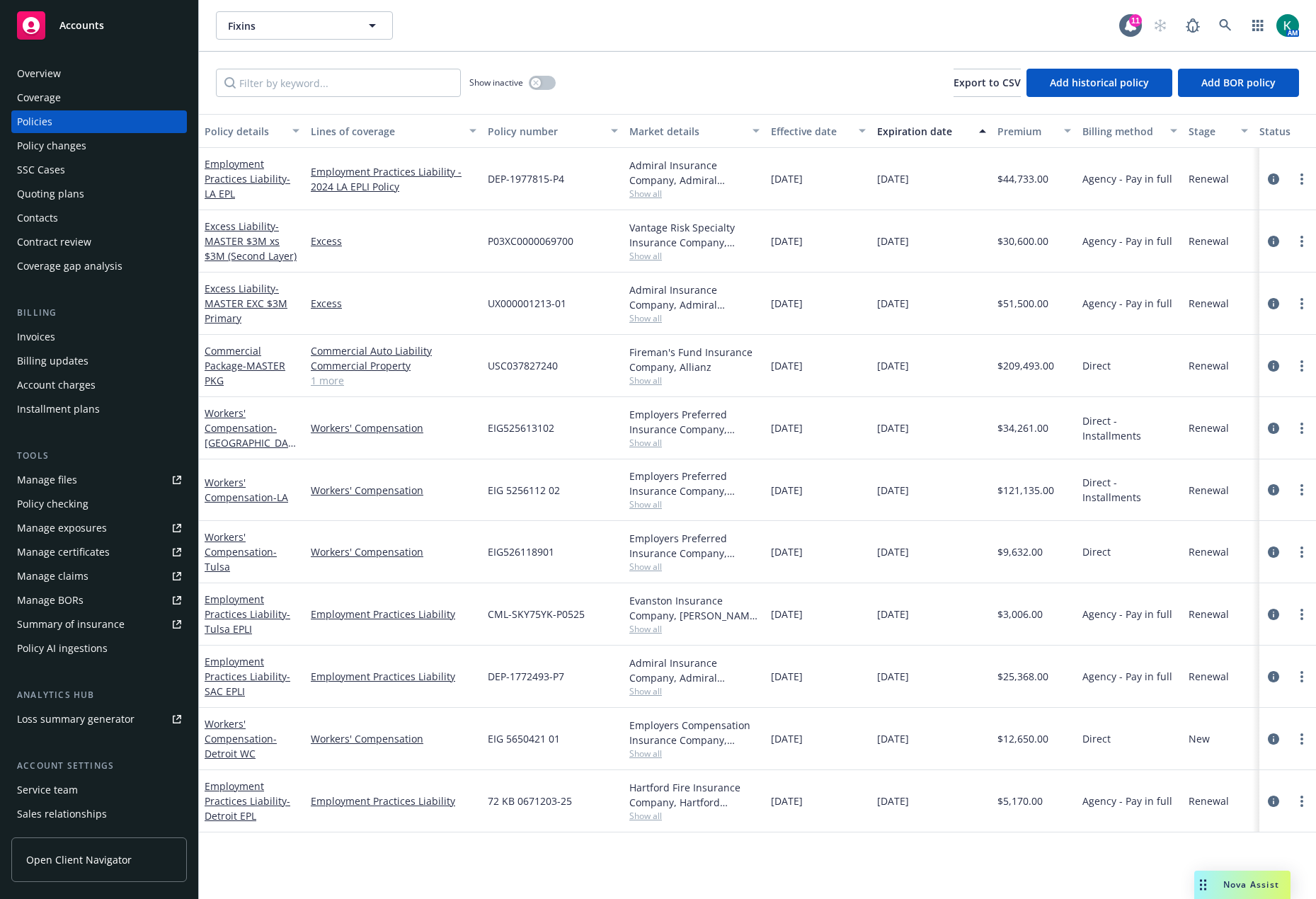
click at [535, 508] on div "EIG 5256112 02" at bounding box center [553, 491] width 142 height 62
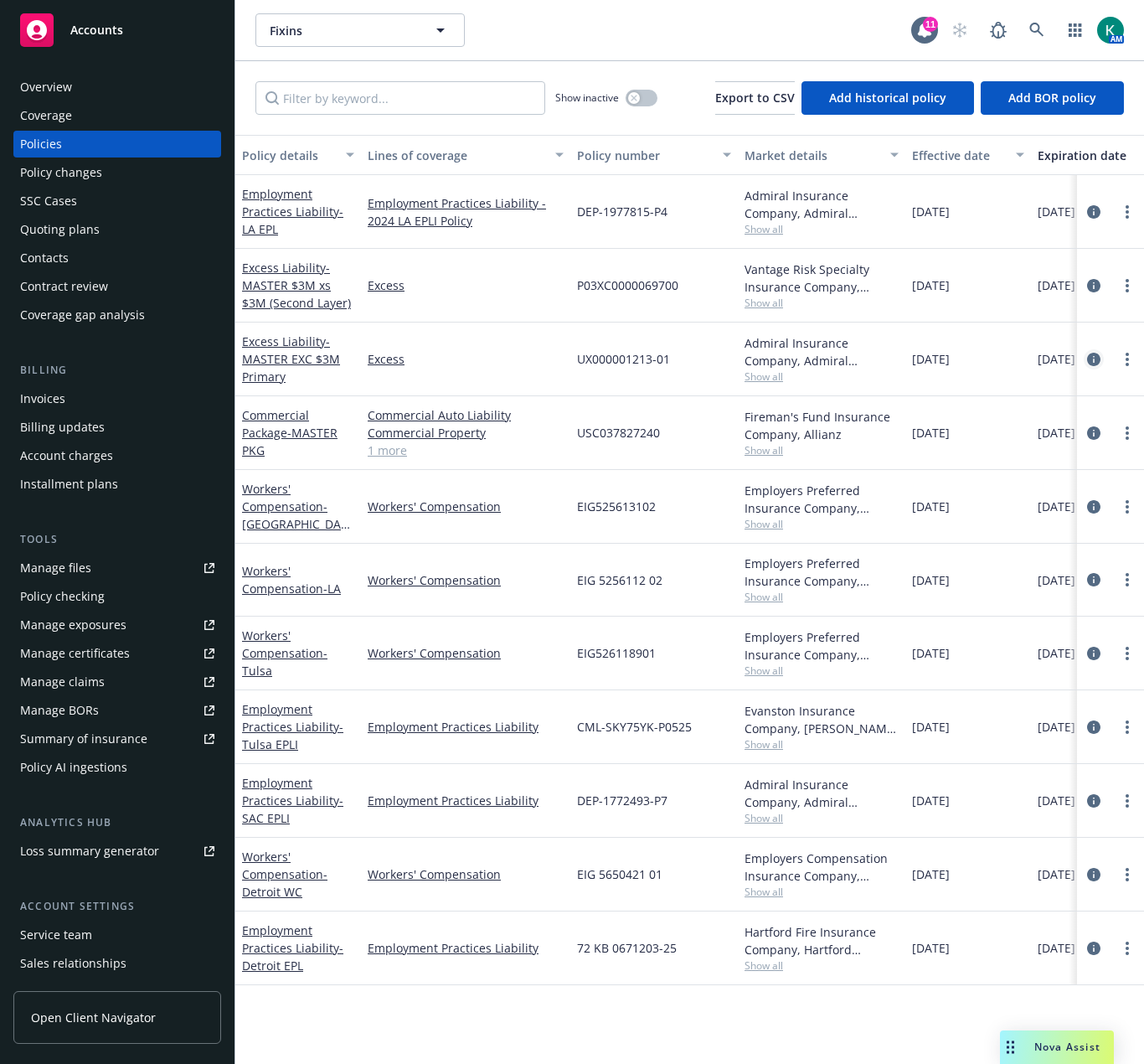
click at [1099, 359] on icon "circleInformation" at bounding box center [1094, 359] width 13 height 13
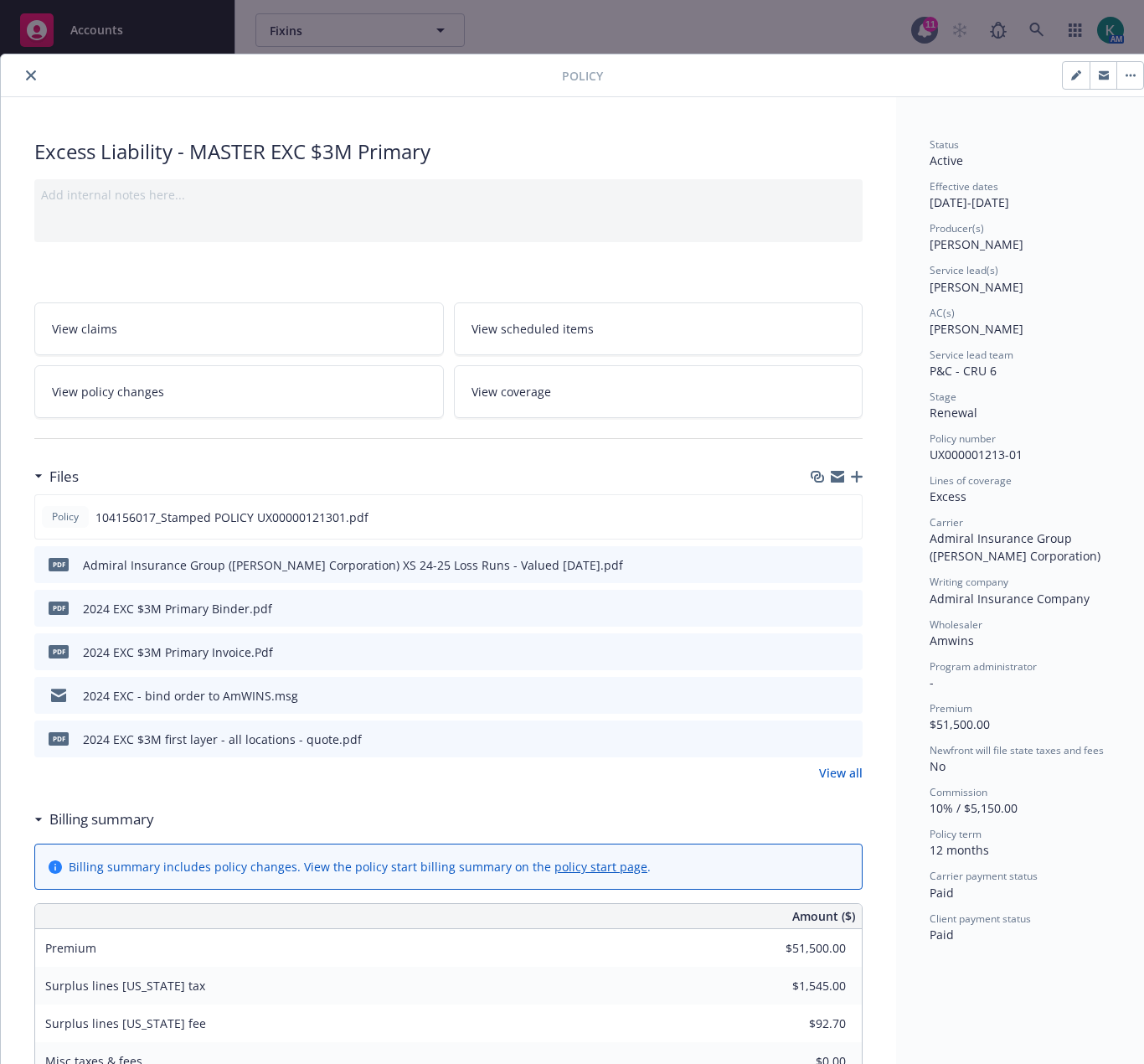
click at [853, 696] on icon "preview file" at bounding box center [846, 694] width 15 height 12
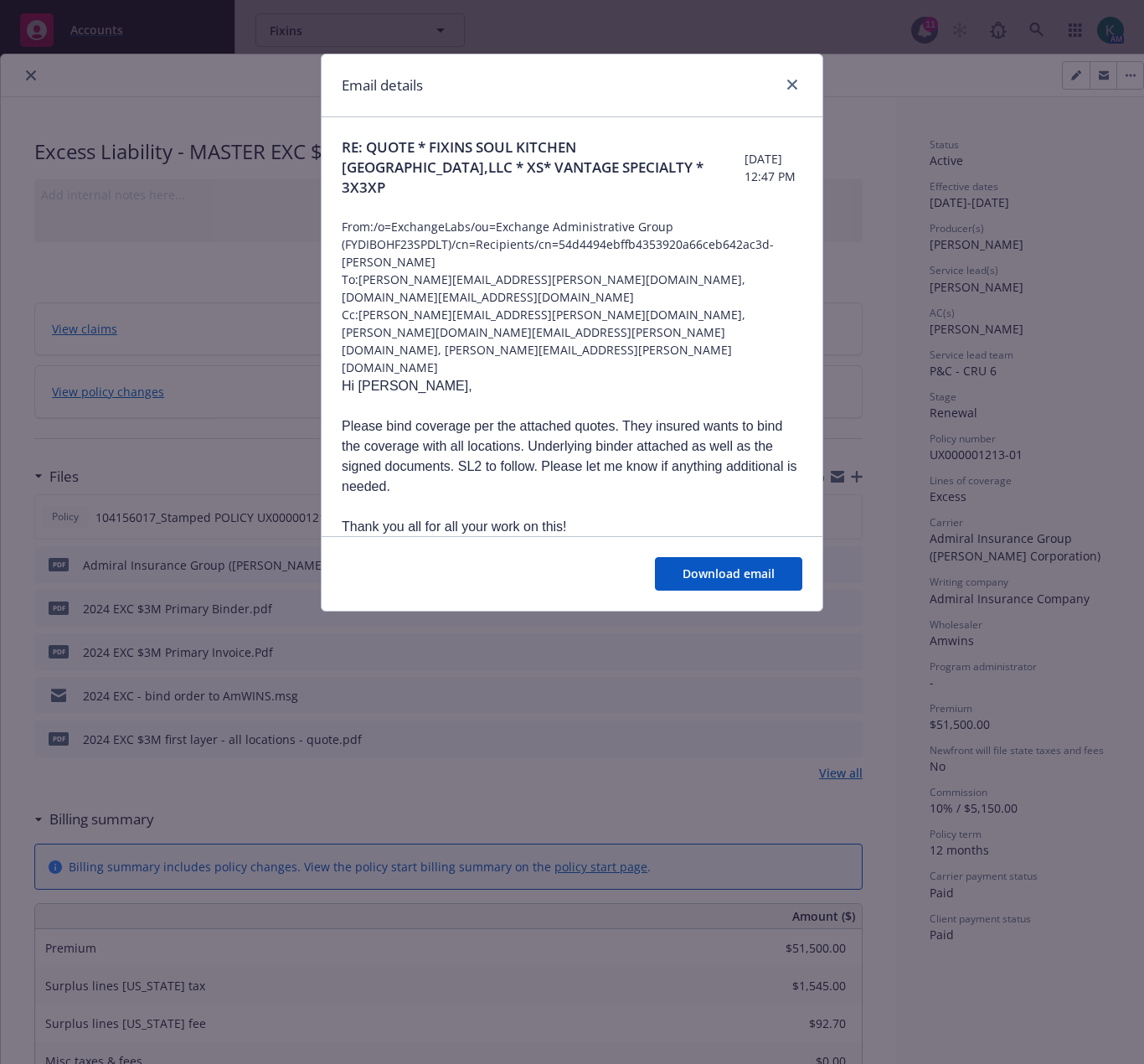
click at [747, 549] on div "Download email" at bounding box center [572, 573] width 501 height 75
click at [751, 561] on button "Download email" at bounding box center [728, 574] width 147 height 34
click at [86, 73] on div "Email details RE: QUOTE * FIXINS SOUL KITCHEN [GEOGRAPHIC_DATA],LLC * XS* VANTA…" at bounding box center [572, 532] width 1144 height 1064
click at [34, 75] on div "Email details RE: QUOTE * FIXINS SOUL KITCHEN [GEOGRAPHIC_DATA],LLC * XS* VANTA…" at bounding box center [572, 532] width 1144 height 1064
drag, startPoint x: 793, startPoint y: 86, endPoint x: 753, endPoint y: 89, distance: 40.1
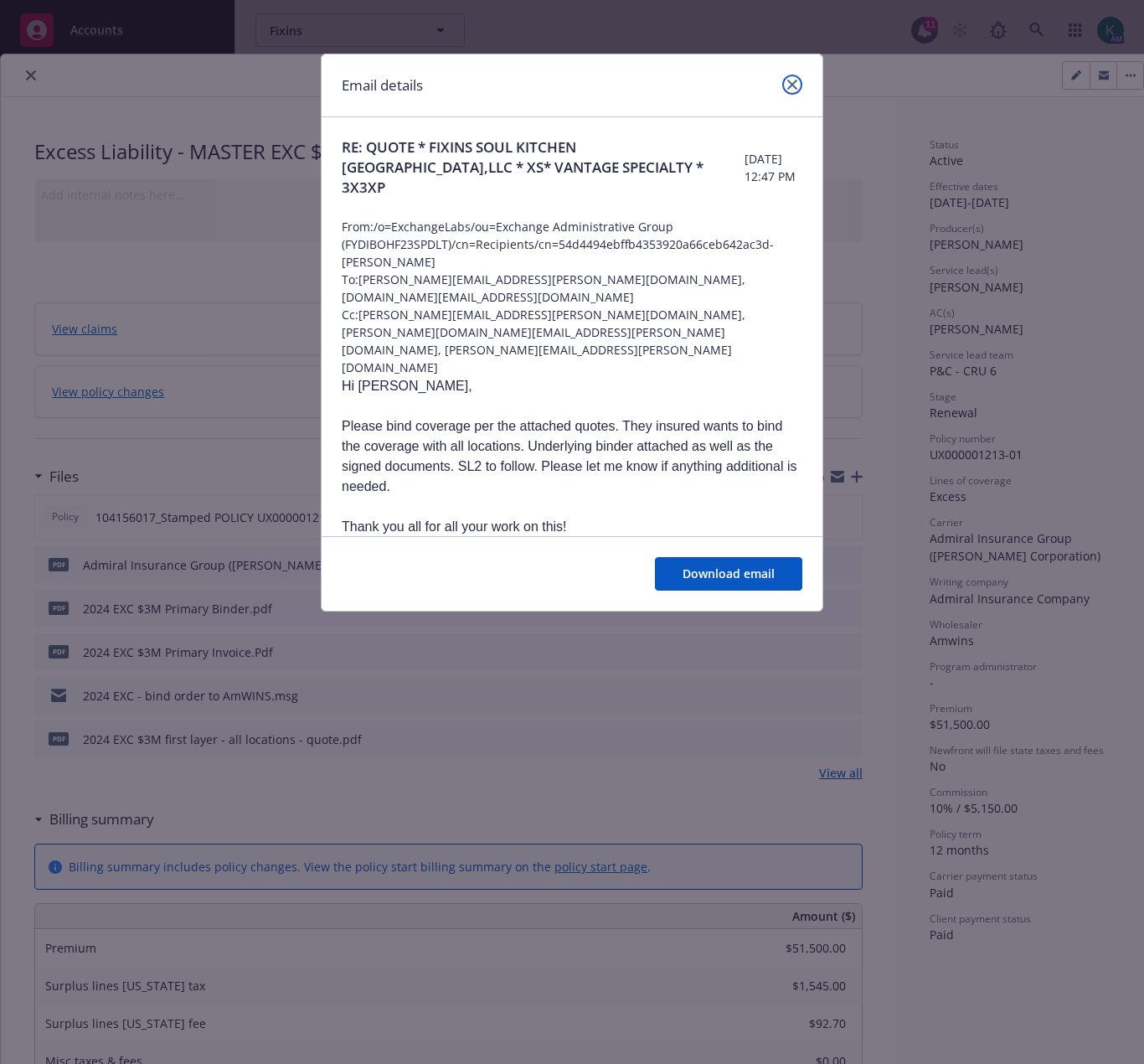
click at [793, 84] on icon "close" at bounding box center [792, 84] width 10 height 10
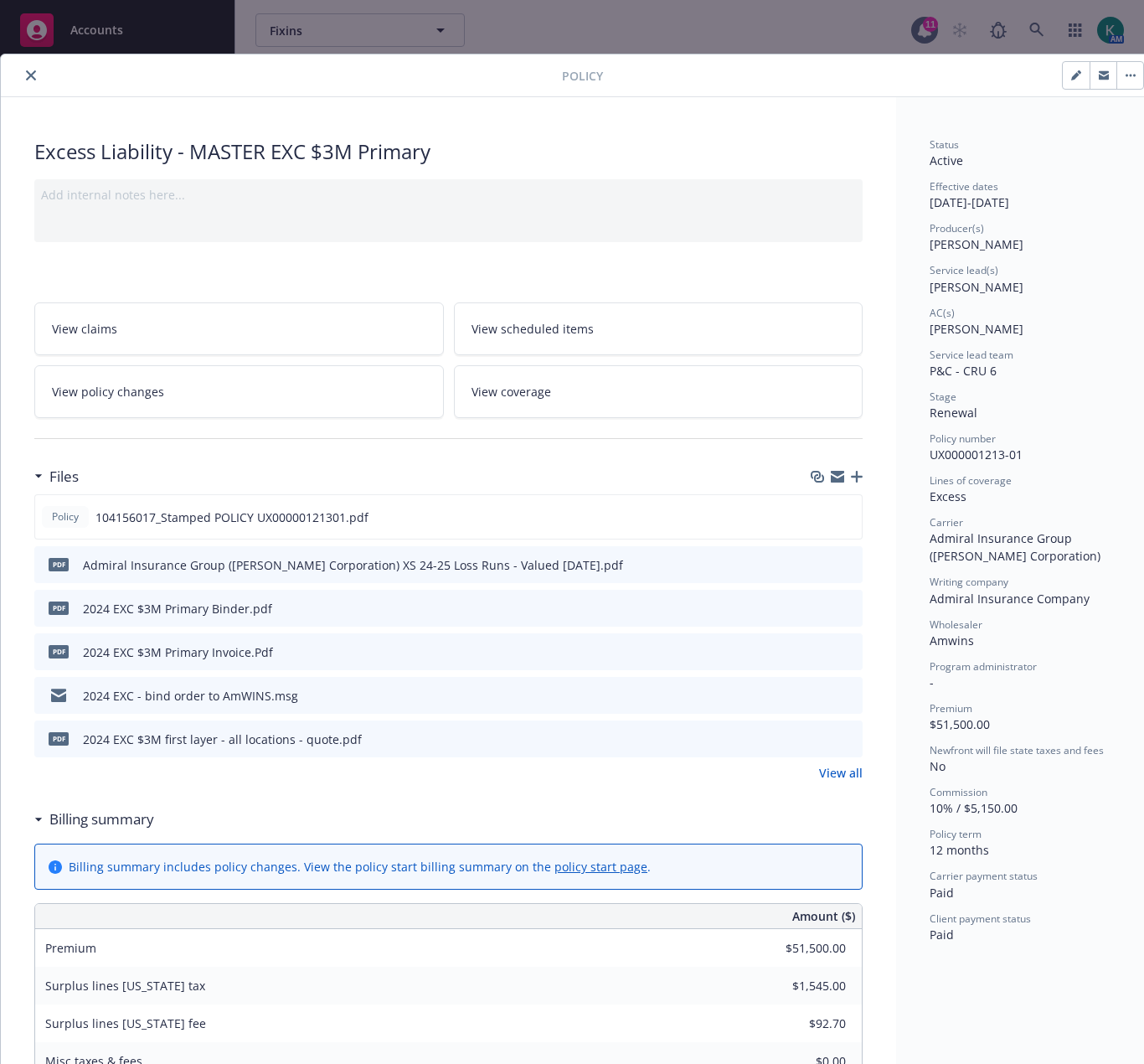
click at [24, 76] on button "close" at bounding box center [30, 75] width 21 height 21
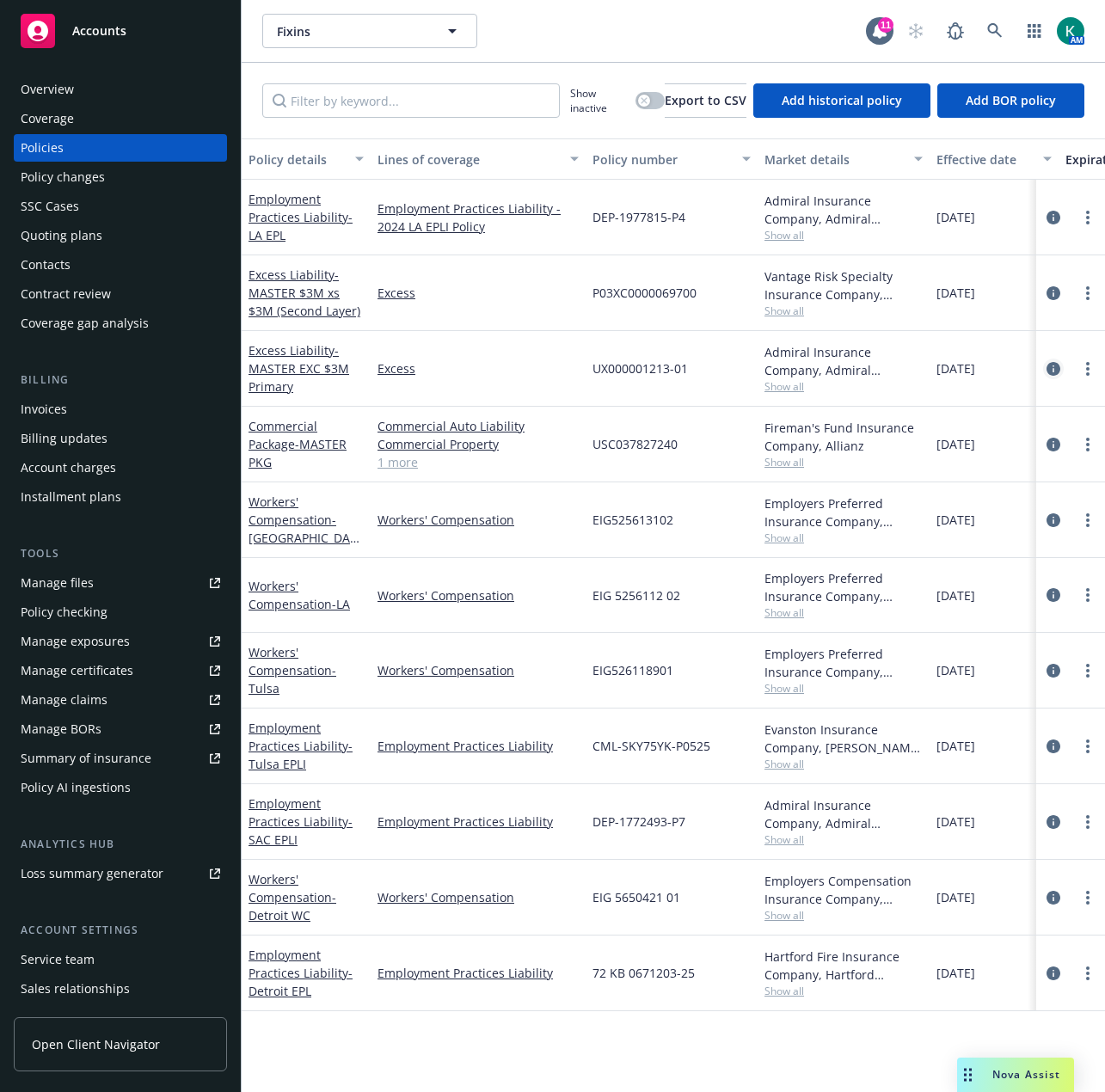
click at [1046, 370] on icon "circleInformation" at bounding box center [1053, 369] width 14 height 14
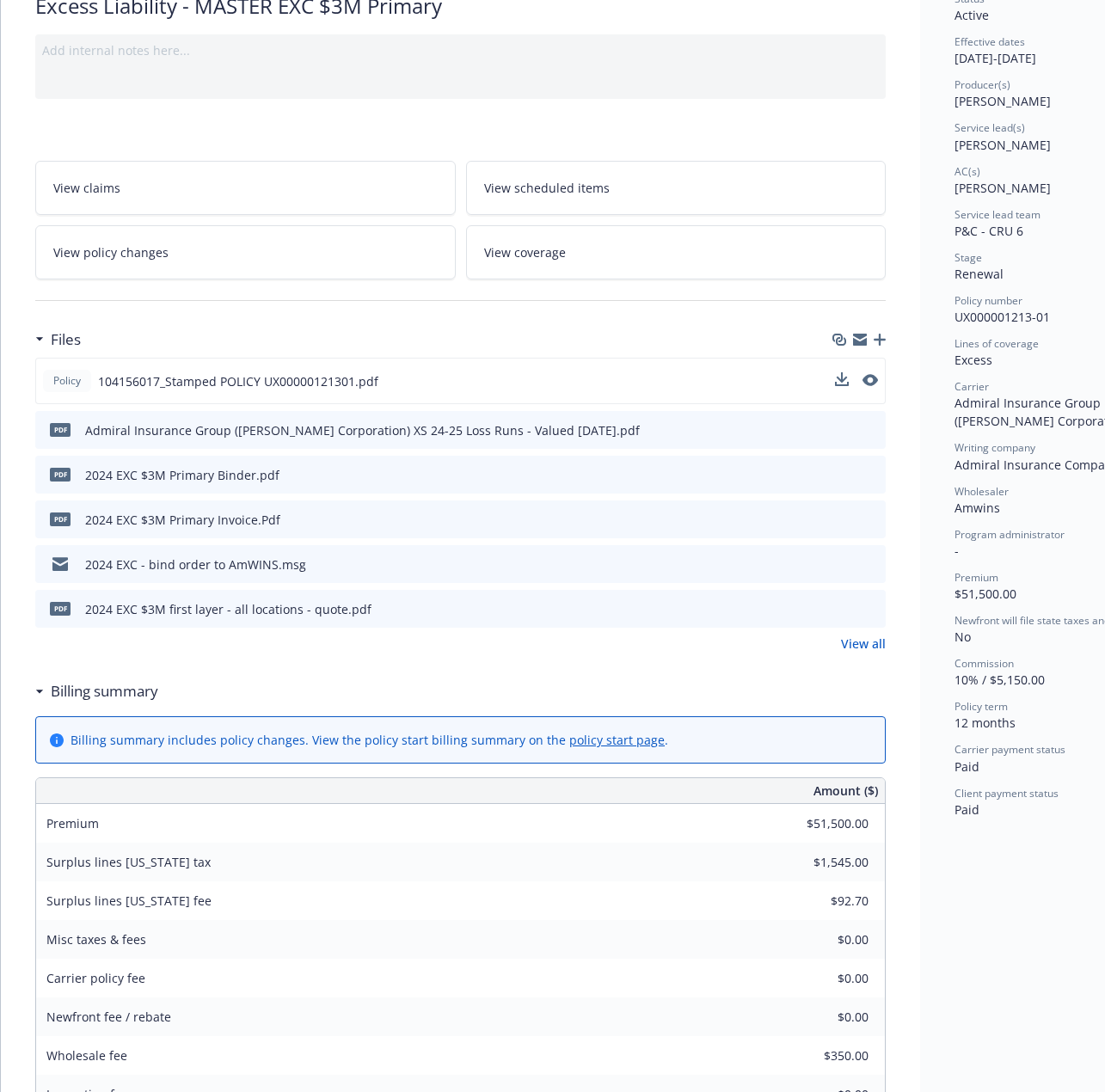
scroll to position [172, 0]
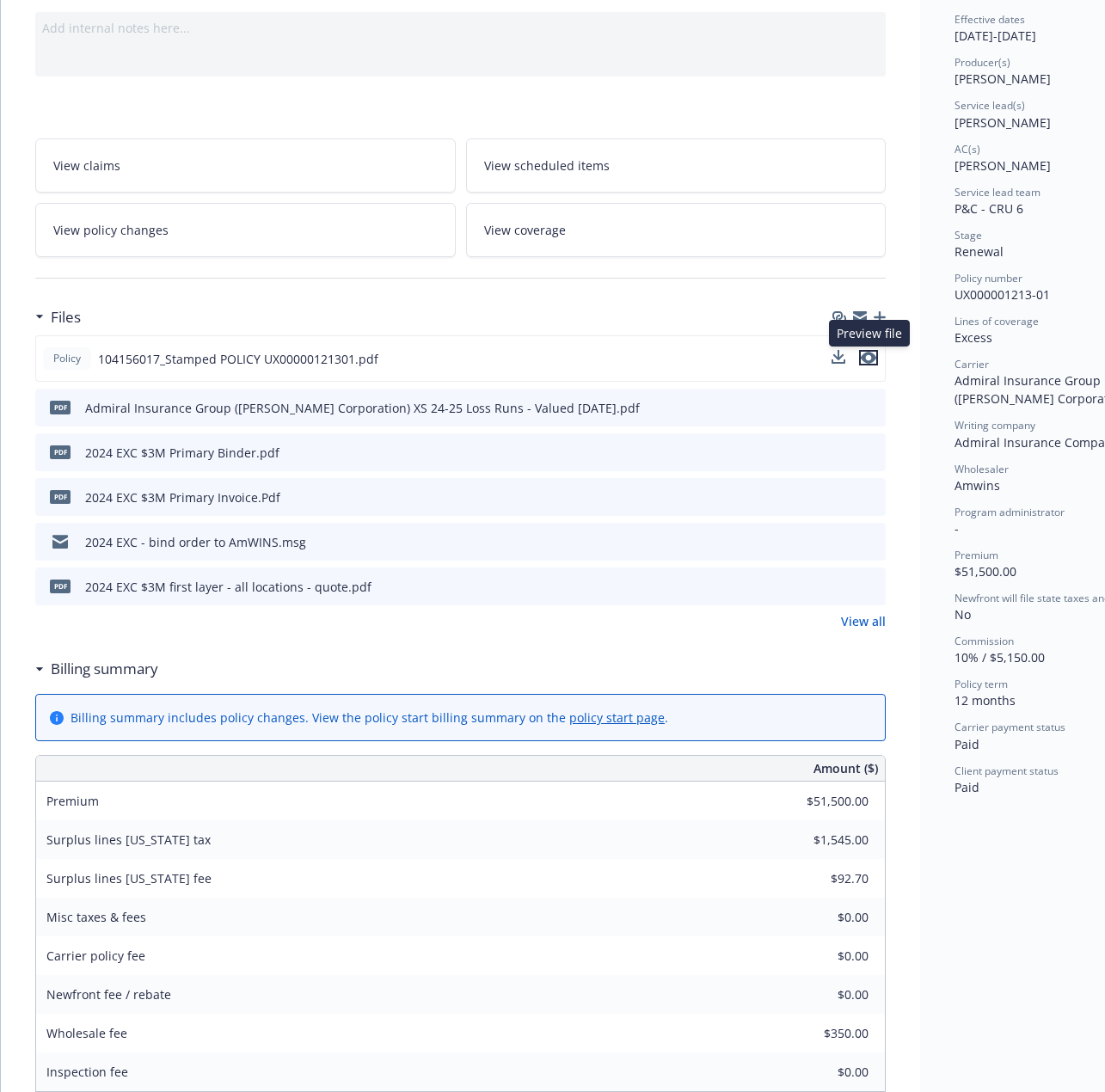
click at [873, 360] on icon "preview file" at bounding box center [868, 357] width 16 height 12
